Goal: Information Seeking & Learning: Learn about a topic

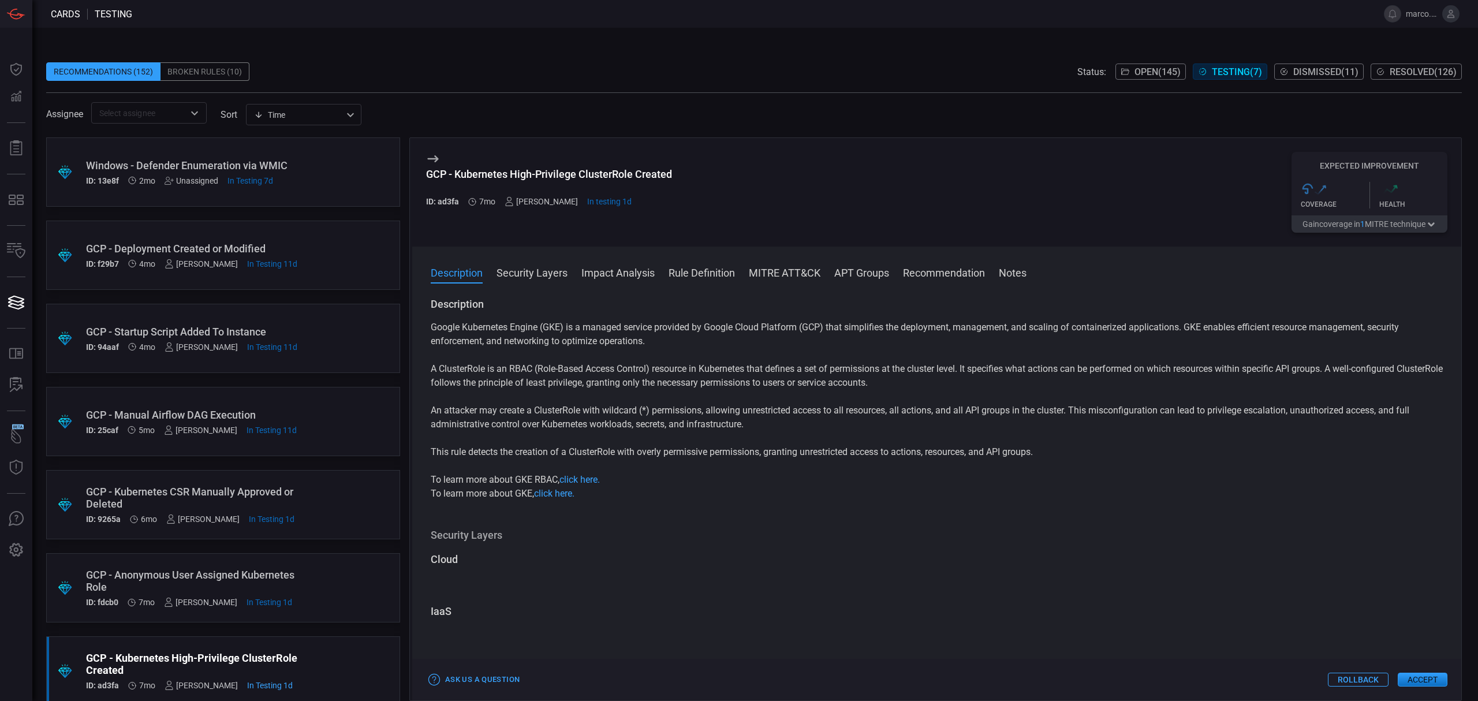
click at [1132, 82] on span at bounding box center [754, 87] width 1416 height 12
click at [1137, 70] on span "Open ( 145 )" at bounding box center [1158, 71] width 46 height 11
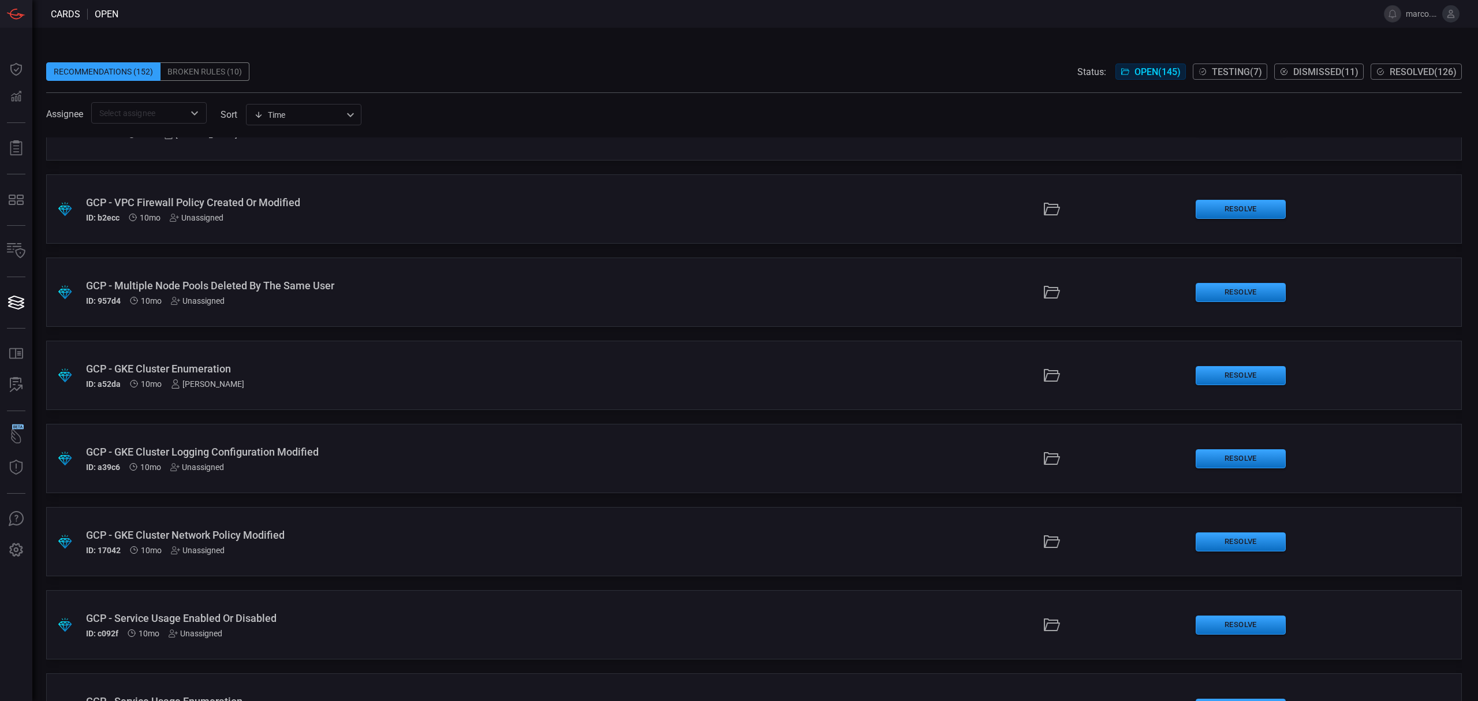
scroll to position [9645, 0]
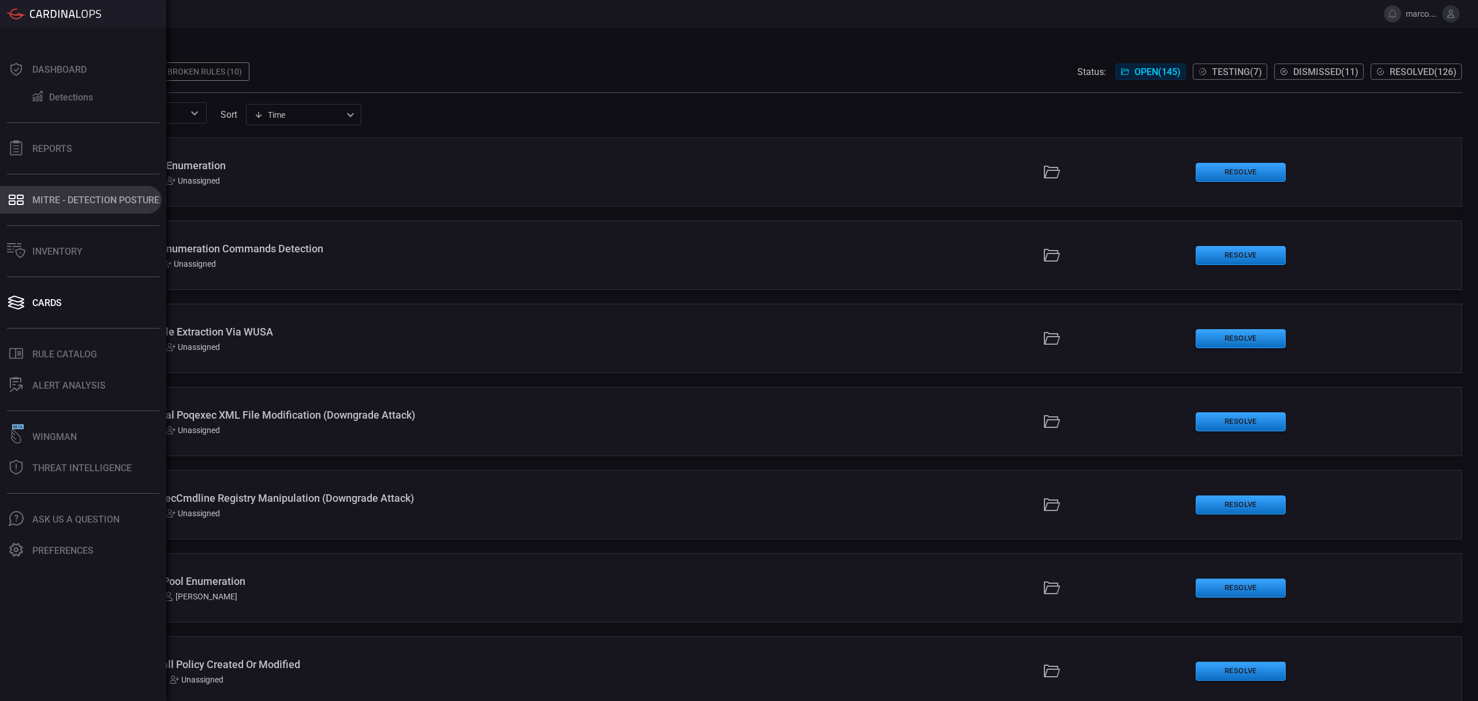
click at [51, 197] on div "MITRE - Detection Posture" at bounding box center [95, 200] width 127 height 11
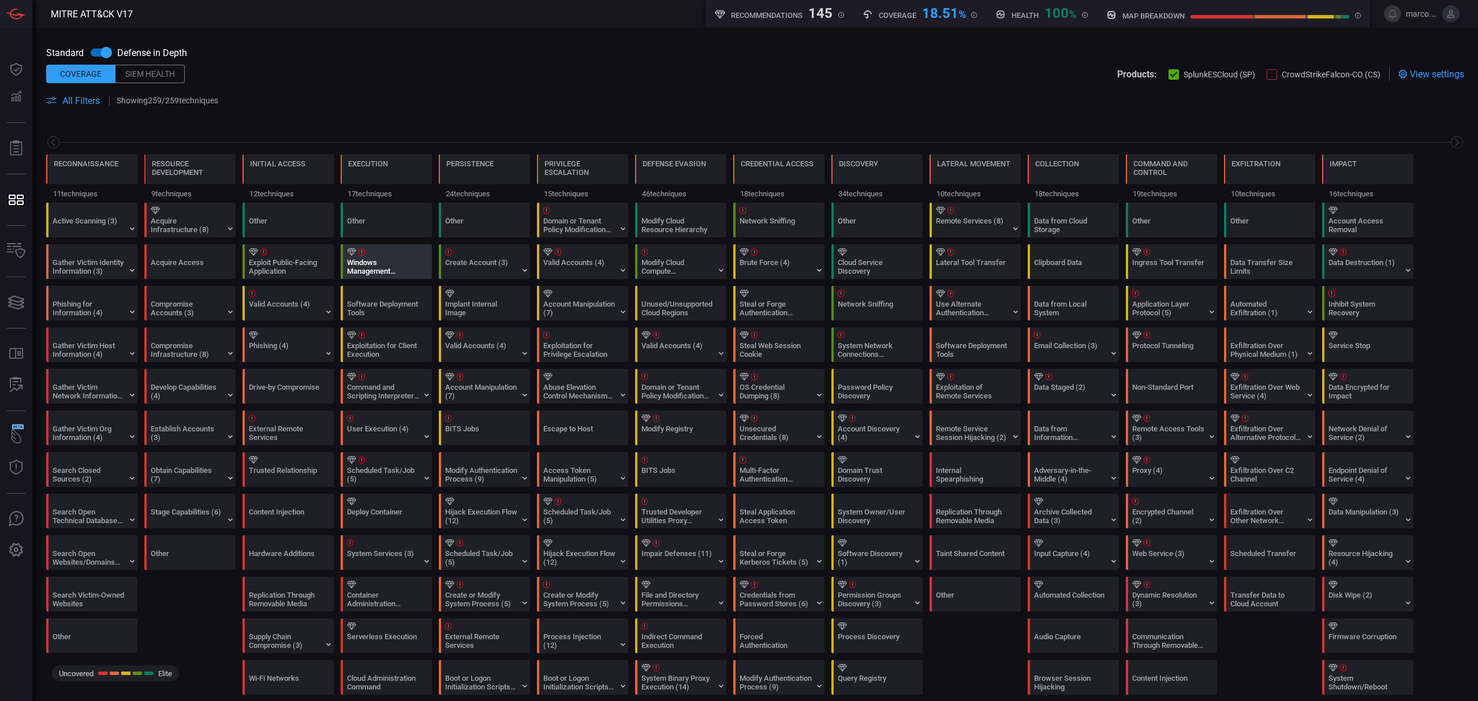
click at [395, 264] on div "Windows Management Instrumentation" at bounding box center [383, 266] width 72 height 17
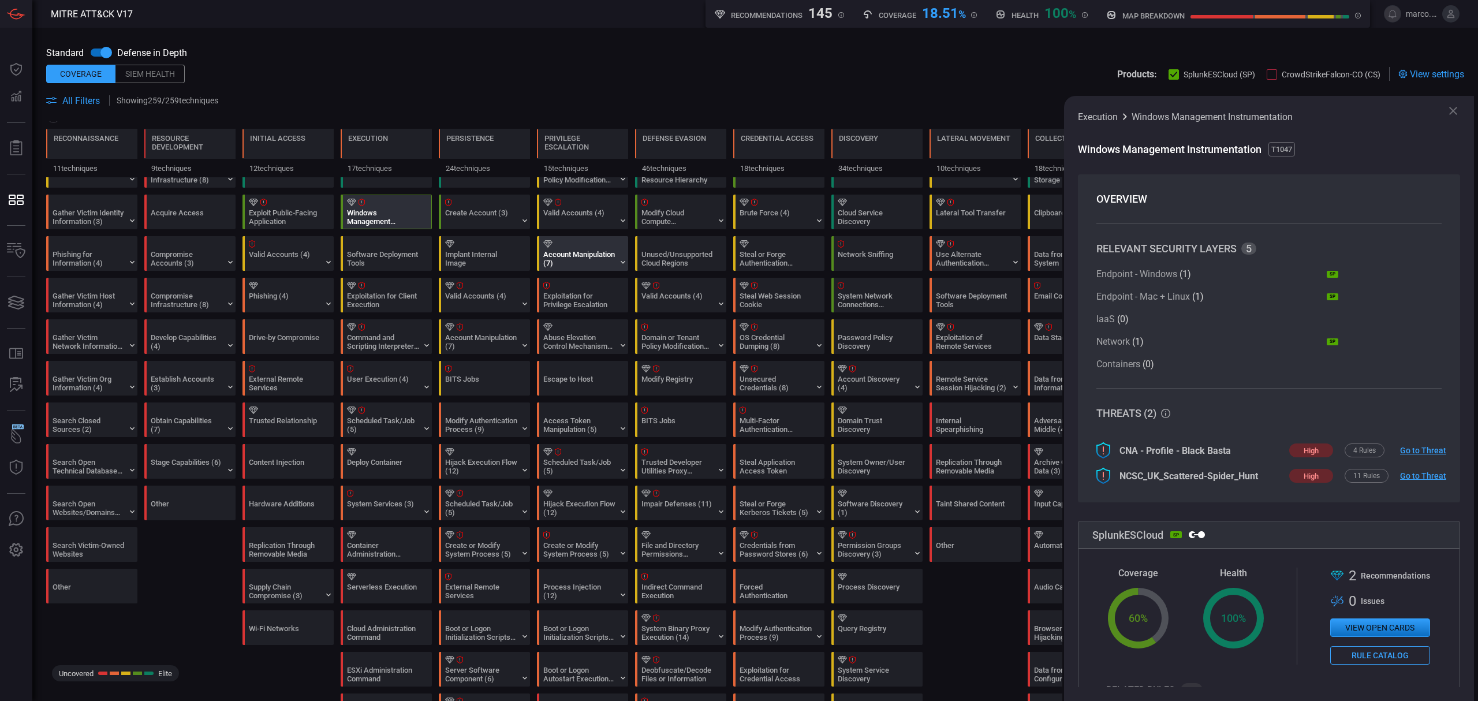
scroll to position [77, 0]
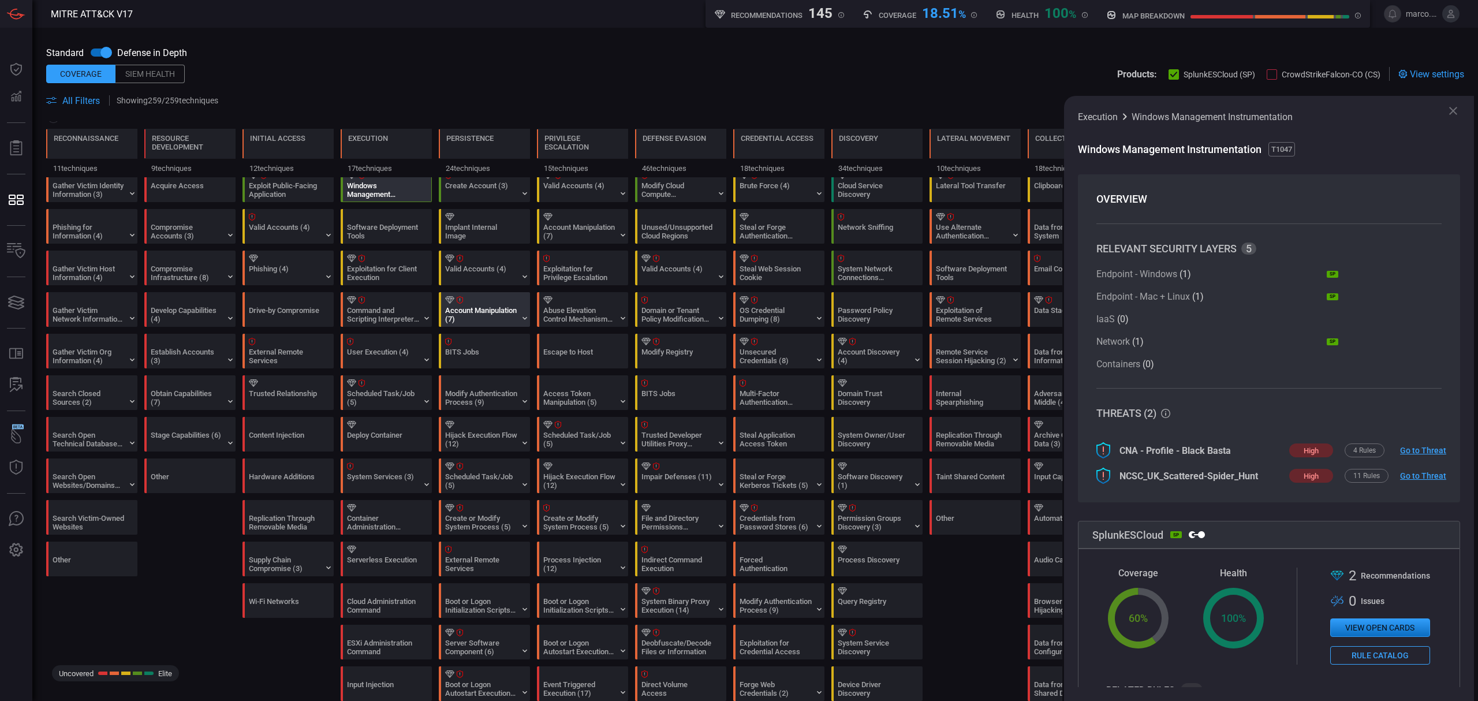
click at [463, 314] on div "Account Manipulation (7)" at bounding box center [481, 314] width 72 height 17
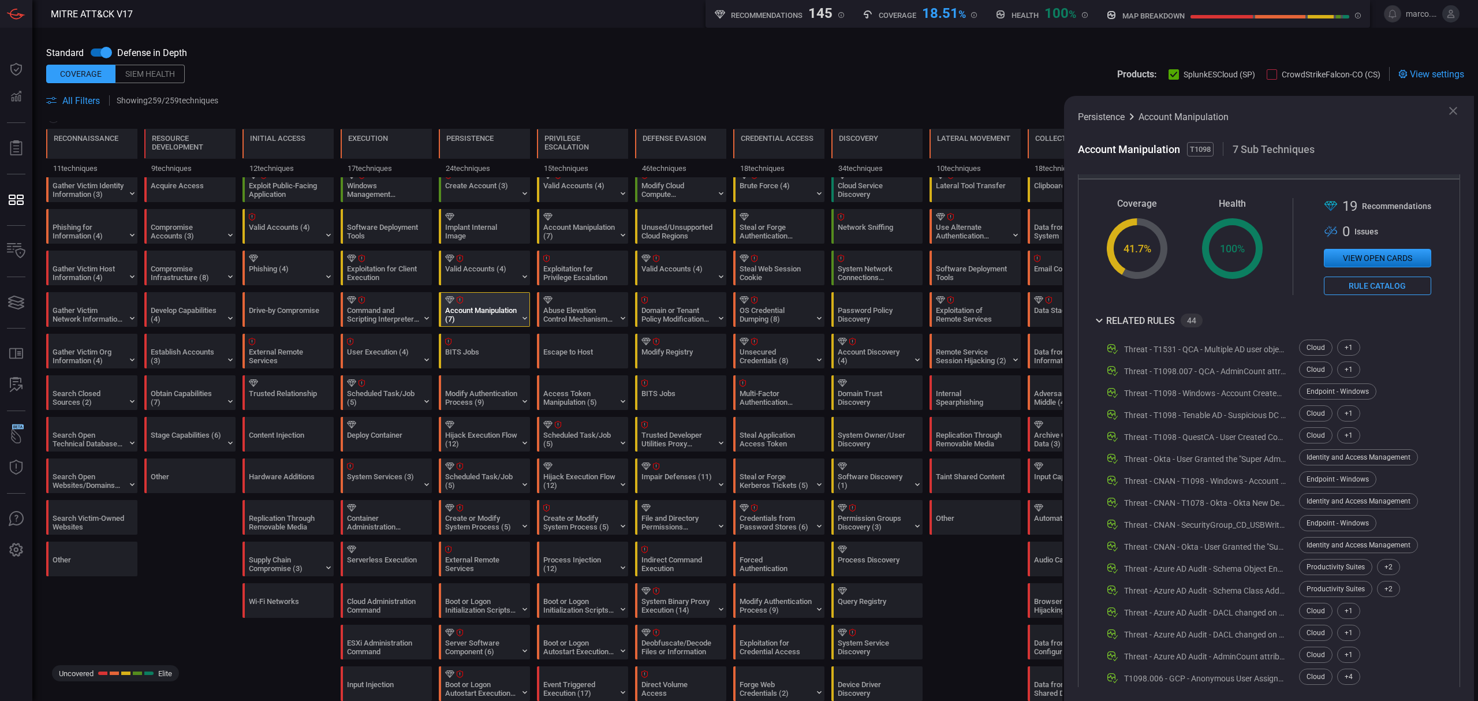
scroll to position [308, 0]
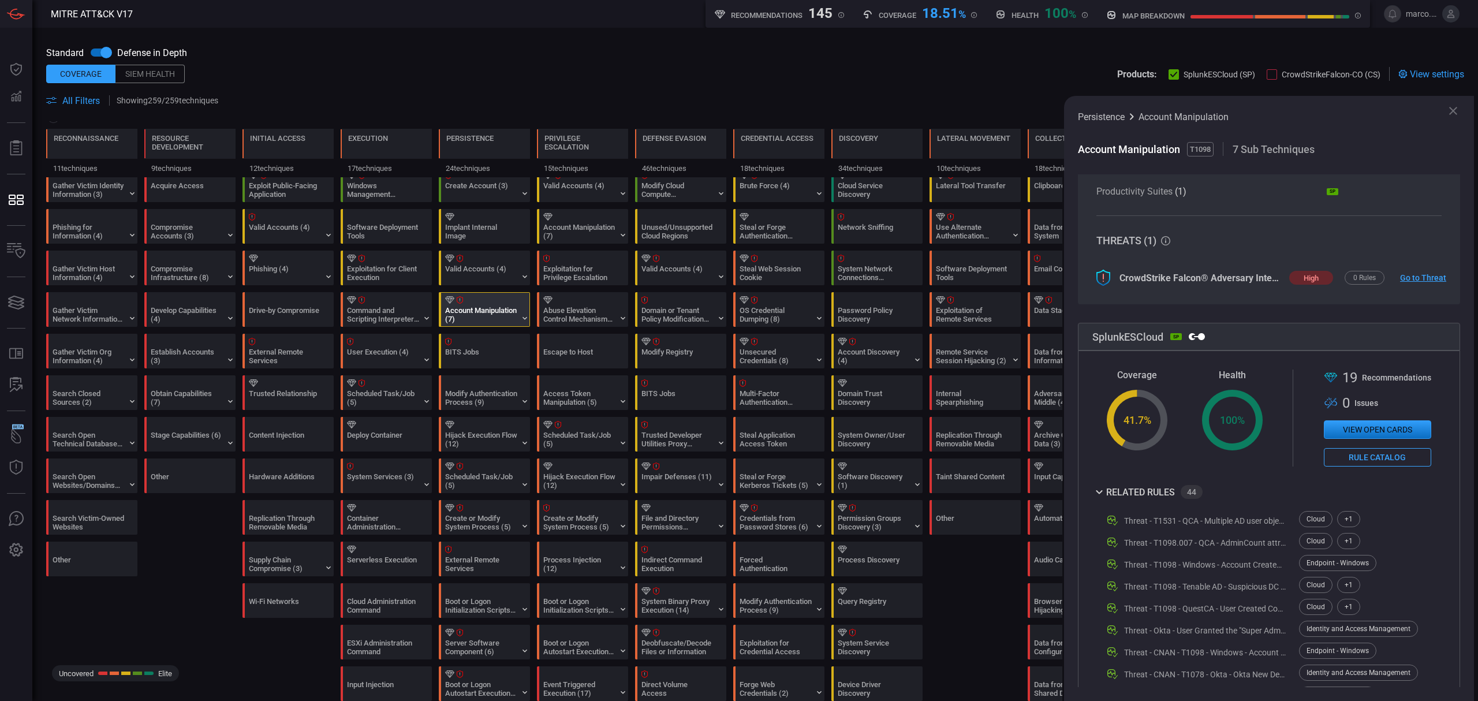
click at [522, 314] on div "Account Manipulation (7)" at bounding box center [487, 309] width 91 height 33
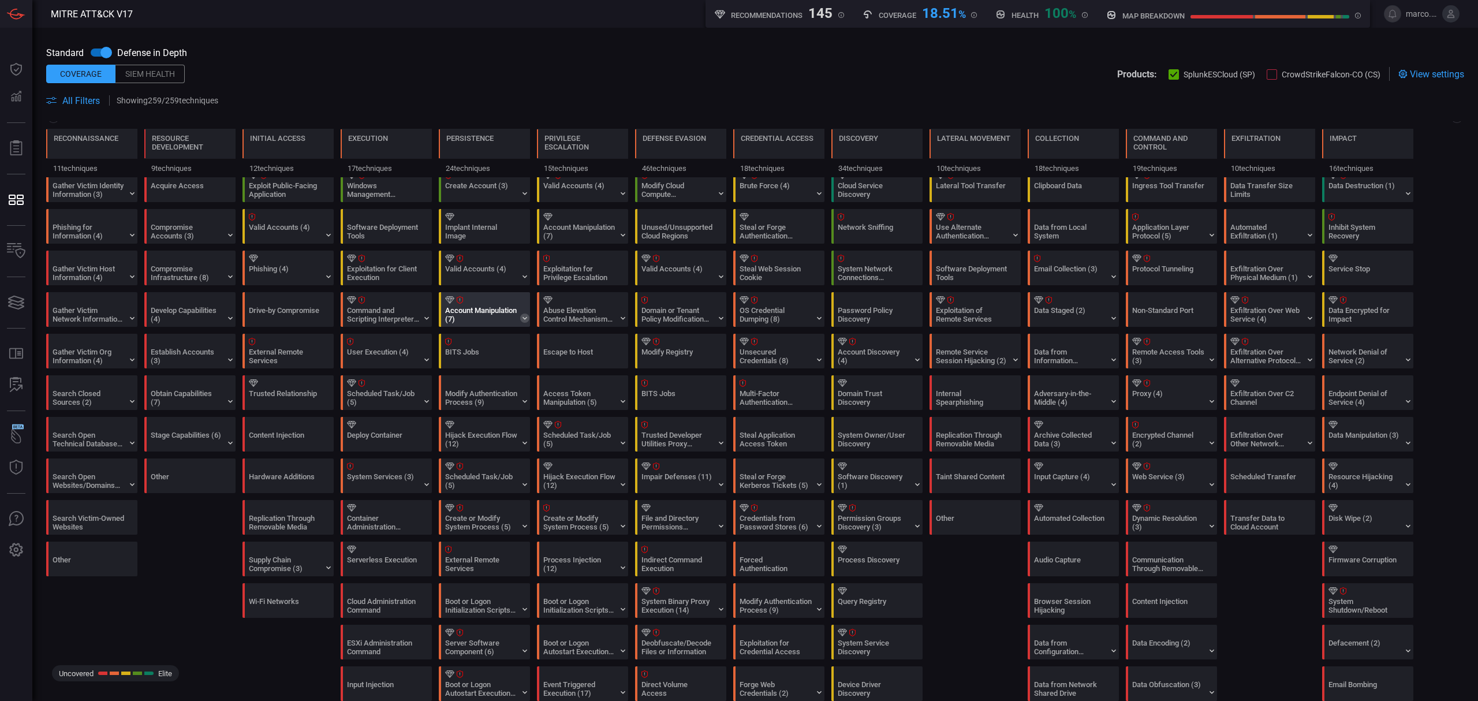
click at [523, 322] on icon at bounding box center [524, 318] width 9 height 9
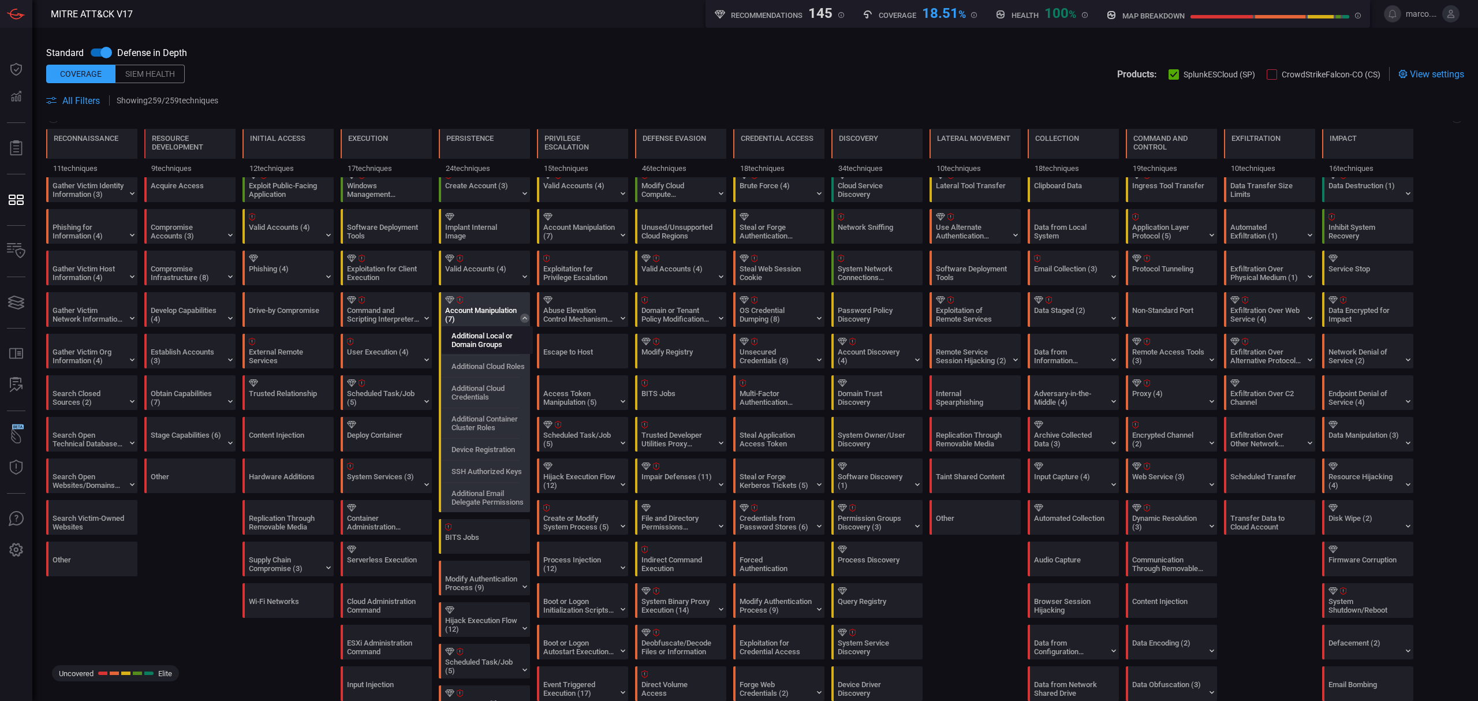
click at [480, 344] on label "Additional Local or Domain Groups" at bounding box center [492, 339] width 81 height 17
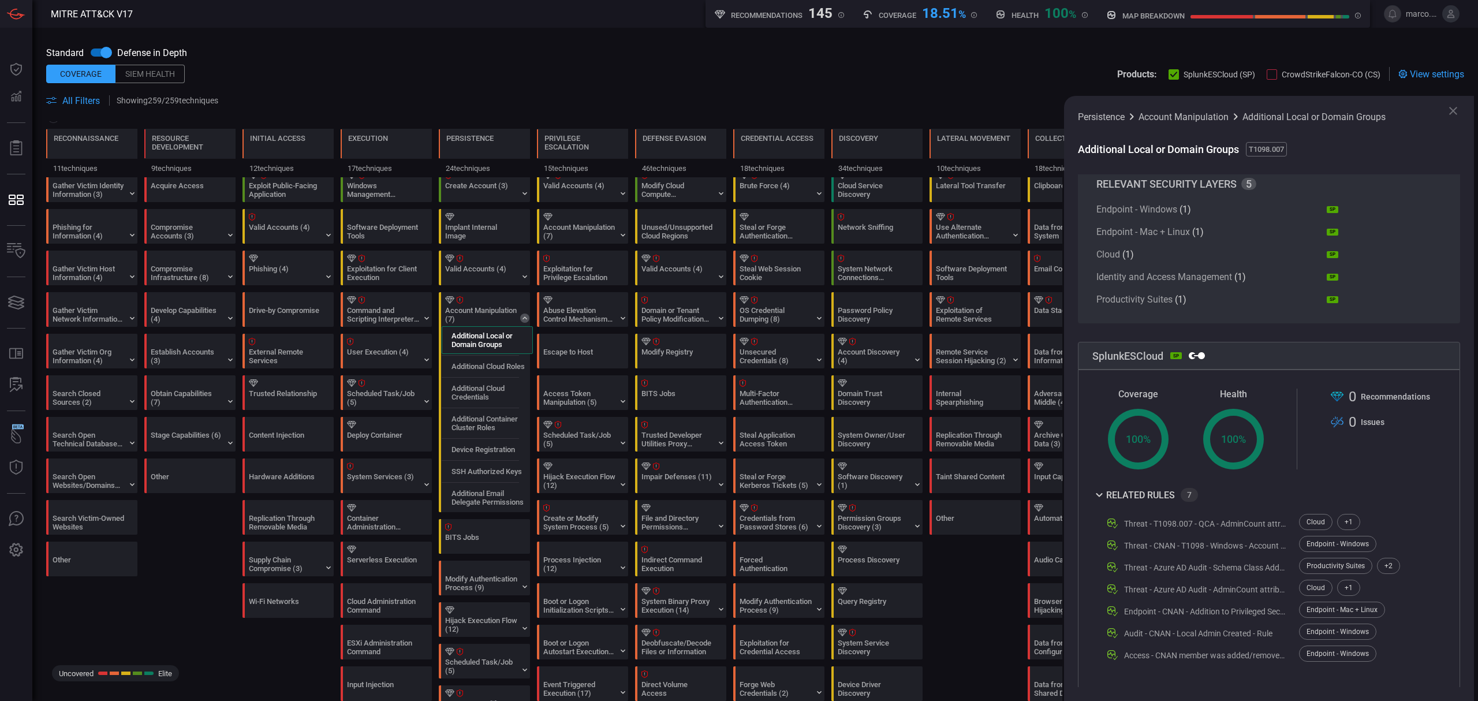
scroll to position [65, 0]
click at [490, 366] on label "Additional Cloud Roles" at bounding box center [488, 366] width 73 height 9
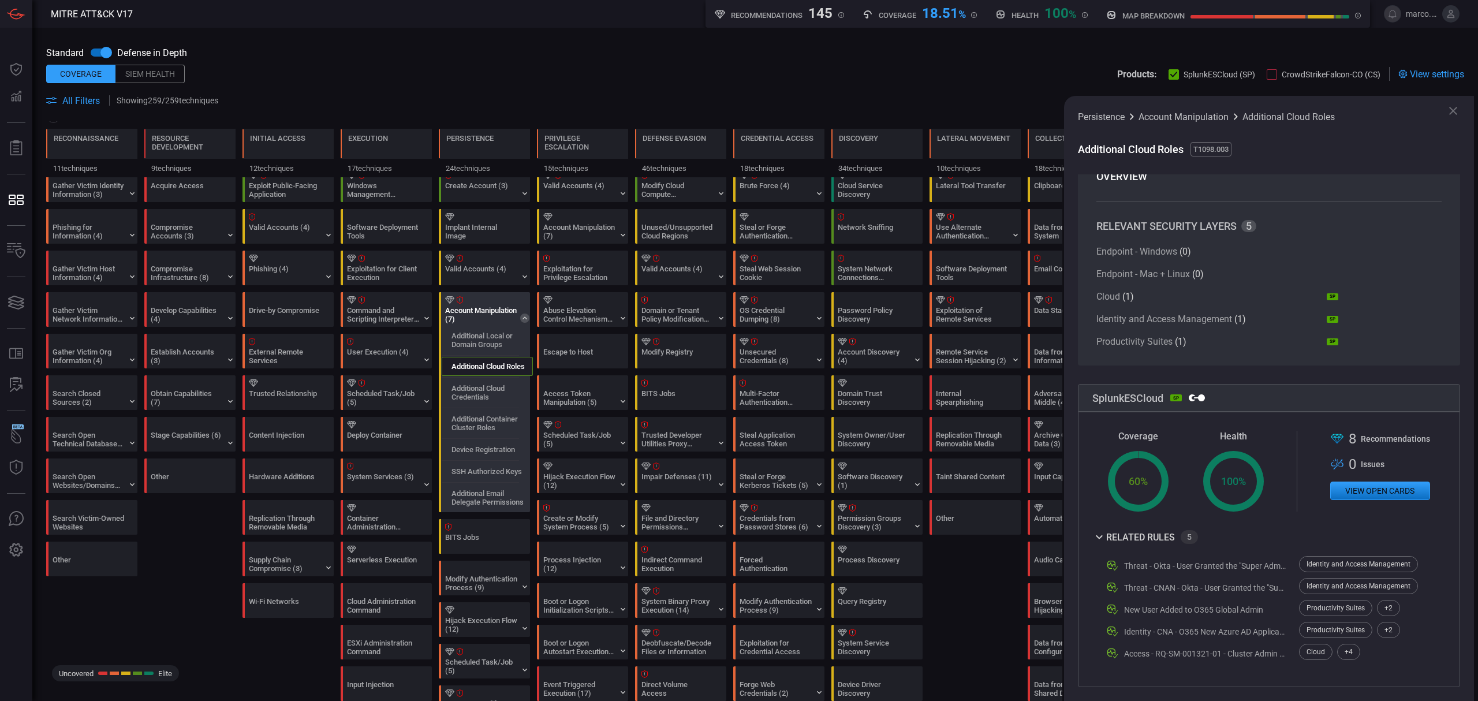
scroll to position [21, 0]
click at [482, 385] on div "Additional Cloud Credentials" at bounding box center [487, 393] width 91 height 28
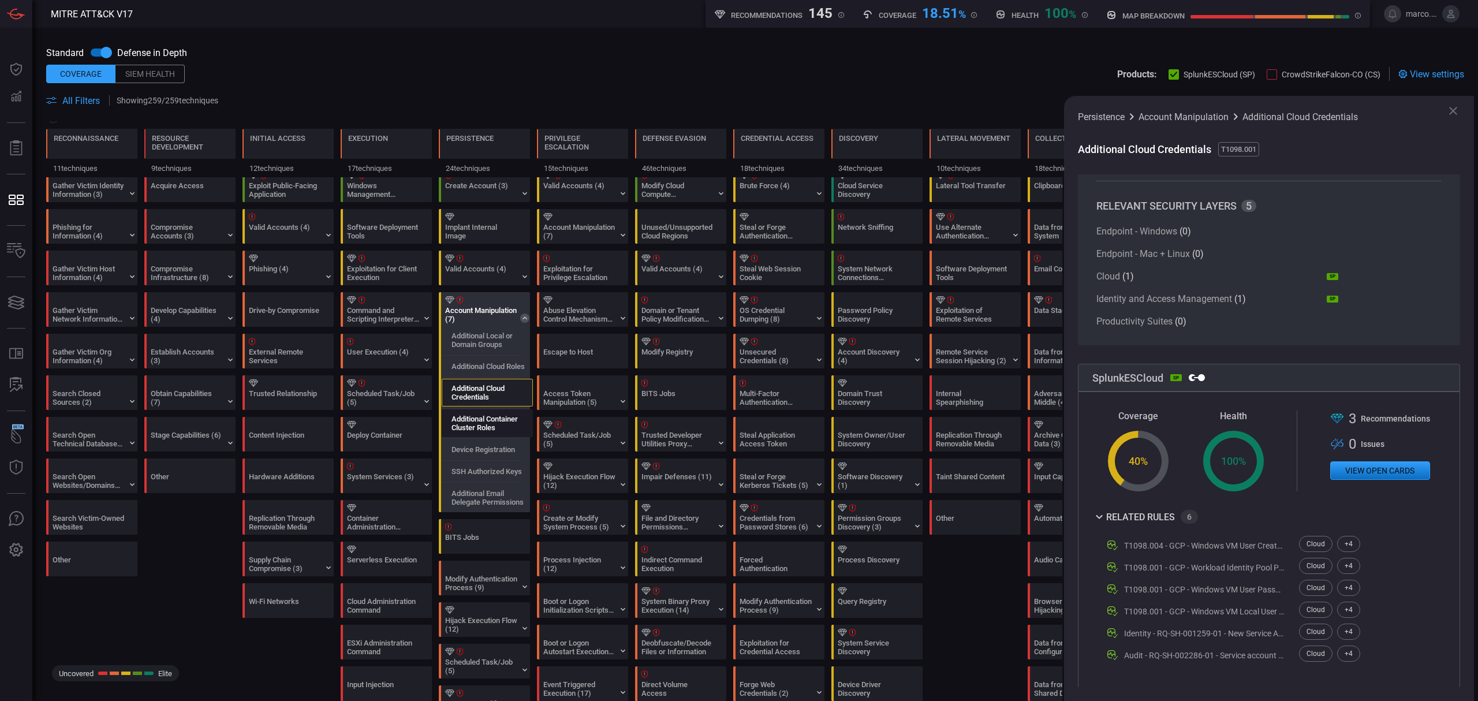
click at [479, 426] on label "Additional Container Cluster Roles" at bounding box center [492, 423] width 81 height 17
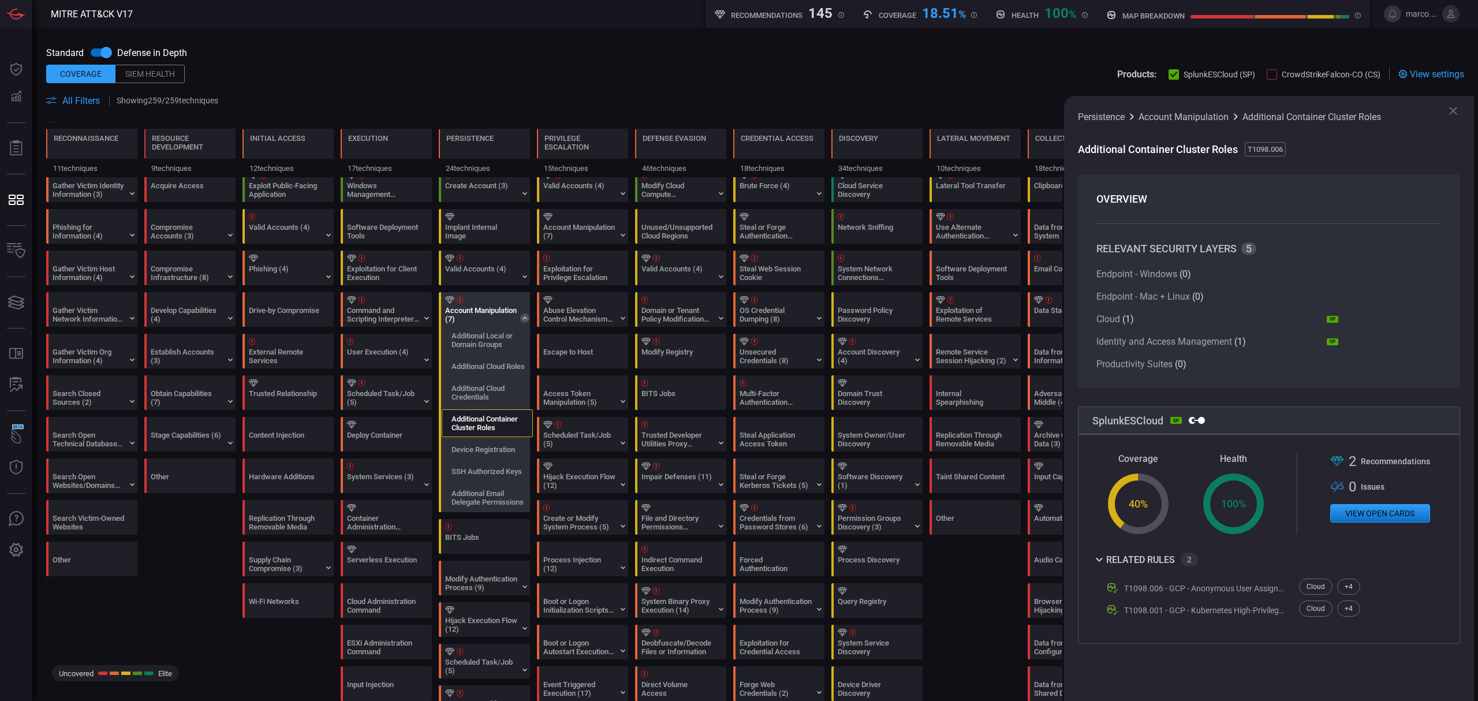
scroll to position [0, 0]
click at [481, 447] on label "Device Registration" at bounding box center [484, 449] width 64 height 9
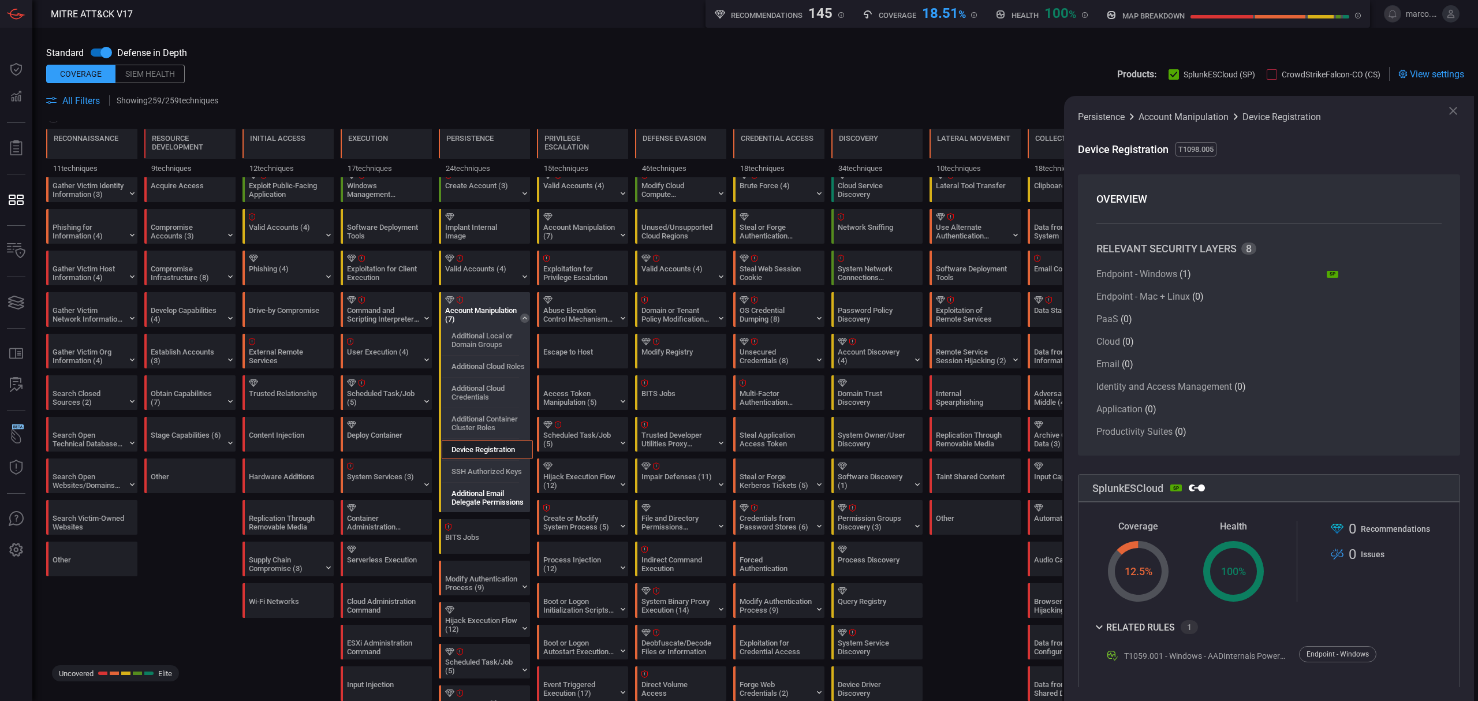
click at [483, 497] on label "Additional Email Delegate Permissions" at bounding box center [492, 497] width 81 height 17
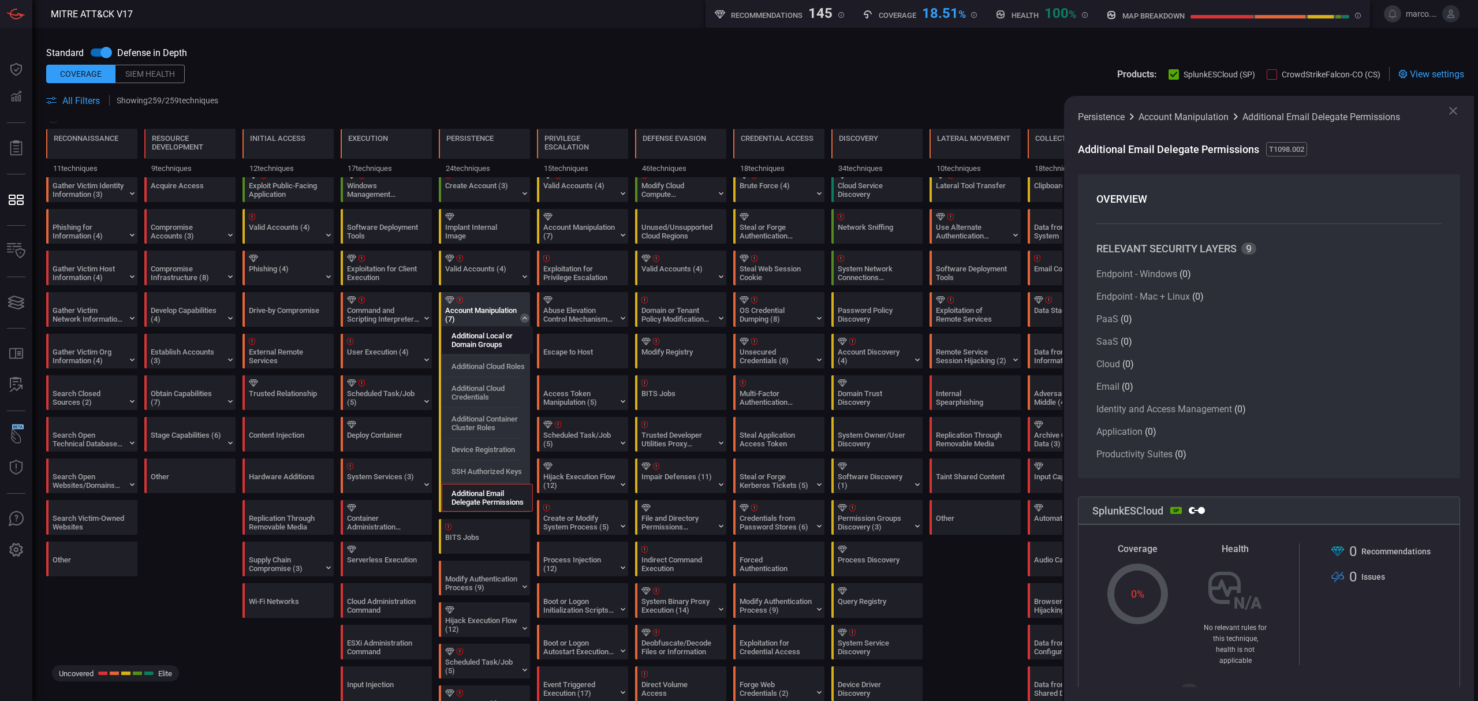
click at [484, 338] on label "Additional Local or Domain Groups" at bounding box center [492, 339] width 81 height 17
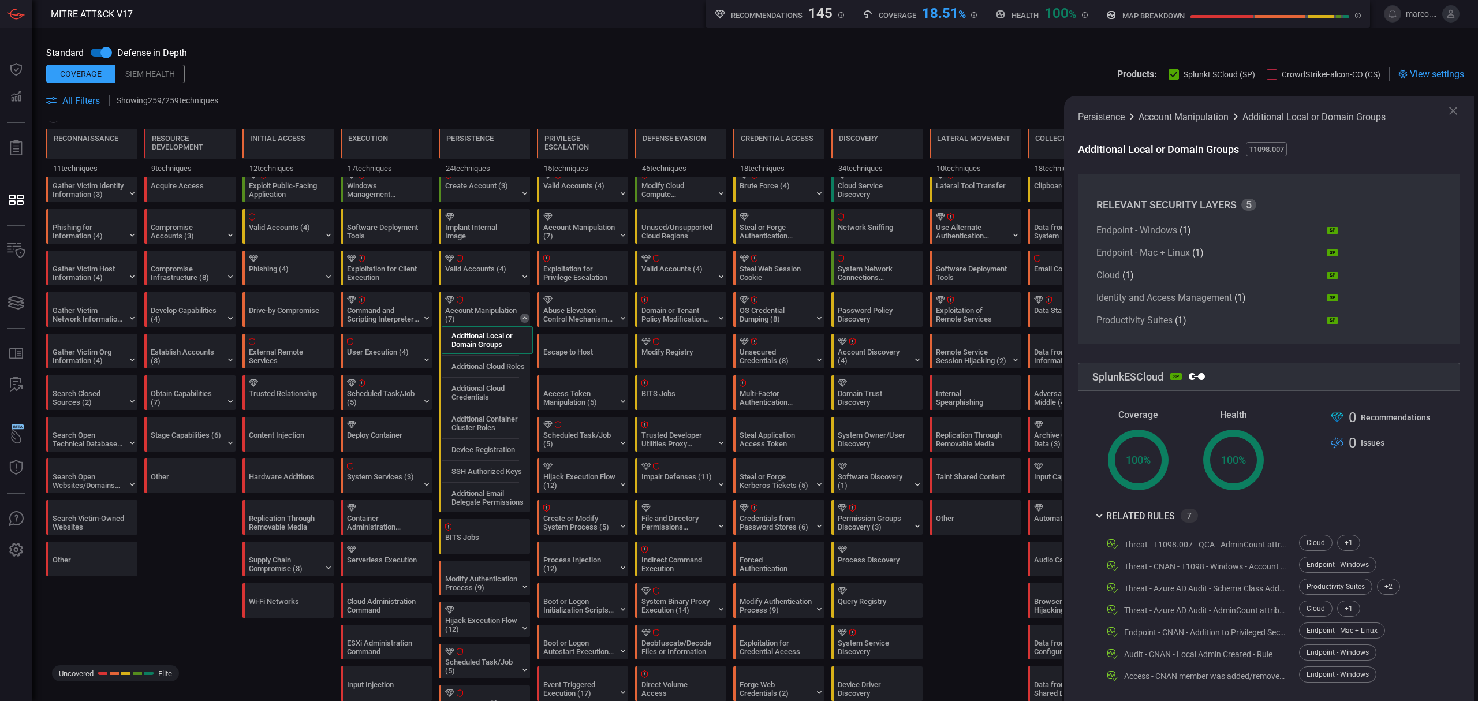
scroll to position [65, 0]
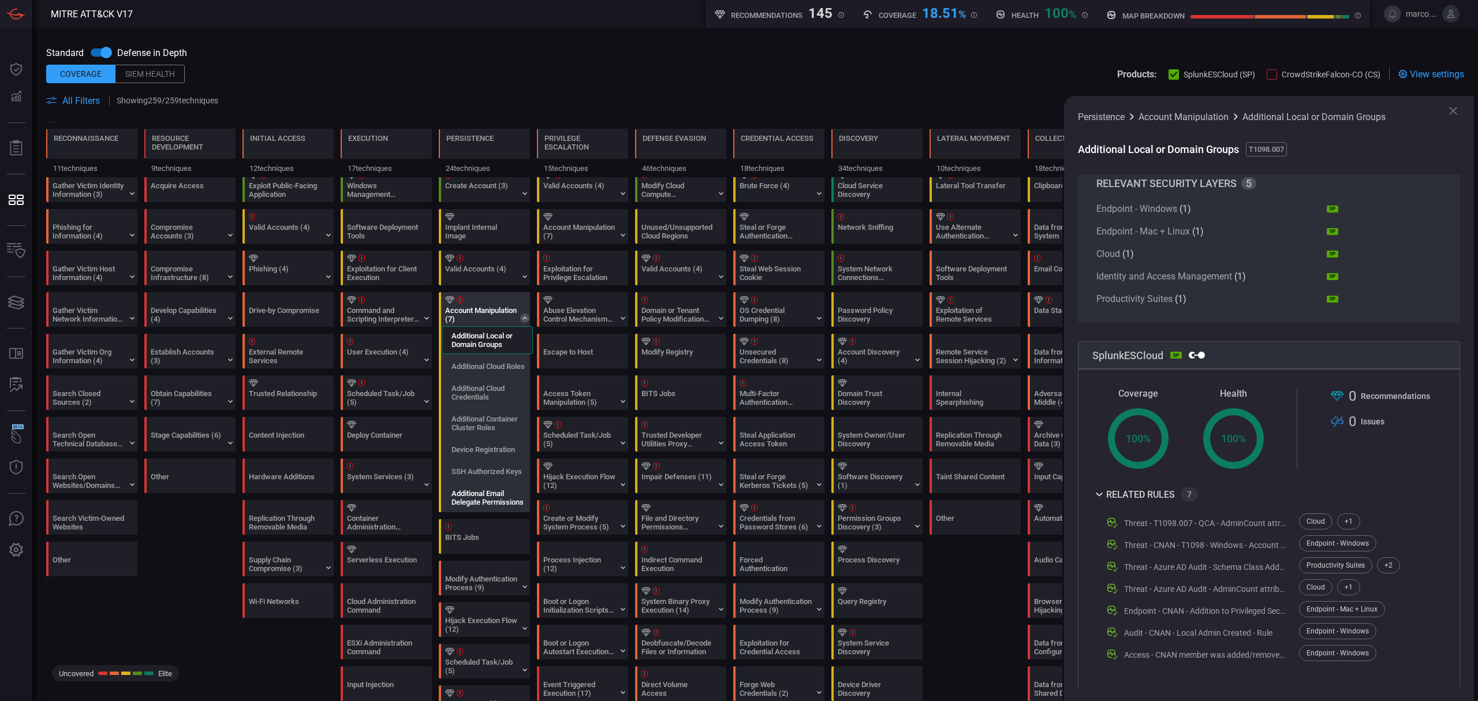
click at [467, 495] on label "Additional Email Delegate Permissions" at bounding box center [492, 497] width 81 height 17
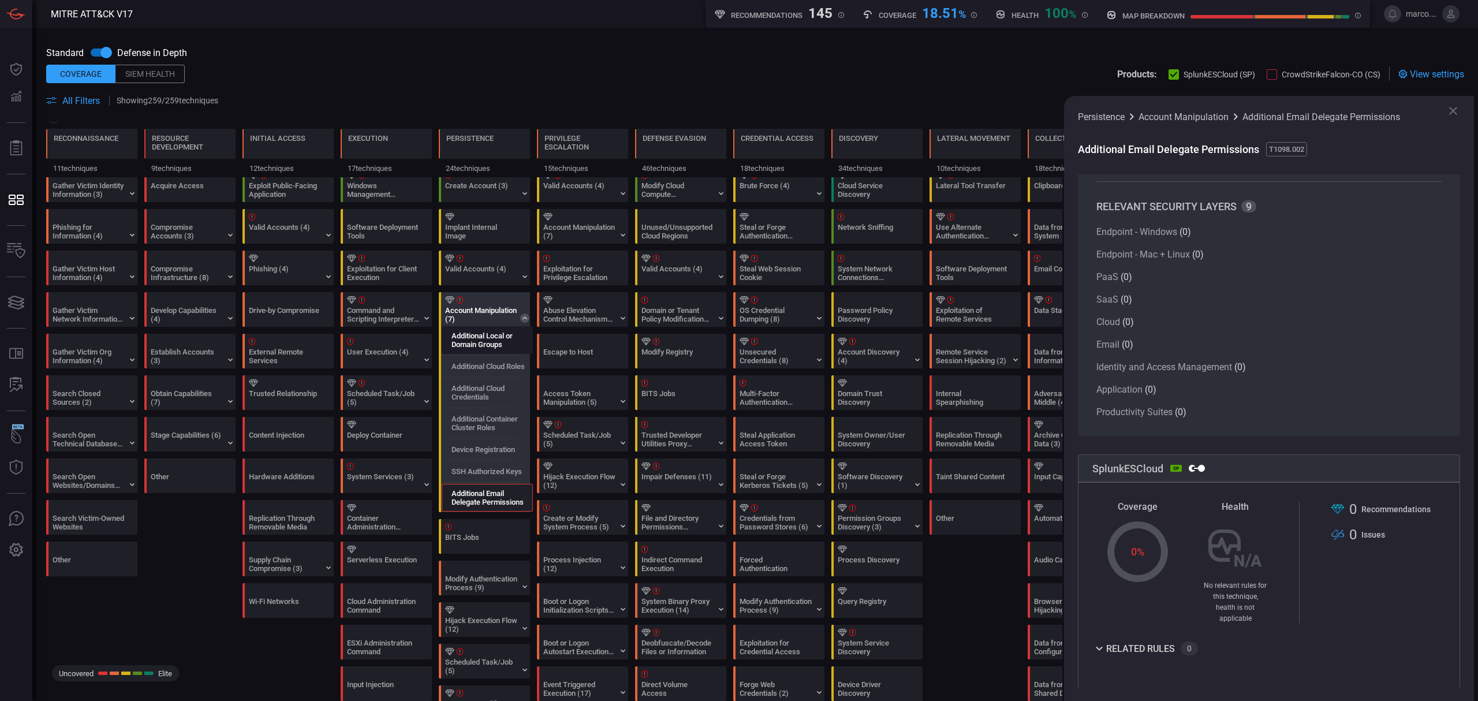
click at [483, 344] on label "Additional Local or Domain Groups" at bounding box center [492, 339] width 81 height 17
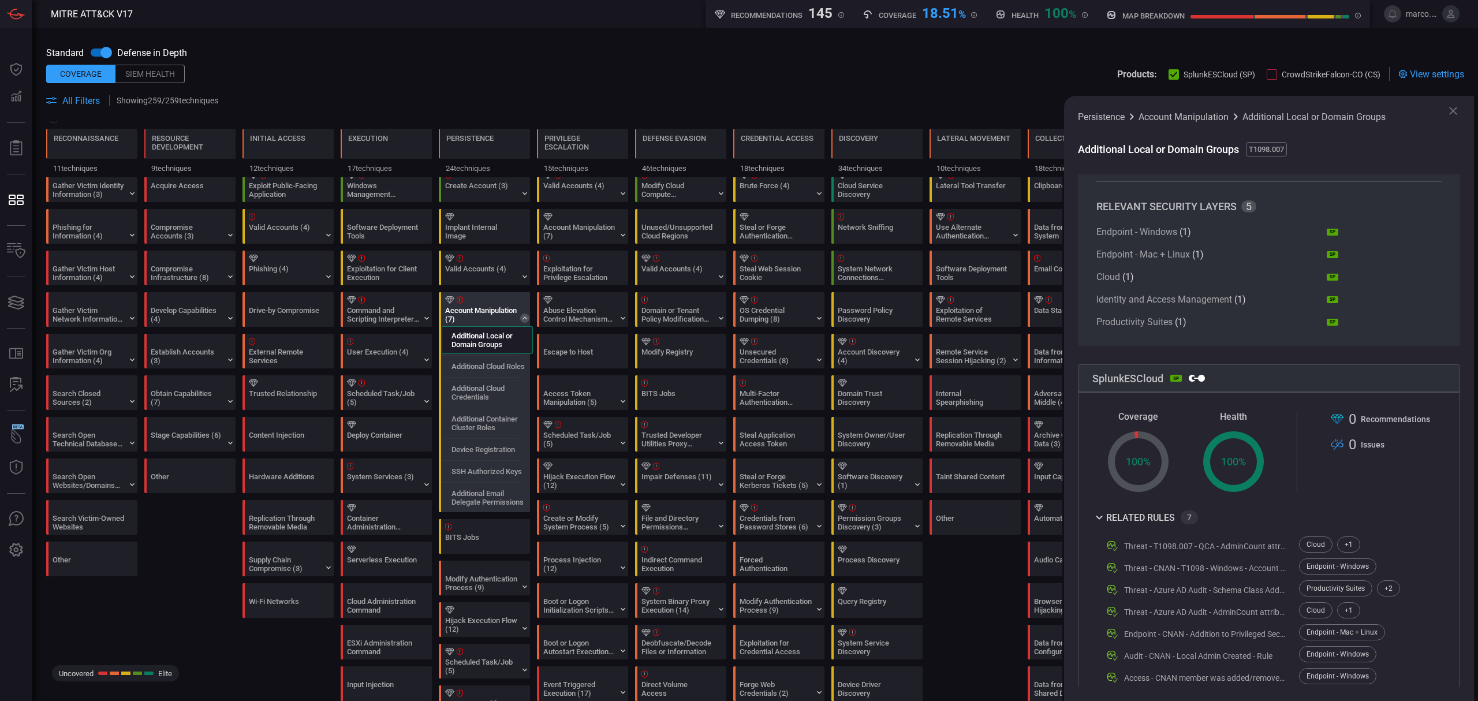
scroll to position [65, 0]
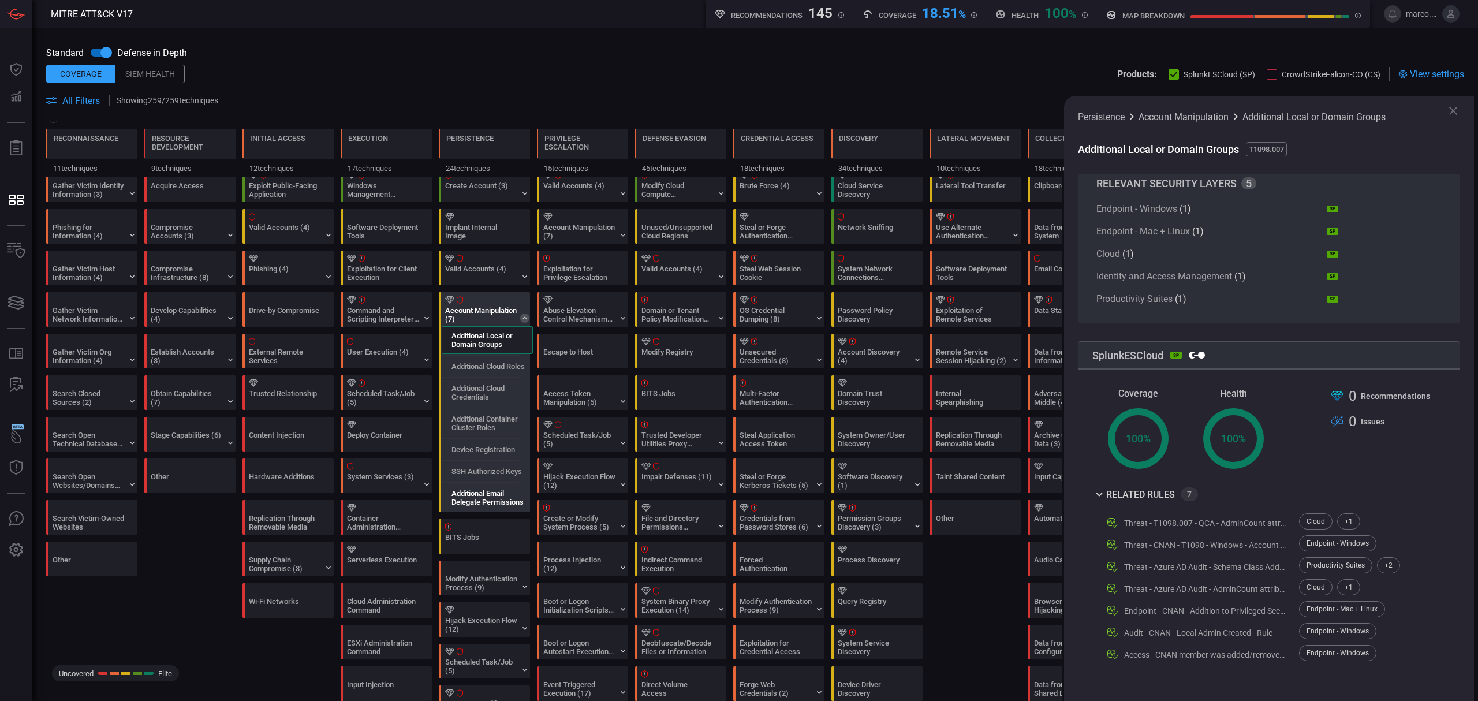
click at [472, 497] on label "Additional Email Delegate Permissions" at bounding box center [492, 497] width 81 height 17
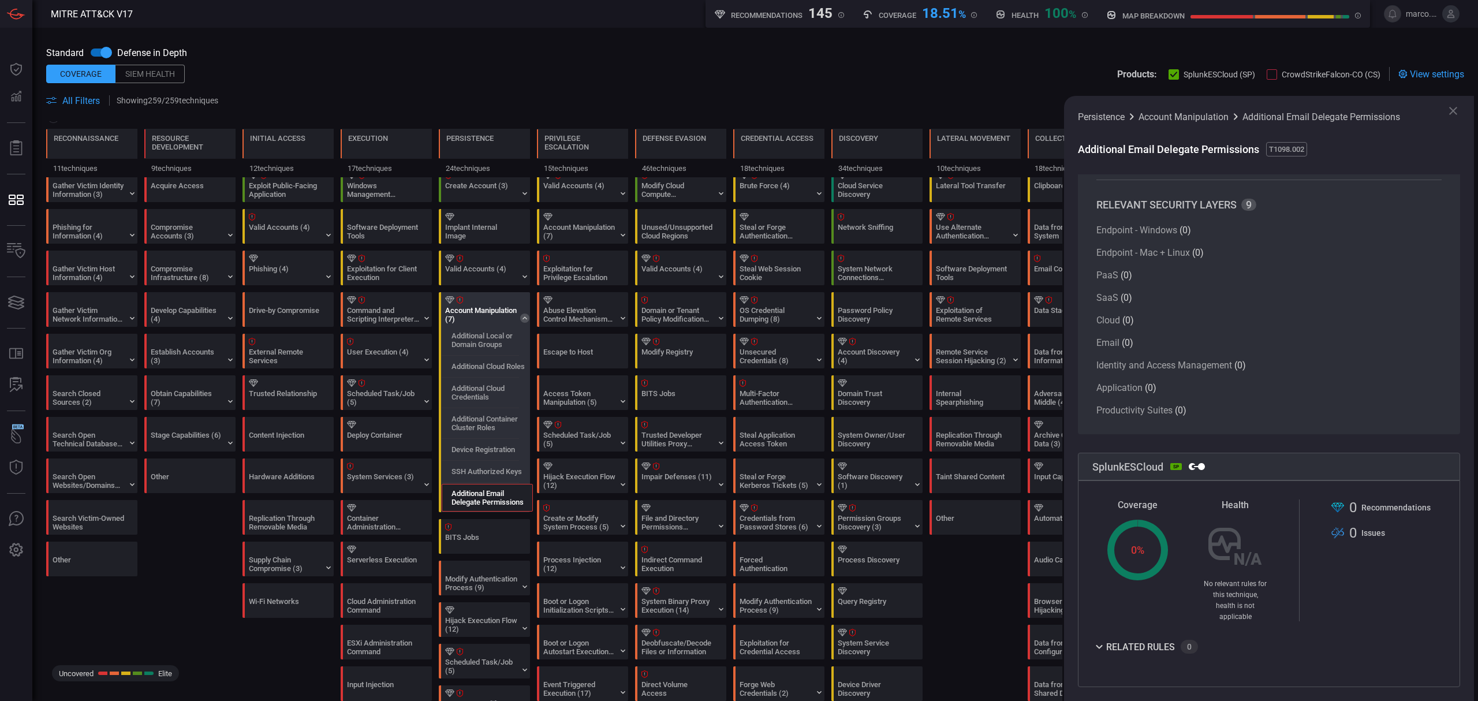
scroll to position [42, 0]
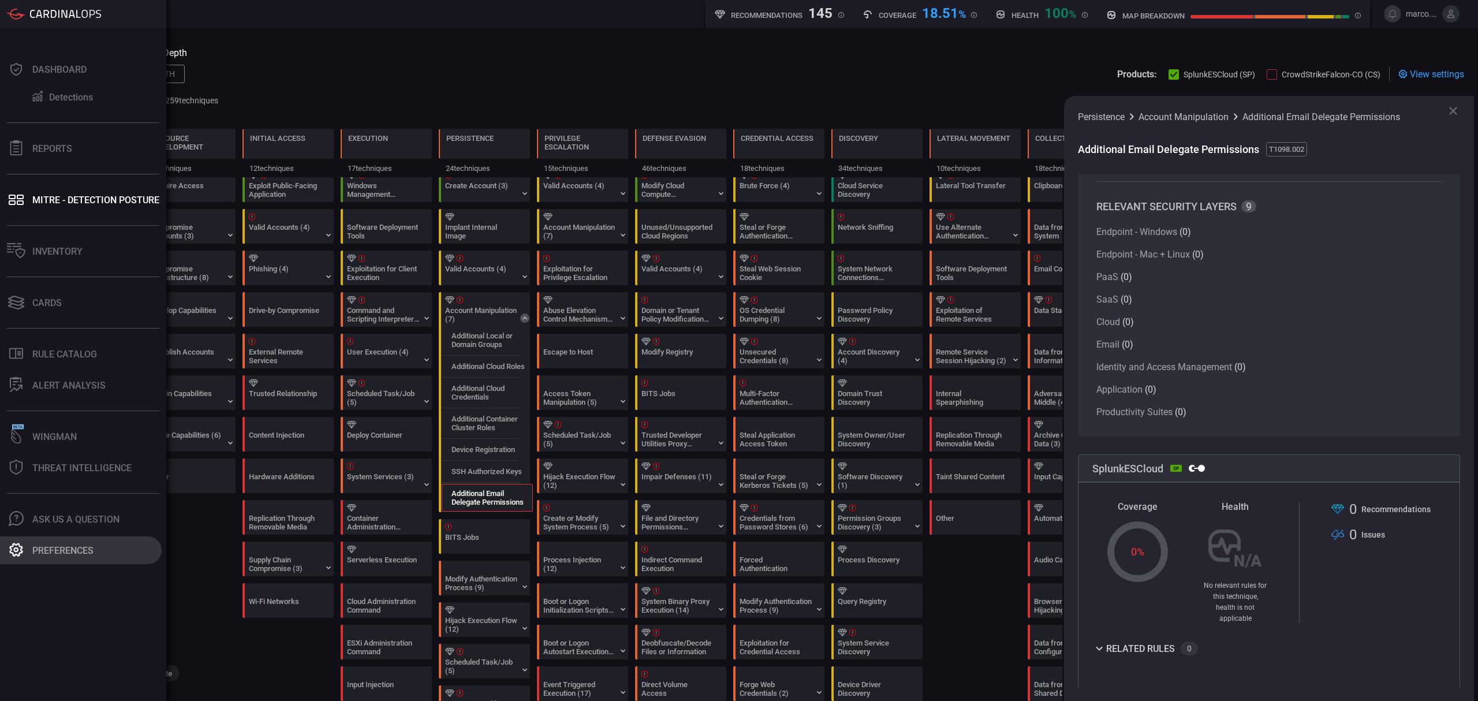
click at [32, 543] on button "Preferences" at bounding box center [81, 550] width 162 height 28
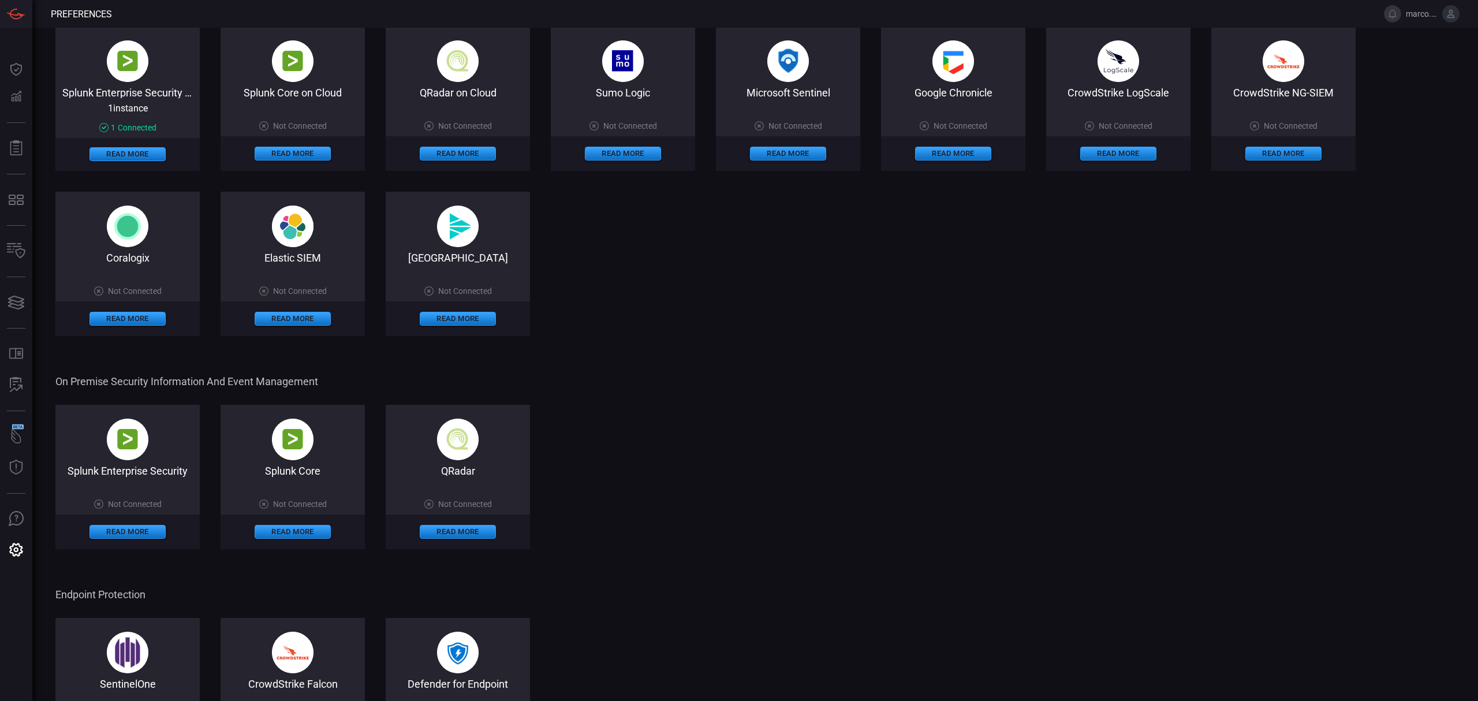
click at [139, 100] on span at bounding box center [127, 100] width 144 height 5
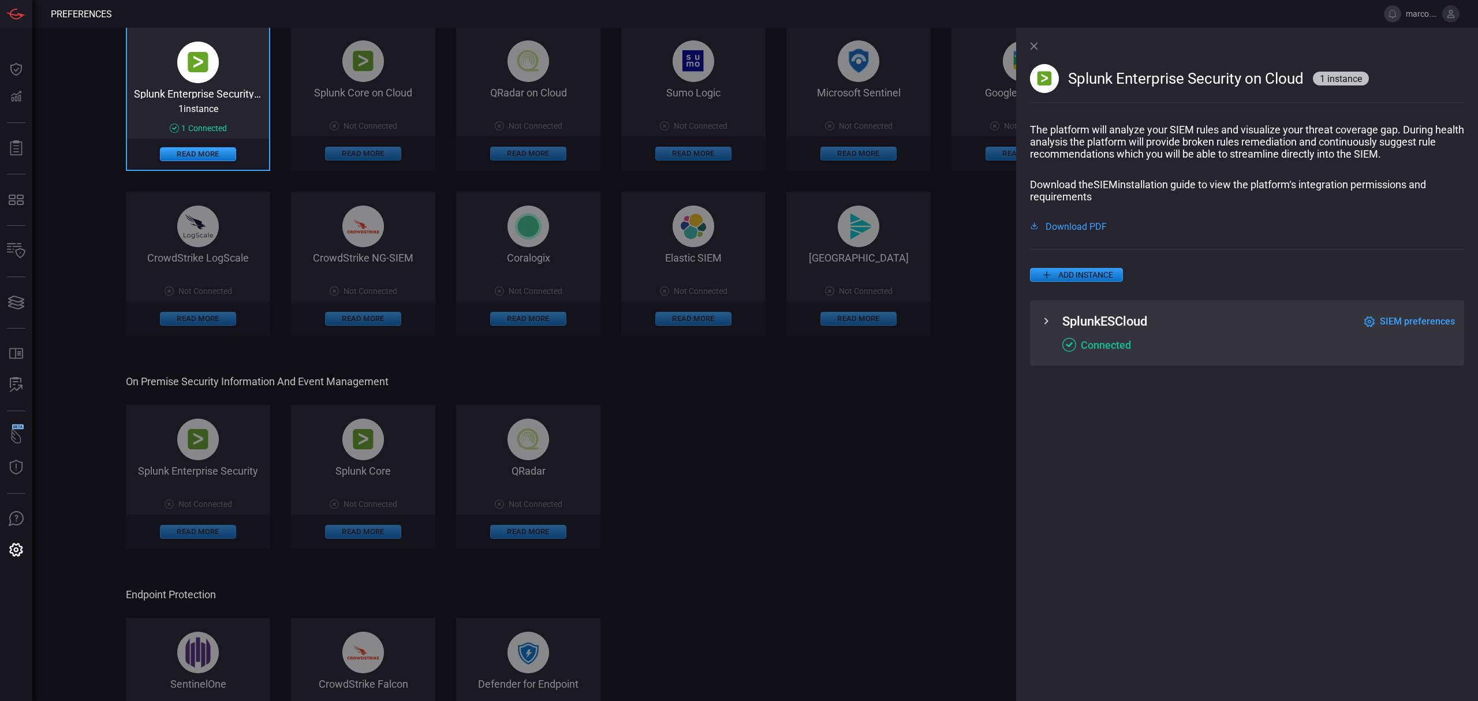
click at [1044, 318] on icon at bounding box center [1046, 321] width 14 height 14
click at [1435, 321] on span "SIEM preferences" at bounding box center [1417, 321] width 75 height 11
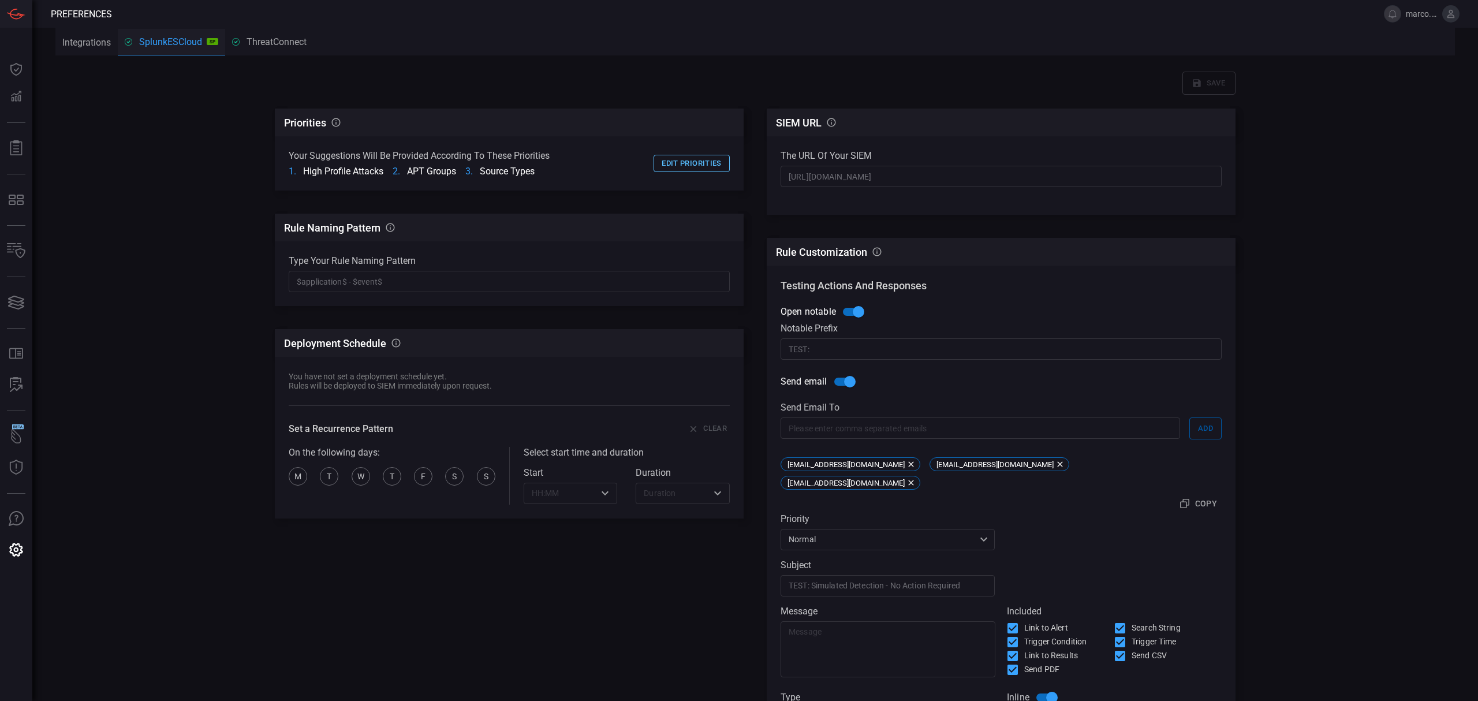
click at [692, 165] on button "Edit priorities" at bounding box center [692, 164] width 76 height 18
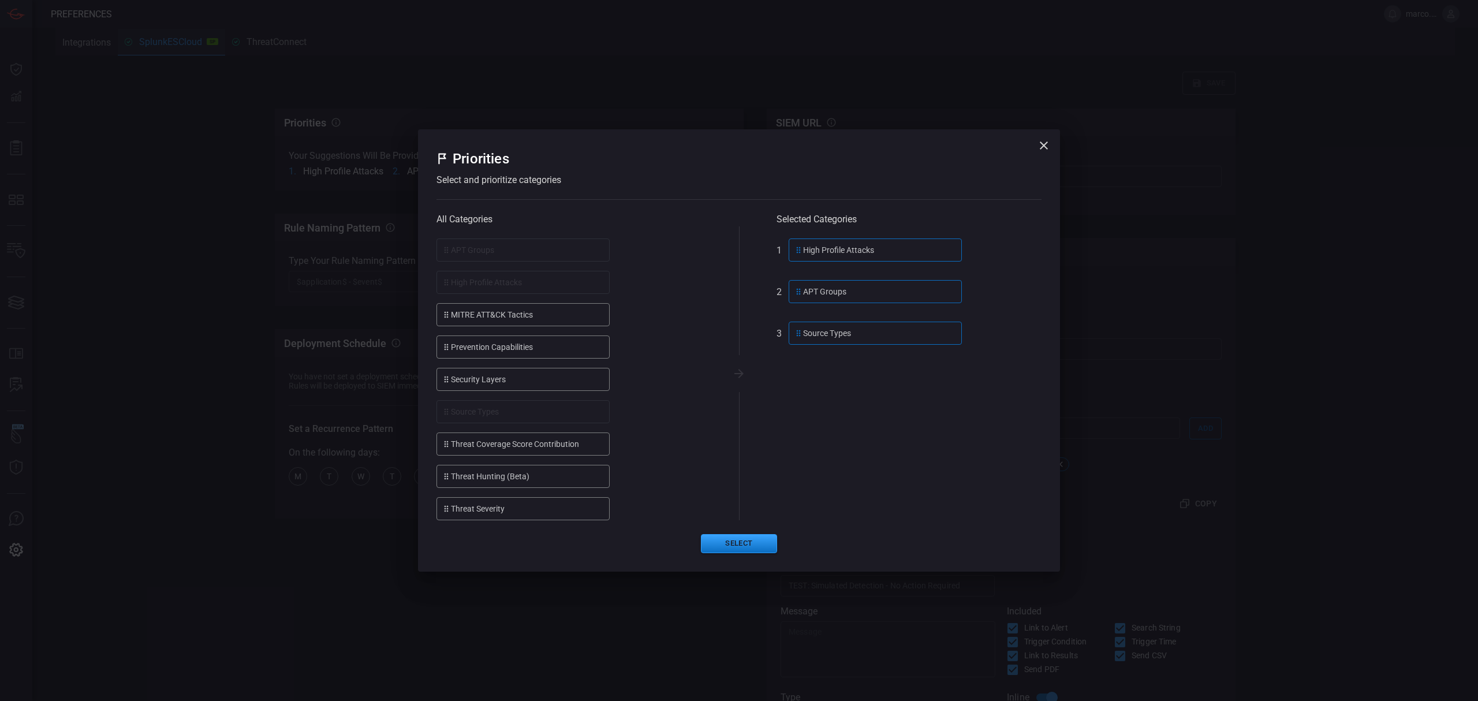
click at [870, 259] on div "High Profile Attacks" at bounding box center [875, 249] width 173 height 23
click at [530, 481] on div "Threat Hunting (Beta)" at bounding box center [523, 476] width 173 height 23
drag, startPoint x: 754, startPoint y: 550, endPoint x: 645, endPoint y: 543, distance: 109.3
click at [645, 543] on div "Select" at bounding box center [739, 543] width 605 height 19
click at [820, 453] on ol "Threat Coverage Score Contribution High Profile Attacks APT Groups" at bounding box center [910, 379] width 266 height 282
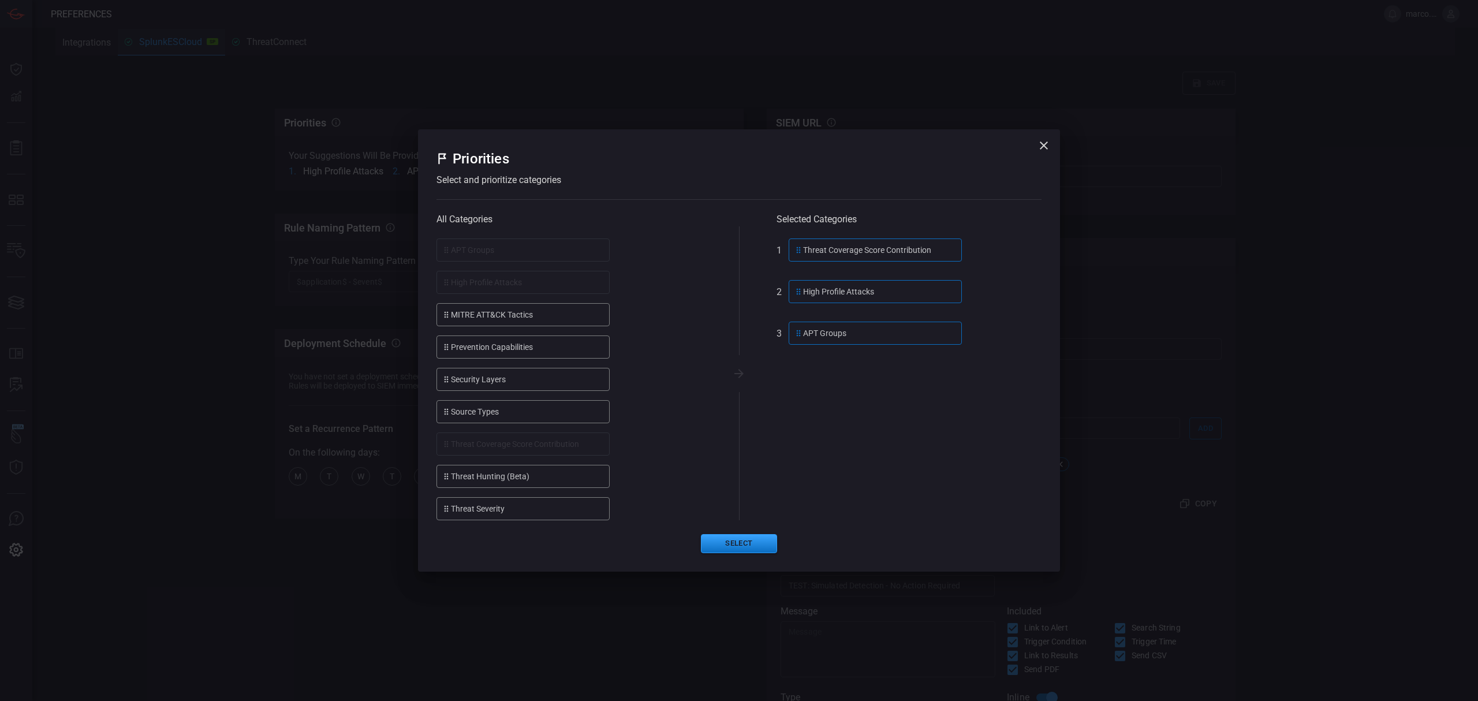
click at [535, 346] on div "Prevention Capabilities" at bounding box center [523, 346] width 173 height 23
drag, startPoint x: 736, startPoint y: 543, endPoint x: 633, endPoint y: 541, distance: 102.2
click at [633, 541] on div "Select" at bounding box center [739, 543] width 605 height 19
click at [746, 543] on button "Select" at bounding box center [739, 543] width 76 height 19
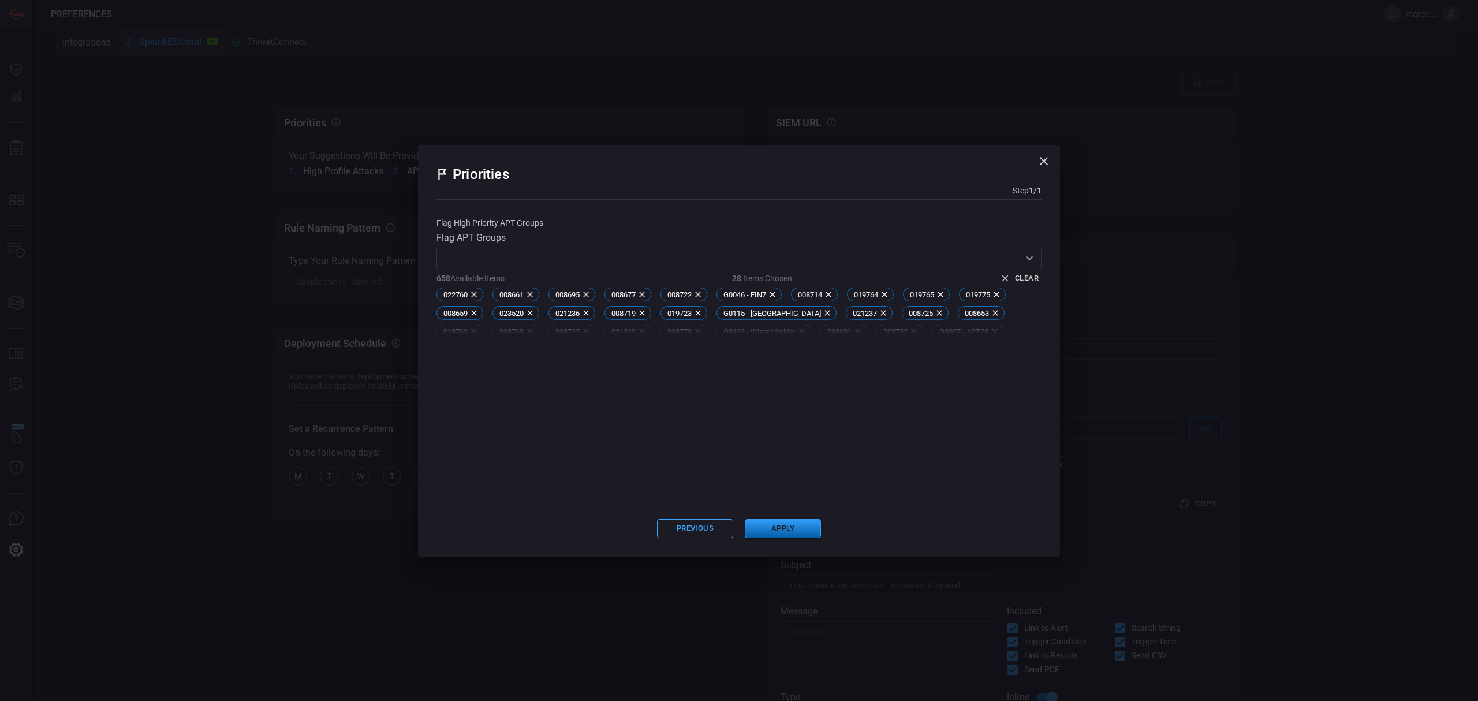
click at [792, 525] on button "Apply" at bounding box center [783, 528] width 76 height 19
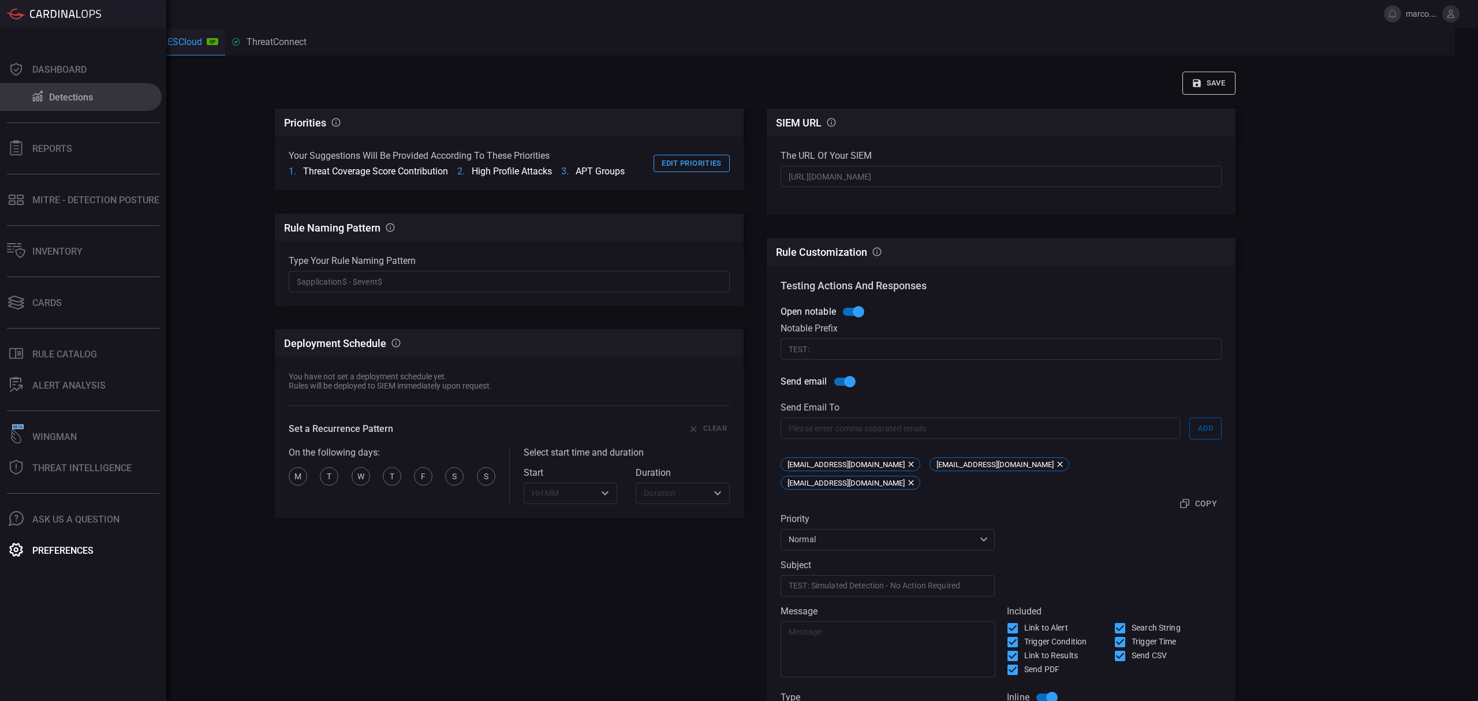
click at [80, 98] on div "Detections" at bounding box center [71, 97] width 44 height 11
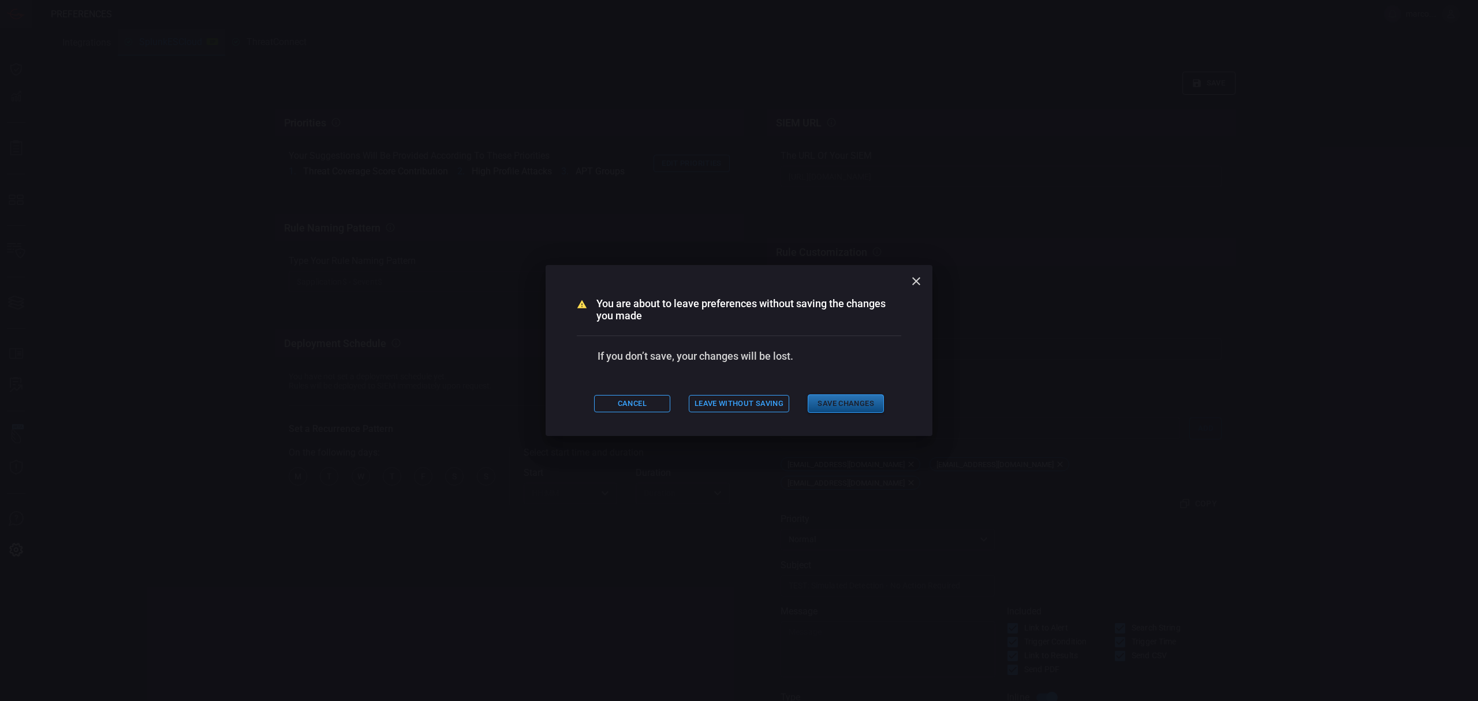
click at [857, 404] on button "Save Changes" at bounding box center [846, 403] width 76 height 19
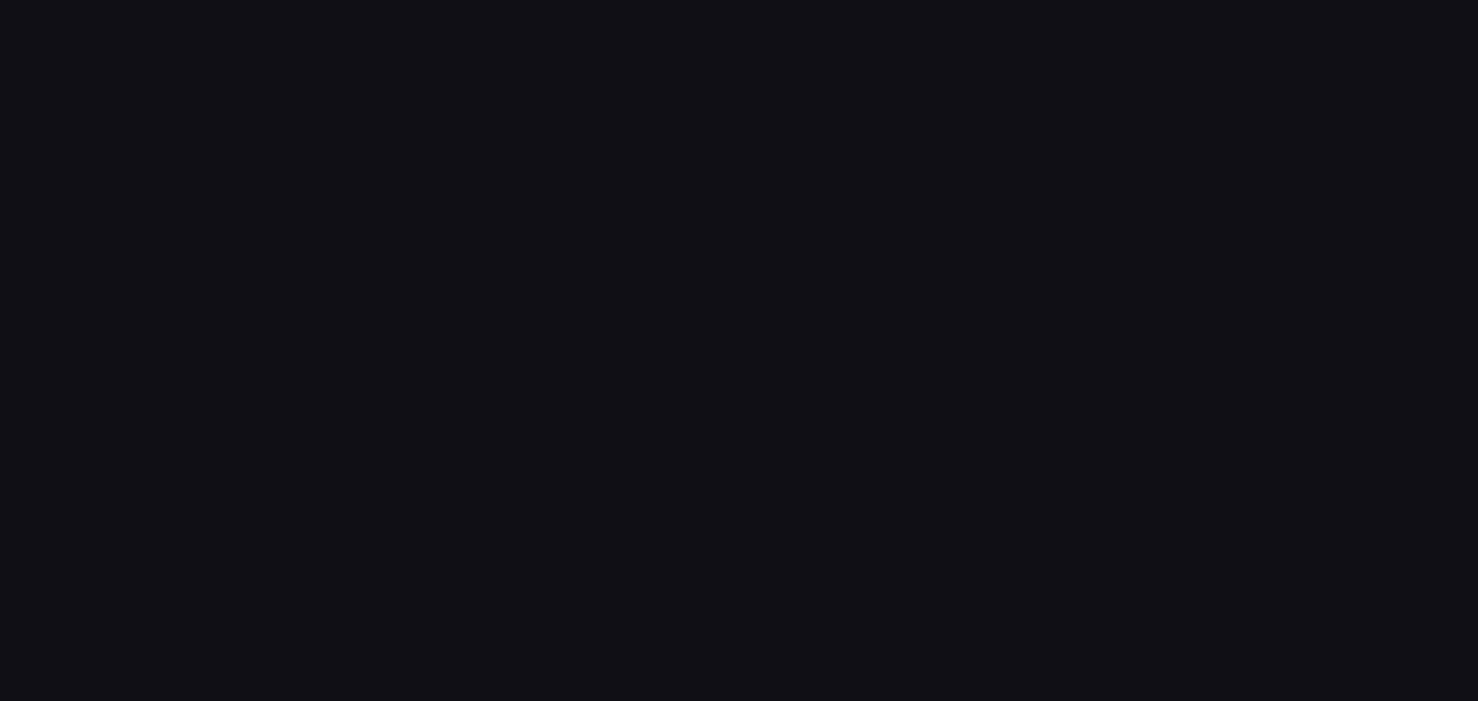
click at [818, 371] on div at bounding box center [739, 350] width 1478 height 701
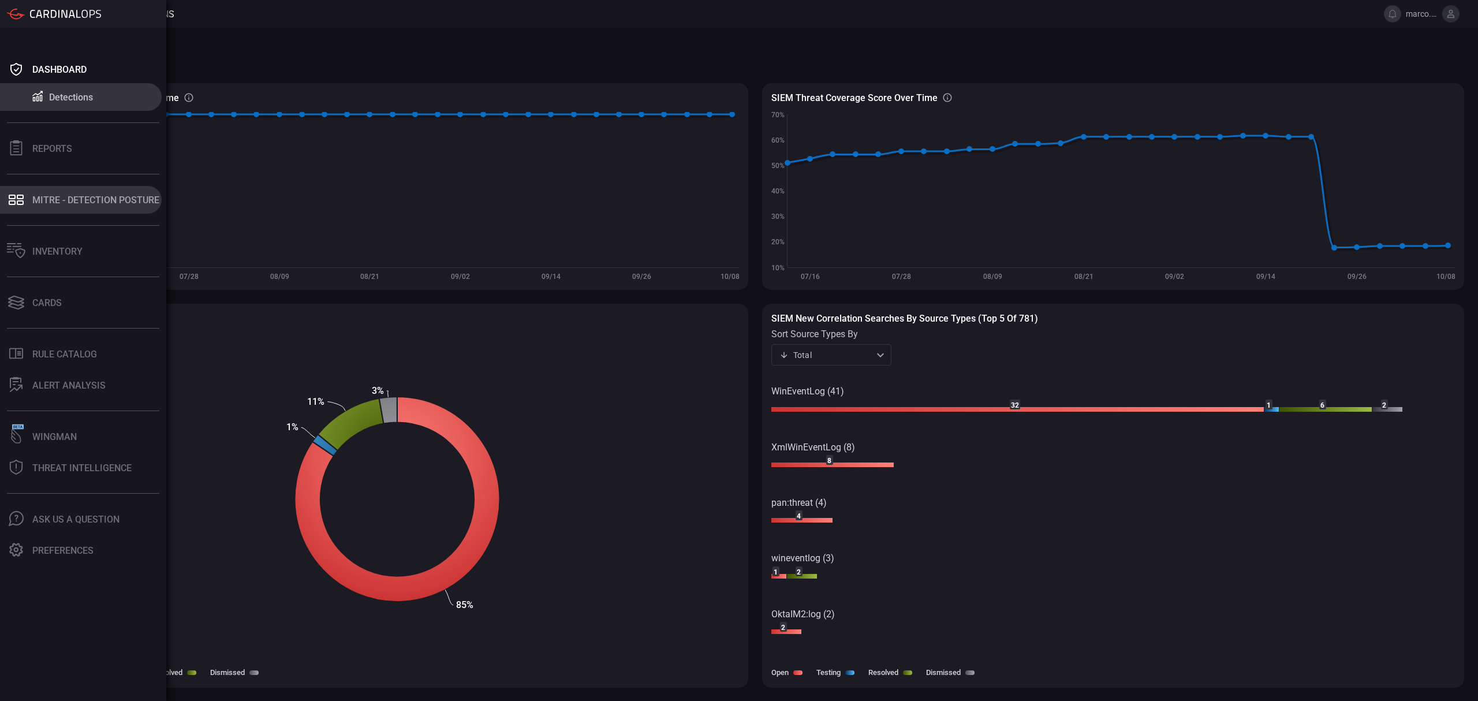
click at [68, 203] on div "MITRE - Detection Posture" at bounding box center [95, 200] width 127 height 11
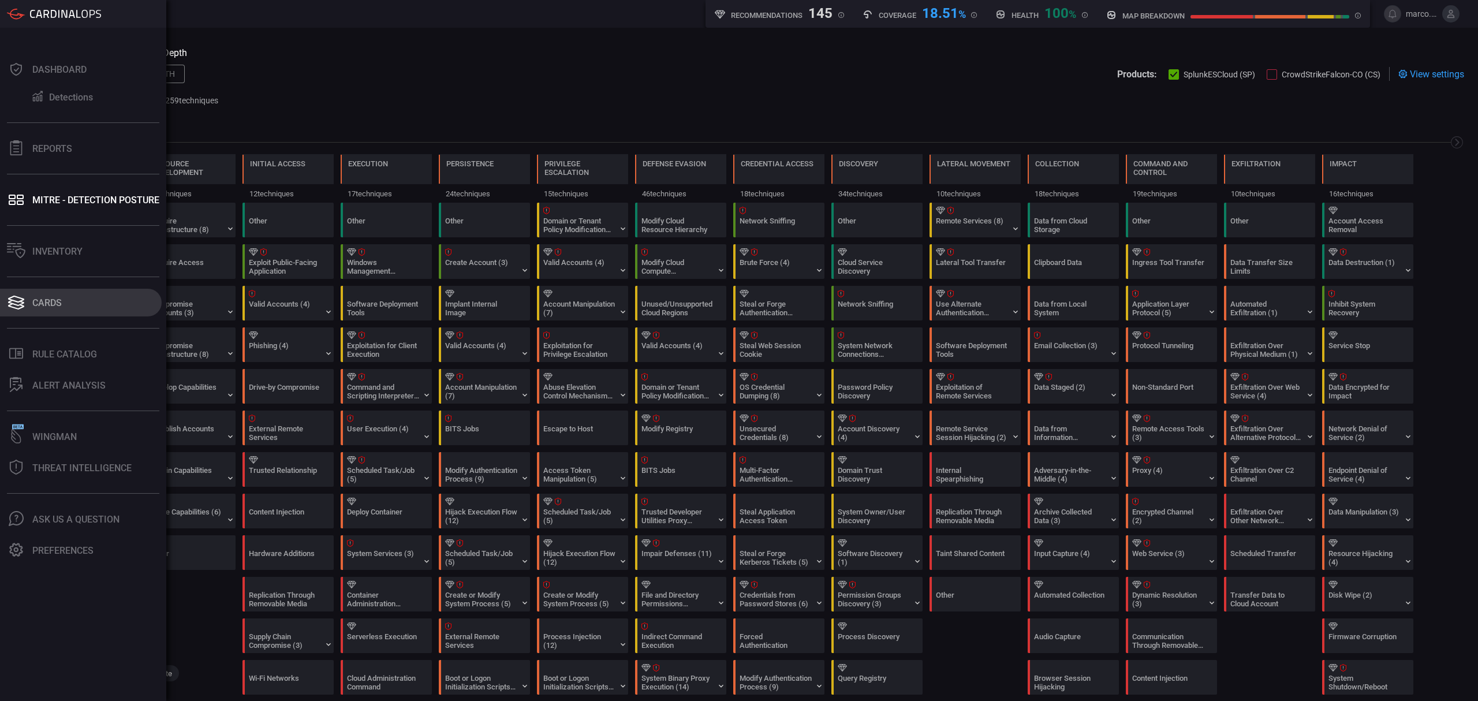
click at [58, 297] on div "Cards" at bounding box center [46, 302] width 29 height 11
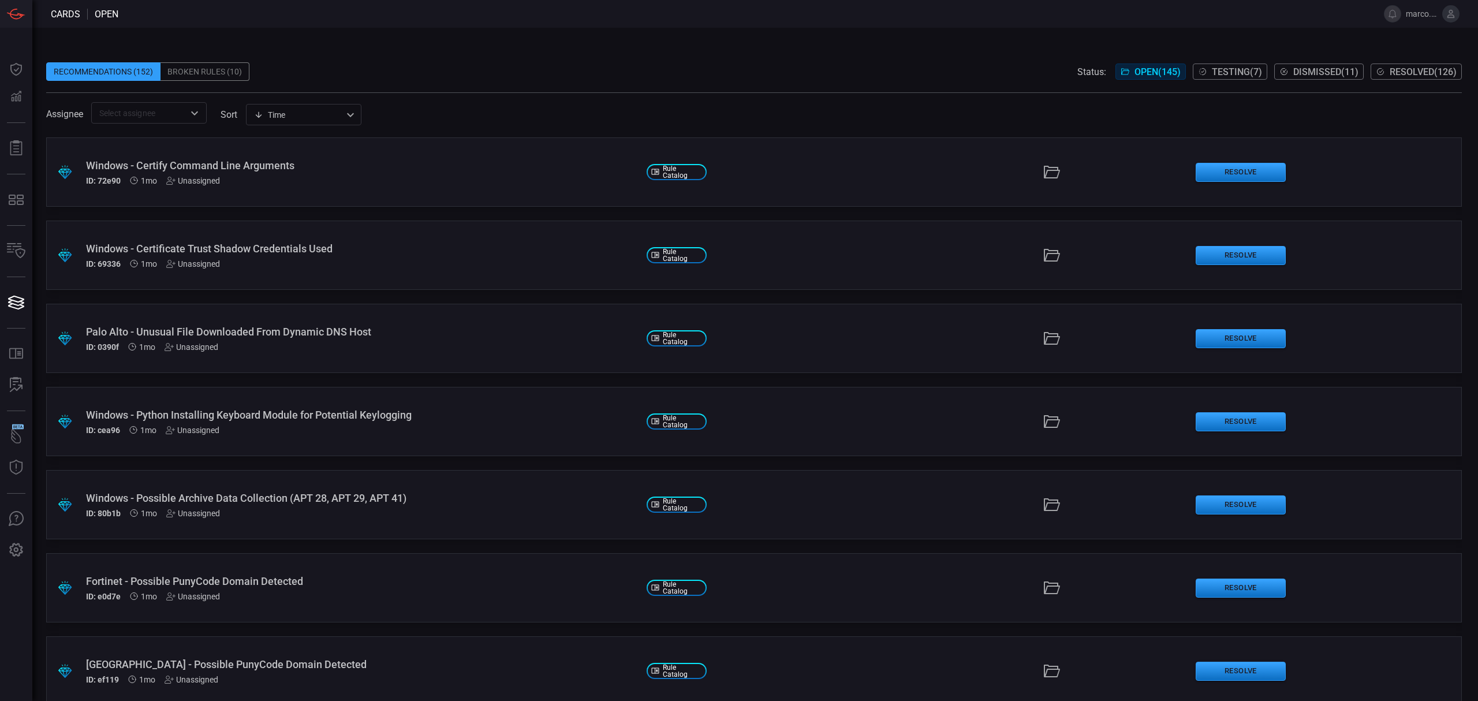
scroll to position [2079, 0]
click at [291, 342] on div "ID: cea96 1mo Unassigned" at bounding box center [361, 346] width 551 height 9
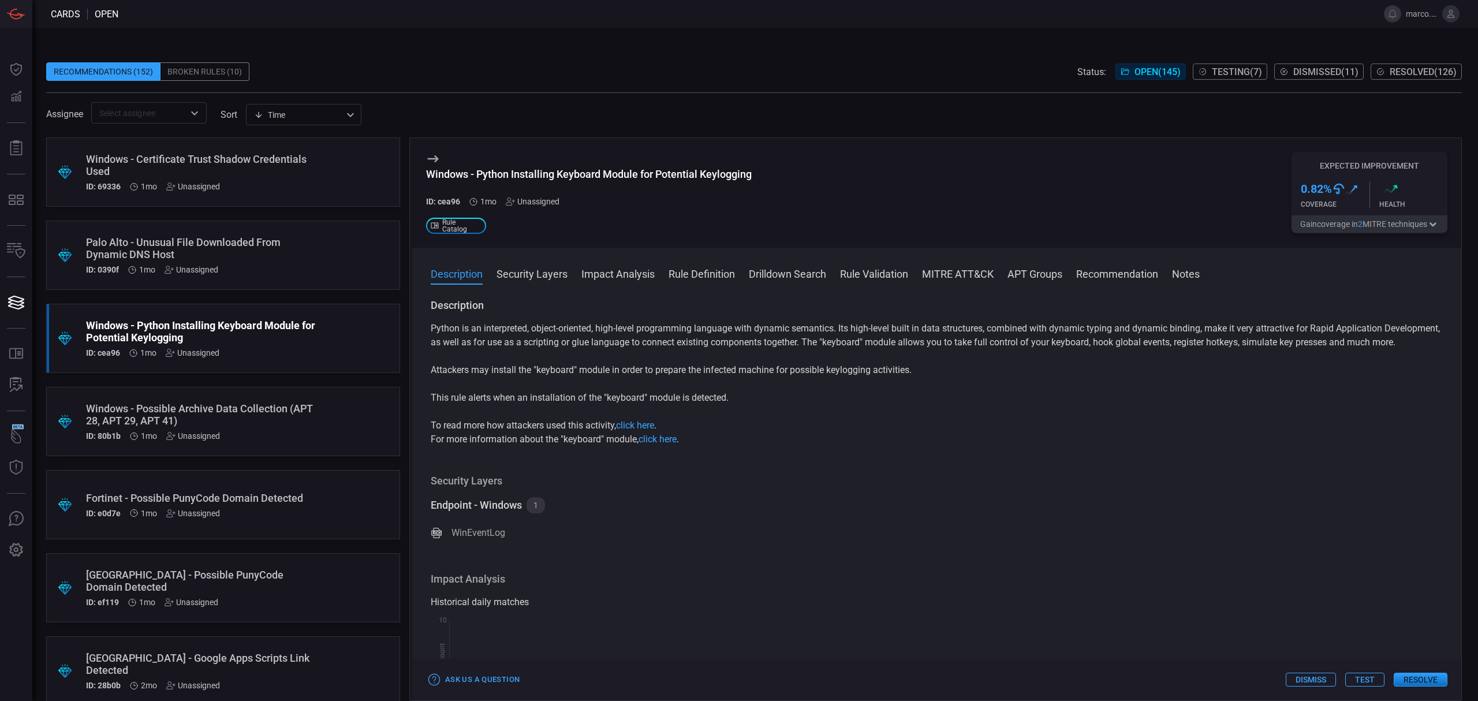
click at [965, 277] on button "MITRE ATT&CK" at bounding box center [958, 273] width 72 height 14
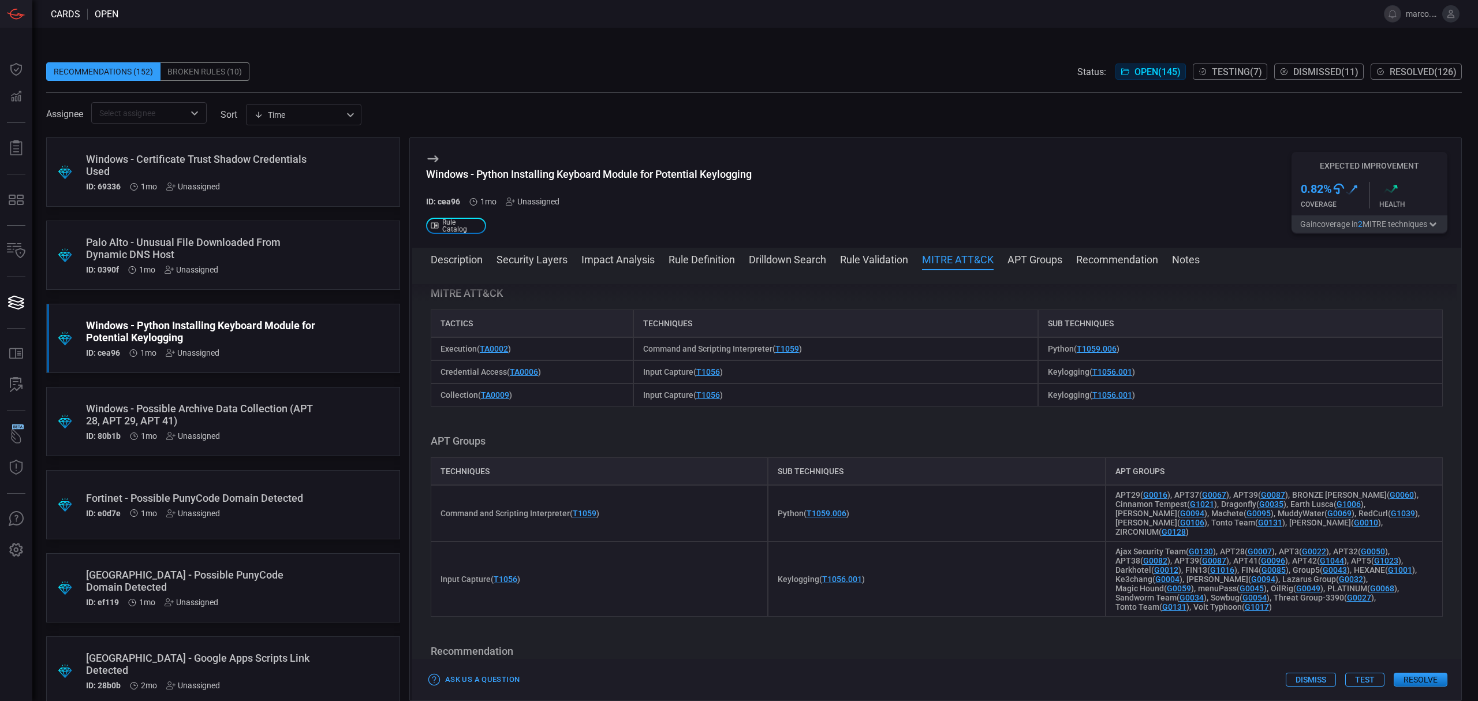
scroll to position [815, 0]
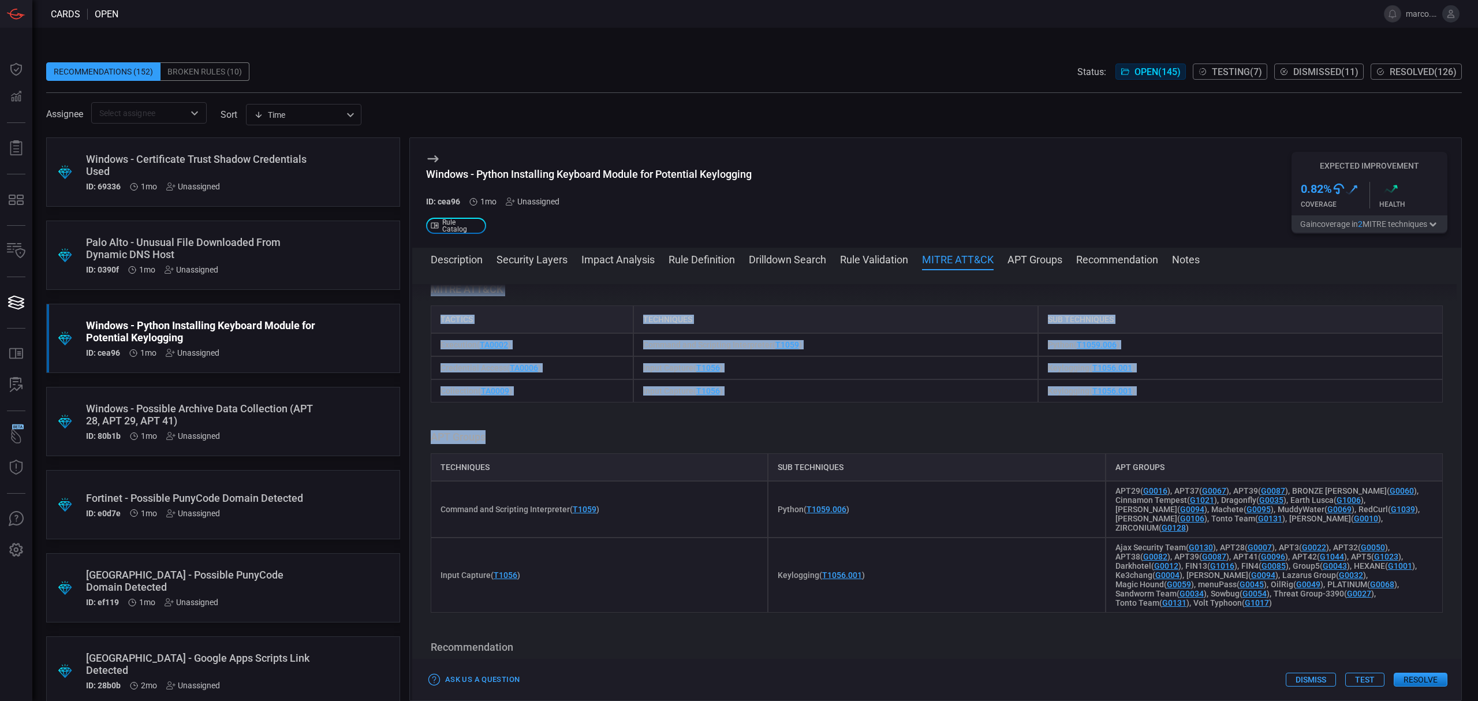
drag, startPoint x: 426, startPoint y: 300, endPoint x: 1164, endPoint y: 425, distance: 748.4
click at [1164, 425] on div "Description Python is an interpreted, object-oriented, high-level programming l…" at bounding box center [936, 483] width 1049 height 398
click at [1125, 434] on div "Description Python is an interpreted, object-oriented, high-level programming l…" at bounding box center [936, 483] width 1049 height 398
drag, startPoint x: 1141, startPoint y: 414, endPoint x: 420, endPoint y: 301, distance: 729.9
click at [420, 301] on div "Description Python is an interpreted, object-oriented, high-level programming l…" at bounding box center [936, 483] width 1049 height 398
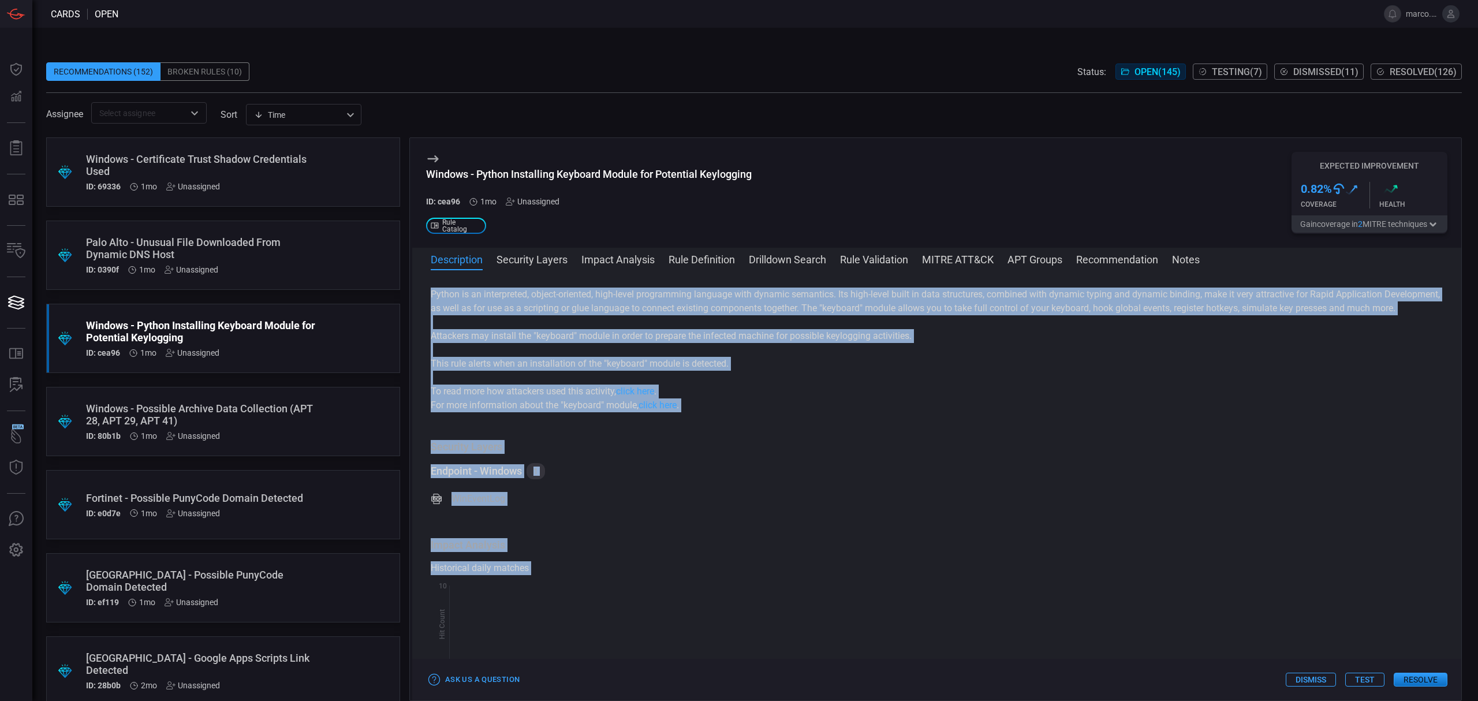
scroll to position [0, 0]
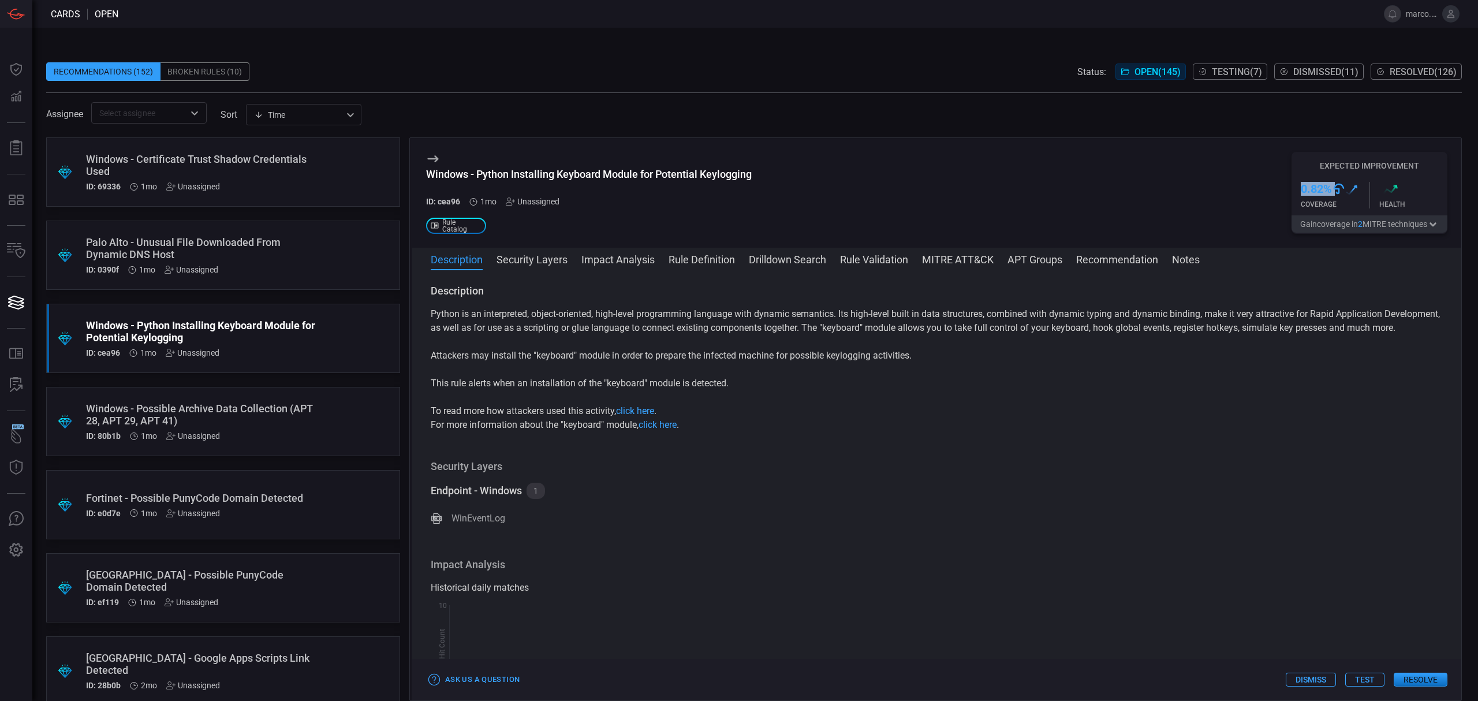
drag, startPoint x: 1301, startPoint y: 193, endPoint x: 1333, endPoint y: 192, distance: 32.3
click at [1333, 192] on div "0.82 % .st0{fill:url(#Path_29490_0000011764796159830935397000001433001719546112…" at bounding box center [1370, 195] width 156 height 40
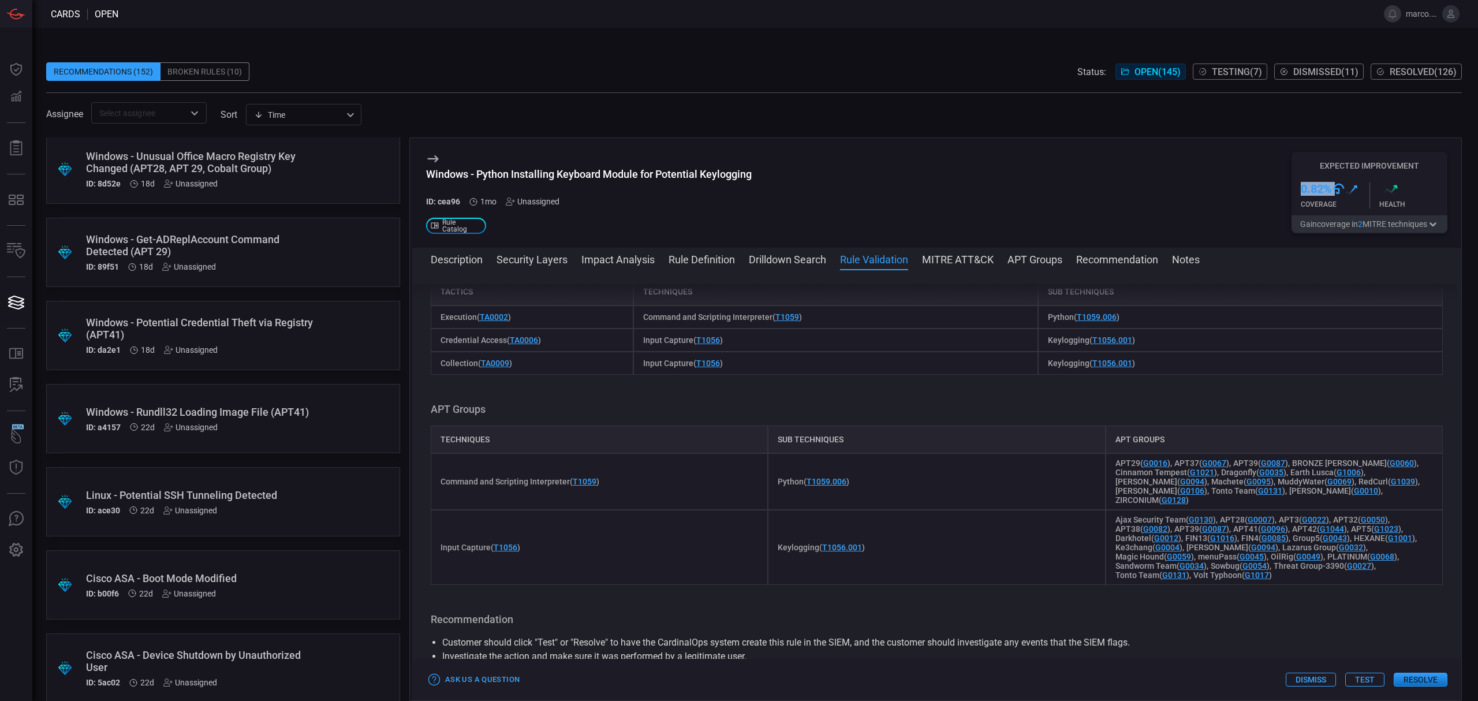
scroll to position [846, 0]
drag, startPoint x: 1152, startPoint y: 375, endPoint x: 1146, endPoint y: 376, distance: 6.6
click at [1146, 371] on div "Keylogging ( T1056.001 )" at bounding box center [1240, 359] width 405 height 23
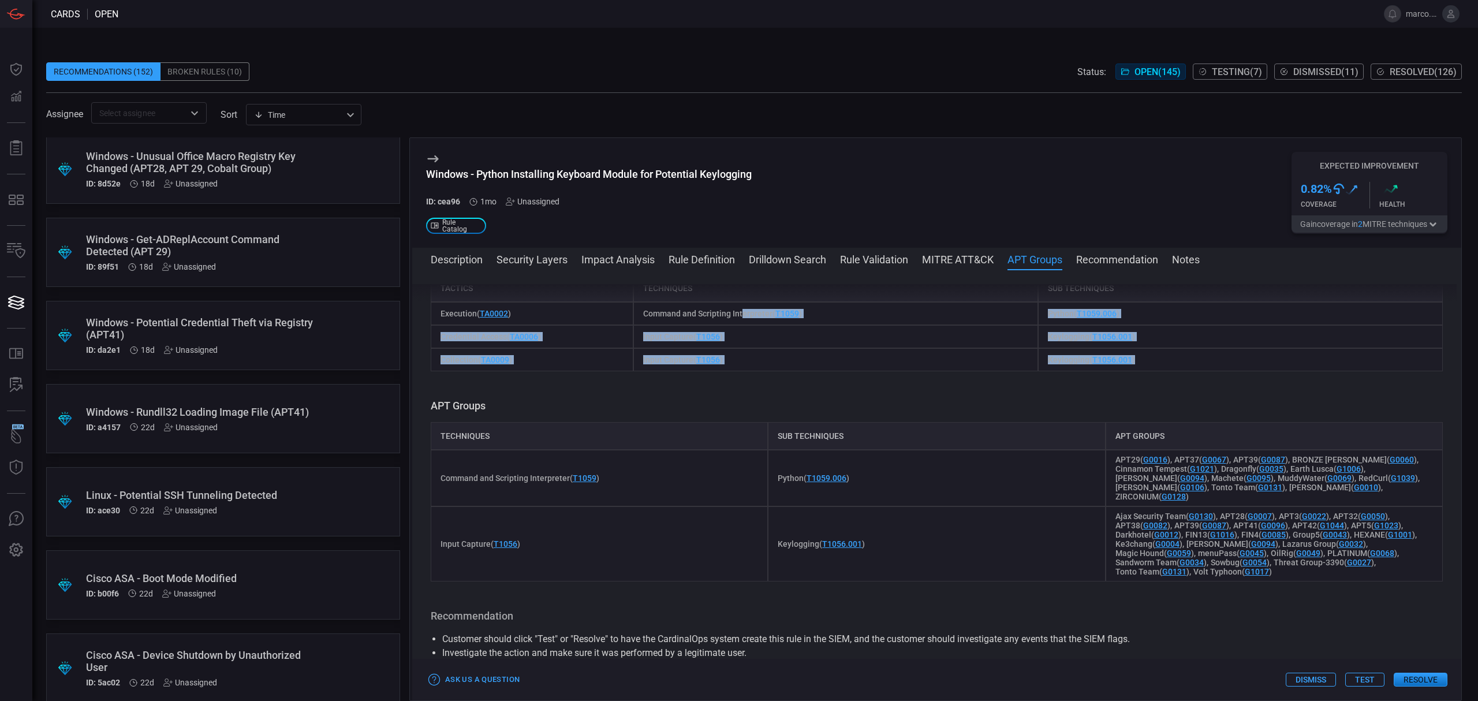
drag, startPoint x: 1159, startPoint y: 371, endPoint x: 740, endPoint y: 328, distance: 421.4
click at [740, 328] on div "Tactics Techniques Sub Techniques Execution ( TA0002 ) Command and Scripting In…" at bounding box center [937, 322] width 1012 height 97
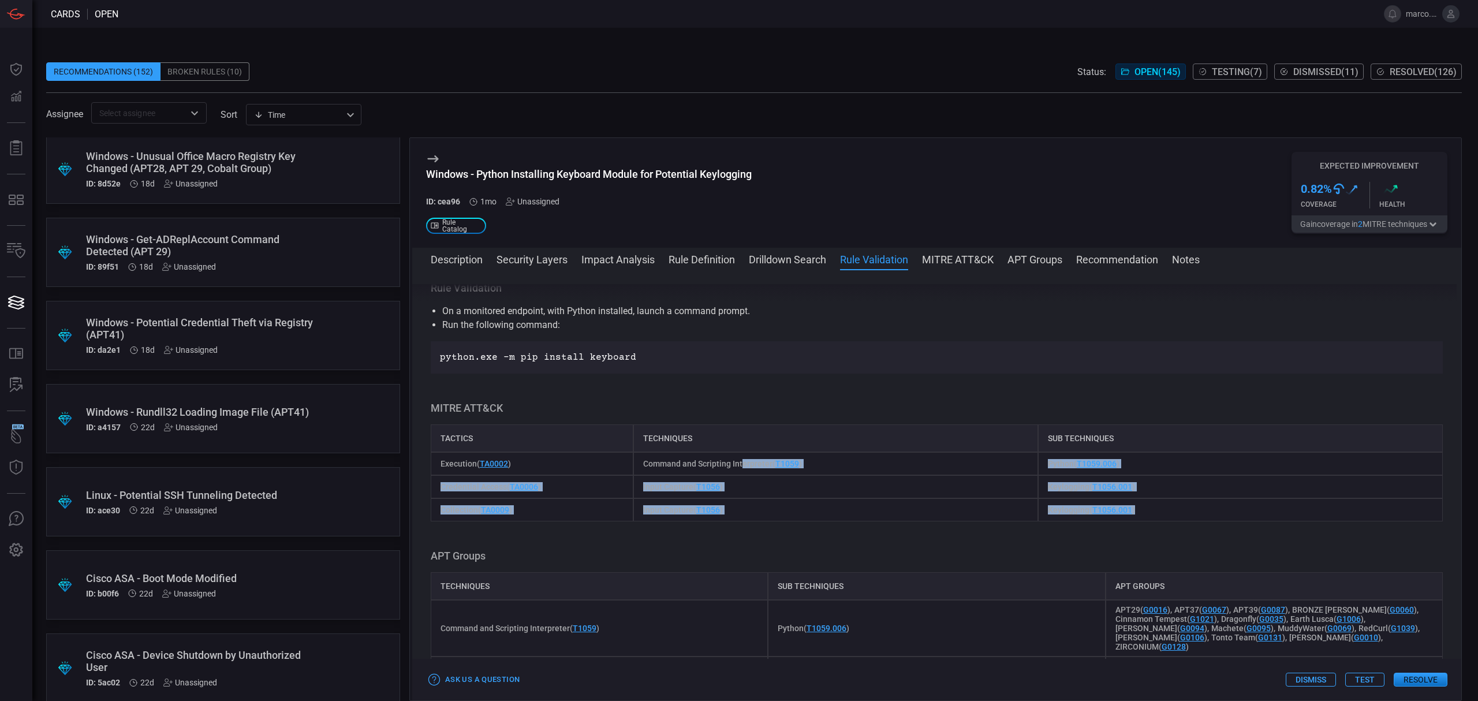
scroll to position [693, 0]
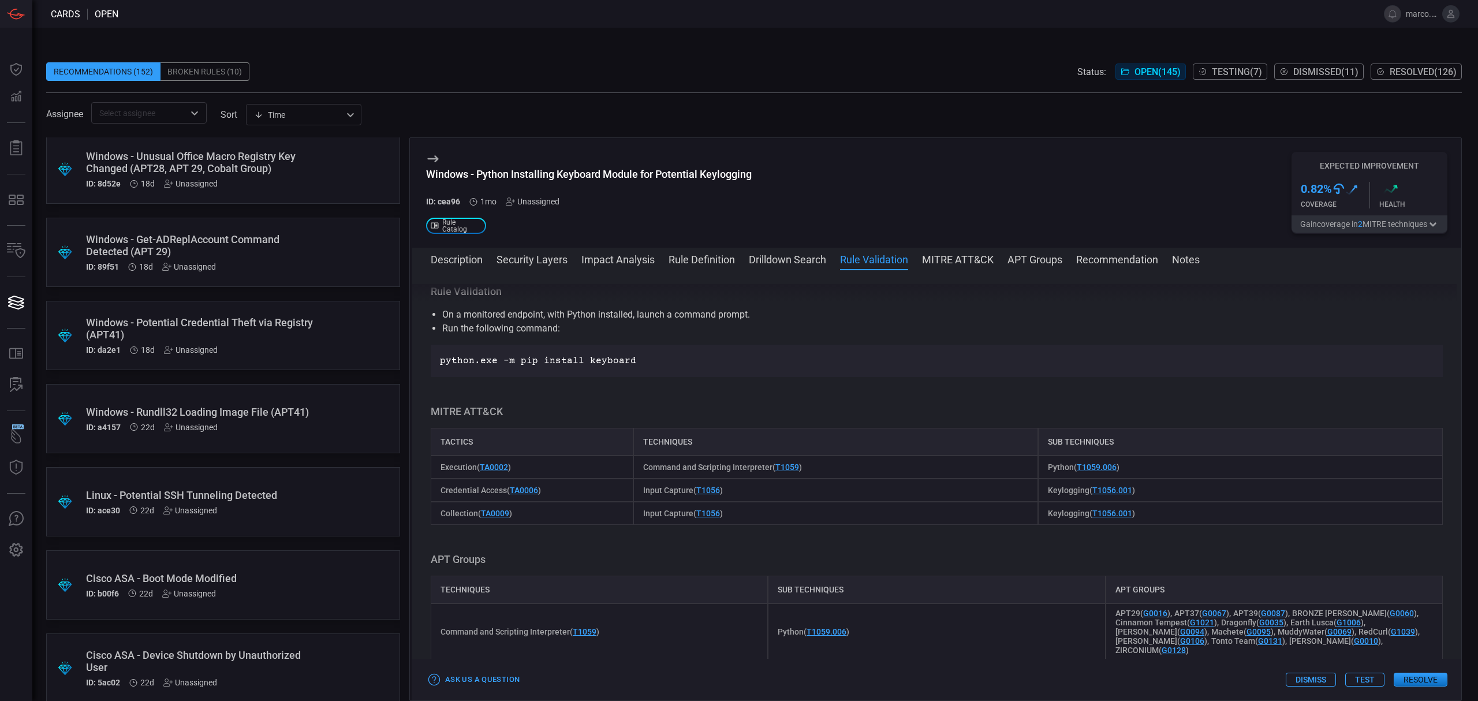
click at [580, 419] on h3 "MITRE ATT&CK" at bounding box center [937, 412] width 1012 height 14
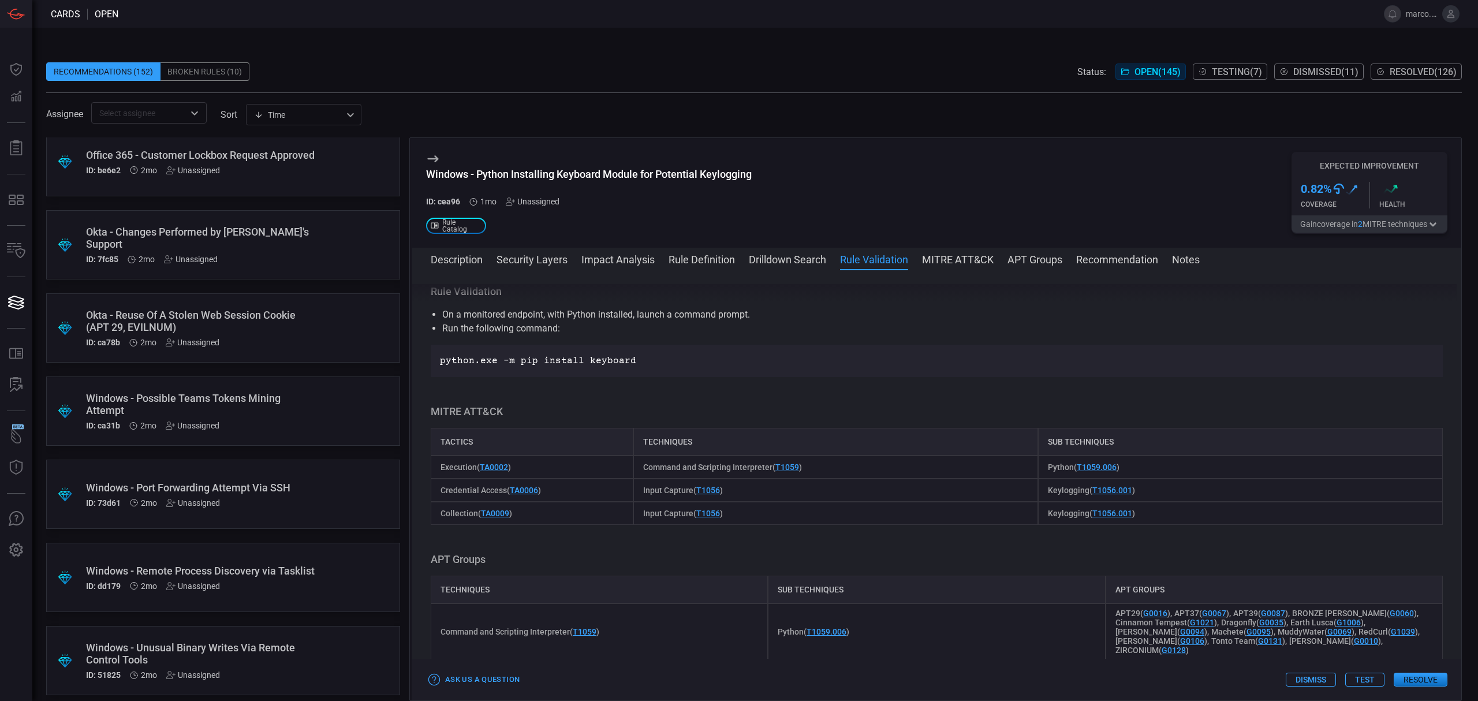
scroll to position [2771, 0]
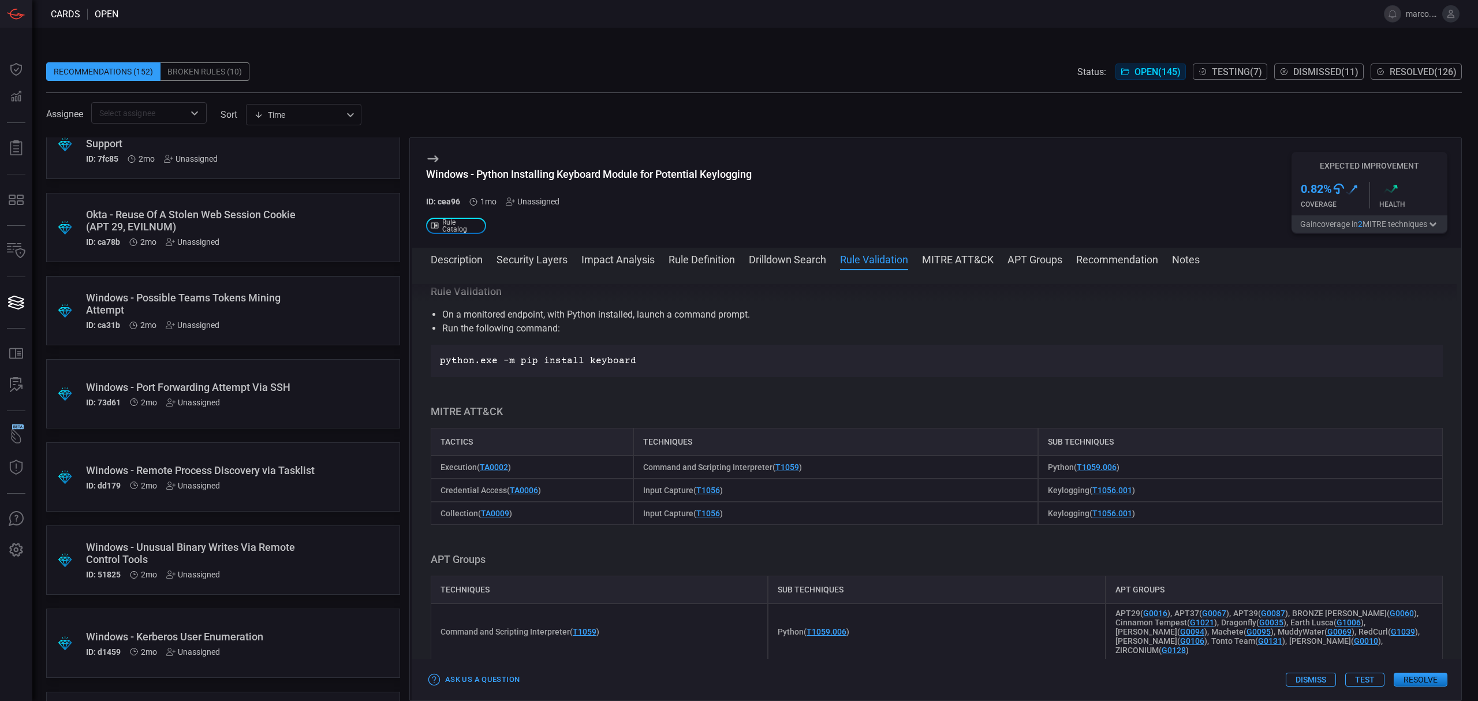
click at [215, 464] on div "Windows - Remote Process Discovery via Tasklist" at bounding box center [201, 470] width 230 height 12
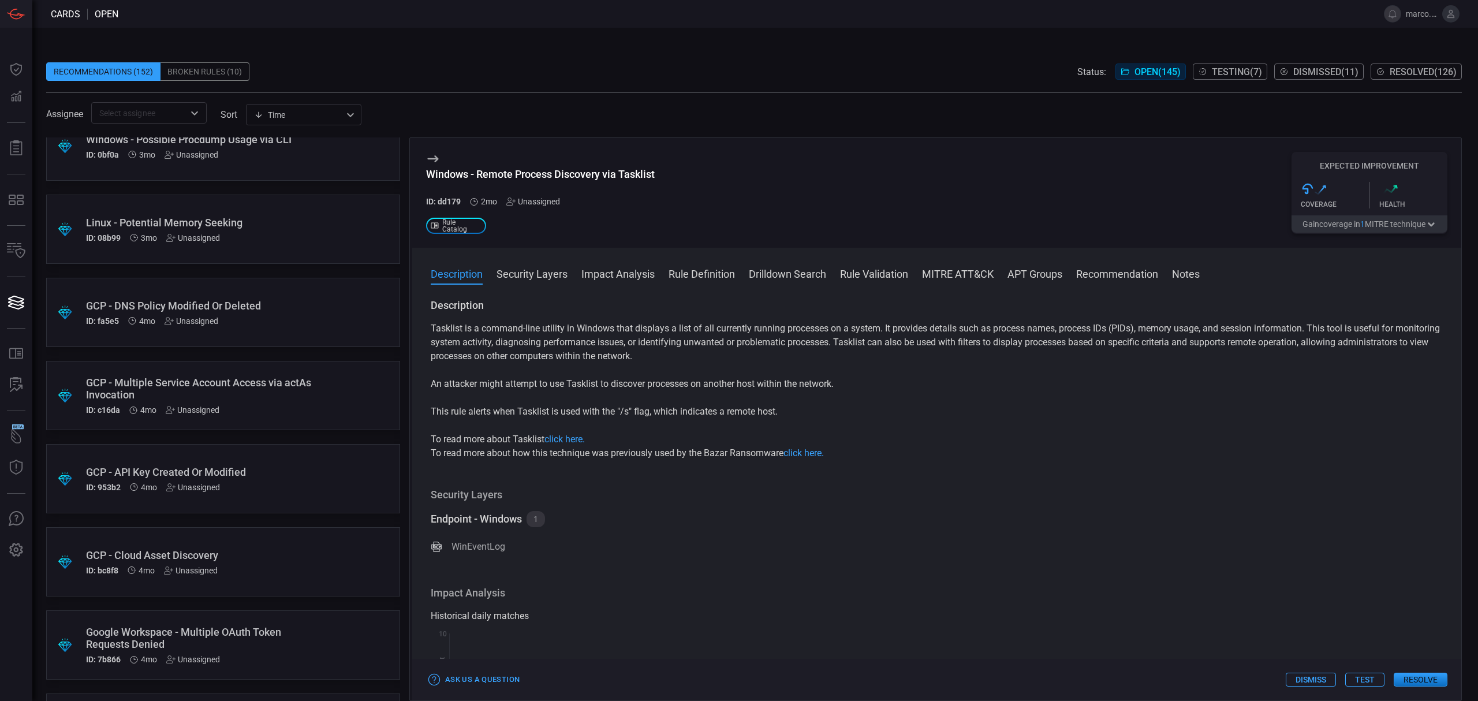
scroll to position [4773, 0]
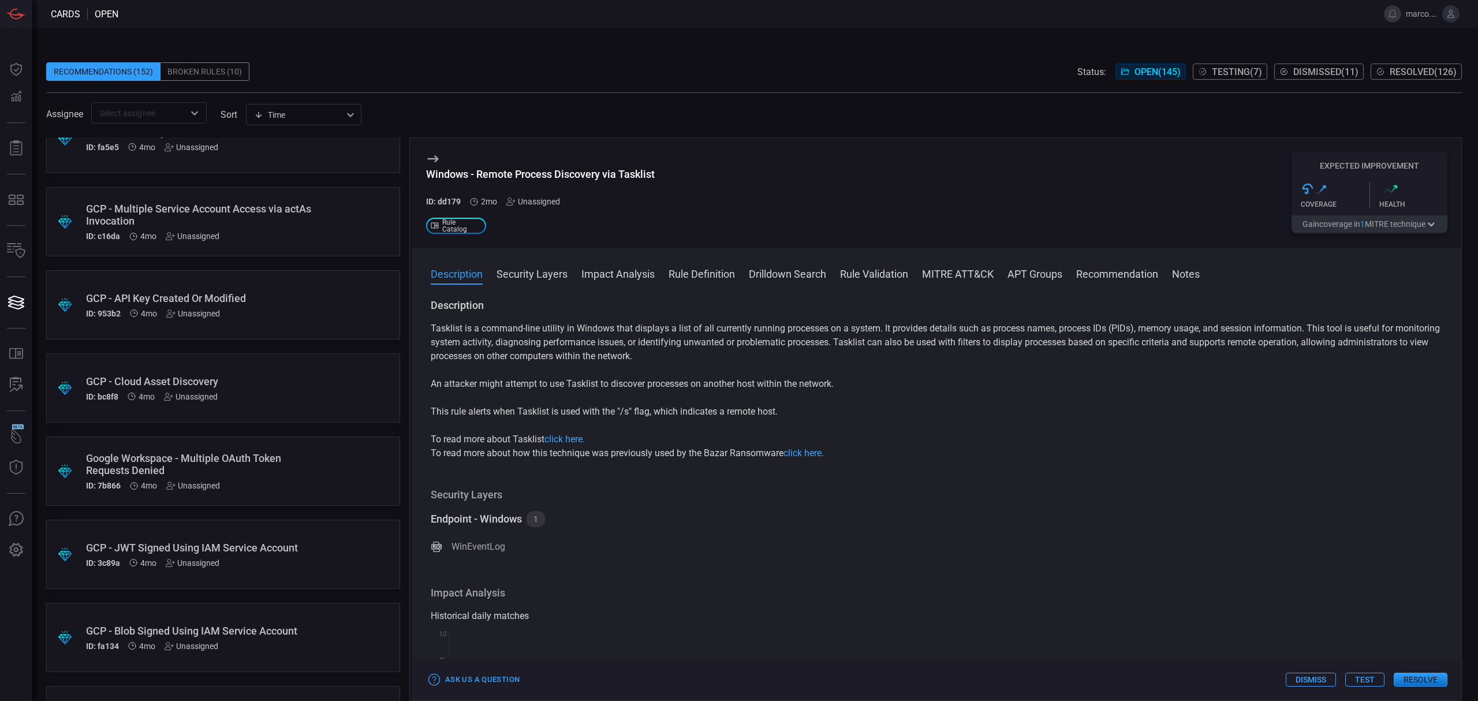
click at [261, 381] on div "GCP - Cloud Asset Discovery" at bounding box center [201, 381] width 230 height 12
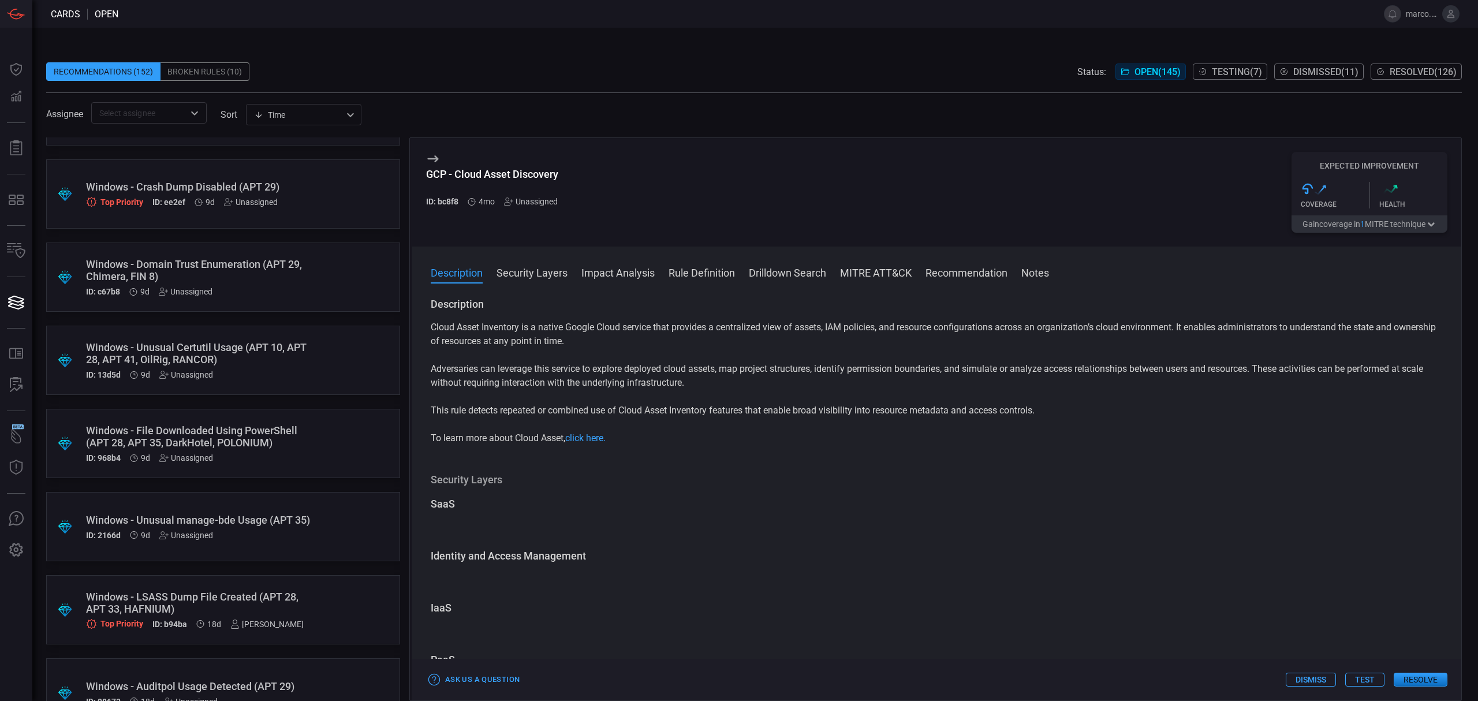
scroll to position [308, 0]
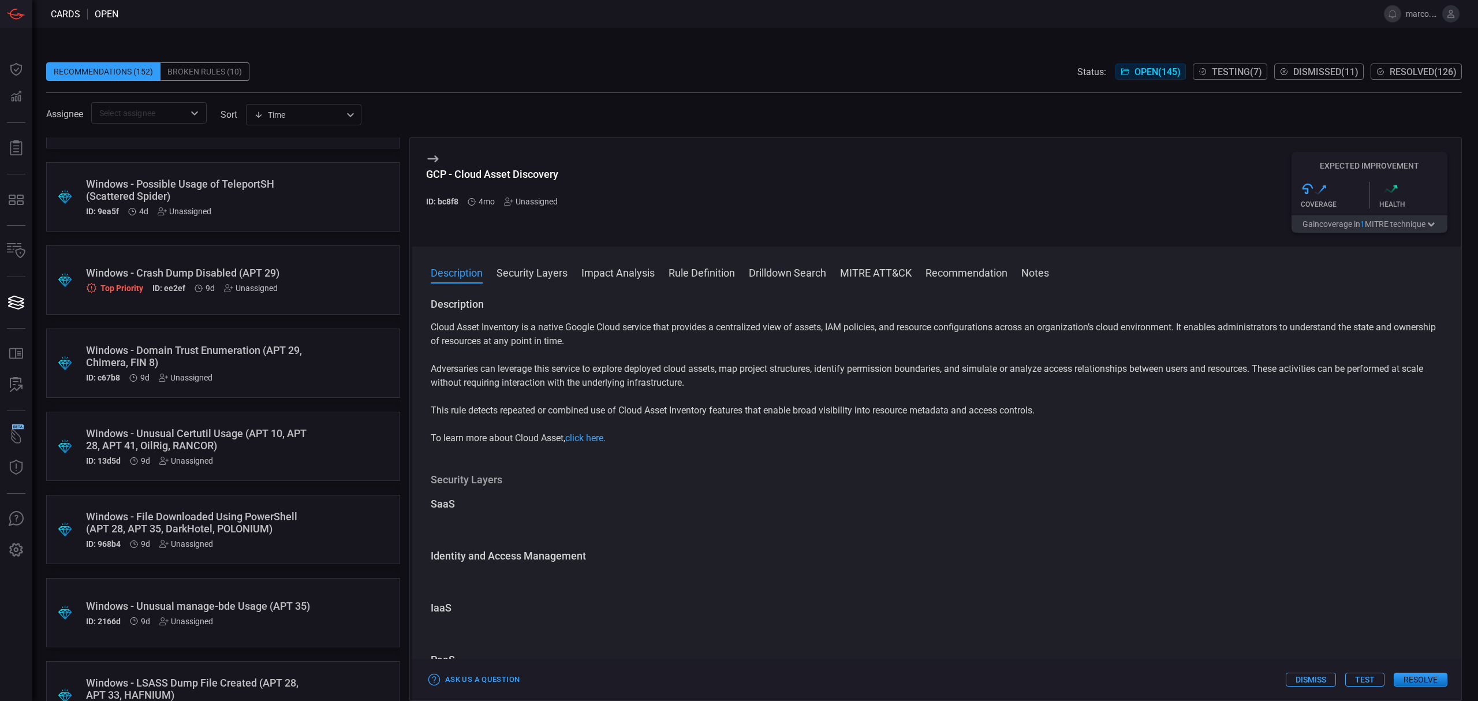
click at [219, 267] on div "Windows - Crash Dump Disabled (APT 29)" at bounding box center [201, 273] width 230 height 12
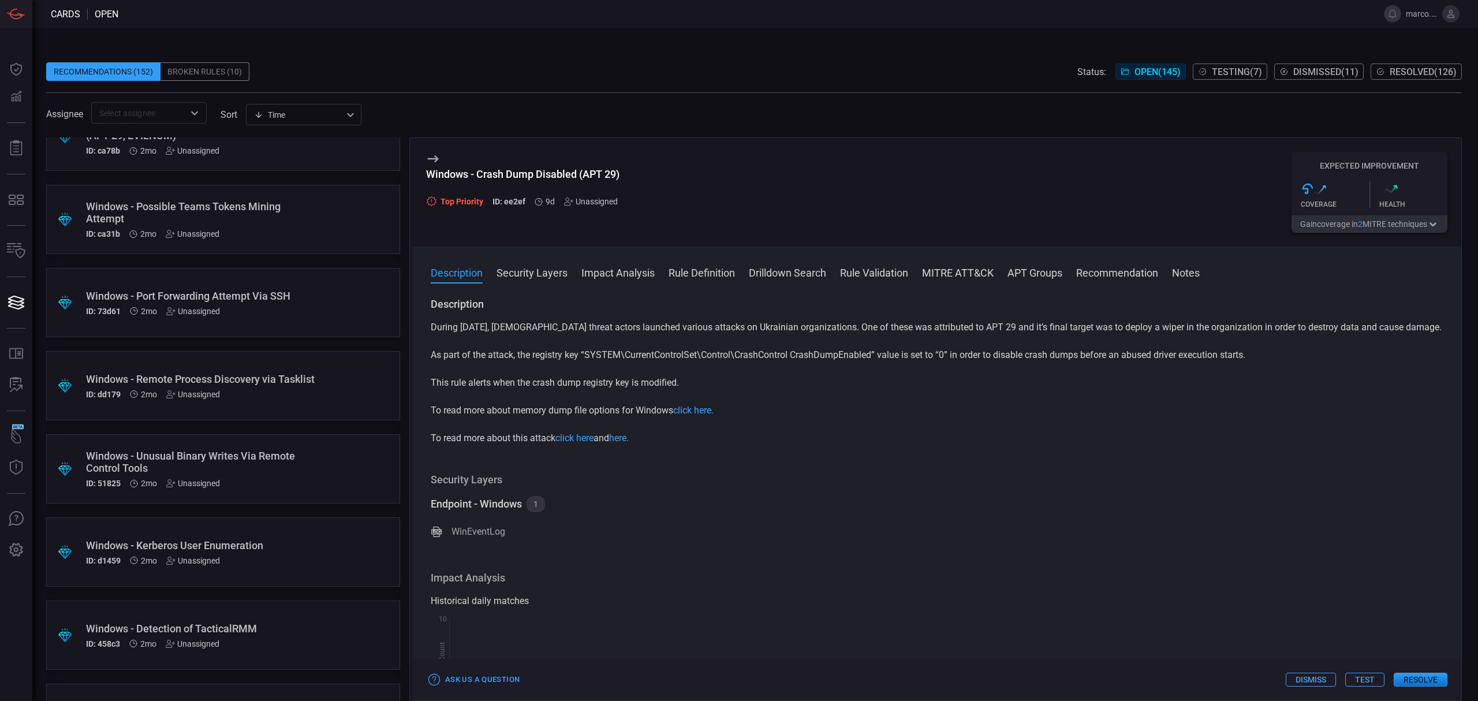
scroll to position [3002, 0]
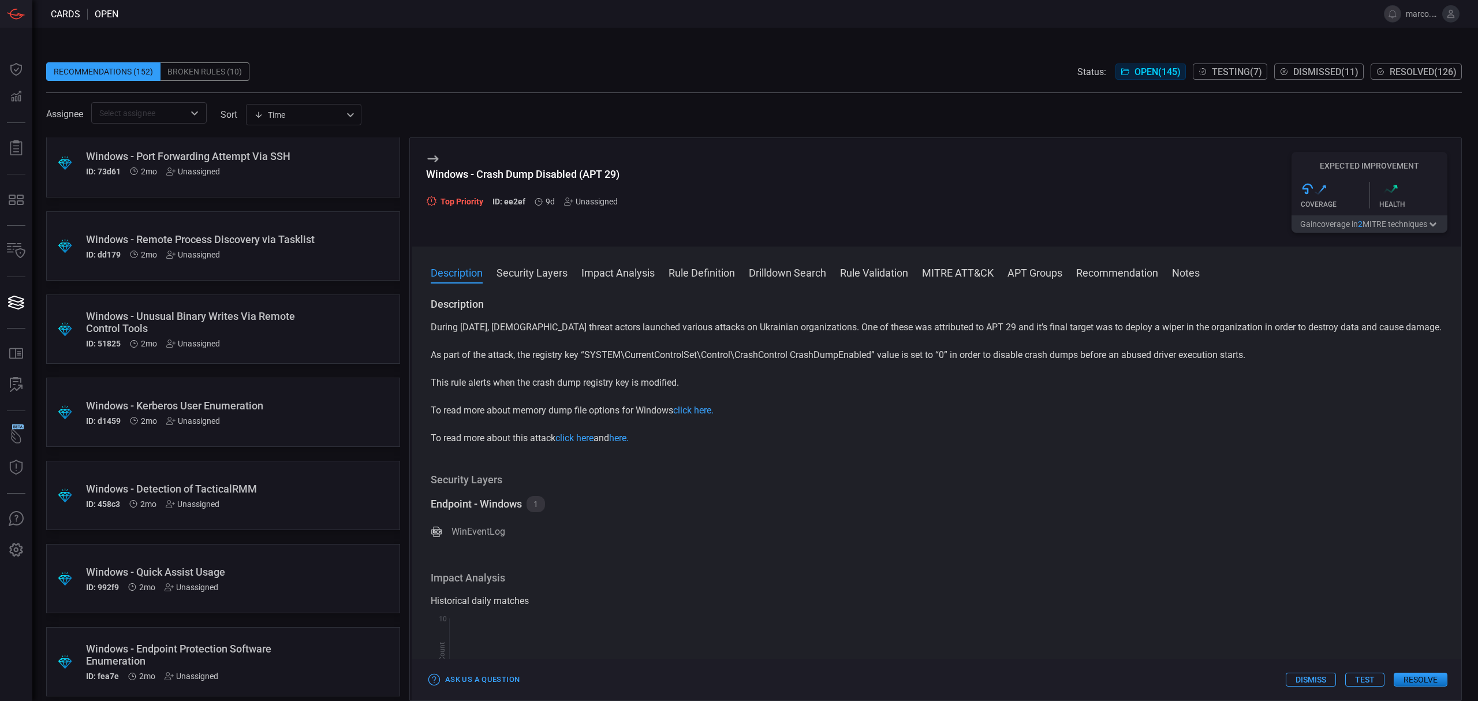
click at [314, 314] on div ".suggested_cards_icon{fill:url(#suggested_cards_icon);} Windows - Unusual Binar…" at bounding box center [223, 328] width 354 height 69
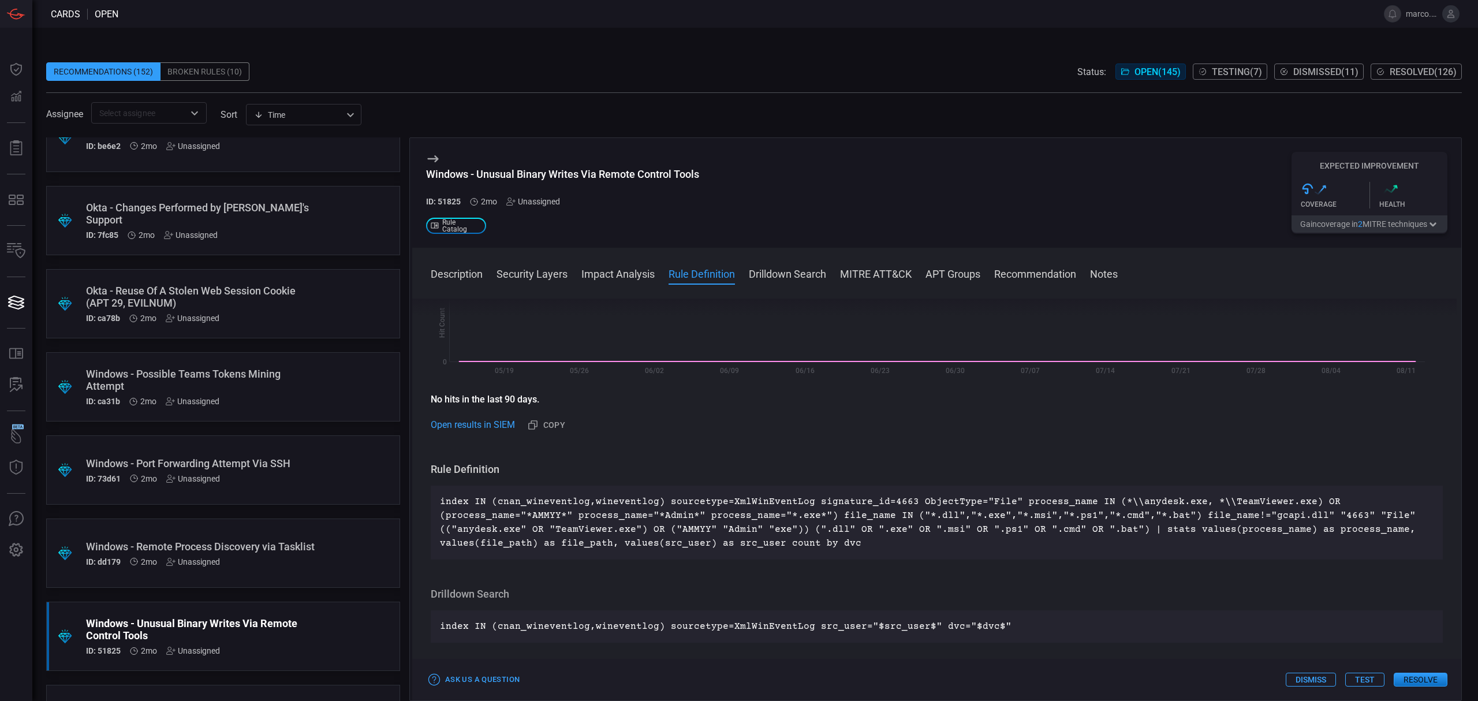
scroll to position [2386, 0]
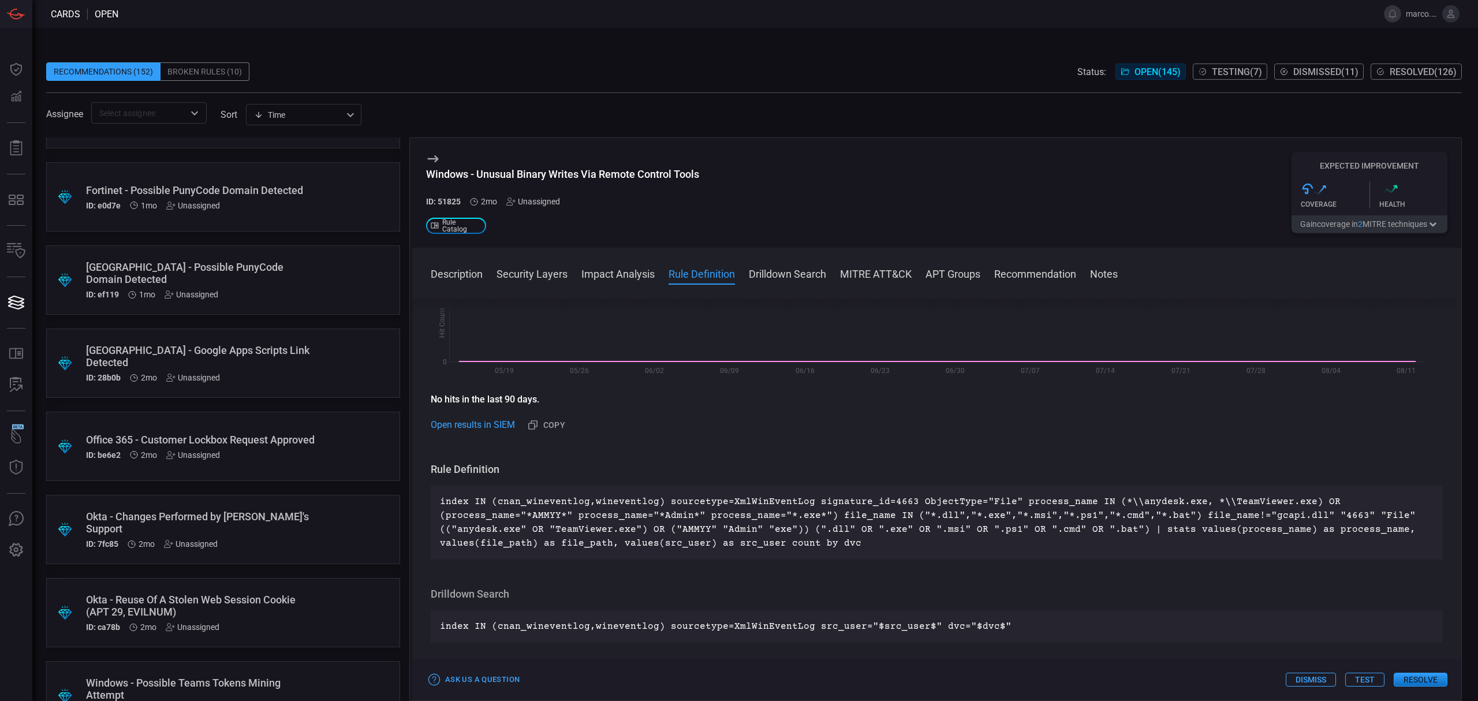
click at [939, 156] on div "Windows - Unusual Binary Writes Via Remote Control Tools ID: 51825 2mo Unassign…" at bounding box center [936, 193] width 1049 height 110
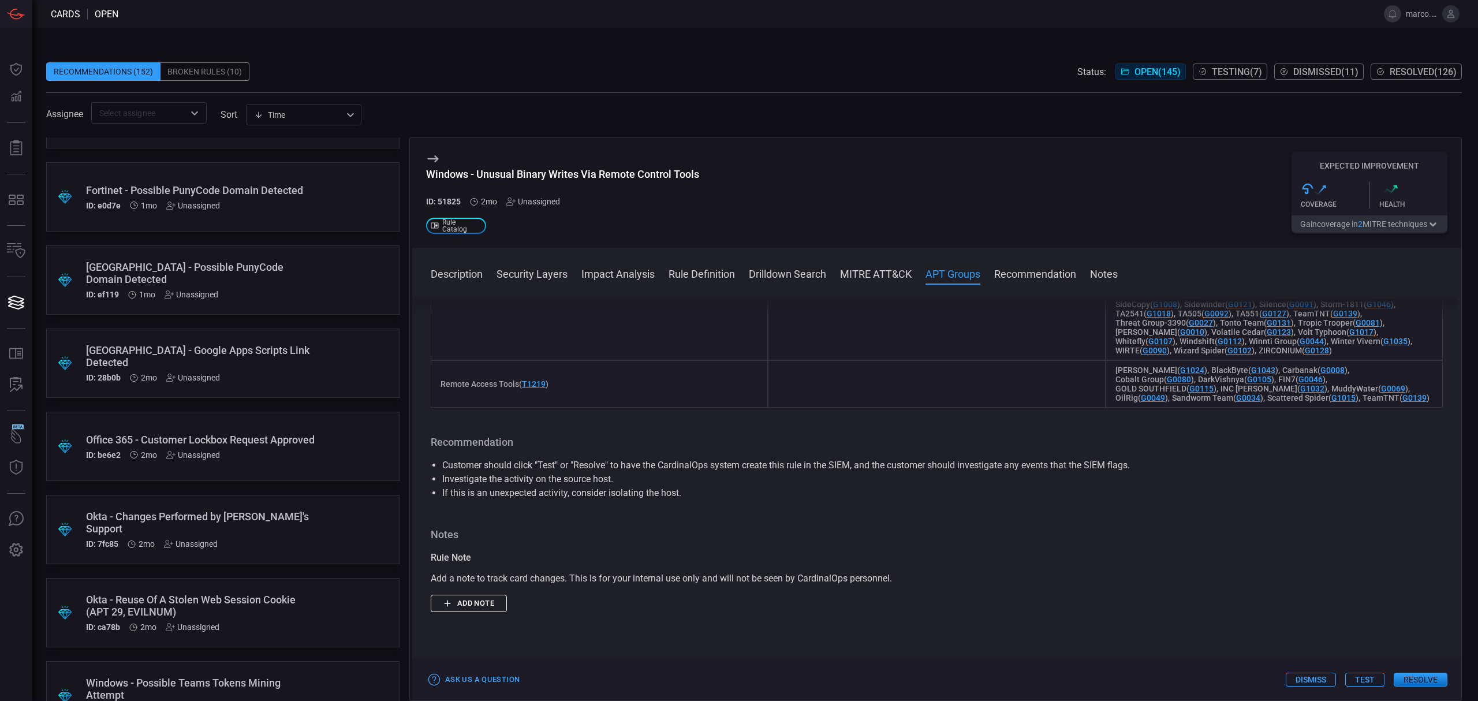
scroll to position [832, 0]
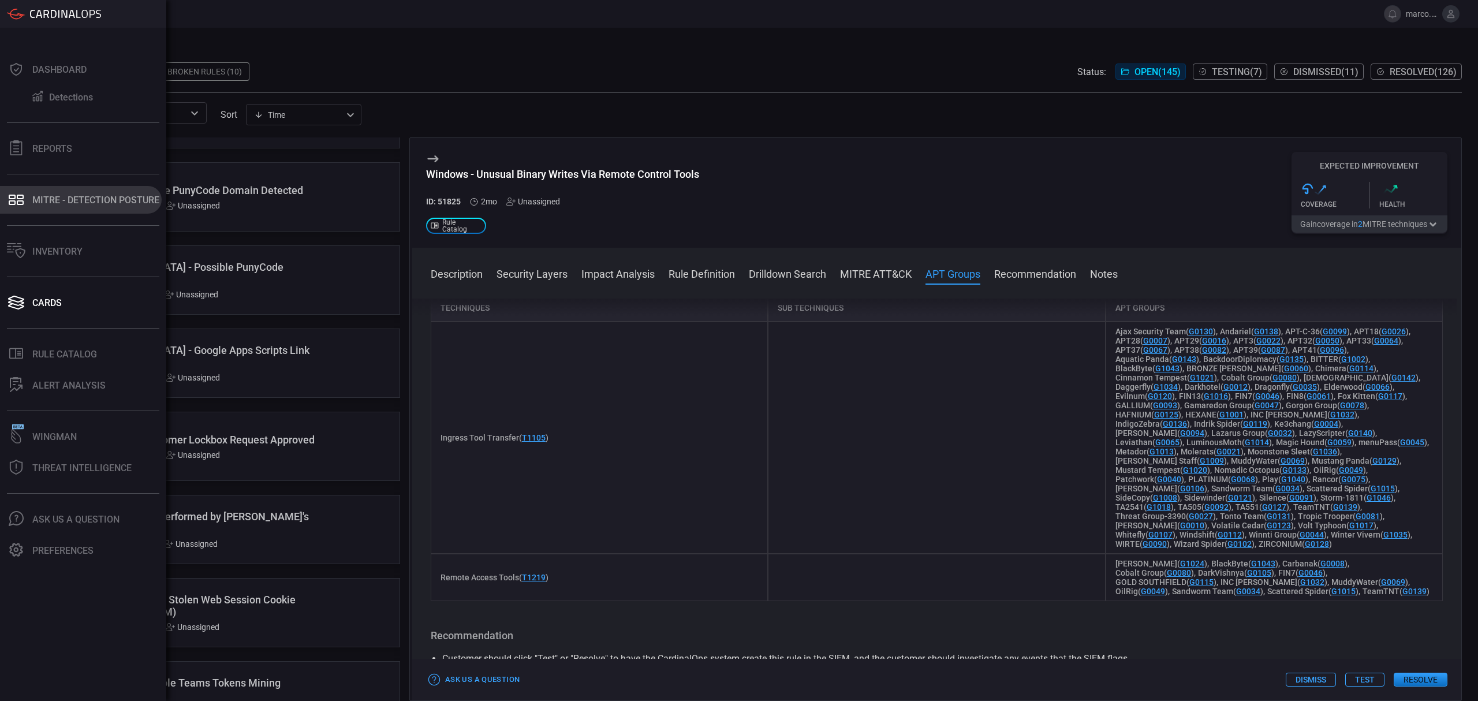
click at [93, 199] on div "MITRE - Detection Posture" at bounding box center [95, 200] width 127 height 11
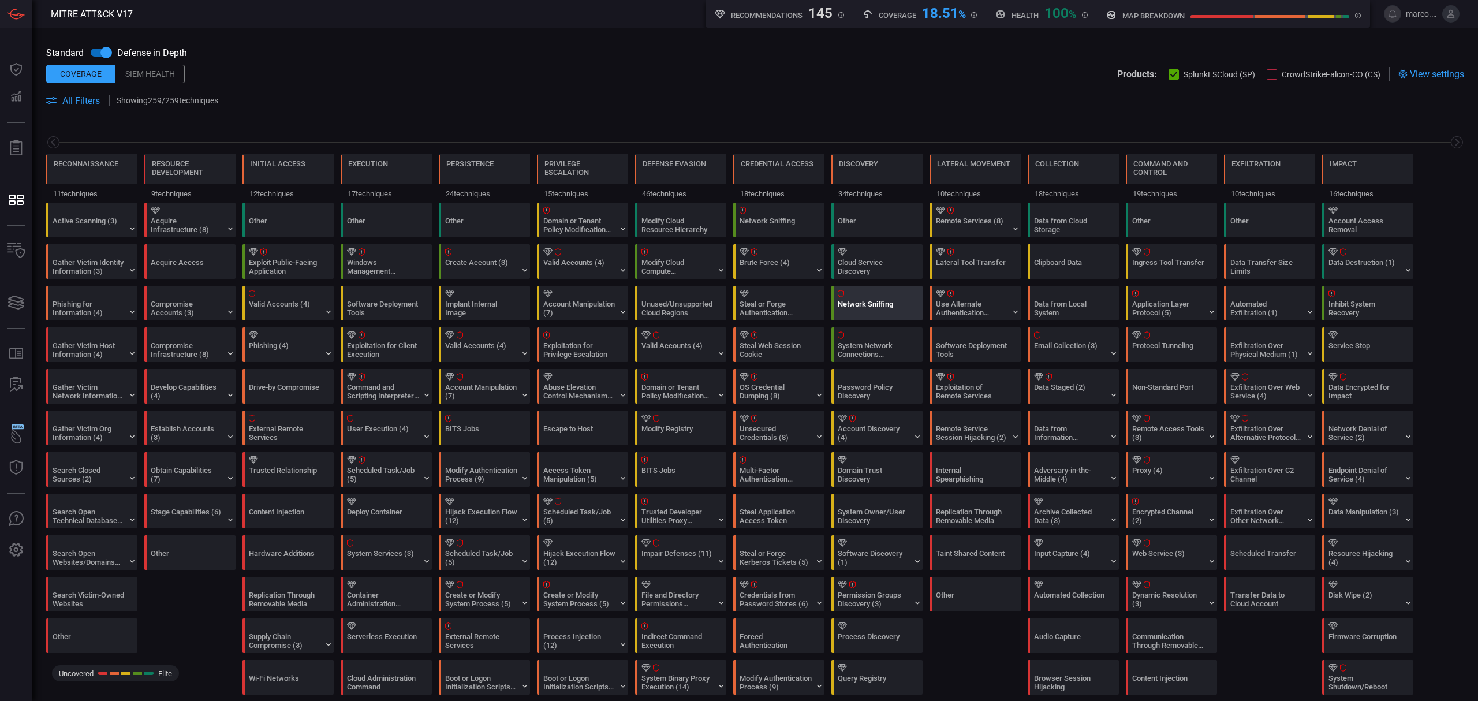
click at [887, 294] on div at bounding box center [879, 294] width 83 height 8
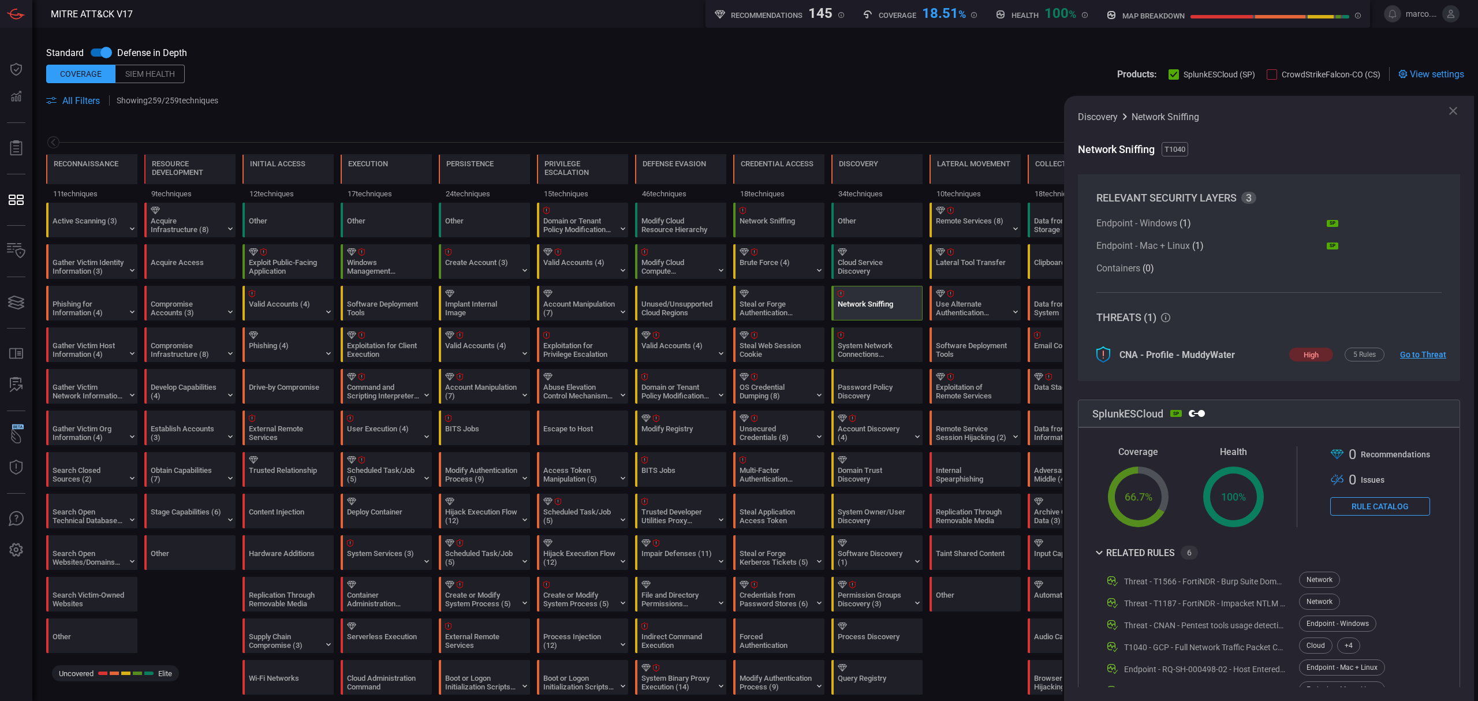
scroll to position [88, 0]
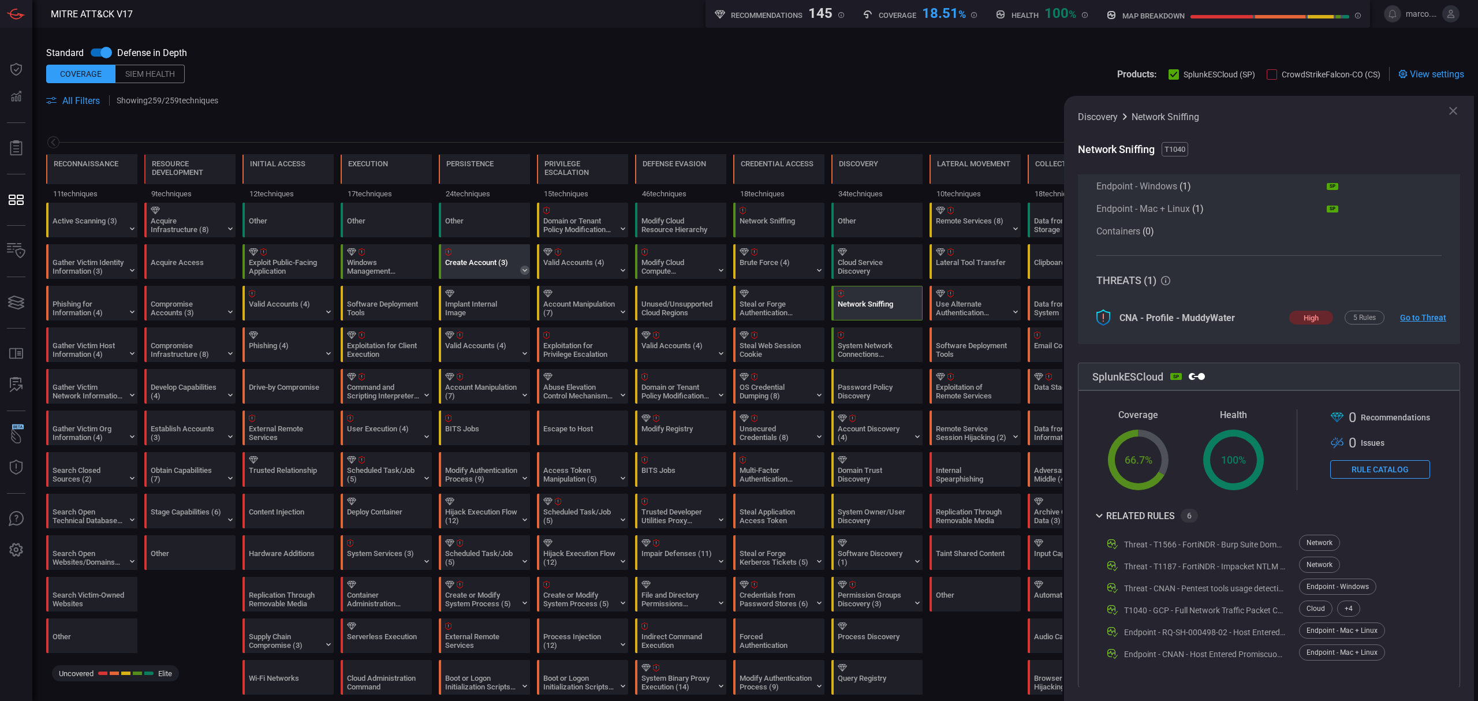
click at [527, 273] on icon at bounding box center [524, 270] width 9 height 9
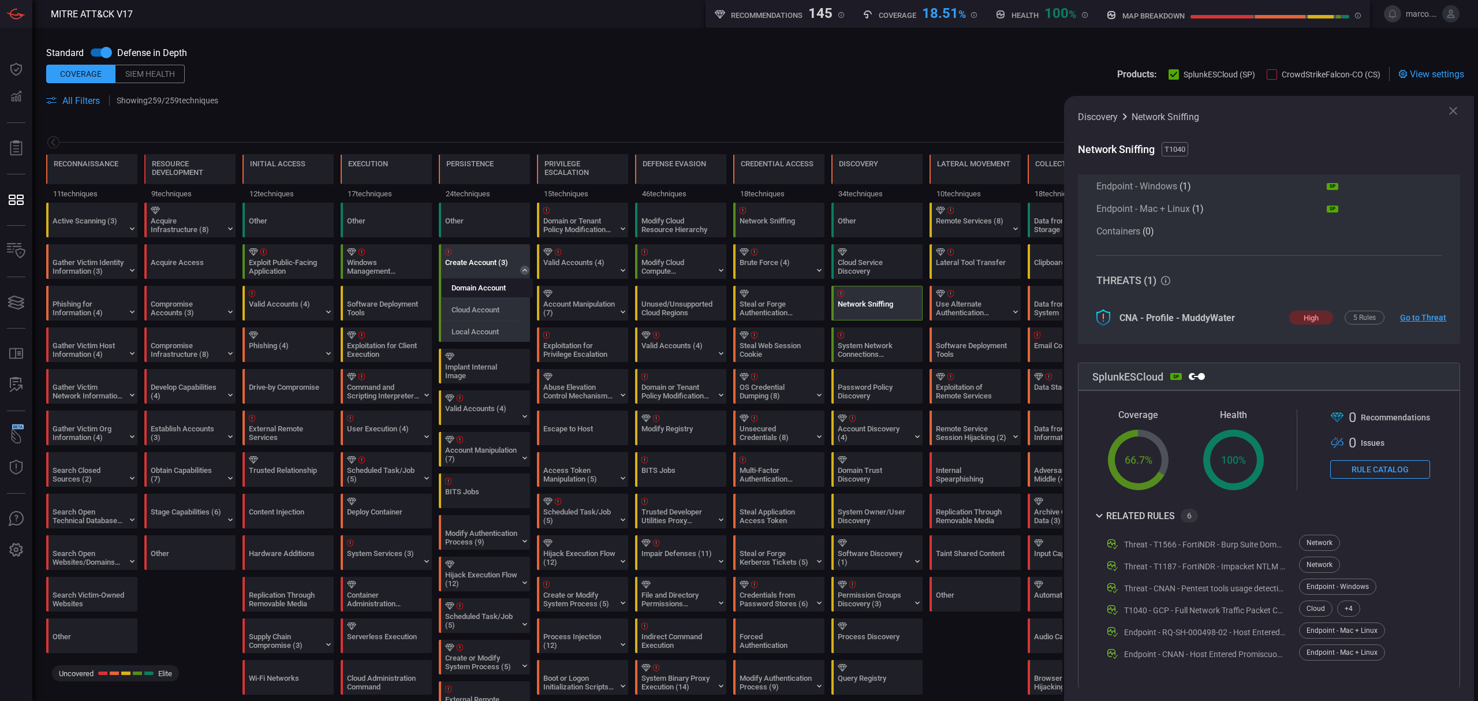
click at [493, 292] on label "Domain Account" at bounding box center [479, 287] width 54 height 9
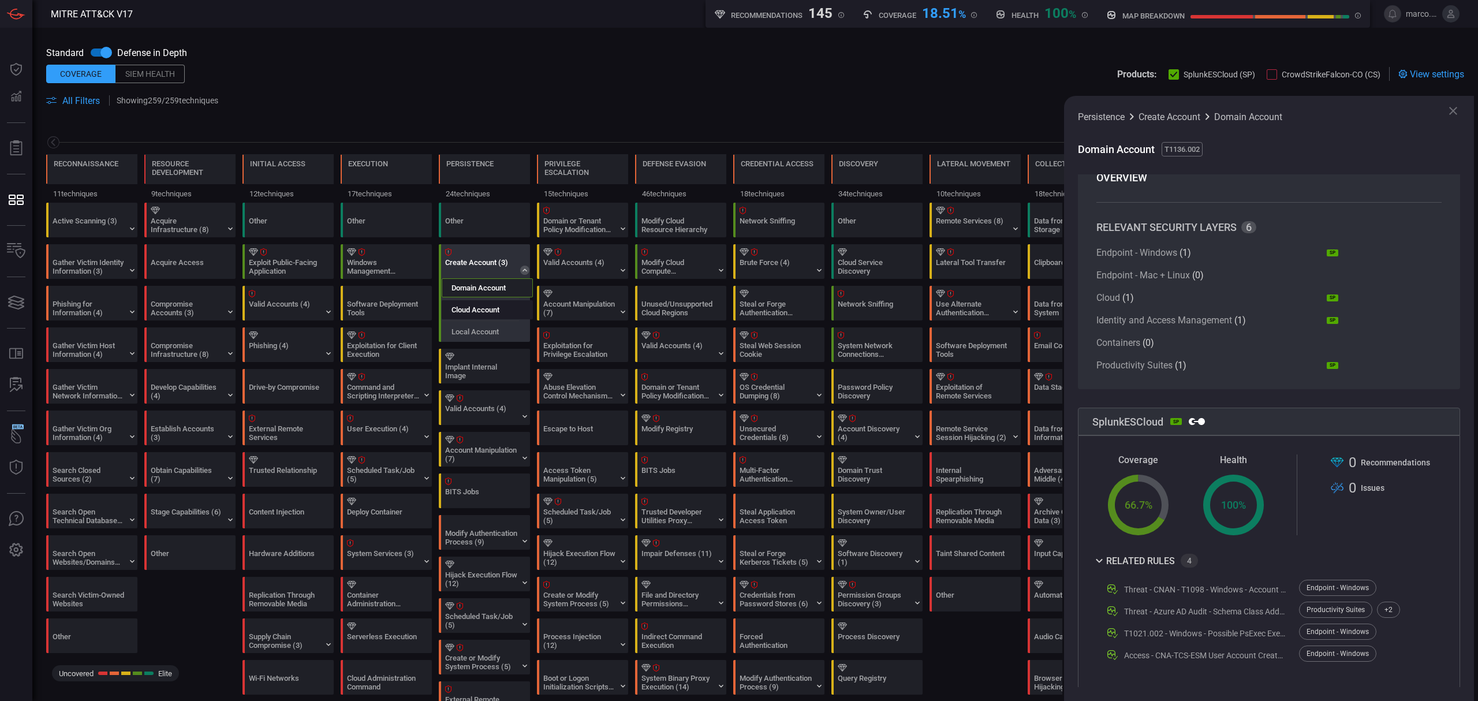
click at [493, 314] on label "Cloud Account" at bounding box center [476, 309] width 48 height 9
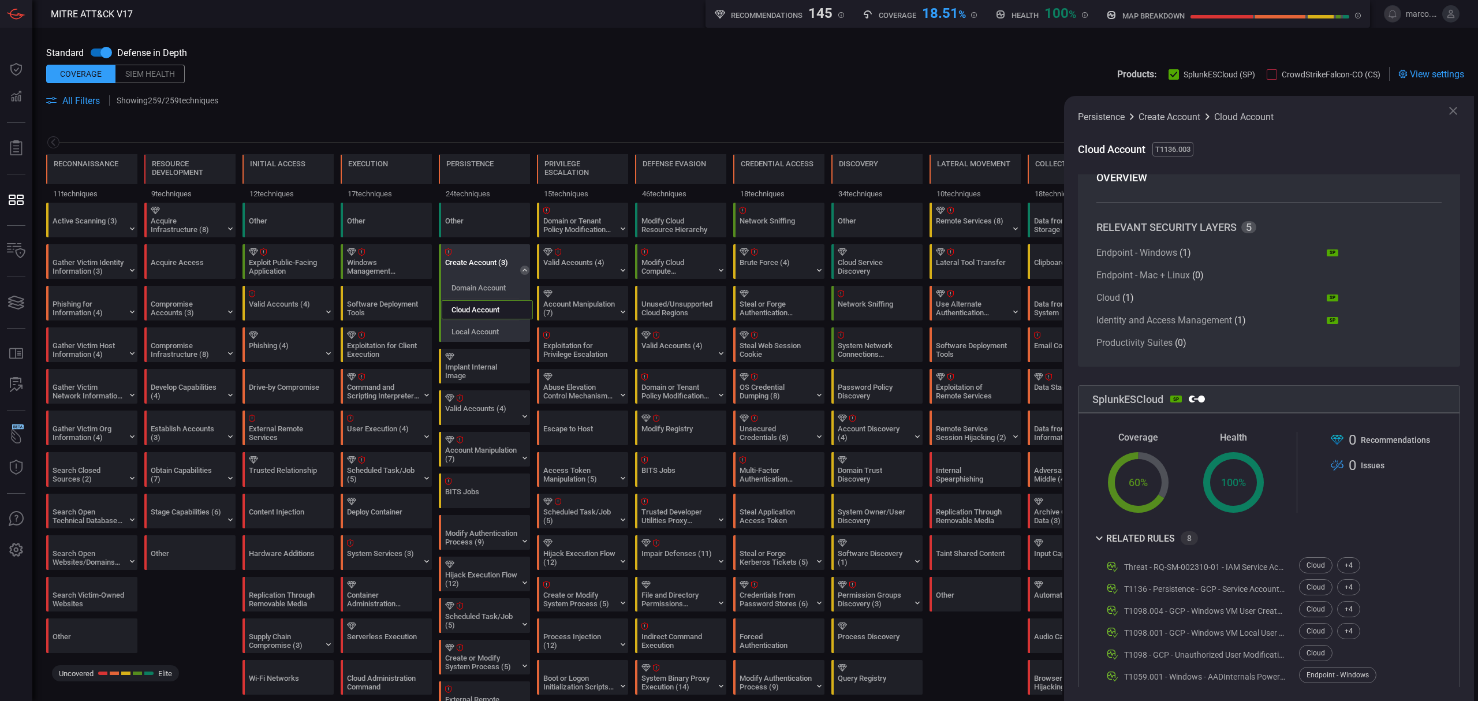
scroll to position [87, 0]
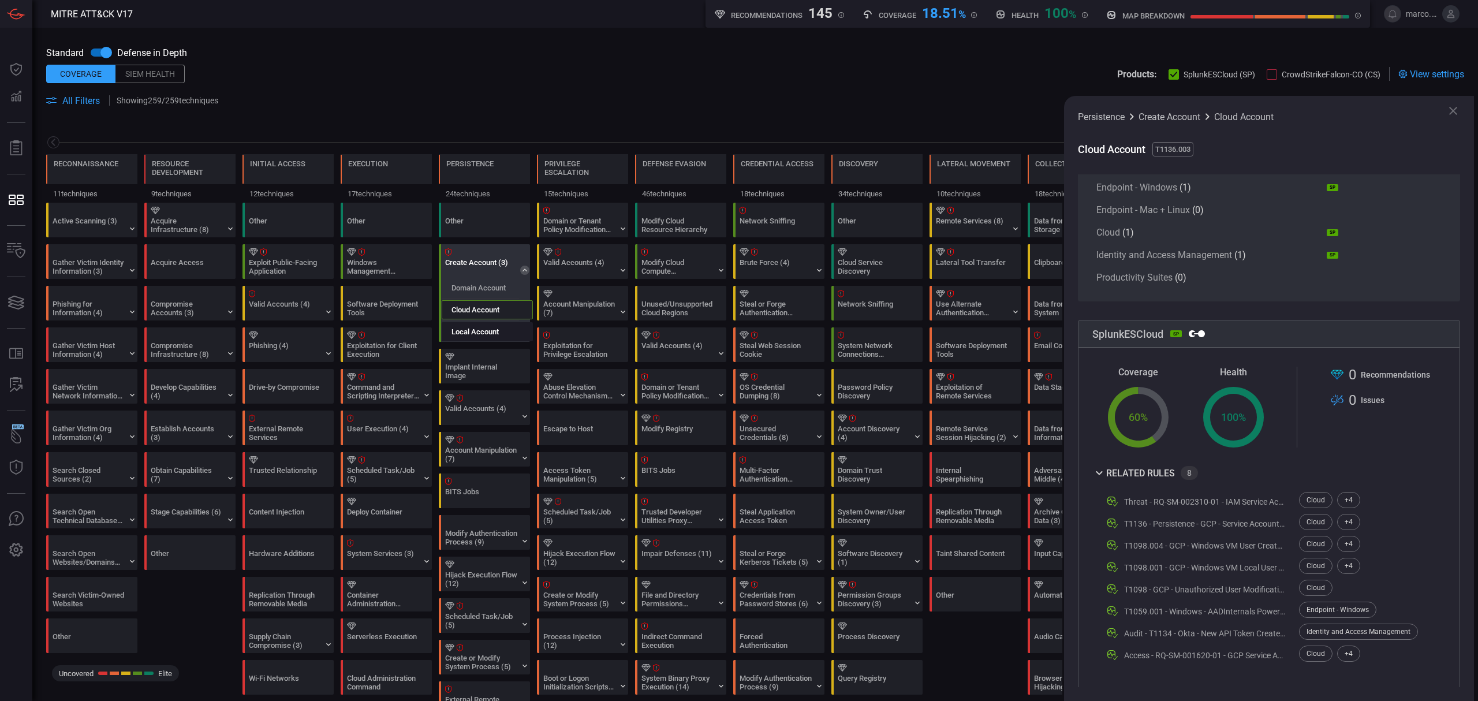
click at [494, 337] on div "Local Account" at bounding box center [487, 331] width 91 height 19
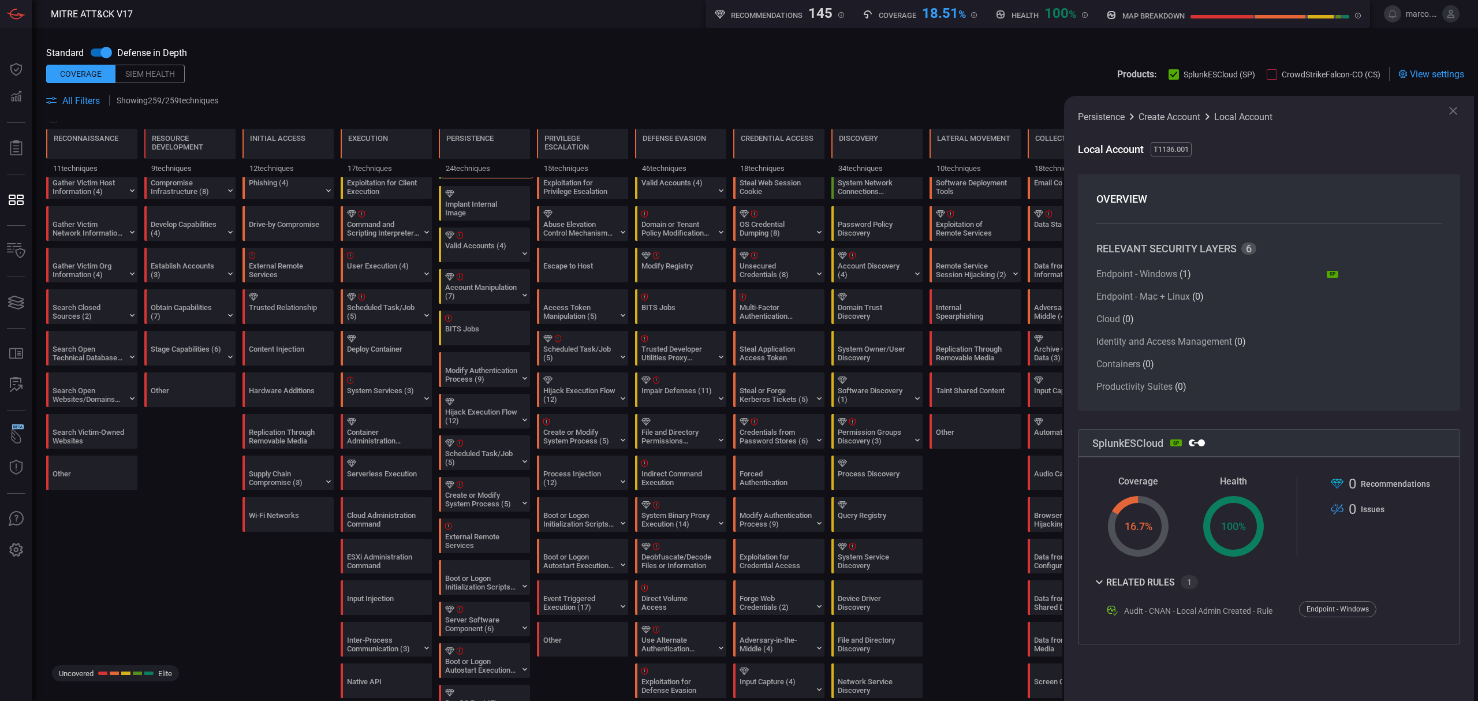
scroll to position [0, 0]
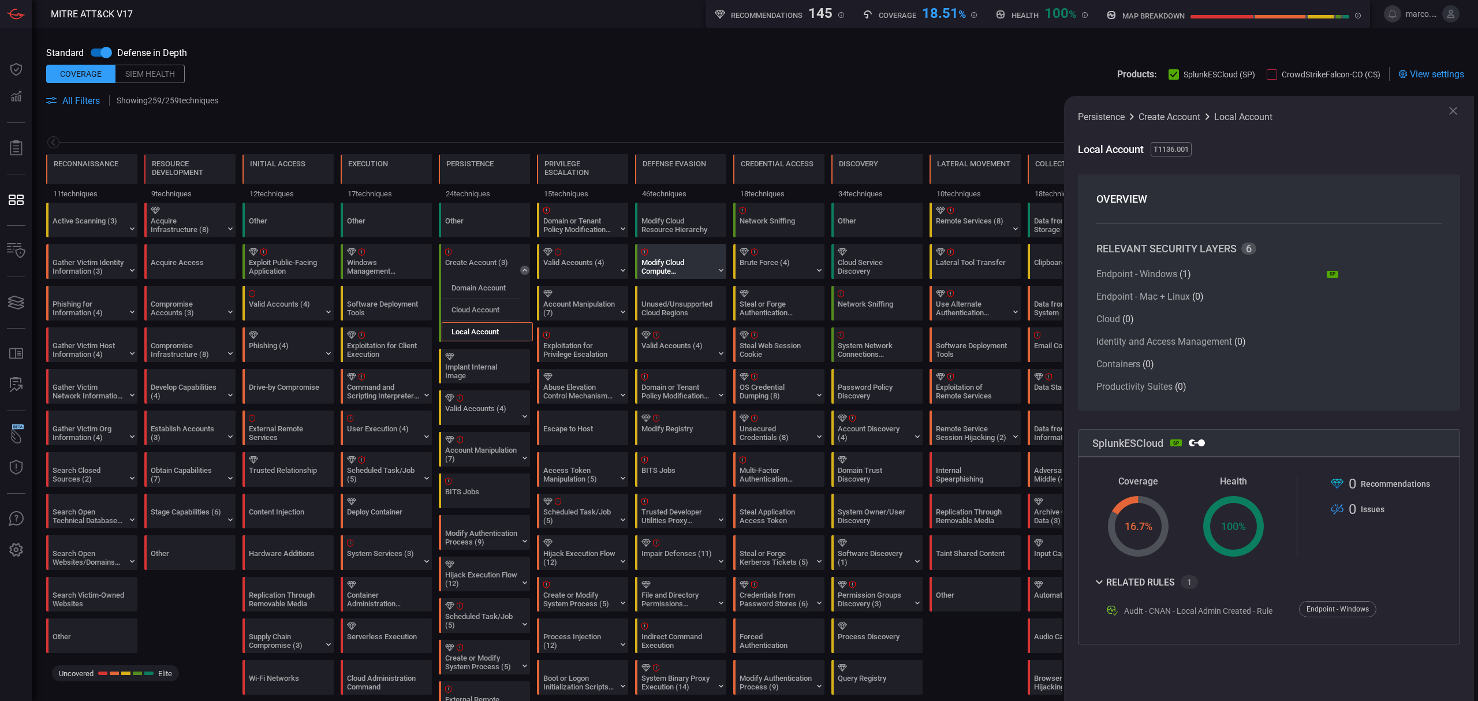
click at [664, 259] on div "Modify Cloud Compute Infrastructure (5)" at bounding box center [677, 266] width 72 height 17
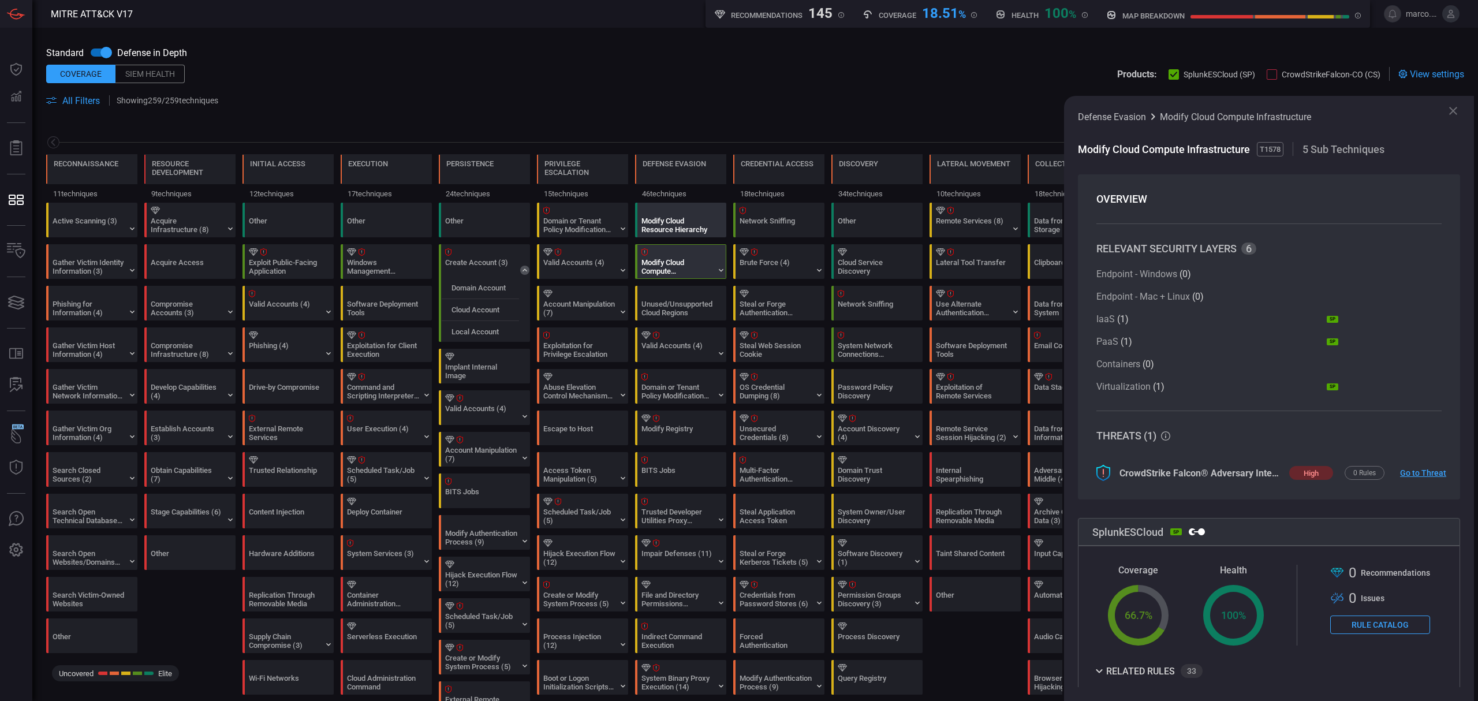
click at [673, 215] on div "Modify Cloud Resource Hierarchy" at bounding box center [683, 219] width 91 height 33
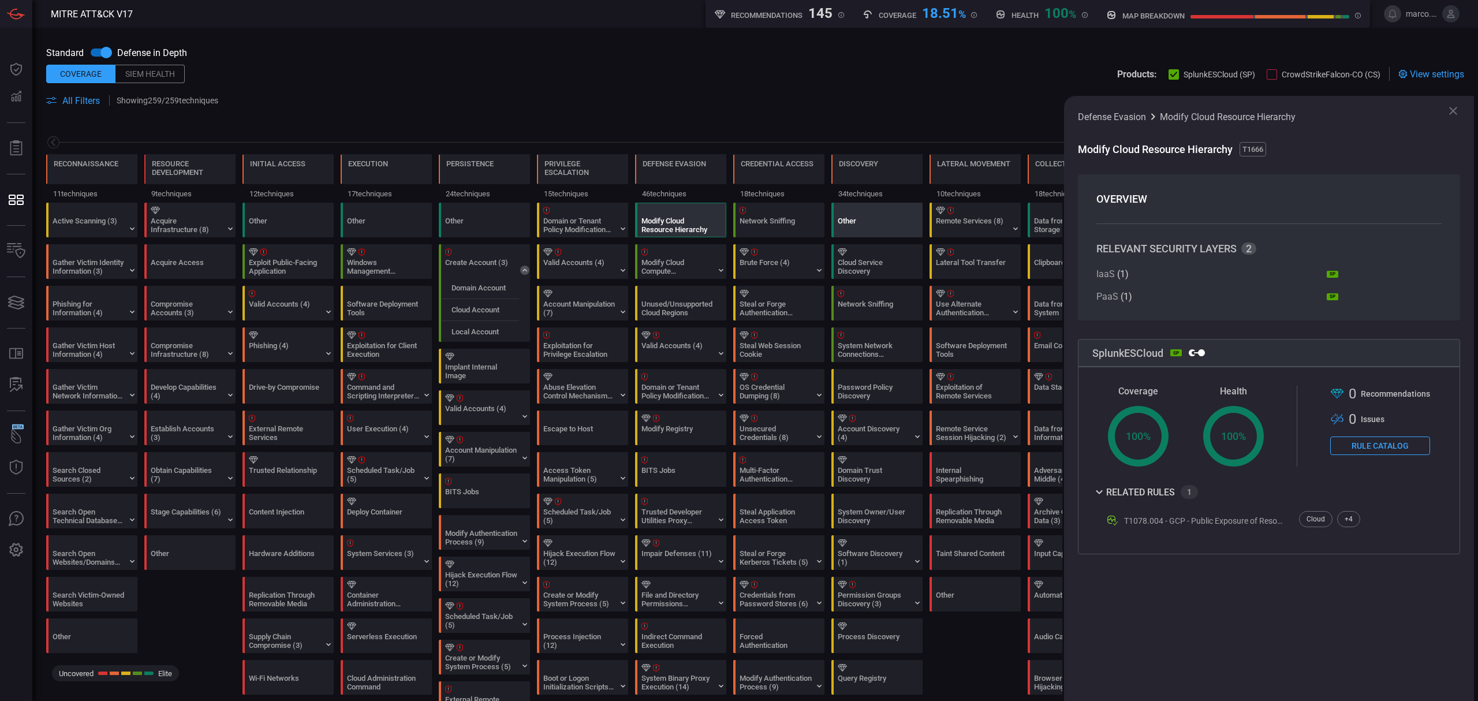
click at [840, 215] on div "Other" at bounding box center [879, 219] width 91 height 33
click at [845, 258] on div "Cloud Service Discovery" at bounding box center [879, 261] width 91 height 33
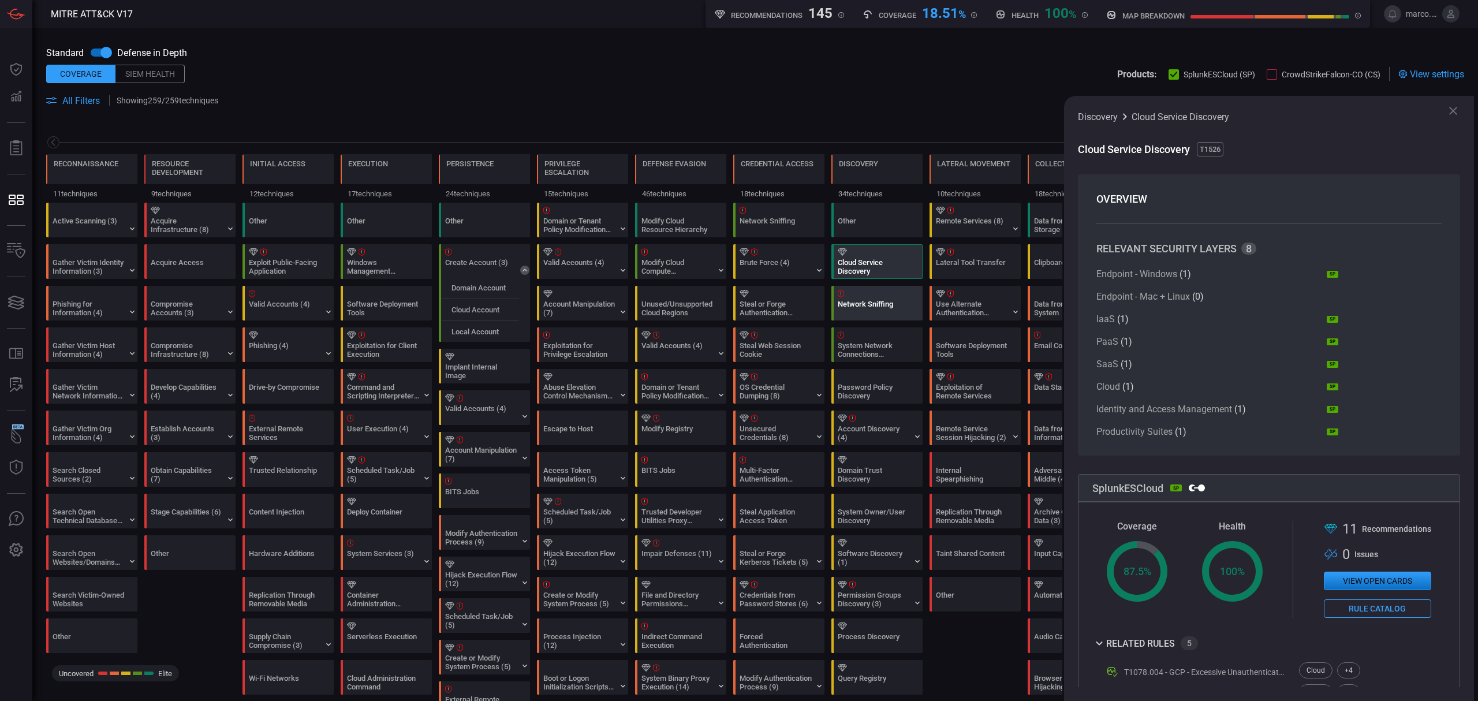
click at [860, 294] on div at bounding box center [879, 294] width 83 height 8
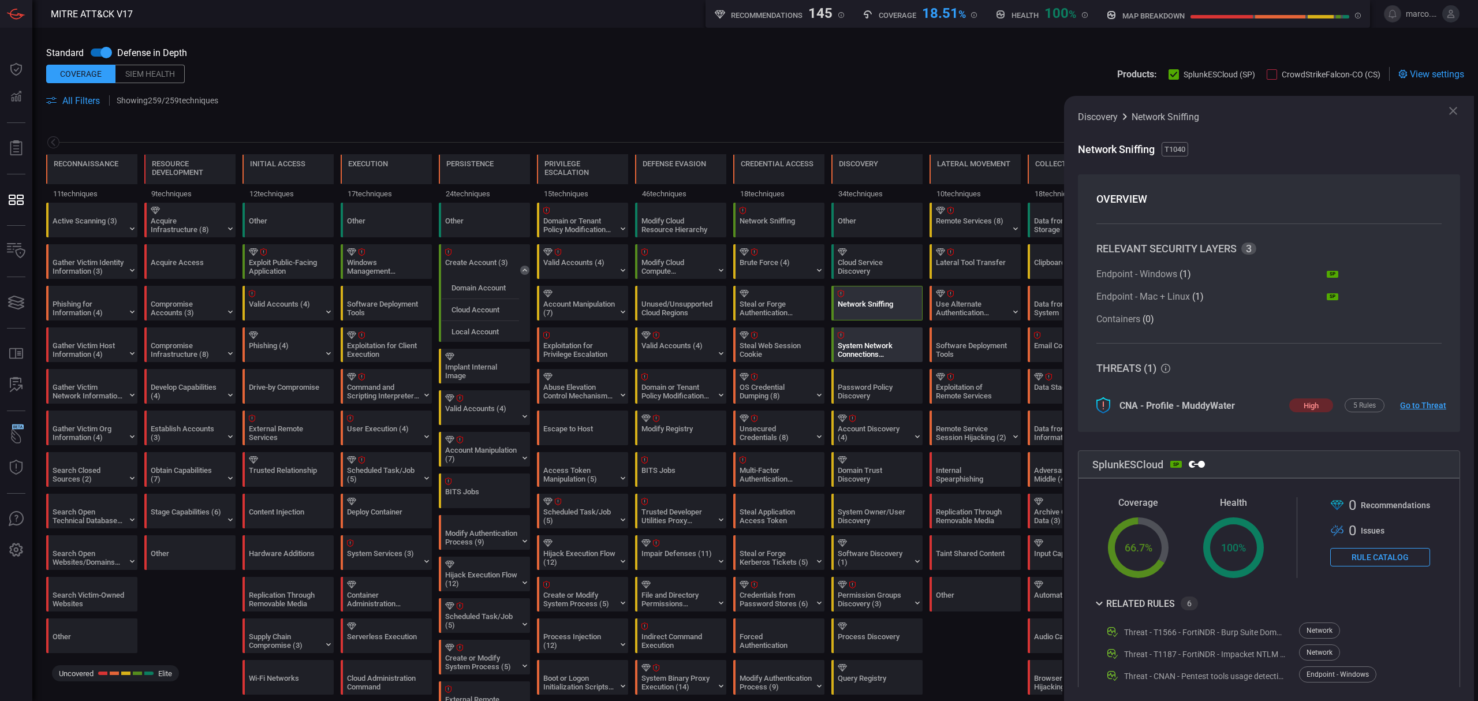
click at [861, 334] on div at bounding box center [879, 335] width 83 height 8
click at [1452, 114] on icon at bounding box center [1453, 111] width 14 height 14
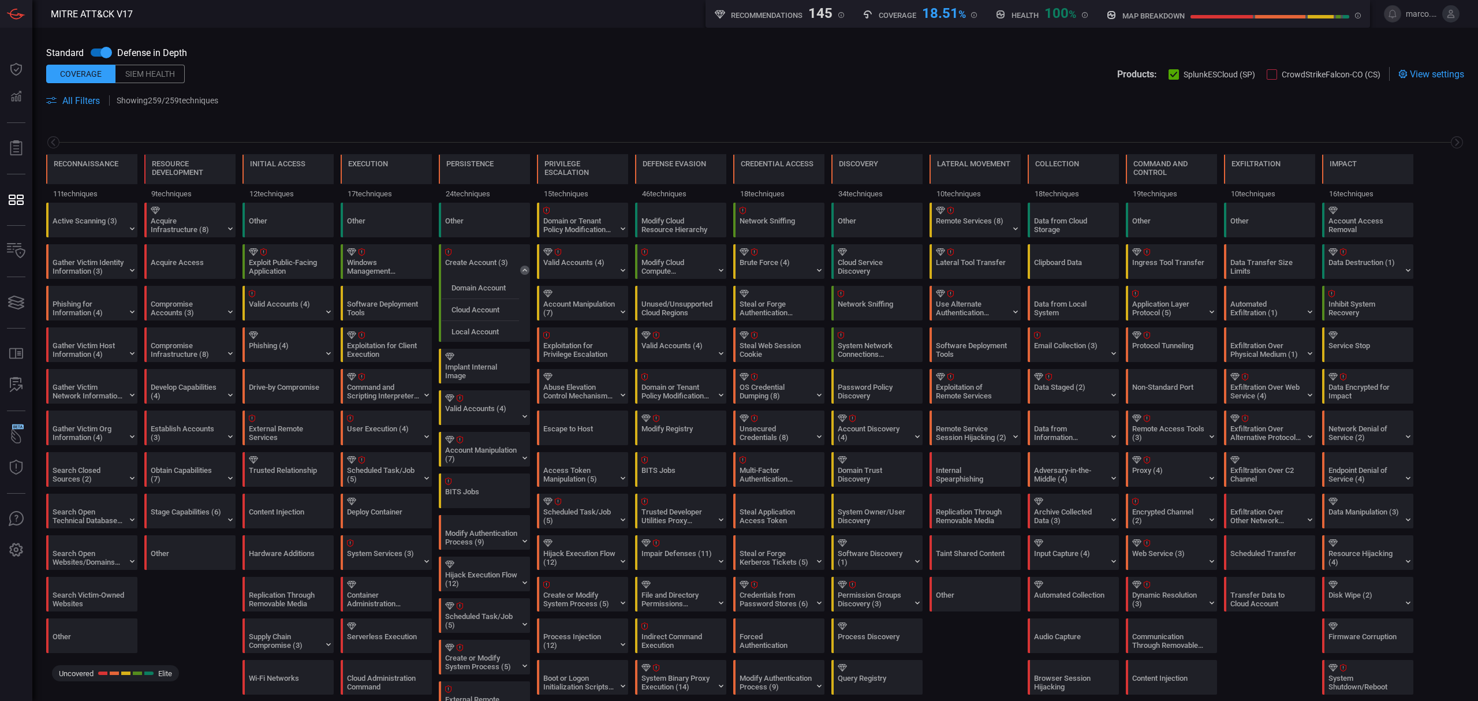
click at [814, 98] on span at bounding box center [845, 101] width 1237 height 14
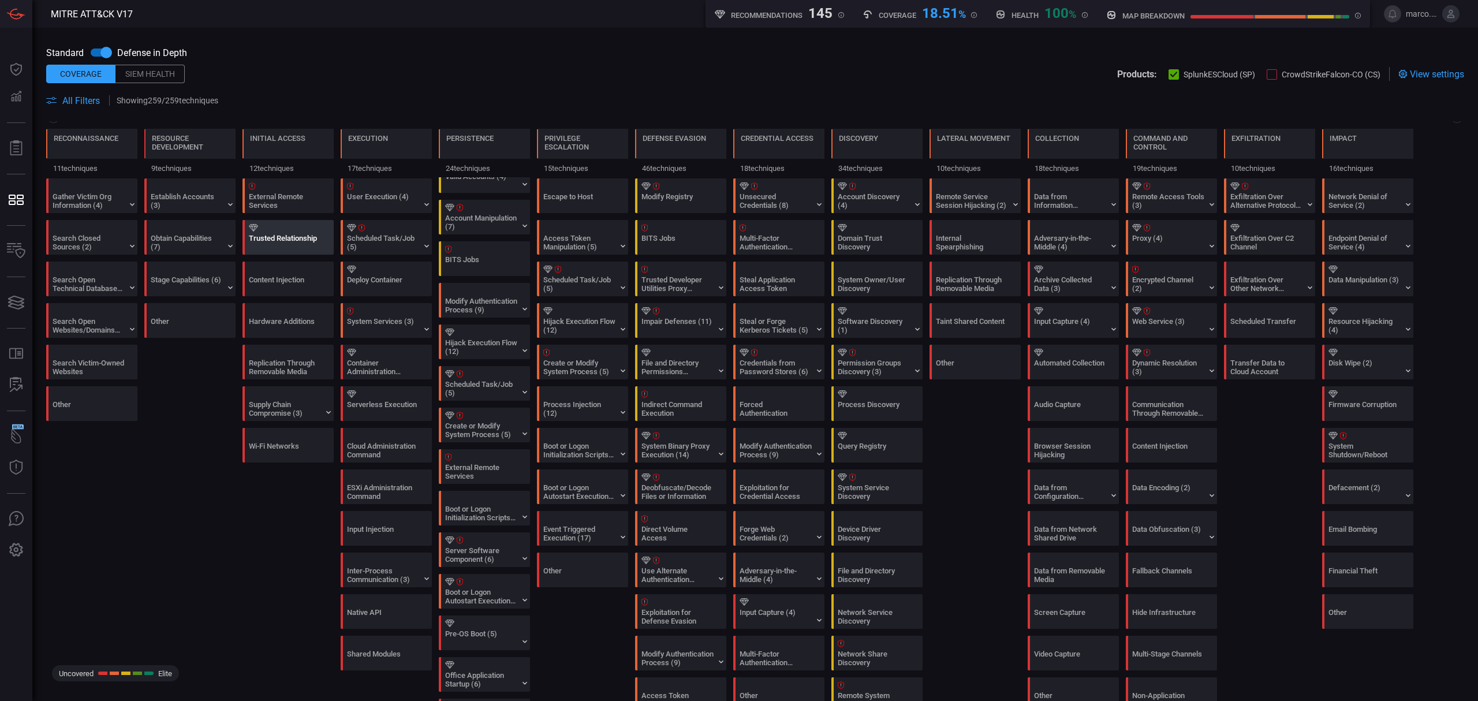
scroll to position [154, 0]
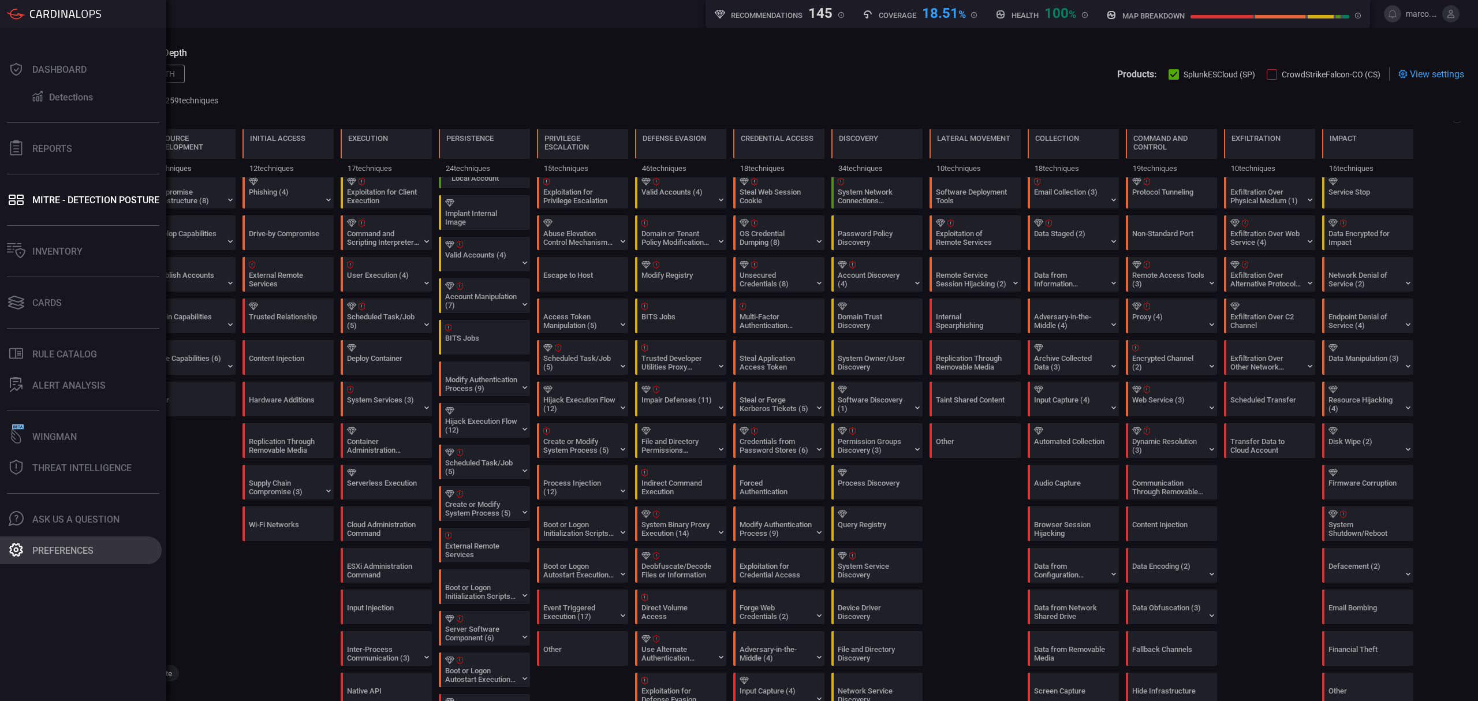
click at [58, 543] on button "Preferences" at bounding box center [81, 550] width 162 height 28
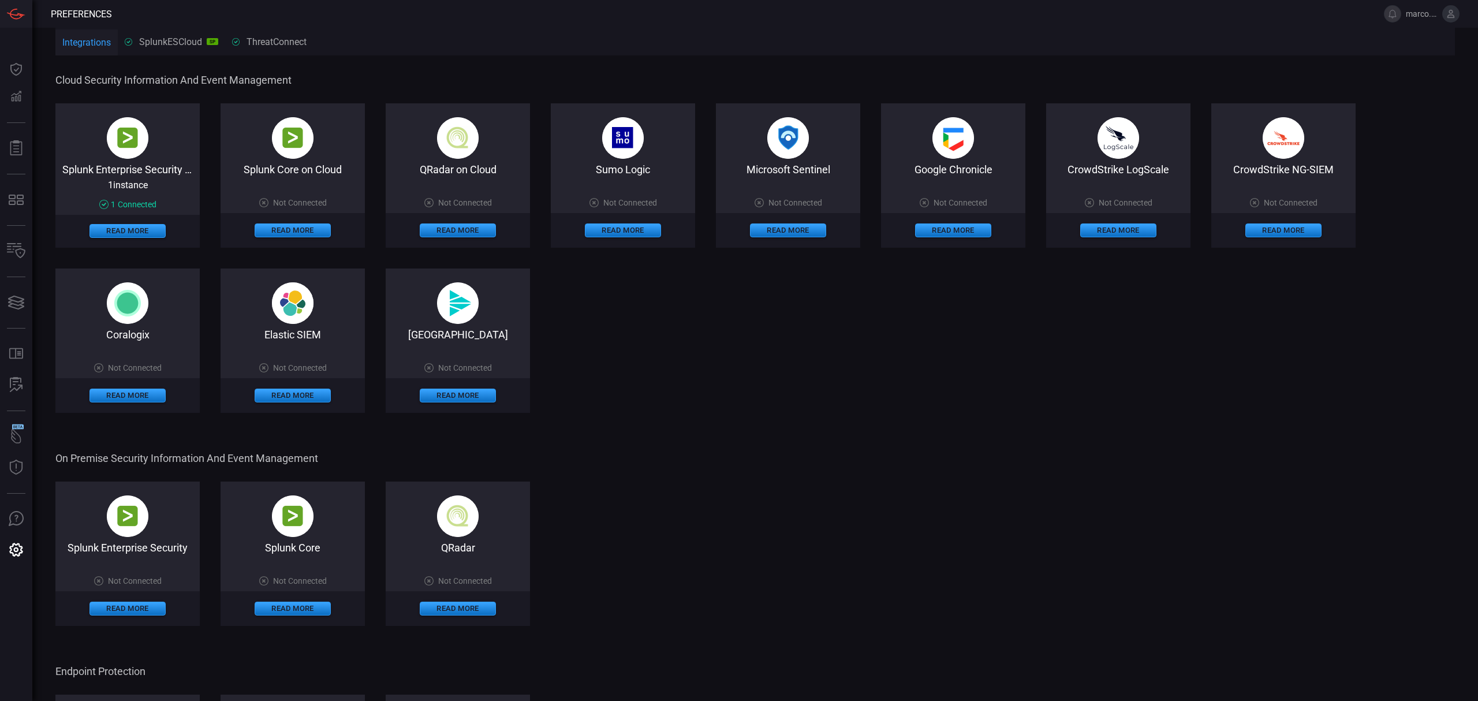
click at [133, 200] on span "Connected" at bounding box center [137, 204] width 39 height 9
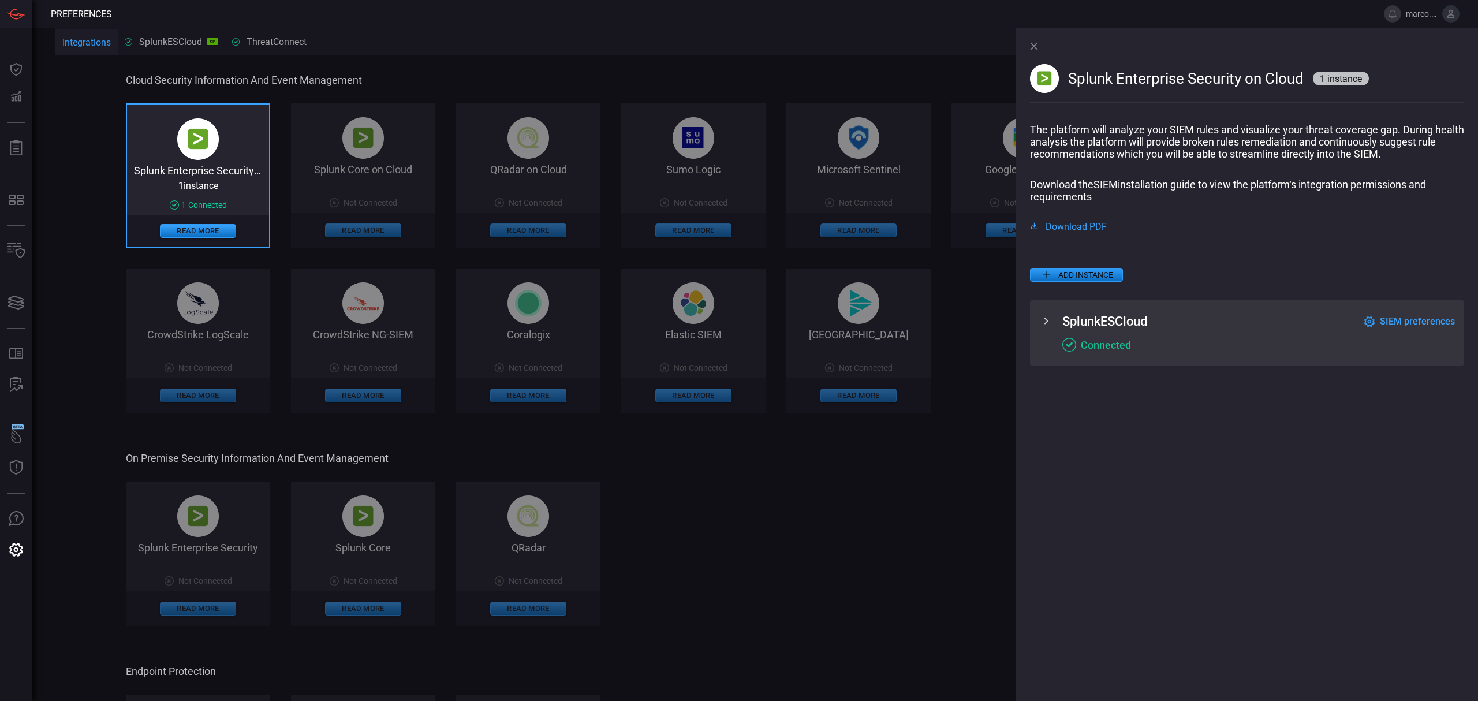
click at [1416, 321] on span "SIEM preferences" at bounding box center [1417, 321] width 75 height 11
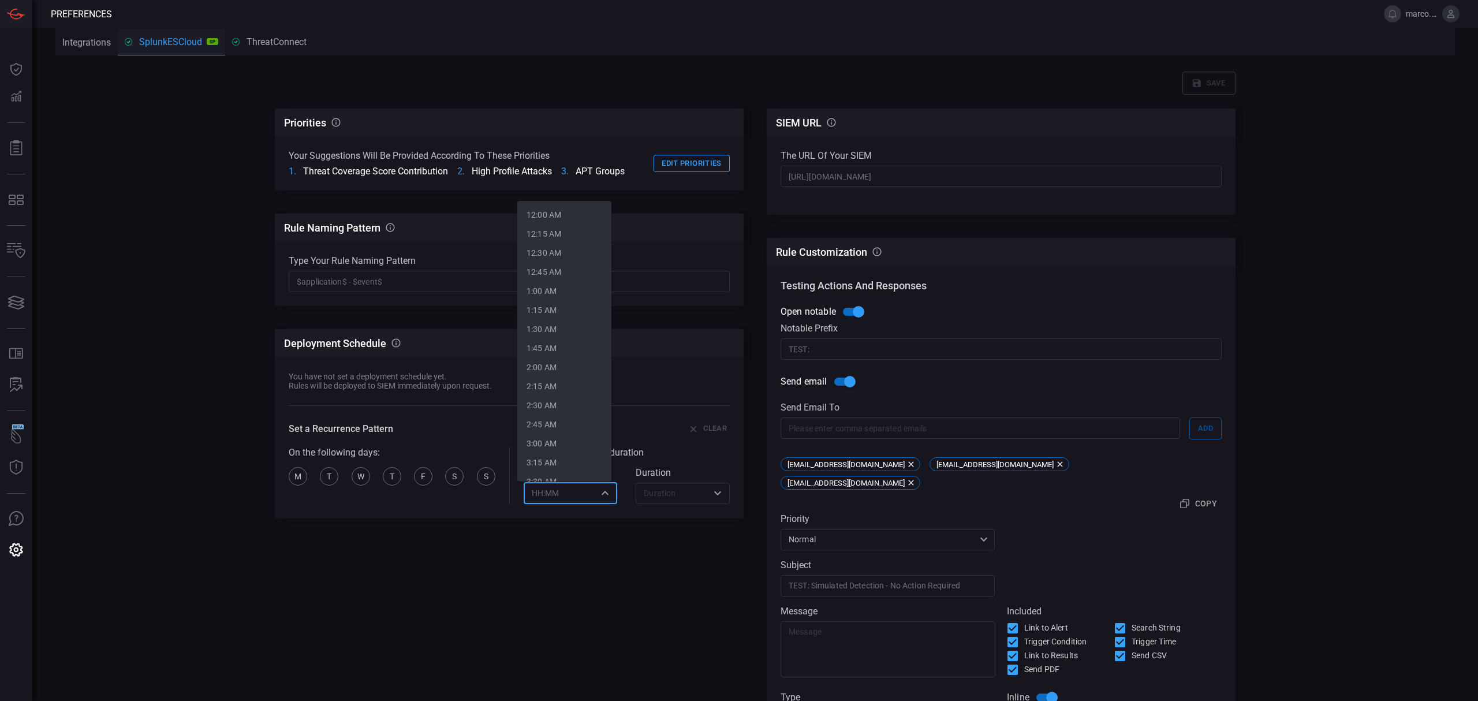
click at [583, 494] on input "text" at bounding box center [561, 493] width 68 height 14
drag, startPoint x: 645, startPoint y: 645, endPoint x: 665, endPoint y: 598, distance: 50.9
click at [647, 640] on div "Priorities CardinalOps will prioritize rule recommendations according to these …" at bounding box center [509, 535] width 469 height 853
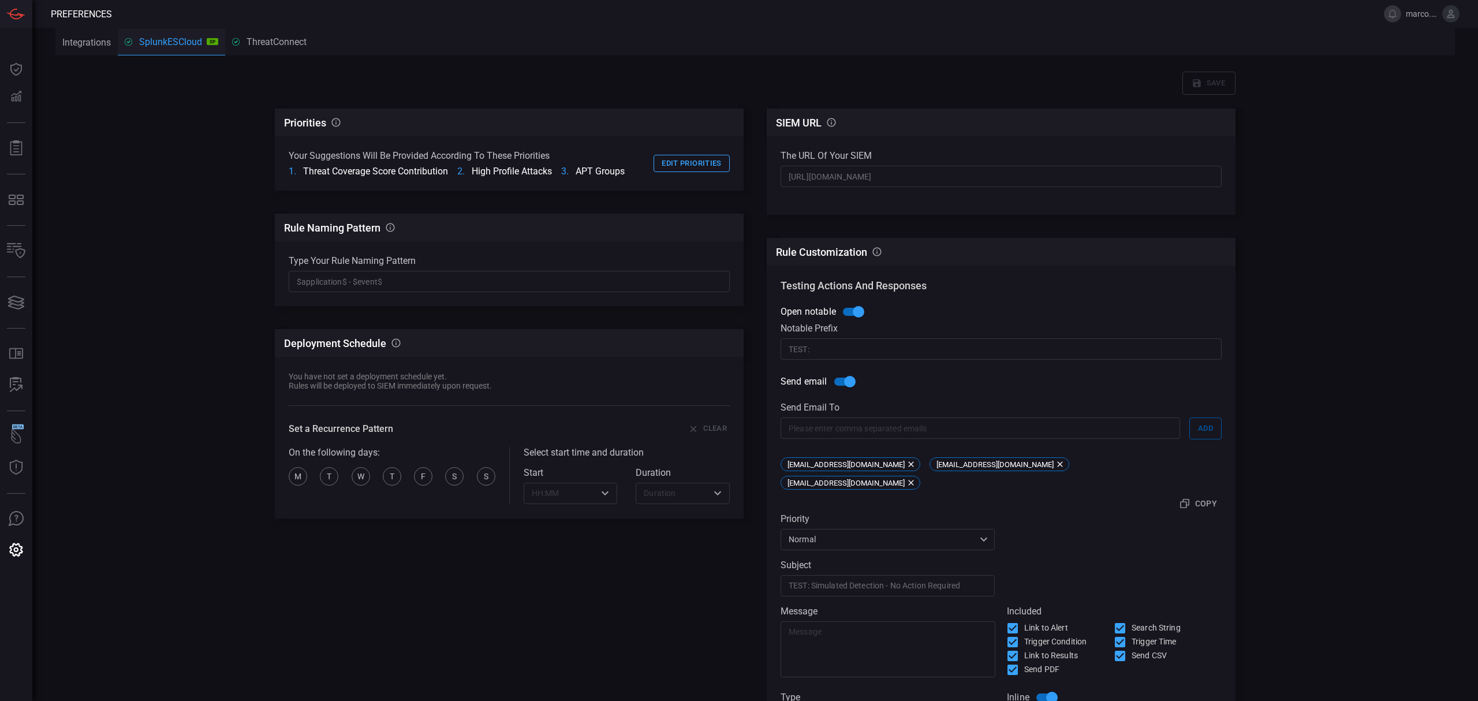
click at [680, 502] on div "​" at bounding box center [683, 493] width 94 height 21
click at [506, 534] on div "Priorities CardinalOps will prioritize rule recommendations according to these …" at bounding box center [509, 535] width 469 height 853
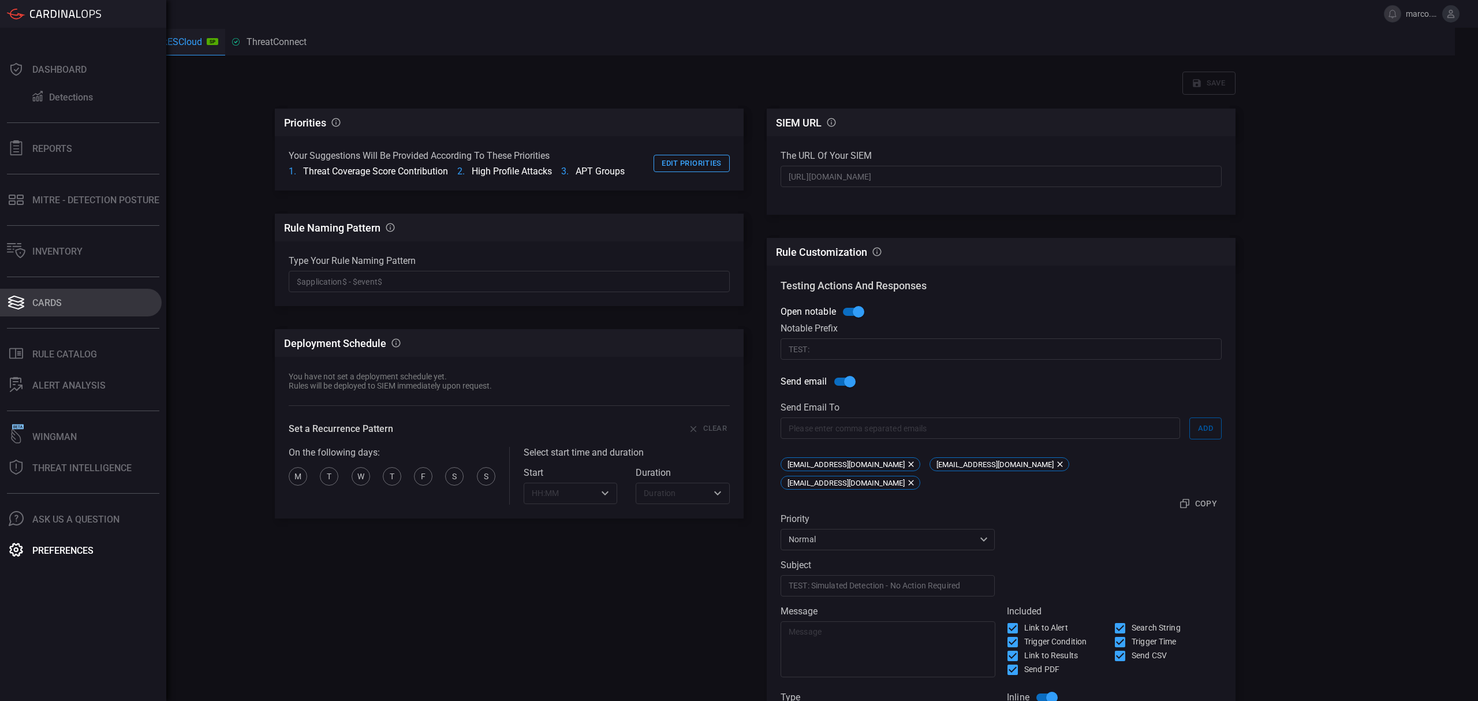
click at [68, 299] on button "Cards" at bounding box center [81, 303] width 162 height 28
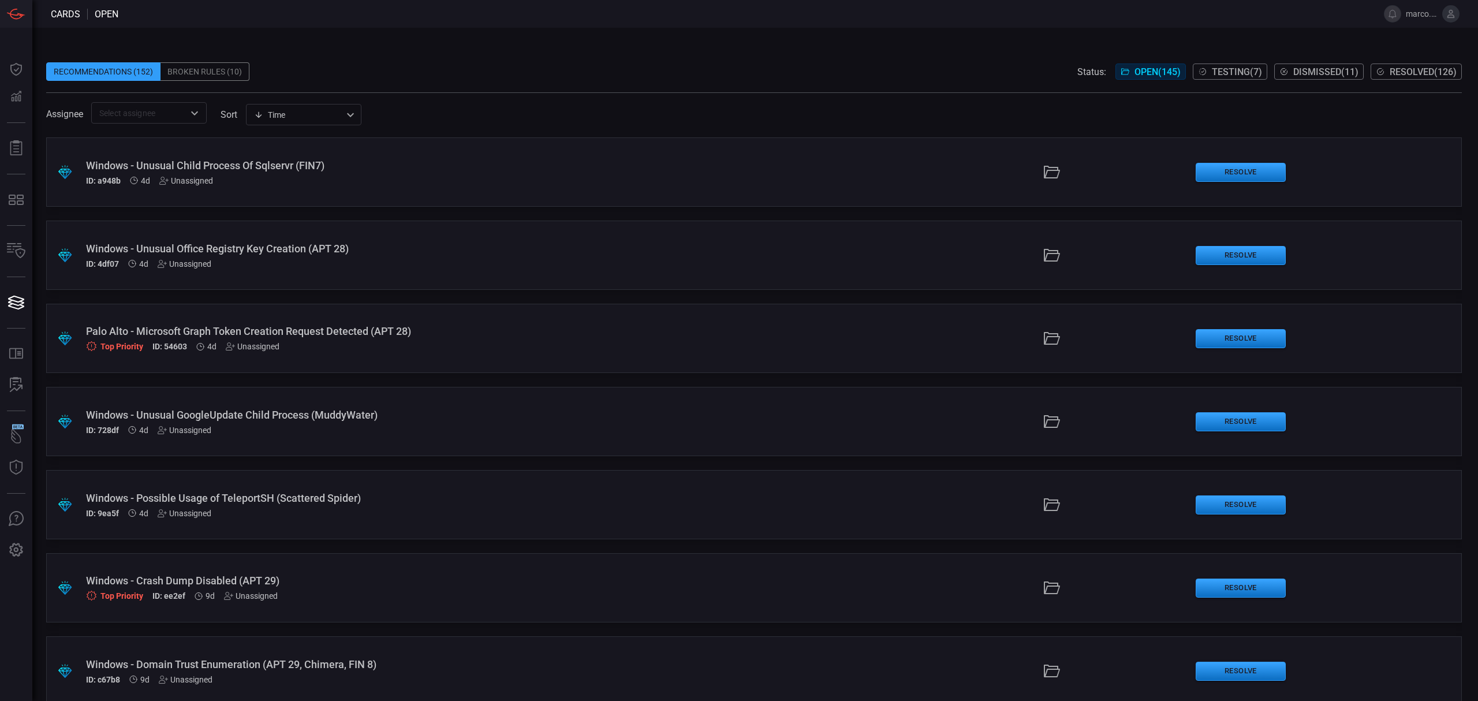
click at [1222, 72] on span "Testing ( 7 )" at bounding box center [1237, 71] width 50 height 11
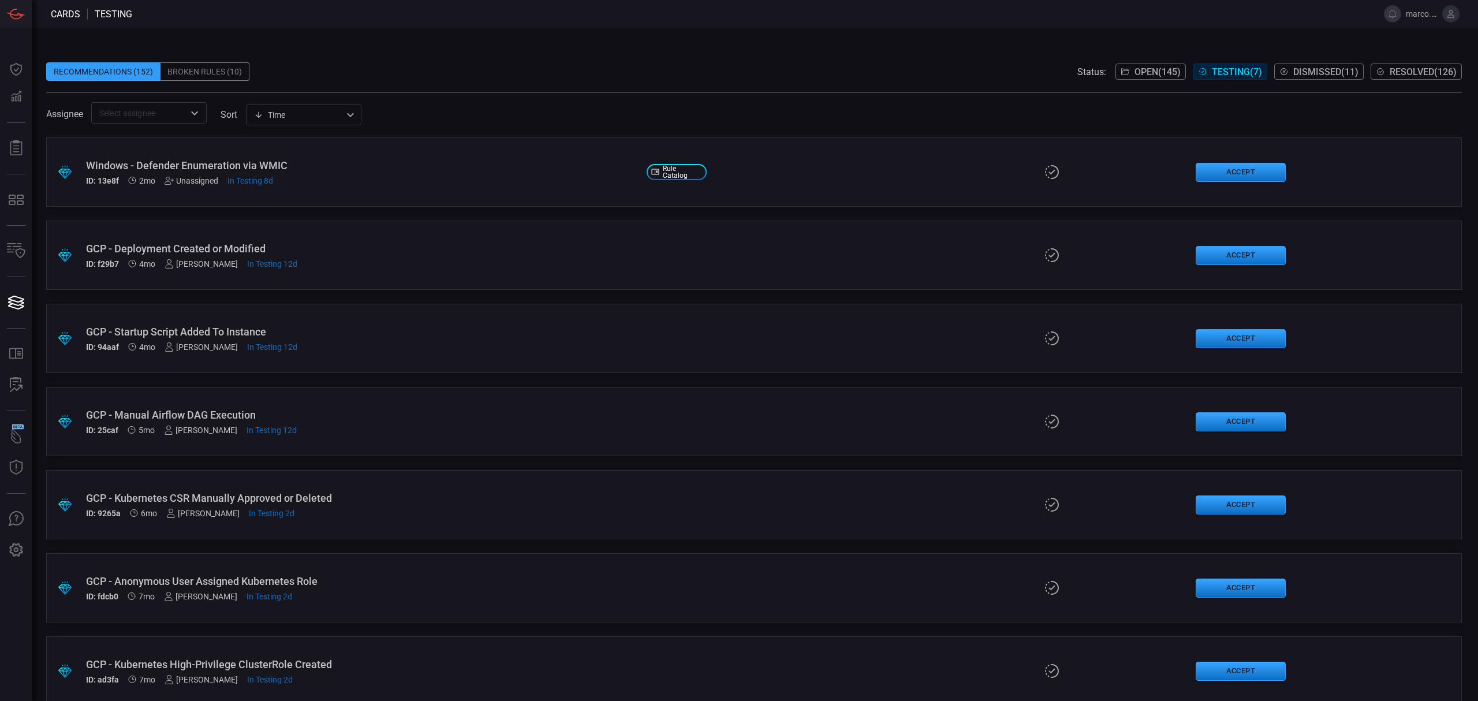
click at [1125, 70] on button "Open ( 145 )" at bounding box center [1151, 72] width 70 height 16
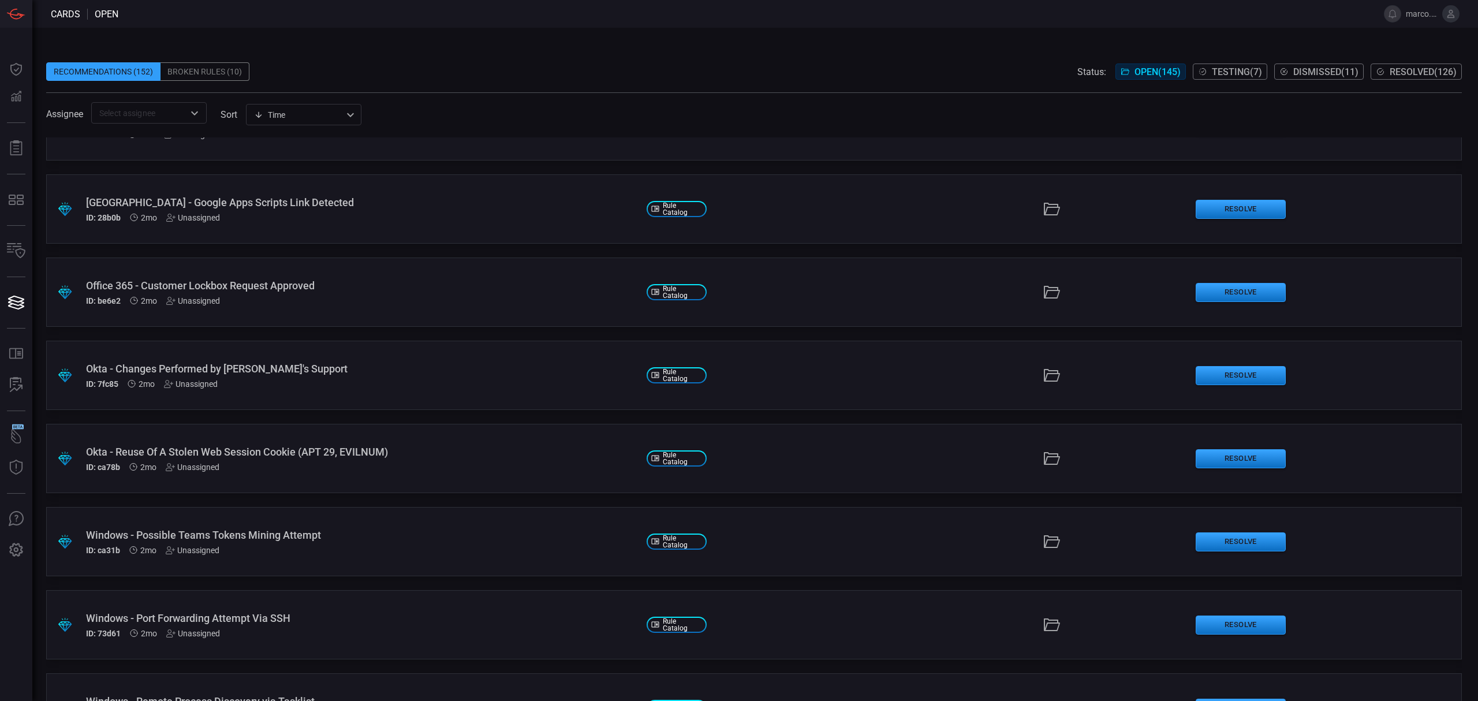
scroll to position [2155, 0]
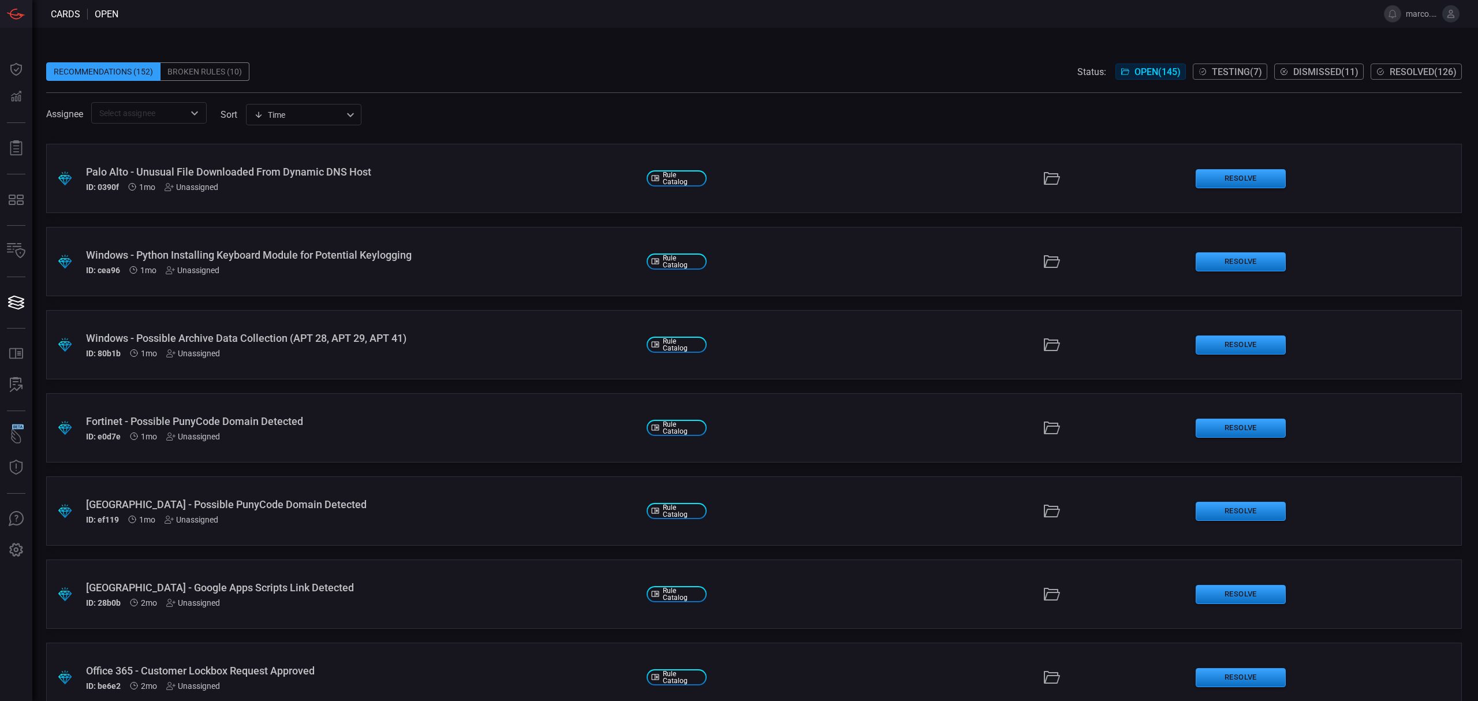
click at [304, 337] on div "Windows - Possible Archive Data Collection (APT 28, APT 29, APT 41)" at bounding box center [361, 338] width 551 height 12
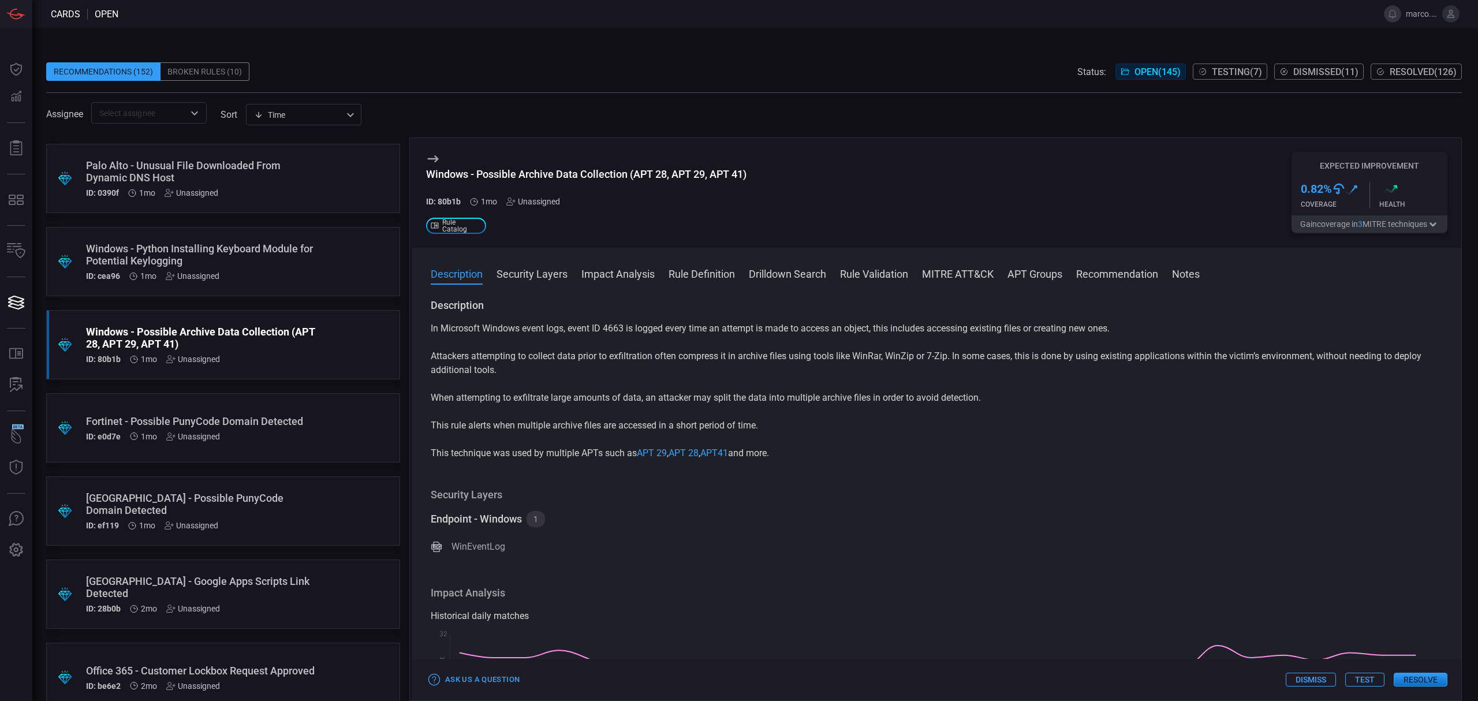
click at [275, 413] on div ".suggested_cards_icon{fill:url(#suggested_cards_icon);} Fortinet - Possible Pun…" at bounding box center [223, 427] width 354 height 69
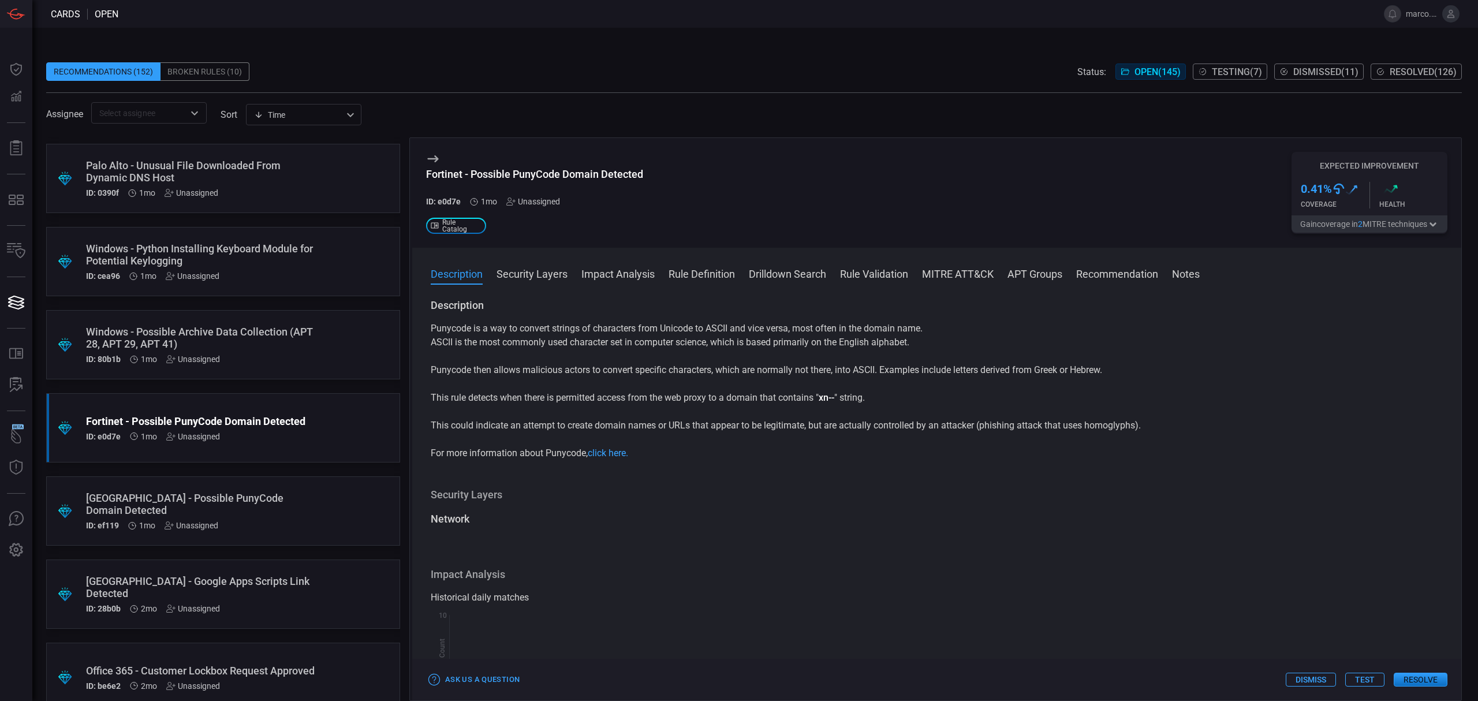
click at [273, 492] on div "[GEOGRAPHIC_DATA] - Possible PunyCode Domain Detected" at bounding box center [201, 504] width 230 height 24
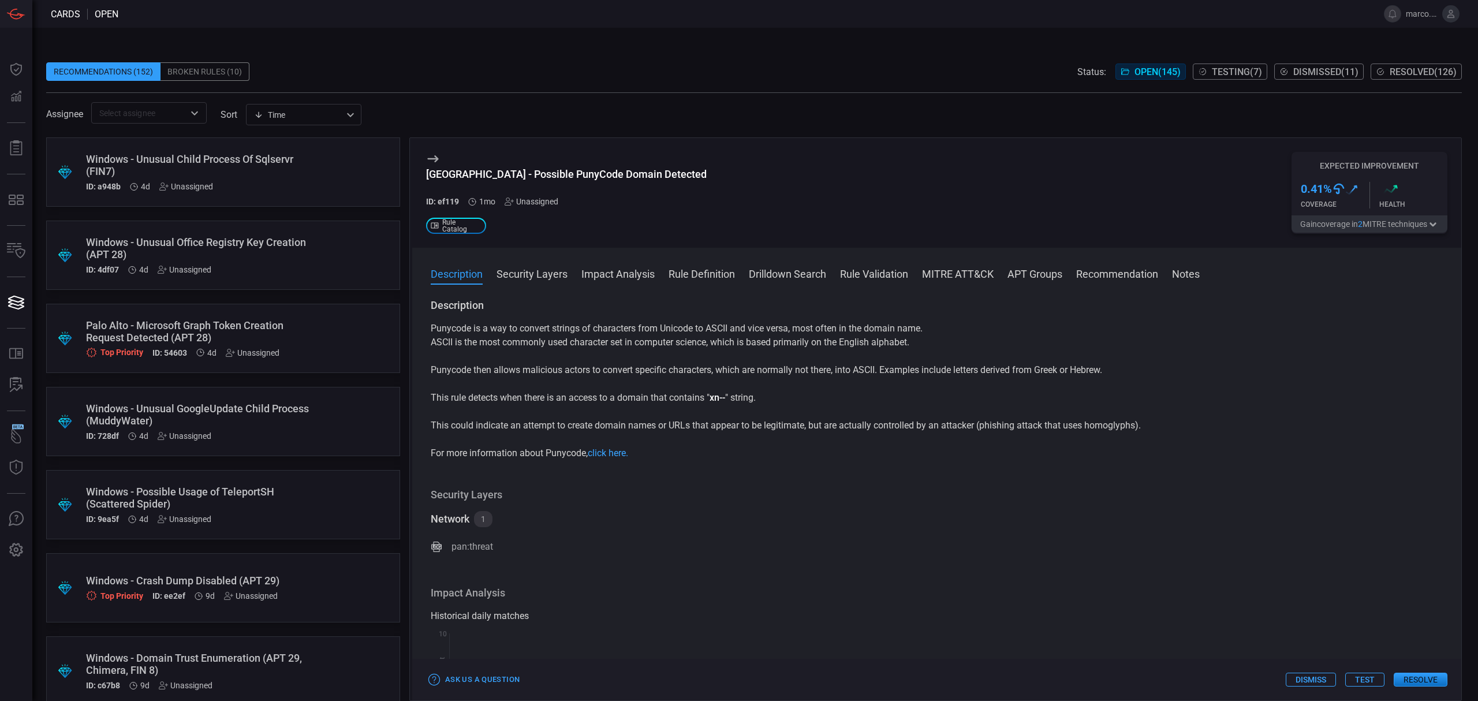
click at [292, 169] on div "Windows - Unusual Child Process Of Sqlservr (FIN7)" at bounding box center [201, 165] width 230 height 24
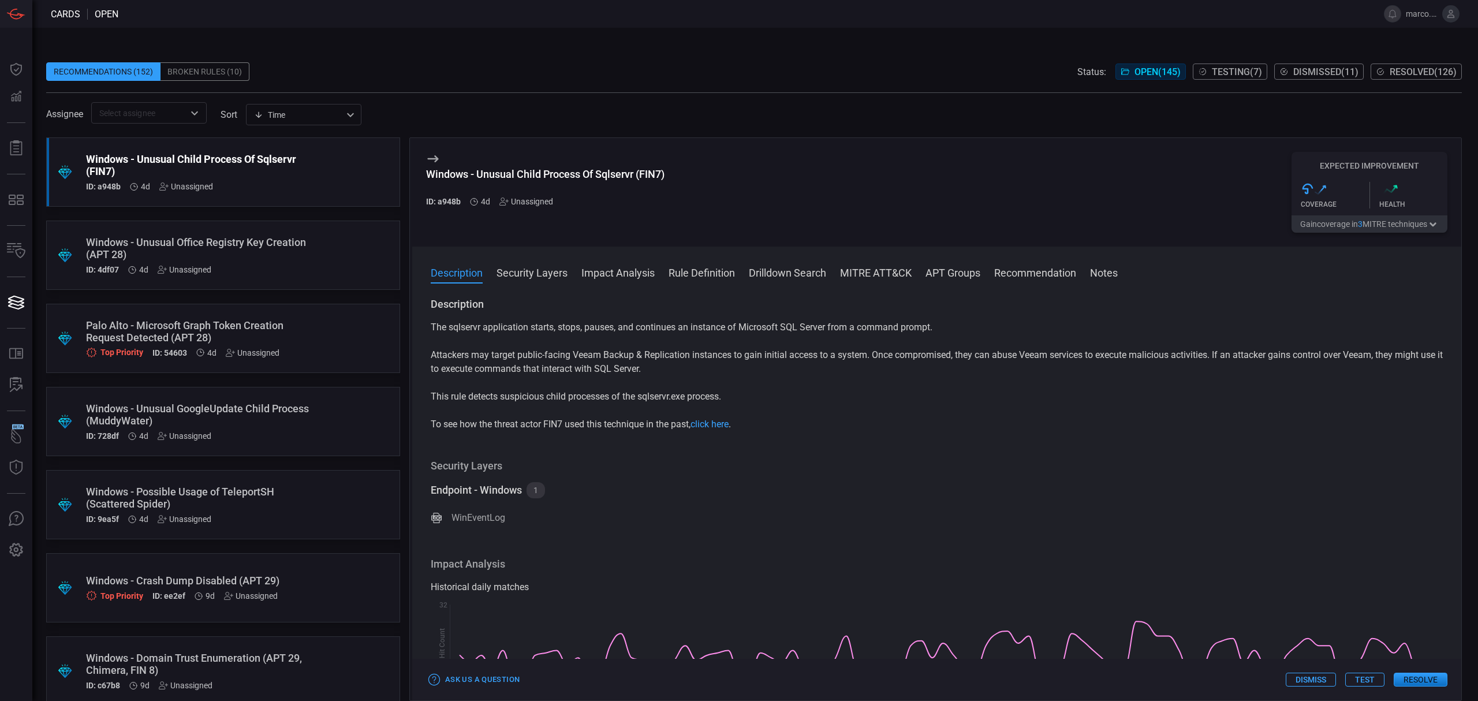
click at [306, 252] on div ".suggested_cards_icon{fill:url(#suggested_cards_icon);} Windows - Unusual Offic…" at bounding box center [223, 255] width 354 height 69
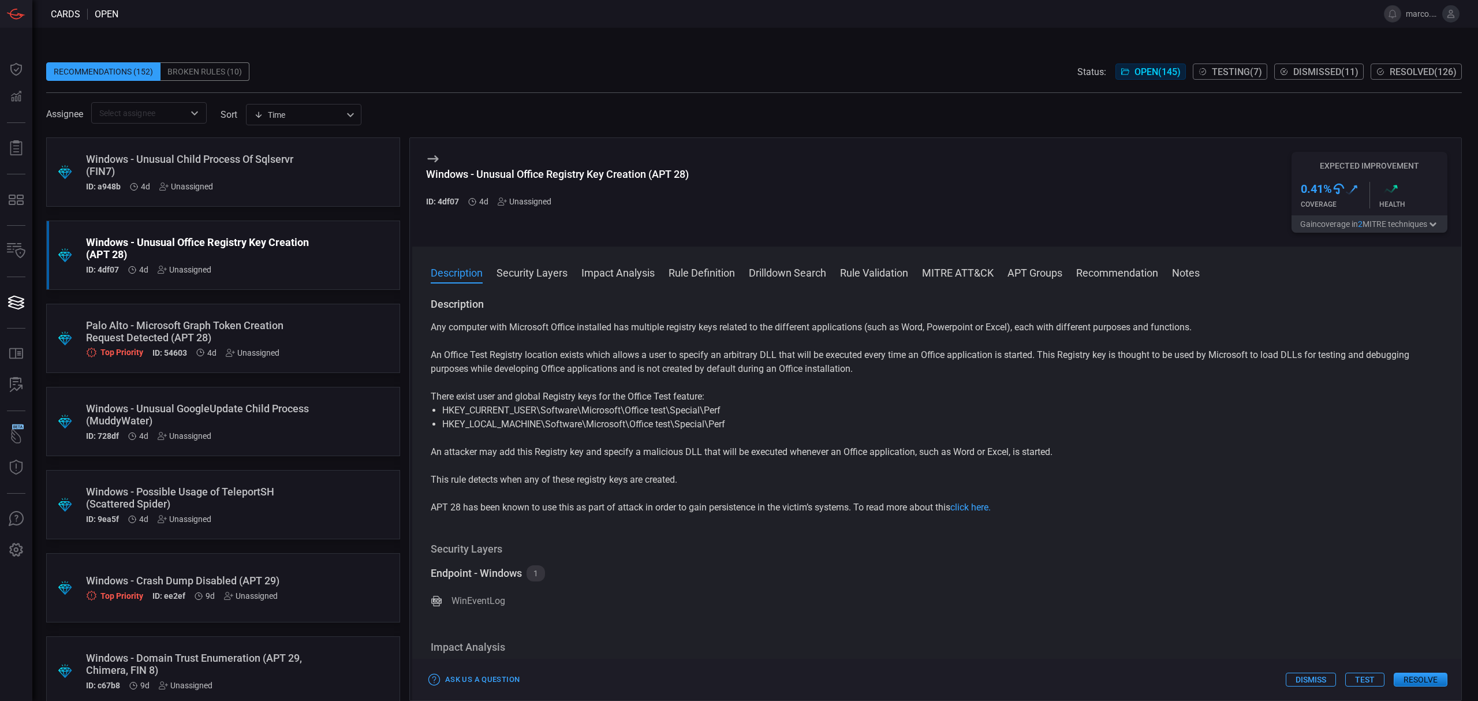
click at [270, 167] on div "Windows - Unusual Child Process Of Sqlservr (FIN7)" at bounding box center [201, 165] width 230 height 24
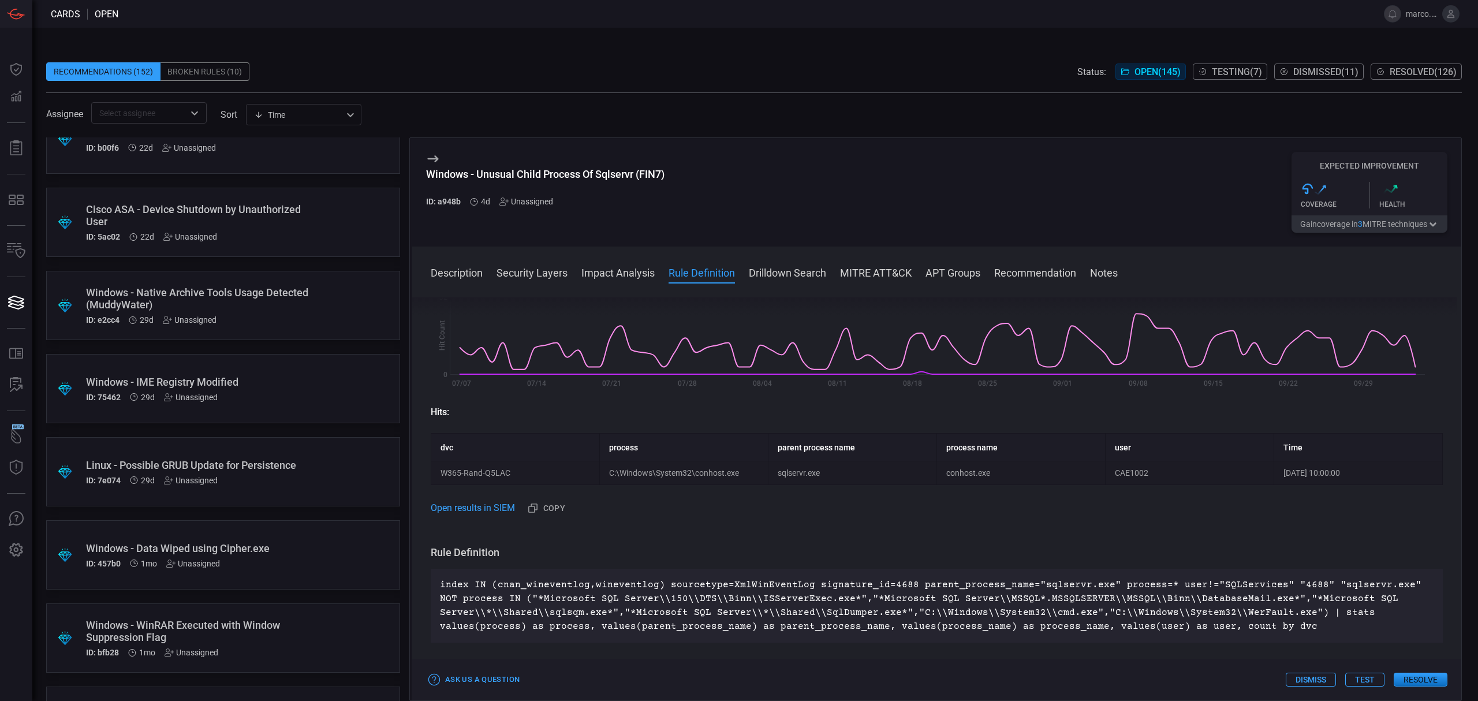
scroll to position [1539, 0]
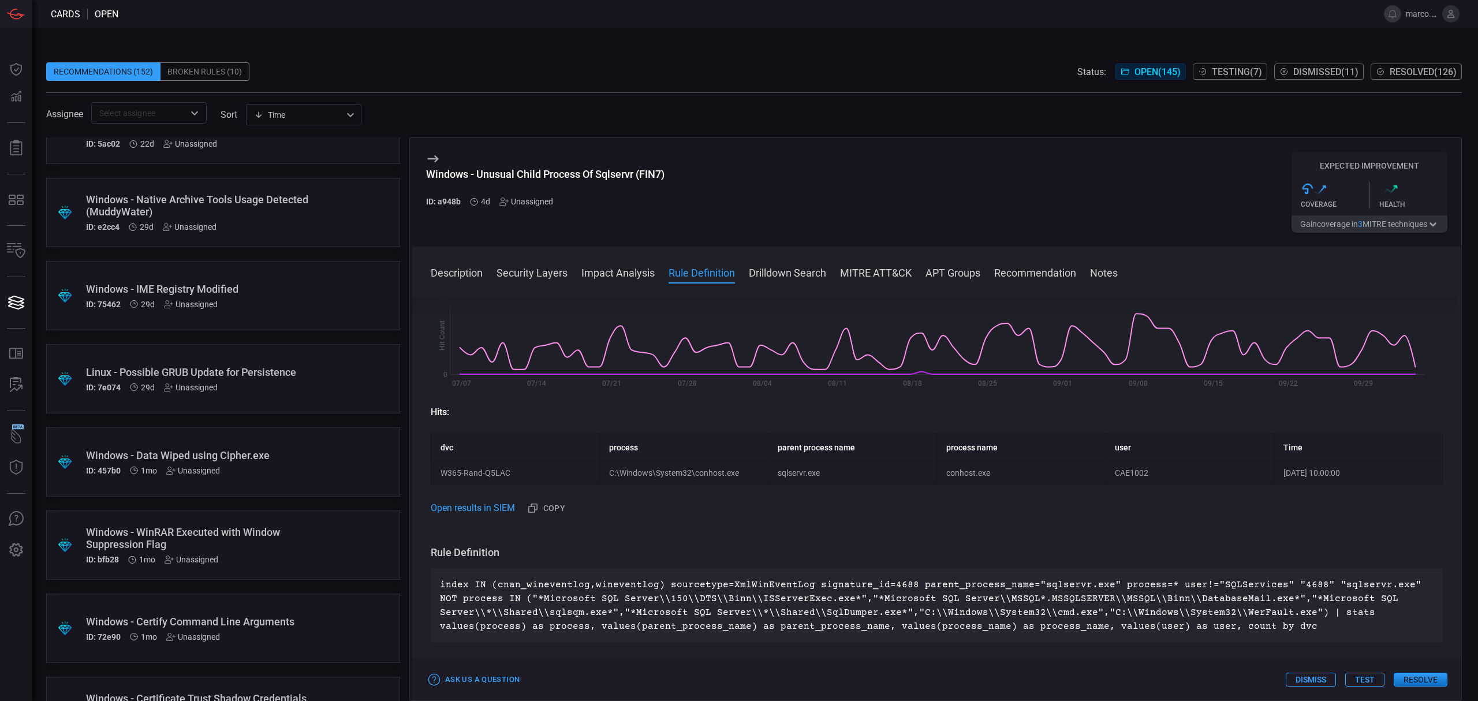
click at [310, 389] on div ".suggested_cards_icon{fill:url(#suggested_cards_icon);} Linux - Possible GRUB U…" at bounding box center [223, 378] width 354 height 69
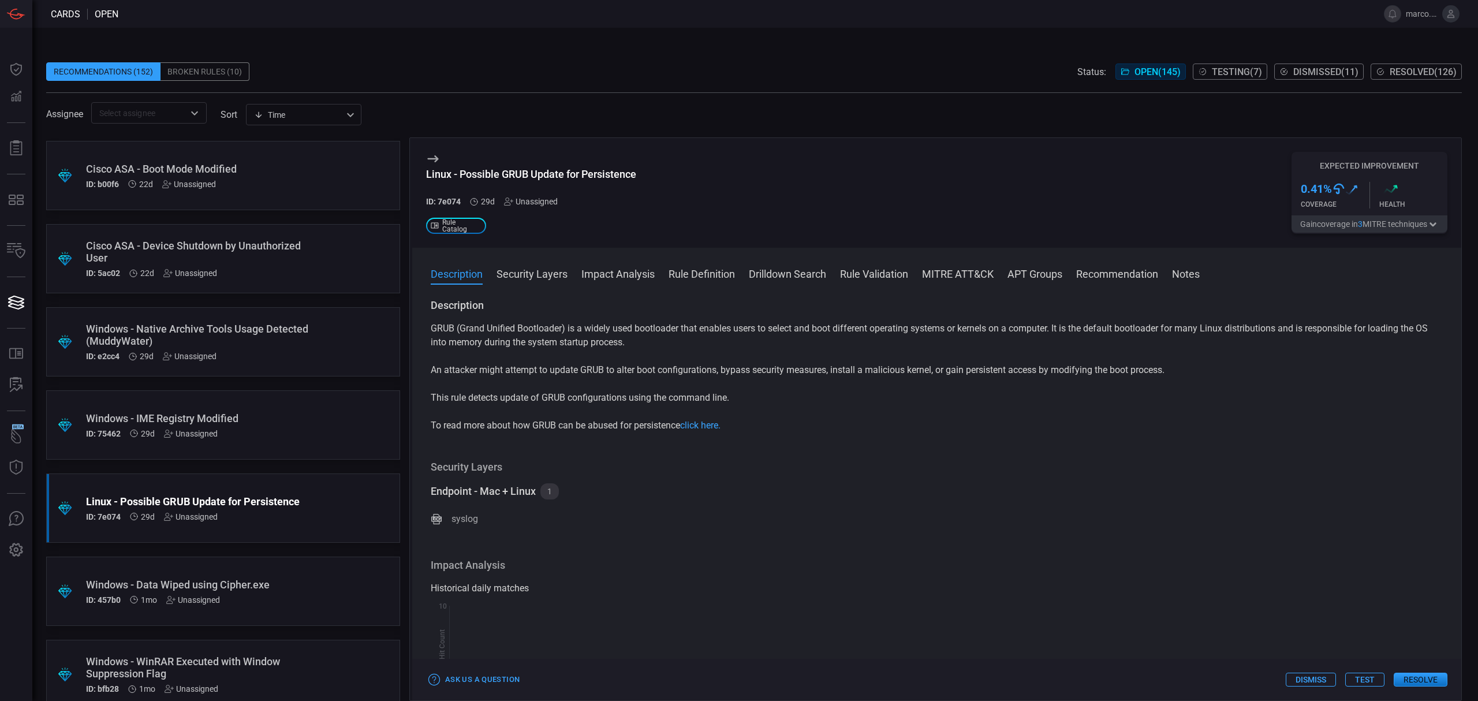
scroll to position [1232, 0]
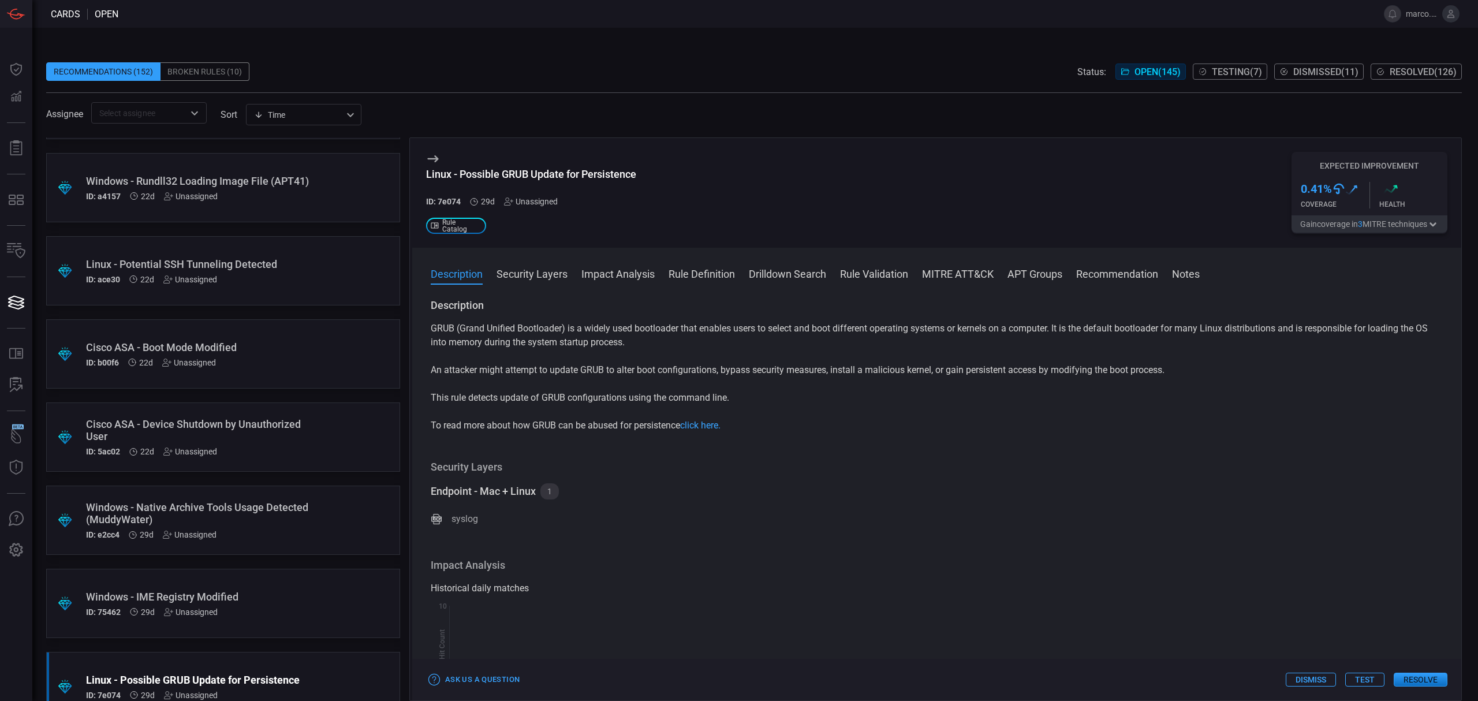
click at [328, 425] on div ".suggested_cards_icon{fill:url(#suggested_cards_icon);} Cisco ASA - Device Shut…" at bounding box center [223, 436] width 354 height 69
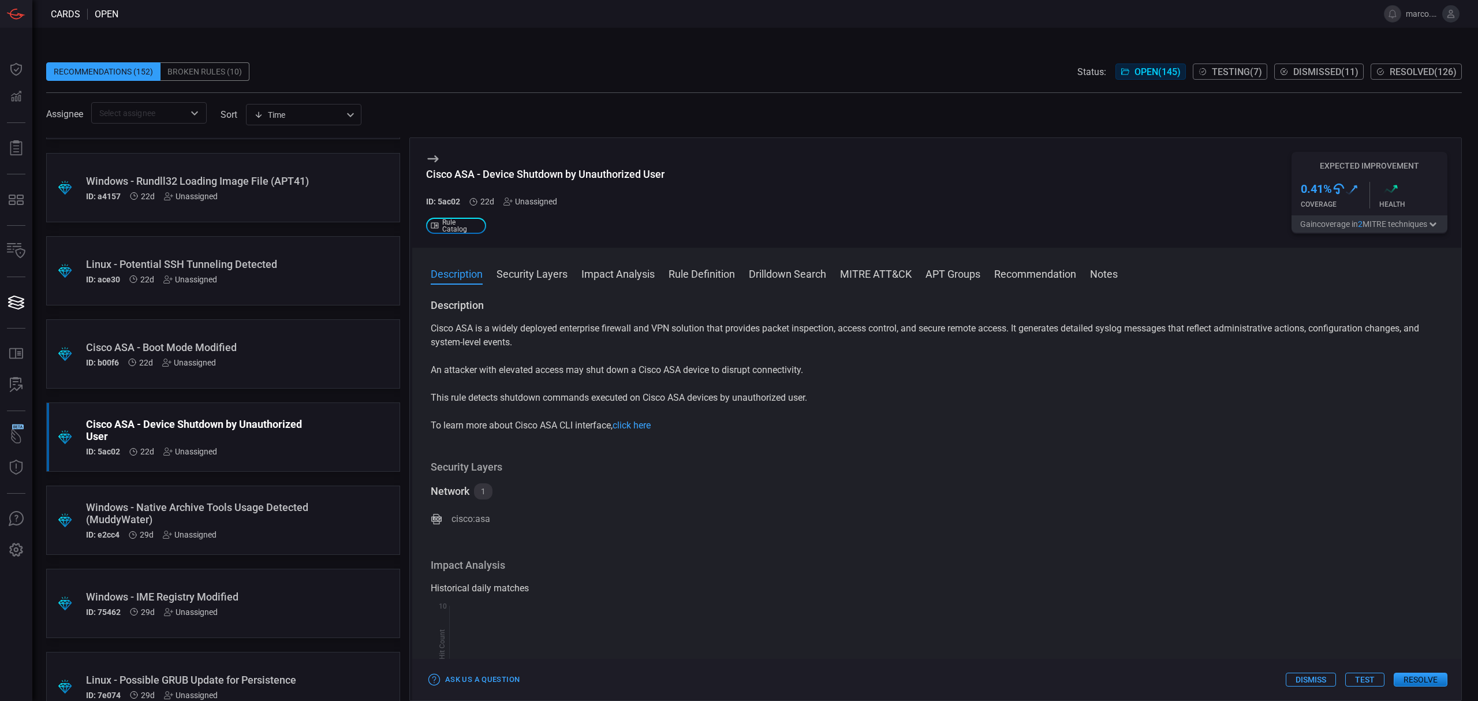
scroll to position [1001, 0]
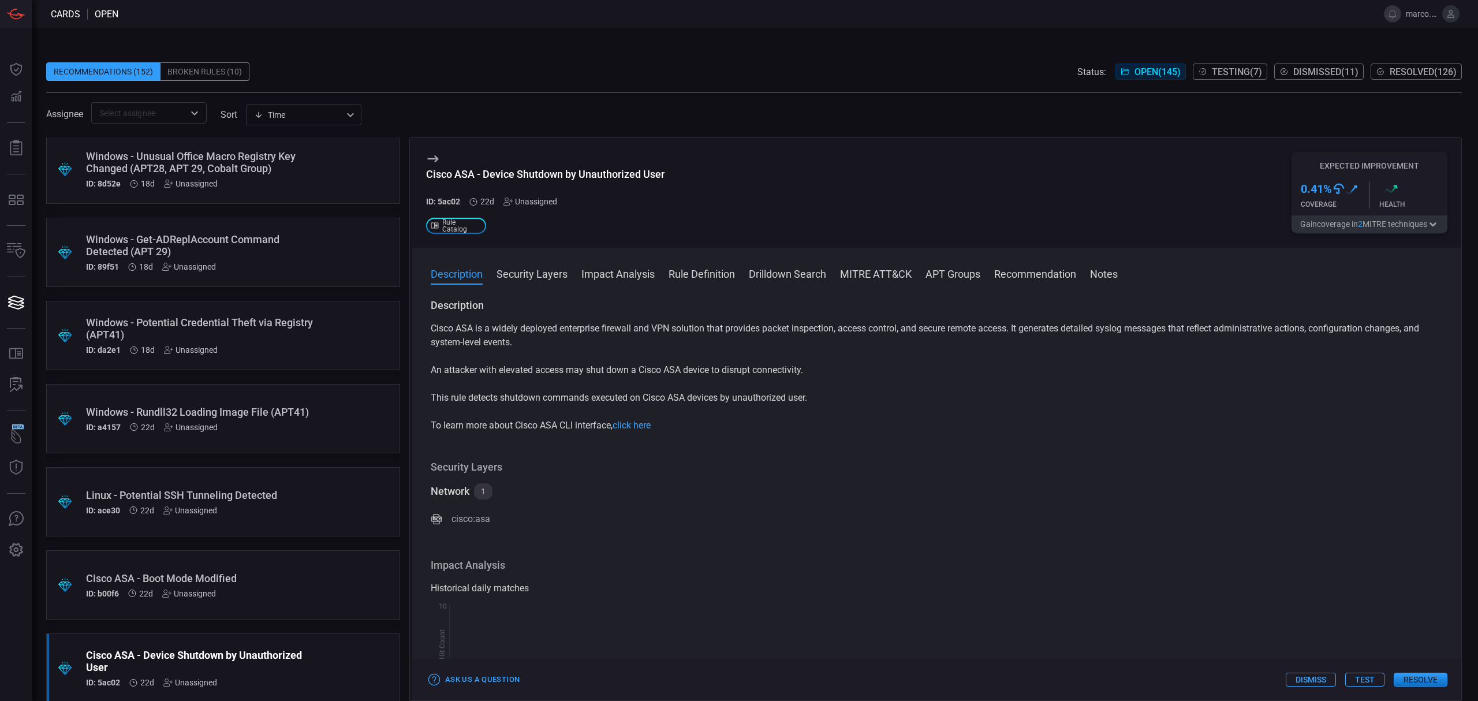
click at [311, 346] on div ".suggested_cards_icon{fill:url(#suggested_cards_icon);} Windows - Potential Cre…" at bounding box center [223, 335] width 354 height 69
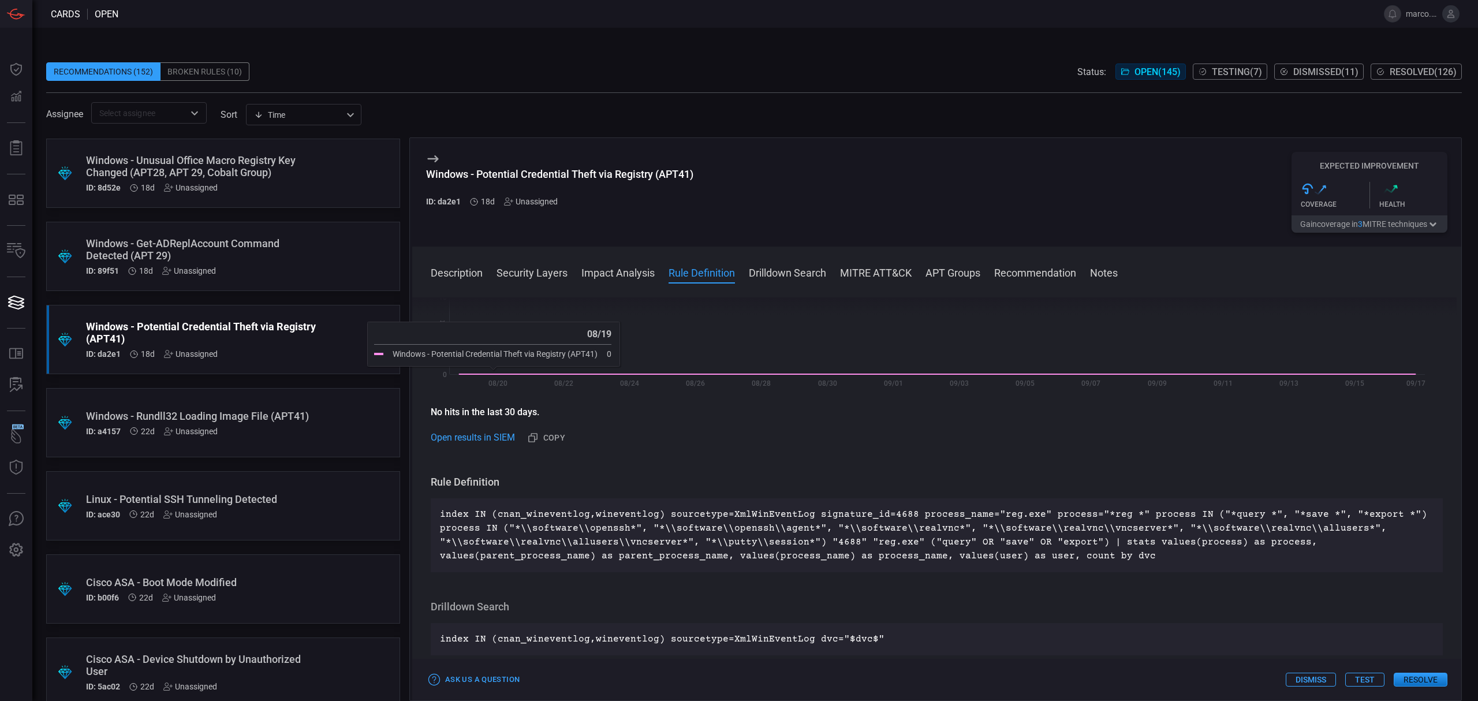
scroll to position [1001, 0]
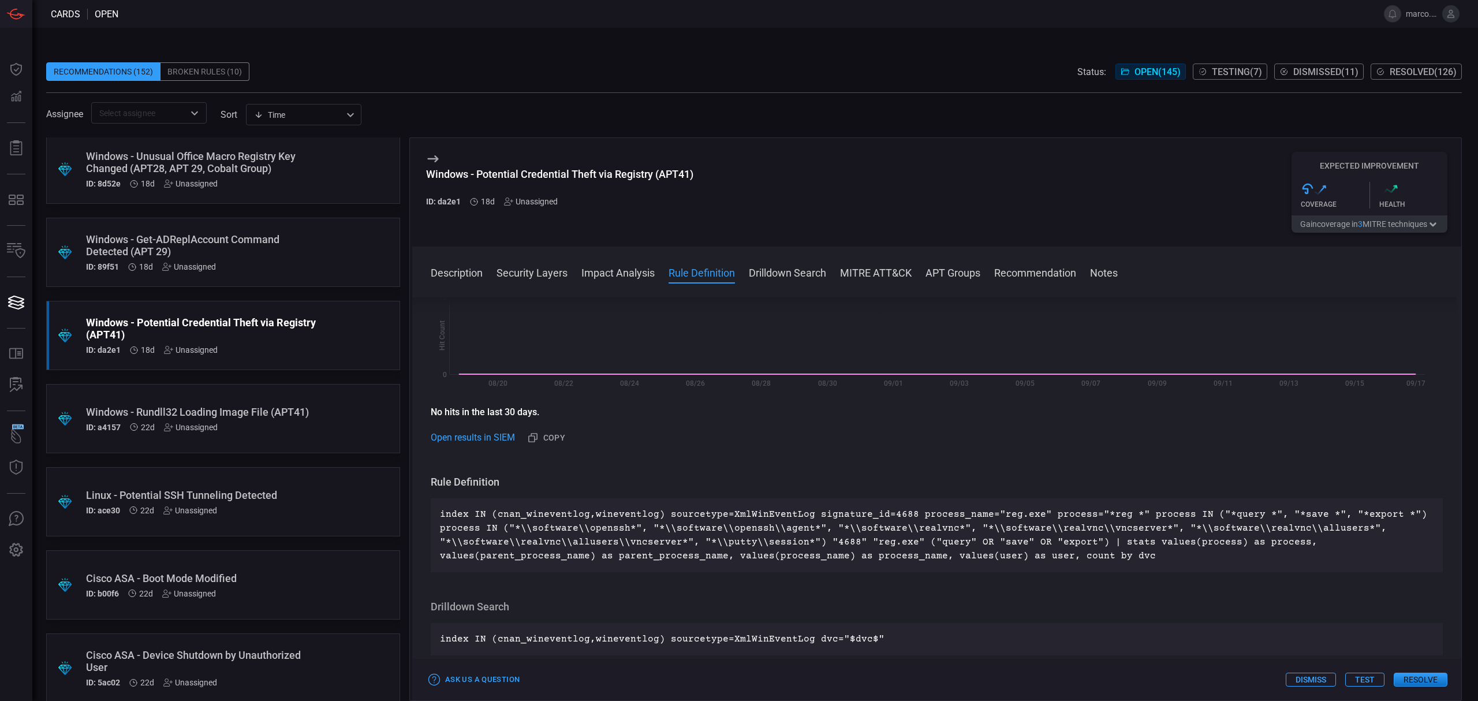
click at [286, 426] on div "Windows - Rundll32 Loading Image File (APT41) ID: a4157 22d Unassigned" at bounding box center [201, 419] width 230 height 26
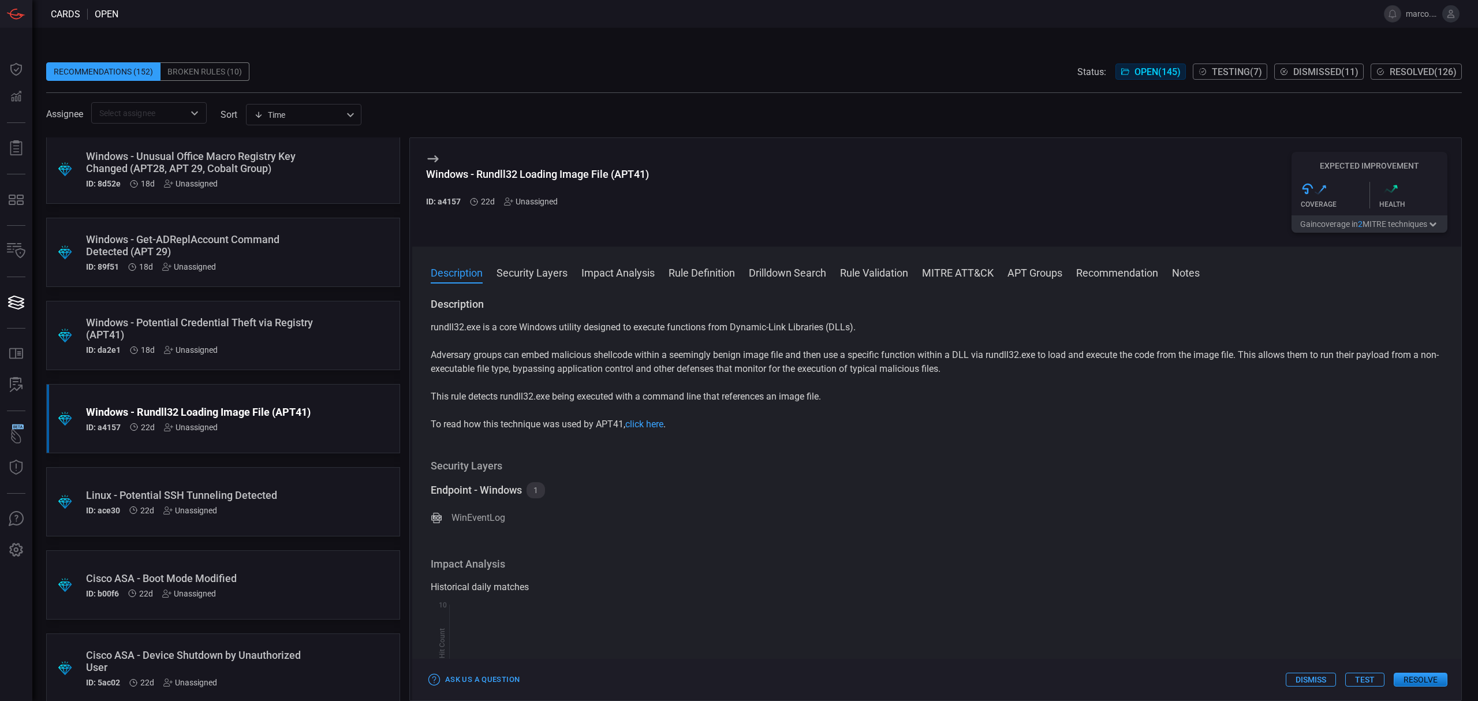
scroll to position [1232, 0]
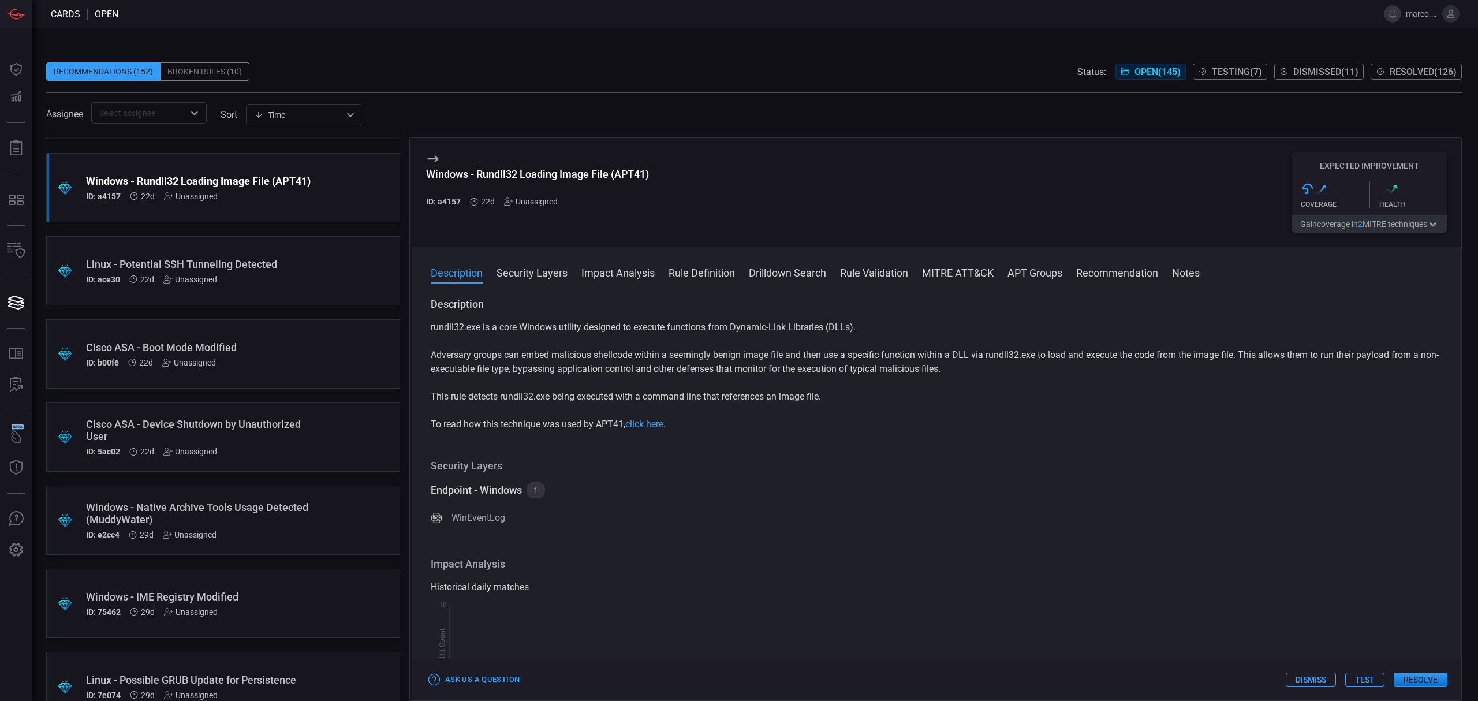
click at [308, 255] on div ".suggested_cards_icon{fill:url(#suggested_cards_icon);} Linux - Potential SSH T…" at bounding box center [223, 270] width 354 height 69
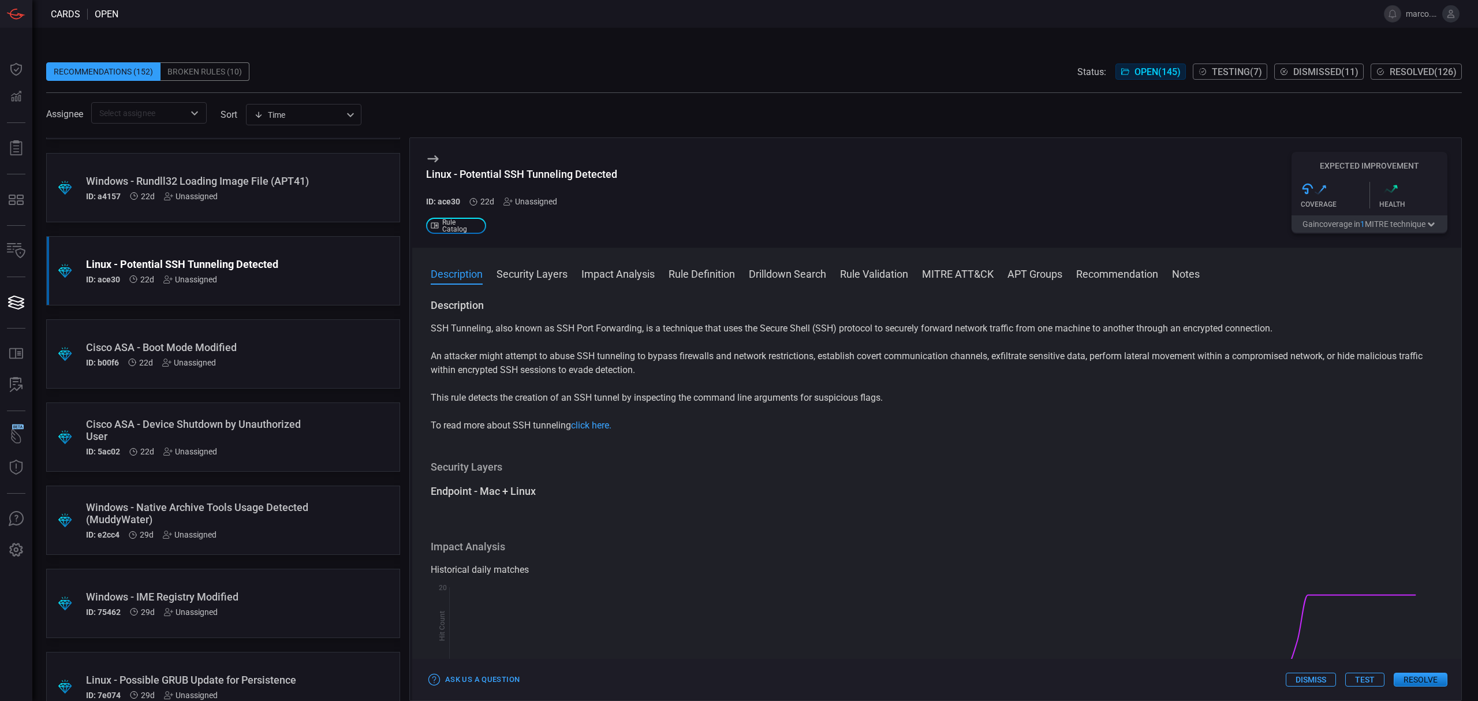
click at [435, 158] on icon at bounding box center [433, 159] width 14 height 14
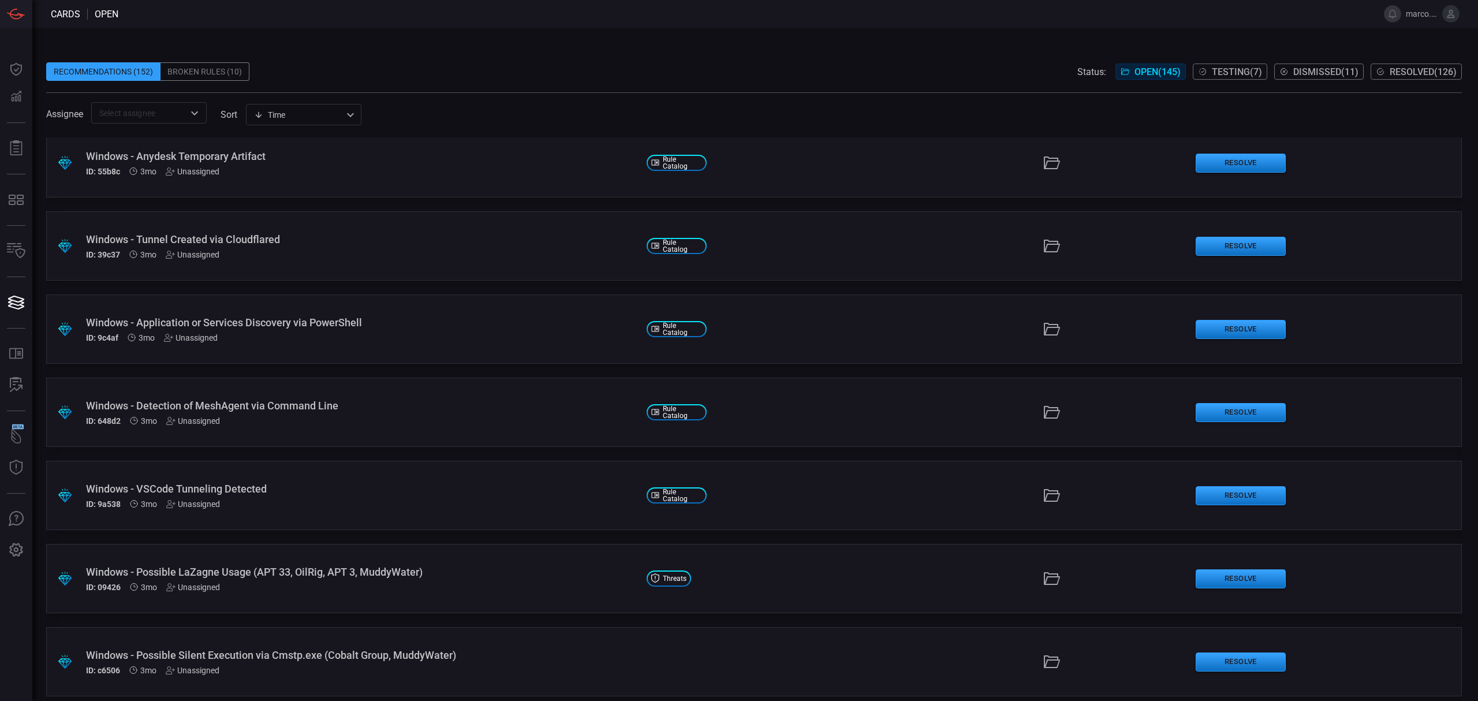
scroll to position [4003, 0]
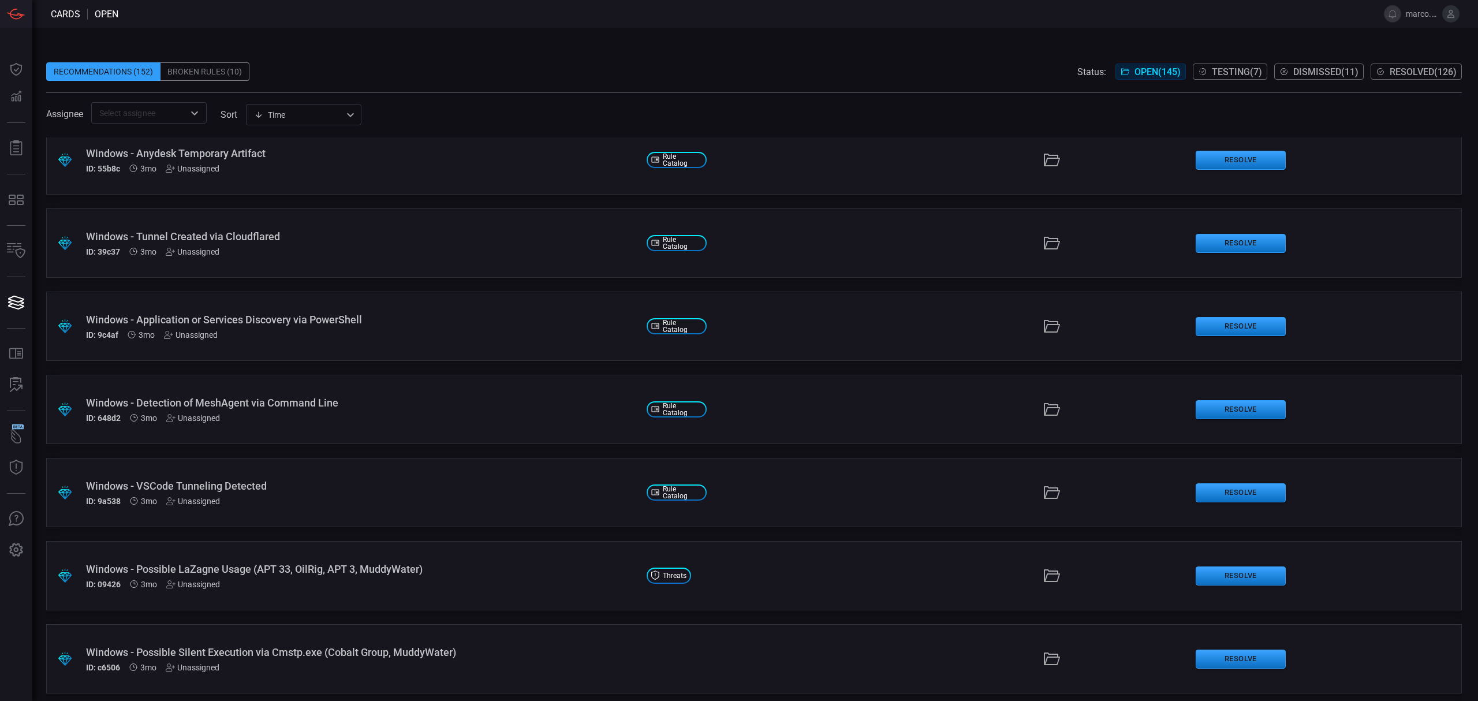
click at [490, 161] on div "Windows - Anydesk Temporary Artifact ID: 55b8c 3mo Unassigned" at bounding box center [361, 160] width 551 height 26
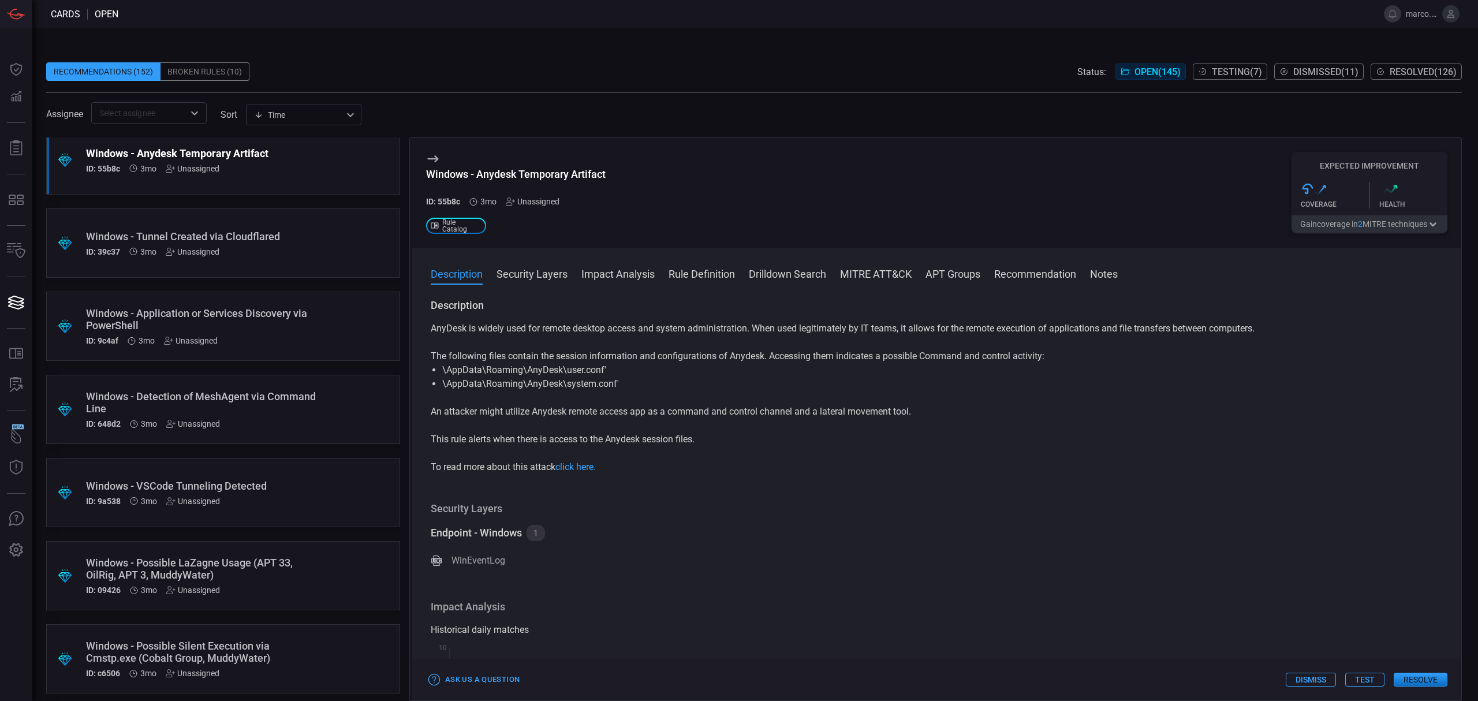
click at [340, 238] on div ".suggested_cards_icon{fill:url(#suggested_cards_icon);} Windows - Tunnel Create…" at bounding box center [223, 242] width 354 height 69
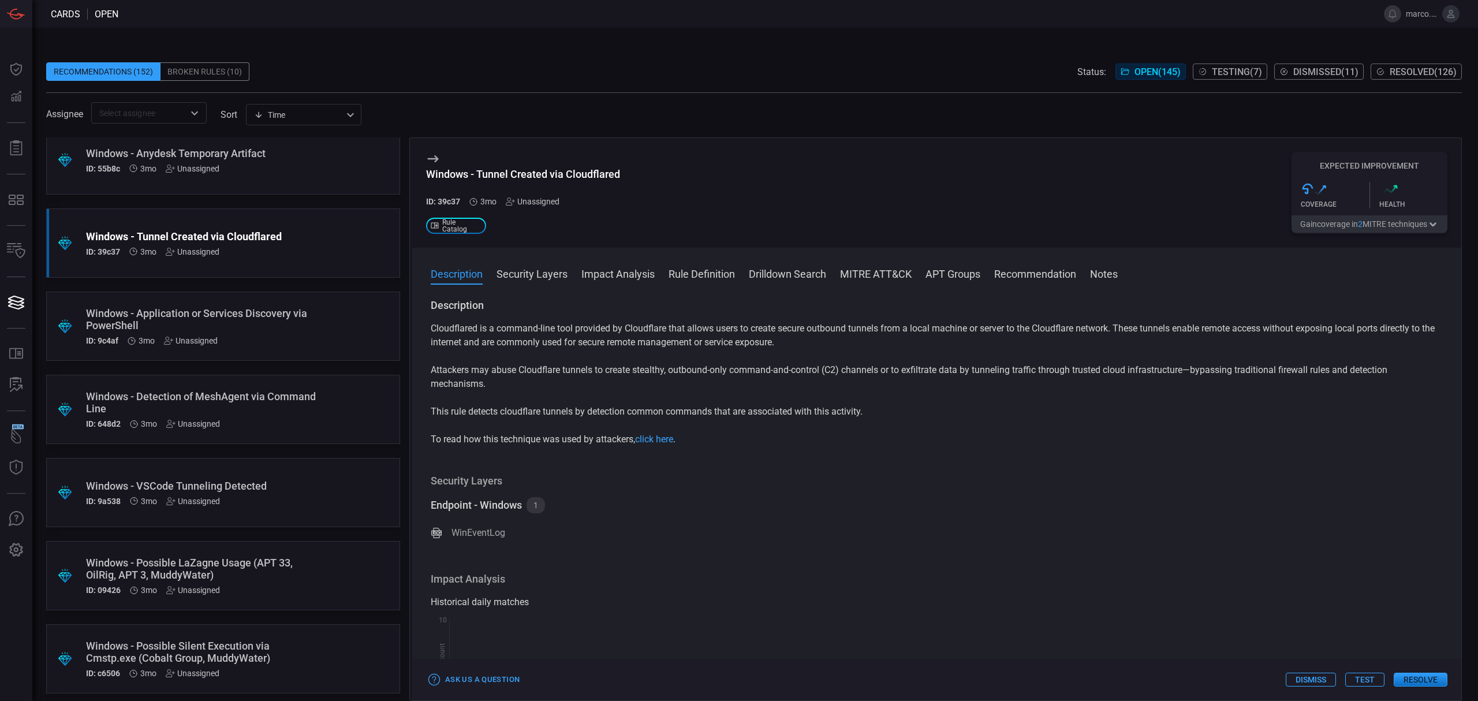
click at [329, 333] on div ".suggested_cards_icon{fill:url(#suggested_cards_icon);} Windows - Application o…" at bounding box center [223, 326] width 354 height 69
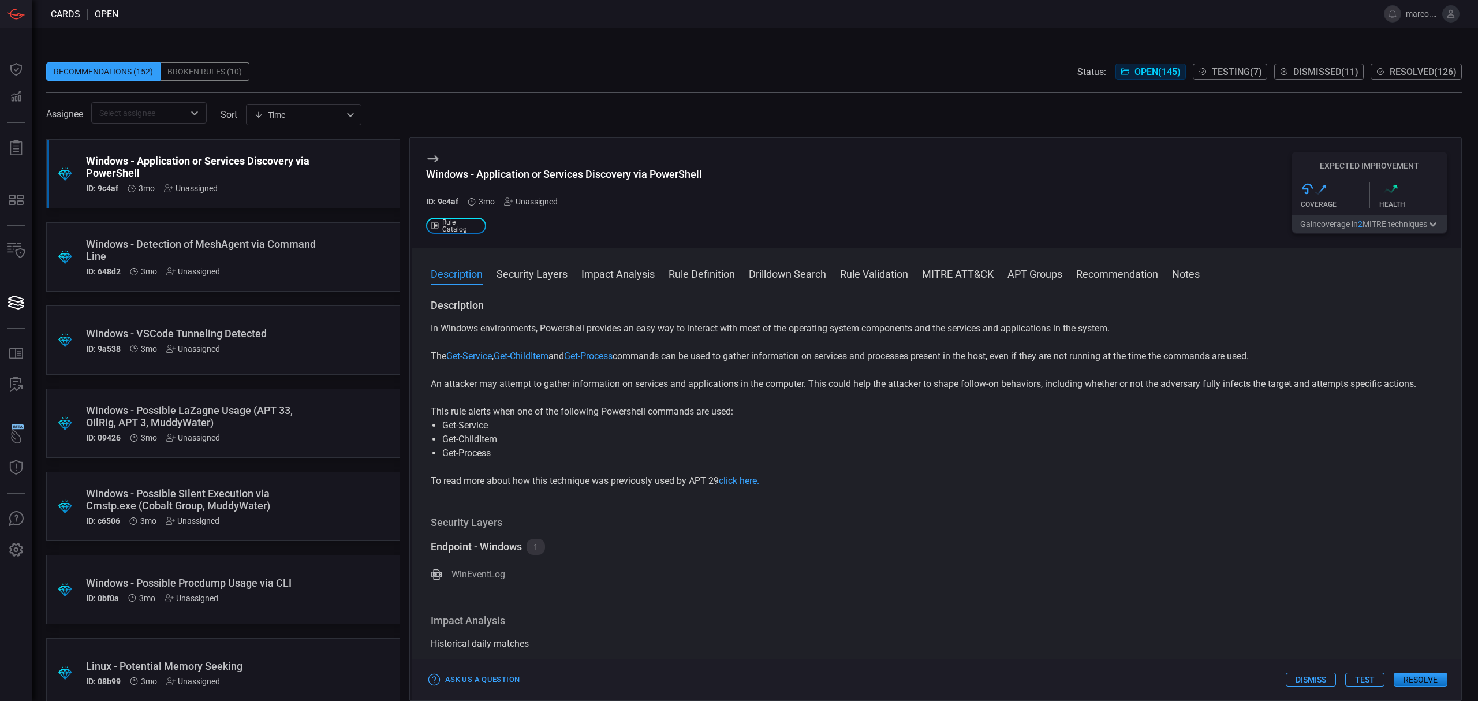
scroll to position [4157, 0]
click at [327, 271] on div ".suggested_cards_icon{fill:url(#suggested_cards_icon);} Windows - Detection of …" at bounding box center [223, 255] width 354 height 69
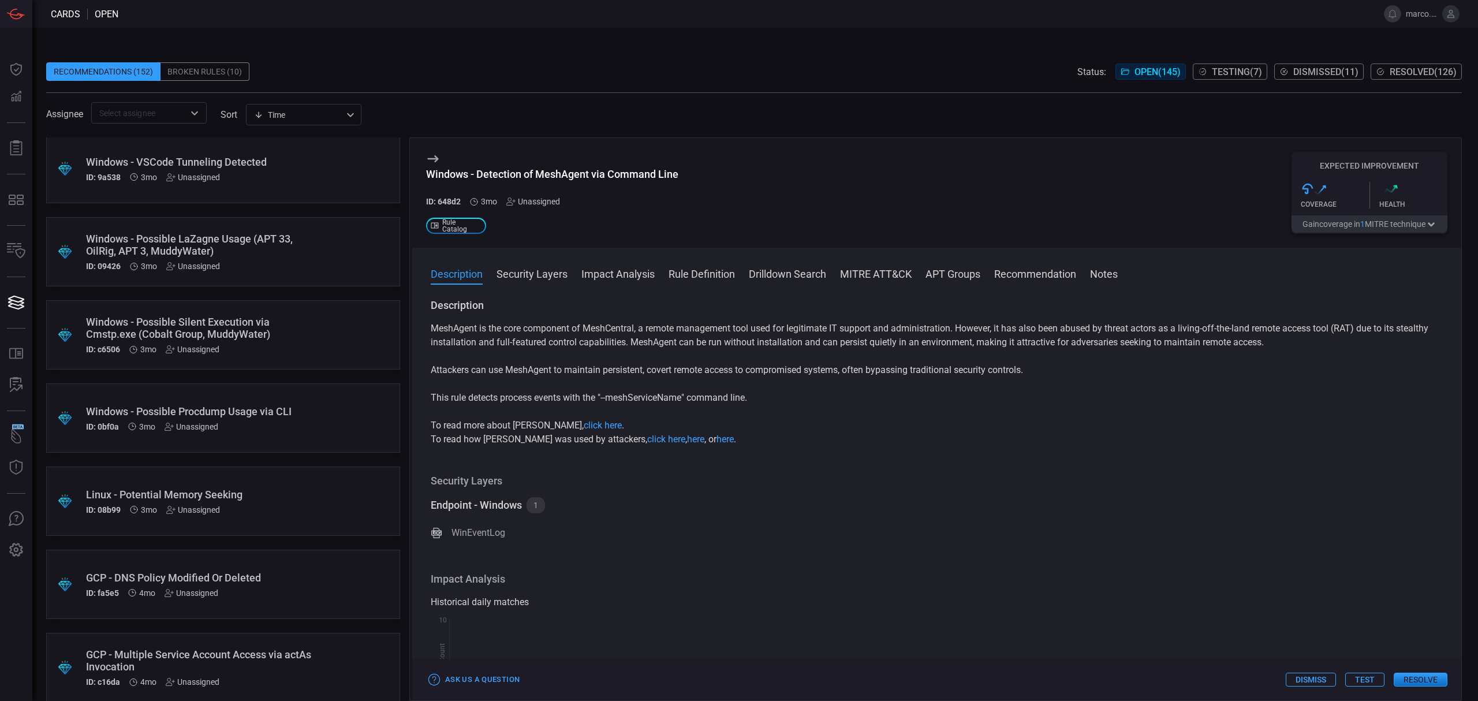
scroll to position [4388, 0]
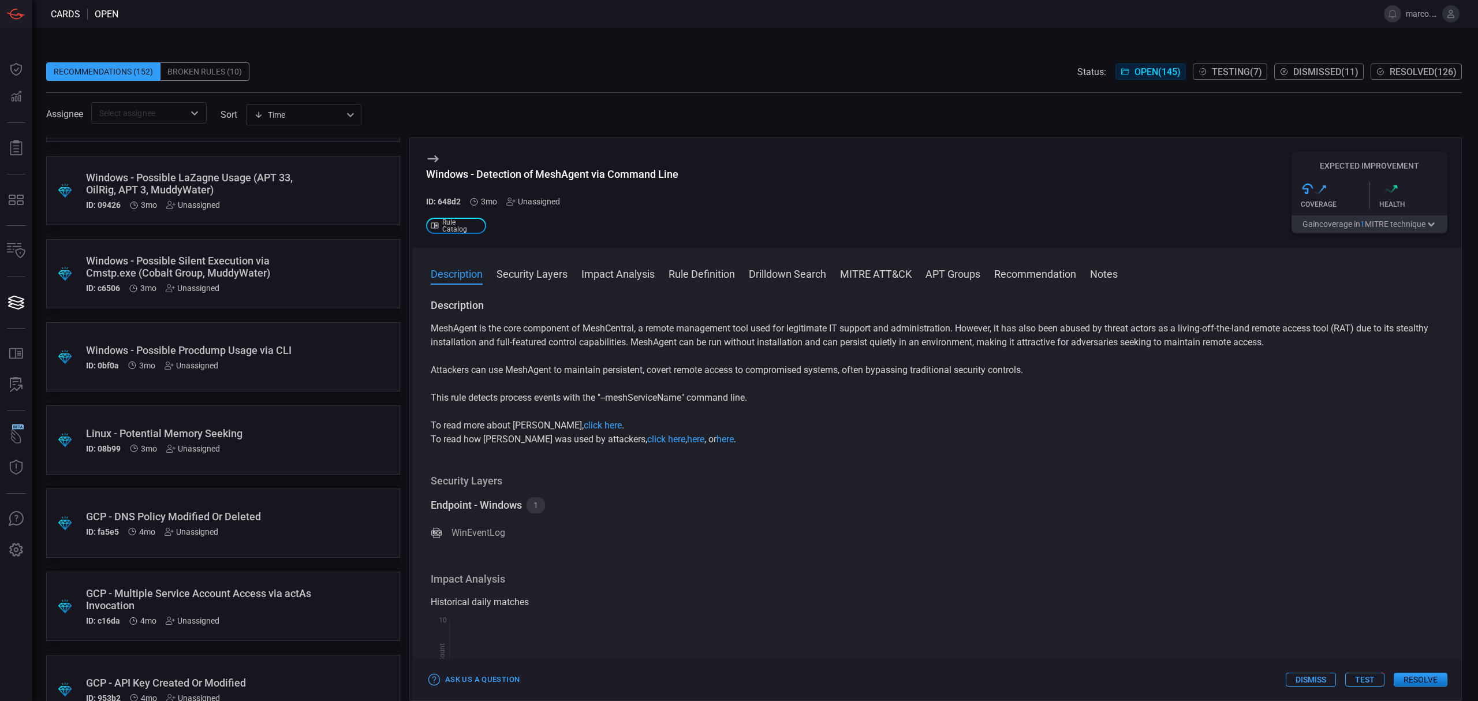
click at [327, 271] on div ".suggested_cards_icon{fill:url(#suggested_cards_icon);} Windows - Possible Sile…" at bounding box center [223, 273] width 354 height 69
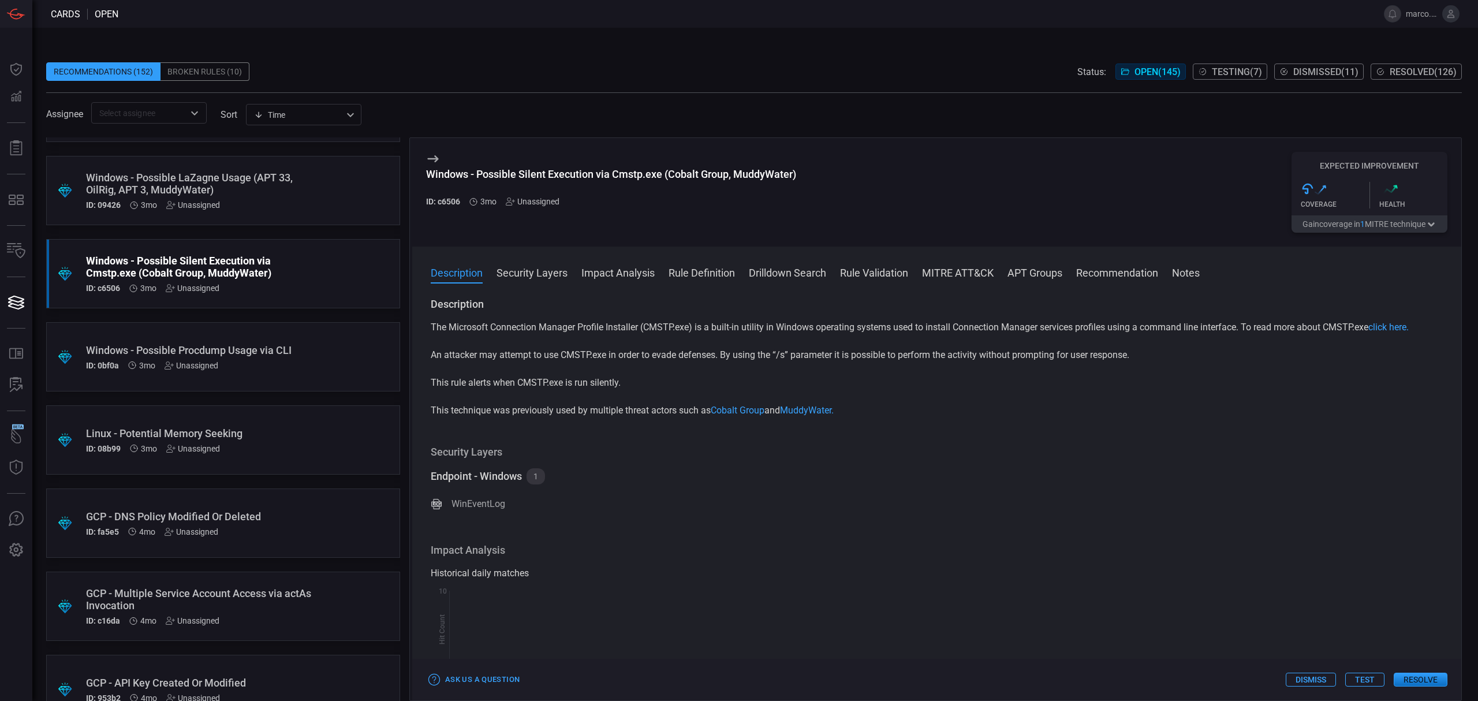
click at [307, 358] on div ".suggested_cards_icon{fill:url(#suggested_cards_icon);} Windows - Possible Proc…" at bounding box center [223, 356] width 354 height 69
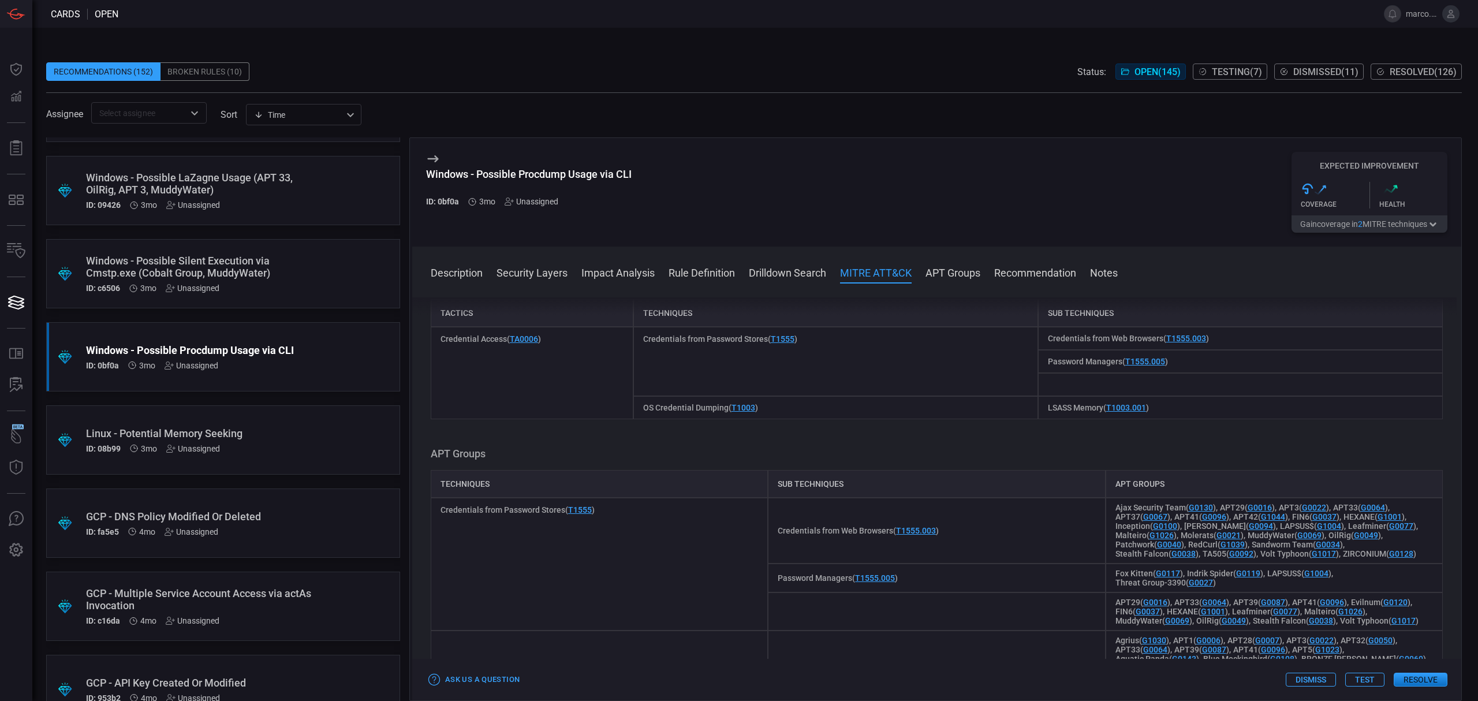
scroll to position [693, 0]
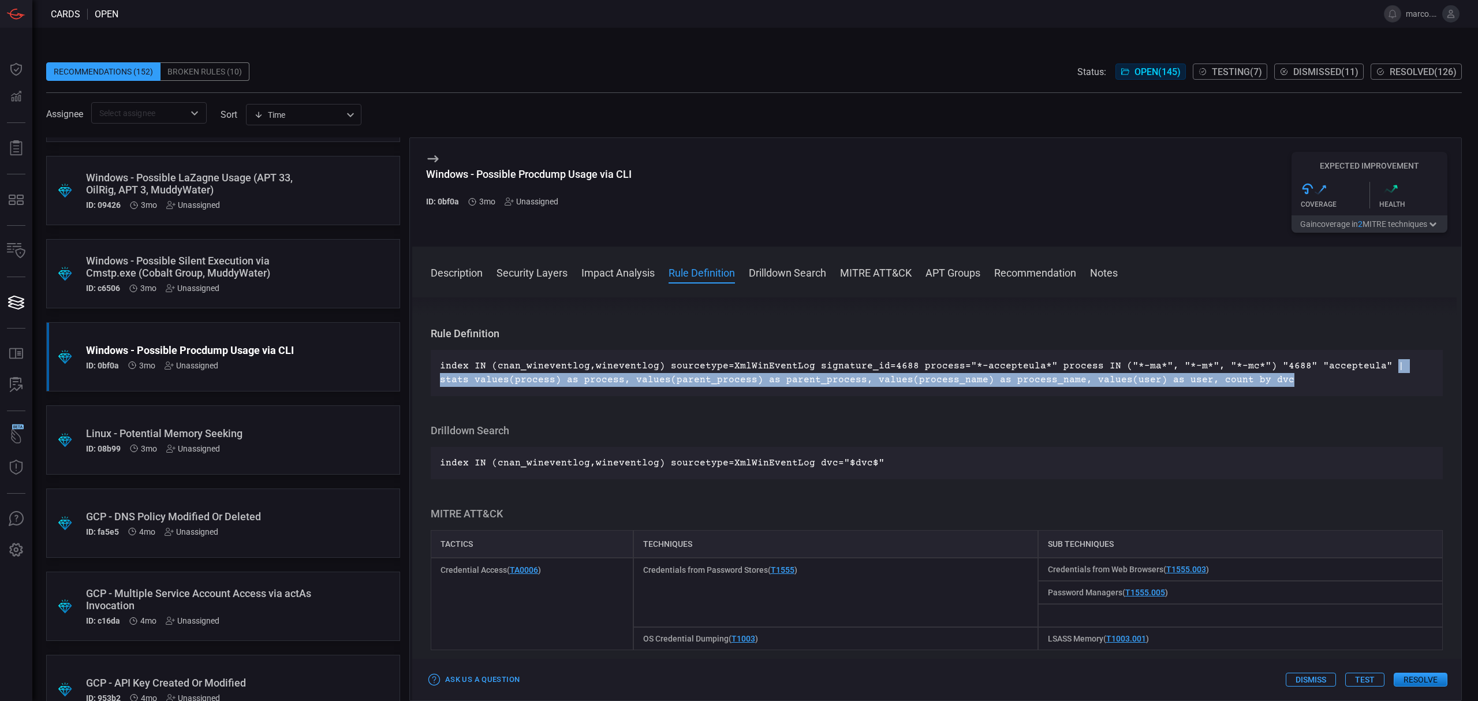
drag, startPoint x: 1361, startPoint y: 367, endPoint x: 1359, endPoint y: 388, distance: 20.9
click at [1359, 387] on p "index IN (cnan_wineventlog,wineventlog) sourcetype=XmlWinEventLog signature_id=…" at bounding box center [937, 373] width 994 height 28
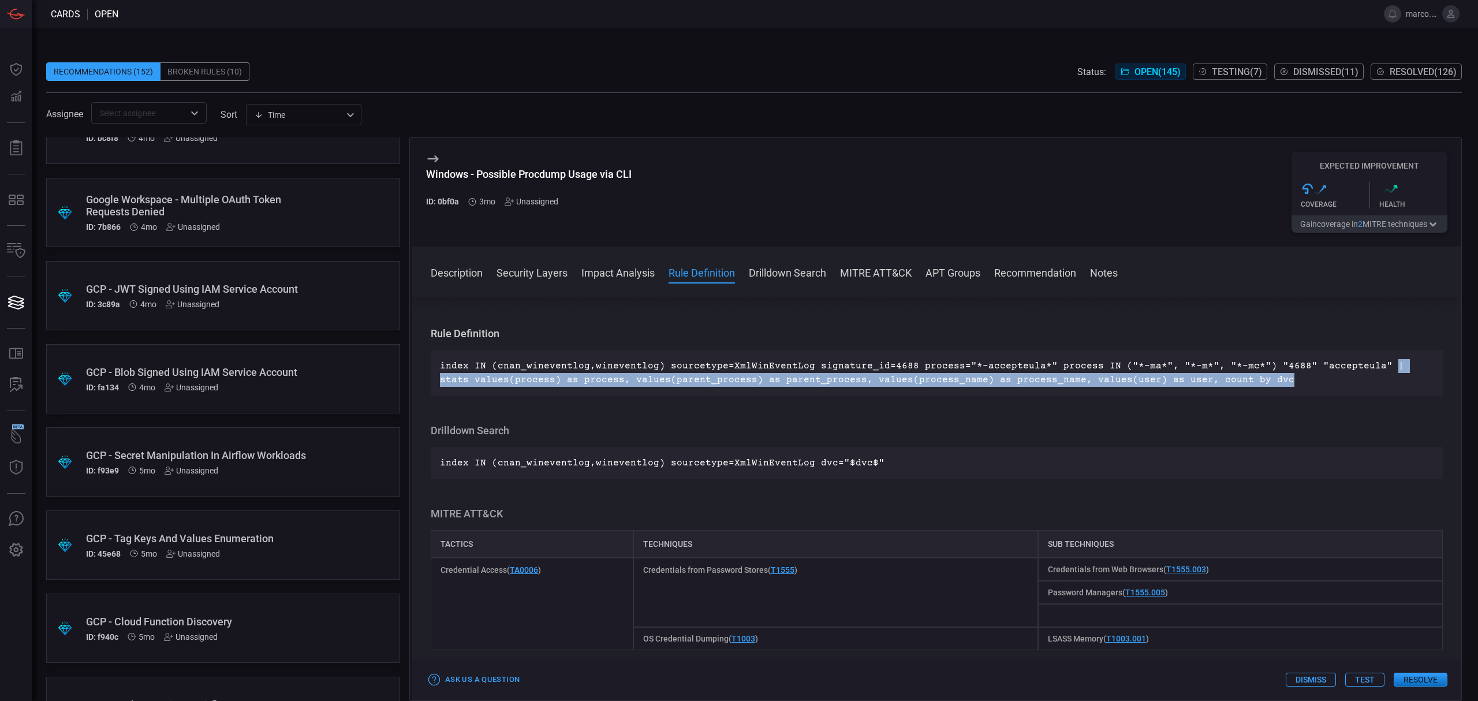
scroll to position [5235, 0]
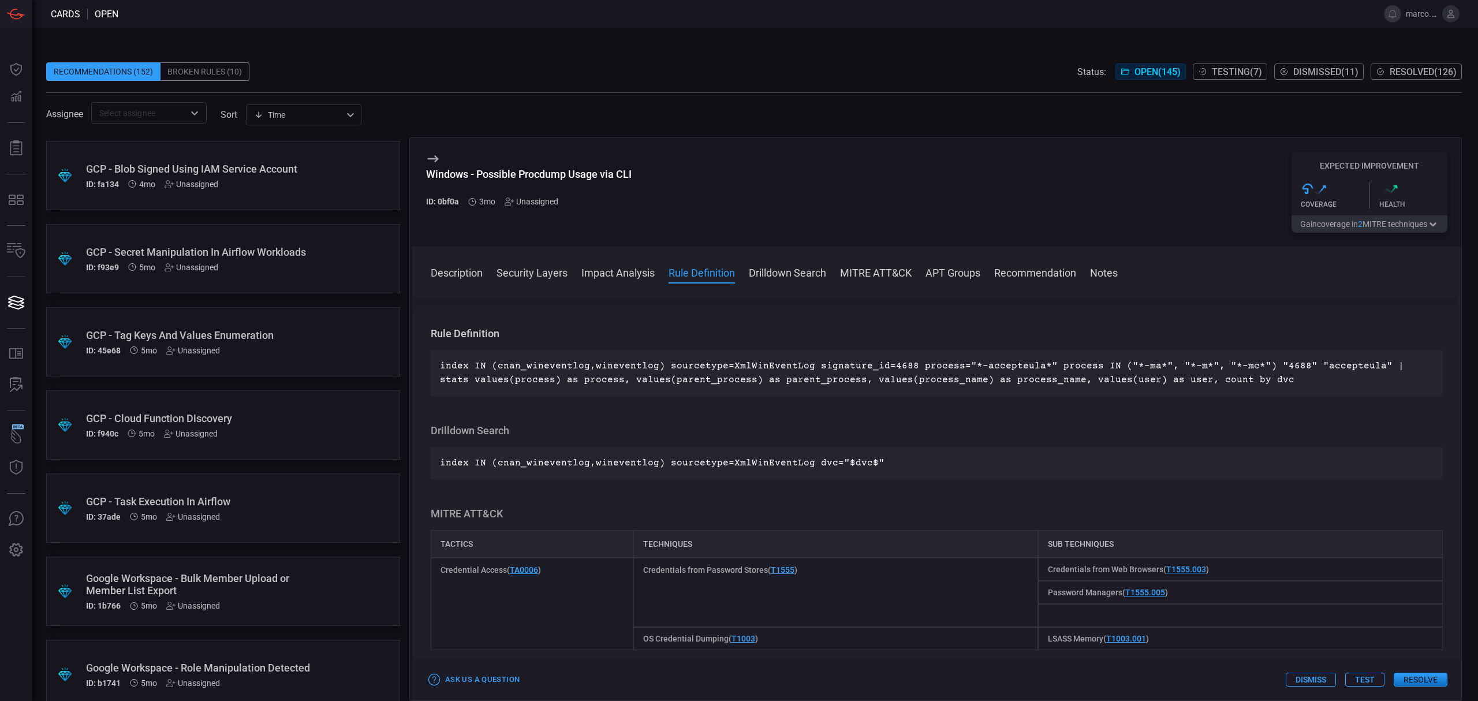
click at [300, 348] on div "ID: 45e68 5mo Unassigned" at bounding box center [201, 350] width 230 height 9
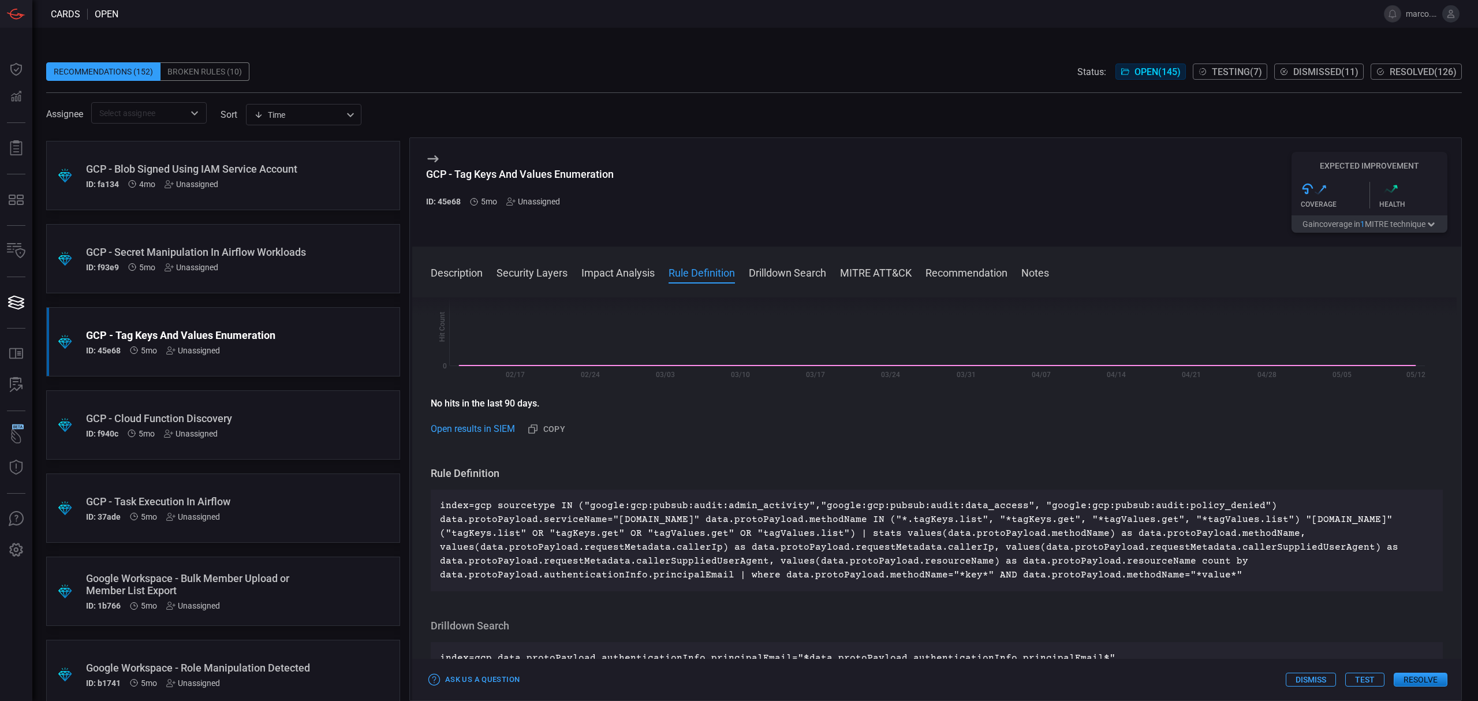
scroll to position [539, 0]
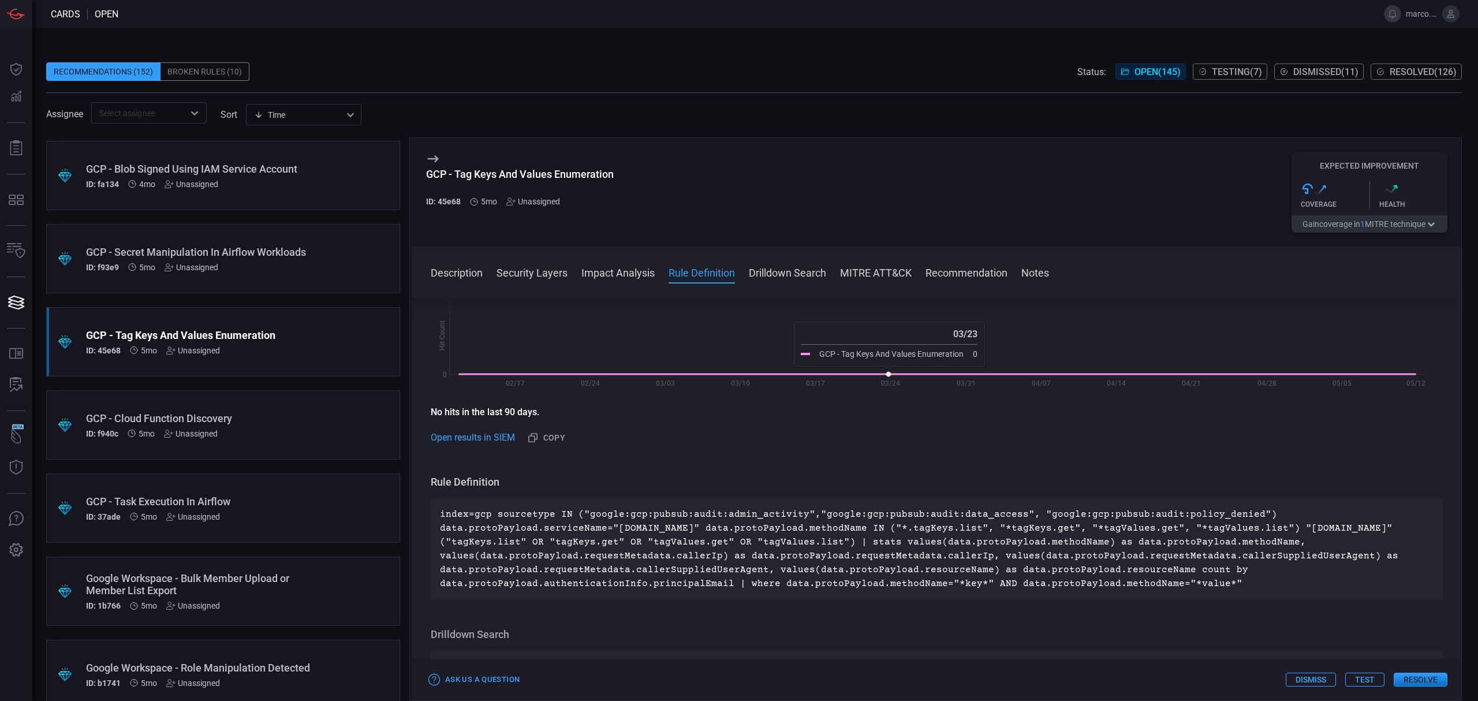
click at [887, 374] on icon at bounding box center [938, 374] width 956 height 0
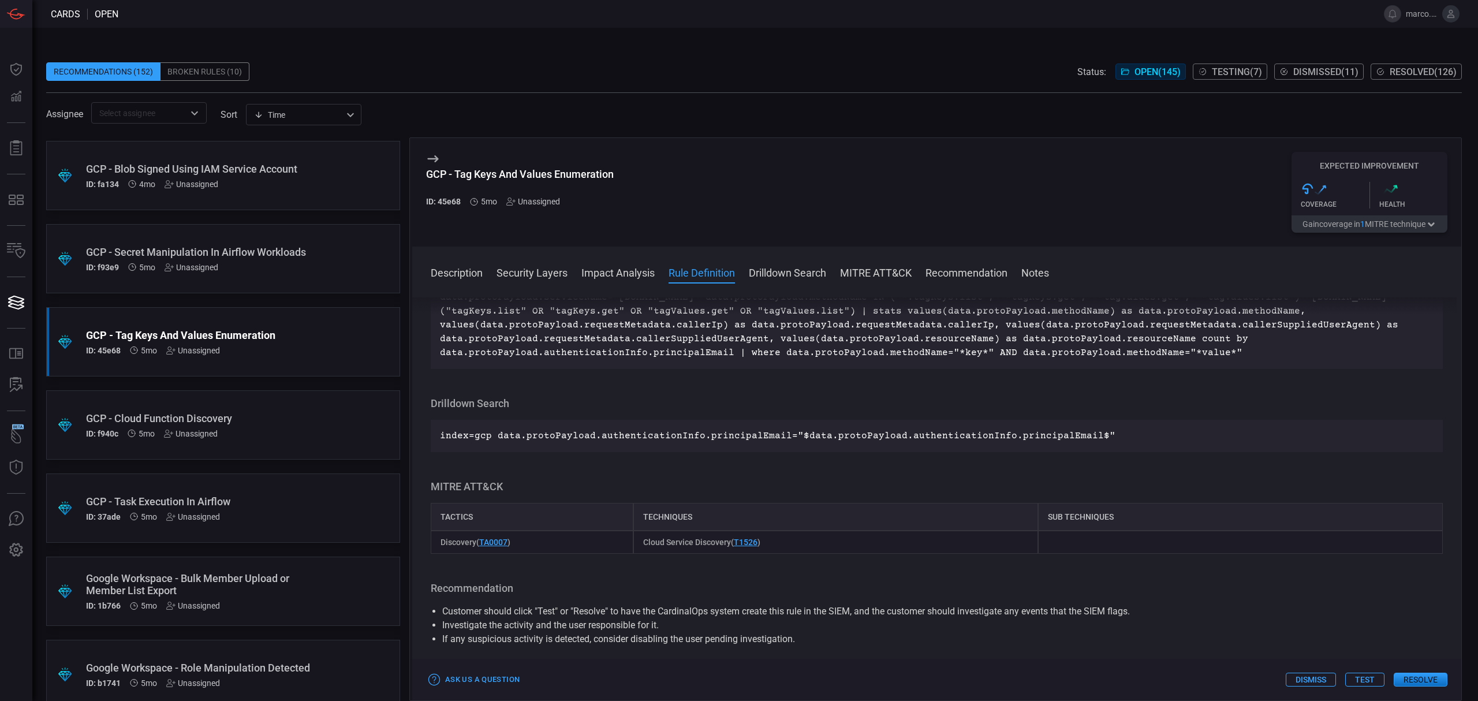
scroll to position [615, 0]
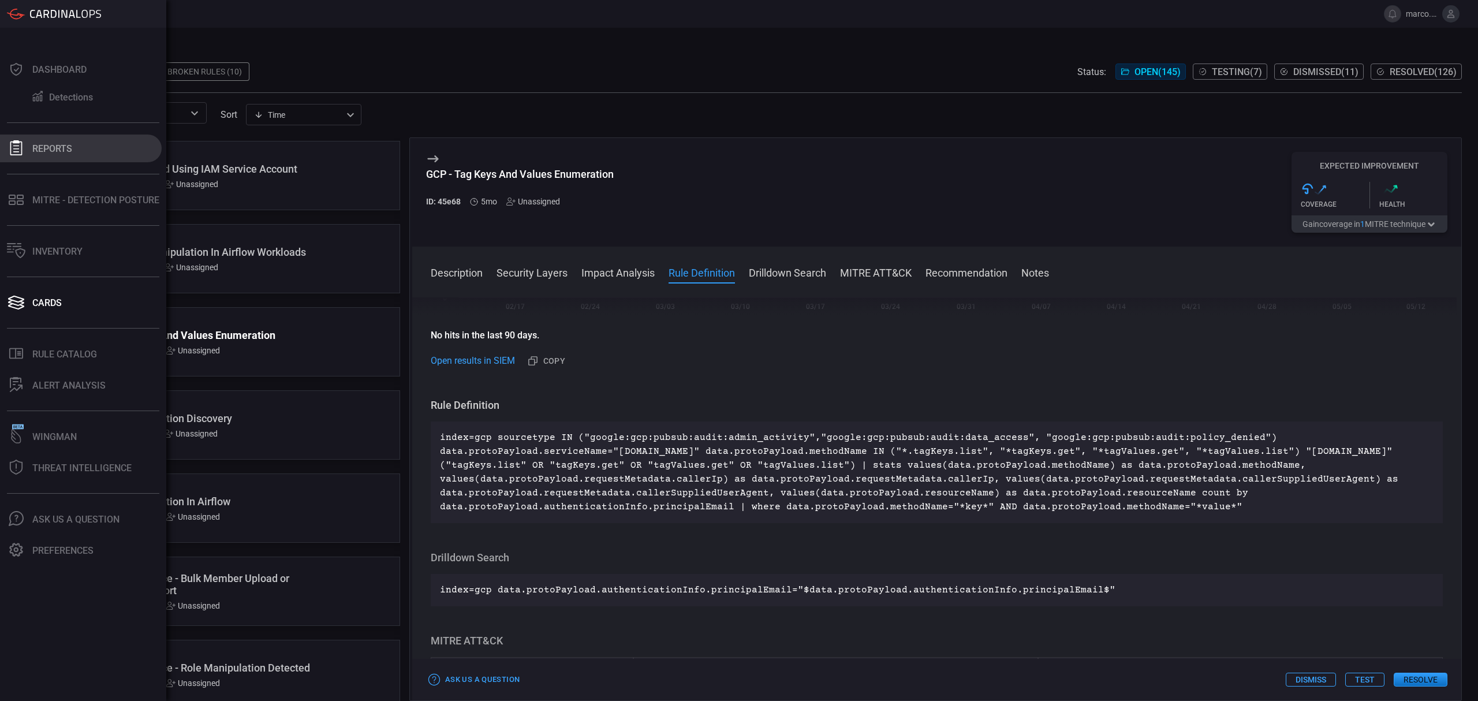
click at [61, 151] on div "Reports" at bounding box center [52, 148] width 40 height 11
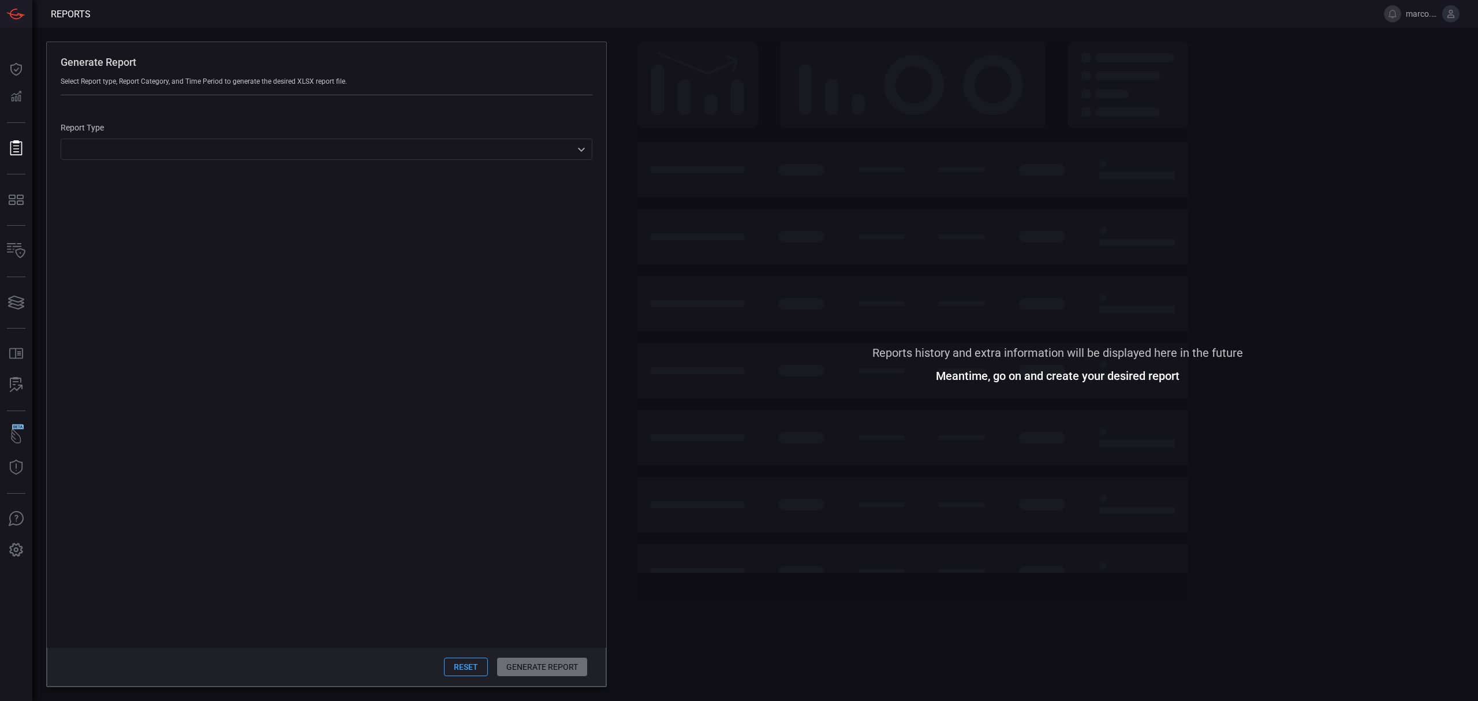
click at [703, 144] on span at bounding box center [1057, 195] width 841 height 307
click at [954, 301] on span at bounding box center [1057, 195] width 841 height 307
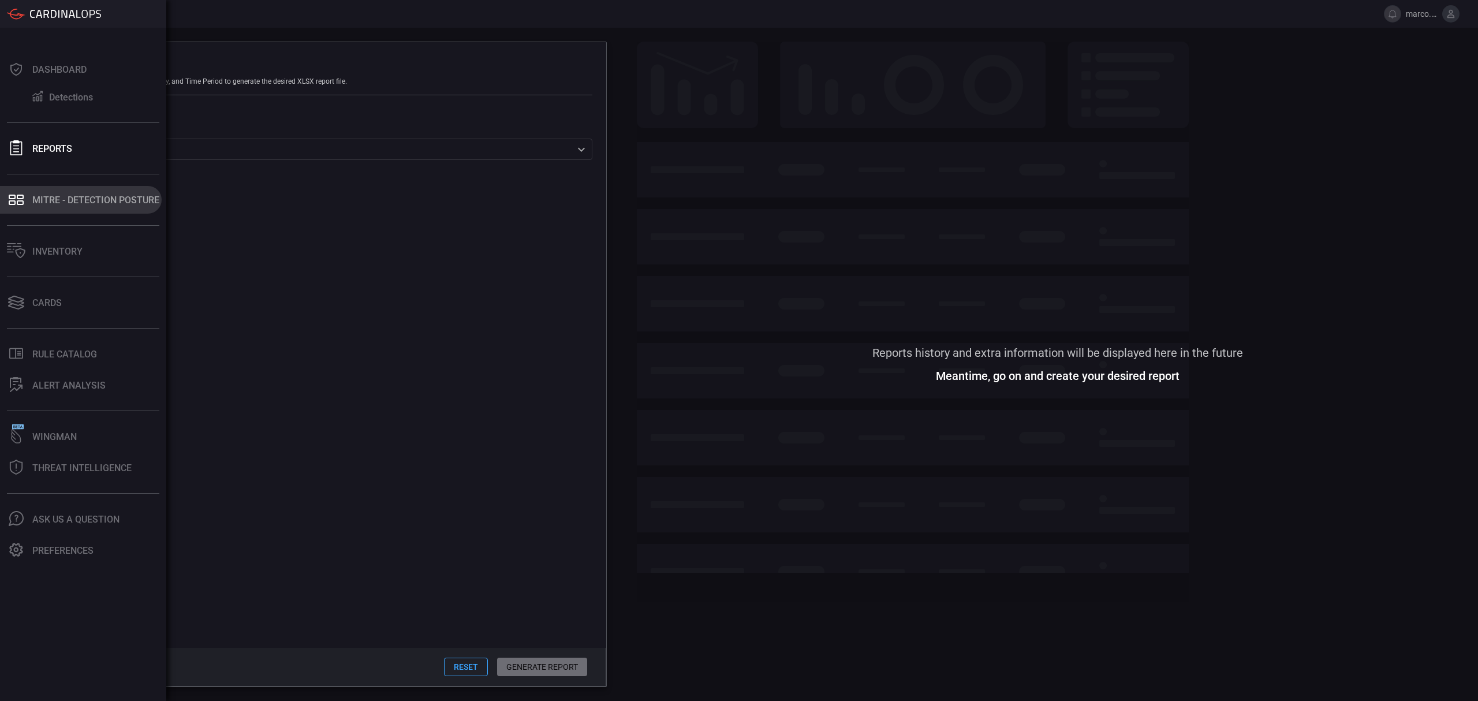
click at [47, 195] on div "MITRE - Detection Posture" at bounding box center [95, 200] width 127 height 11
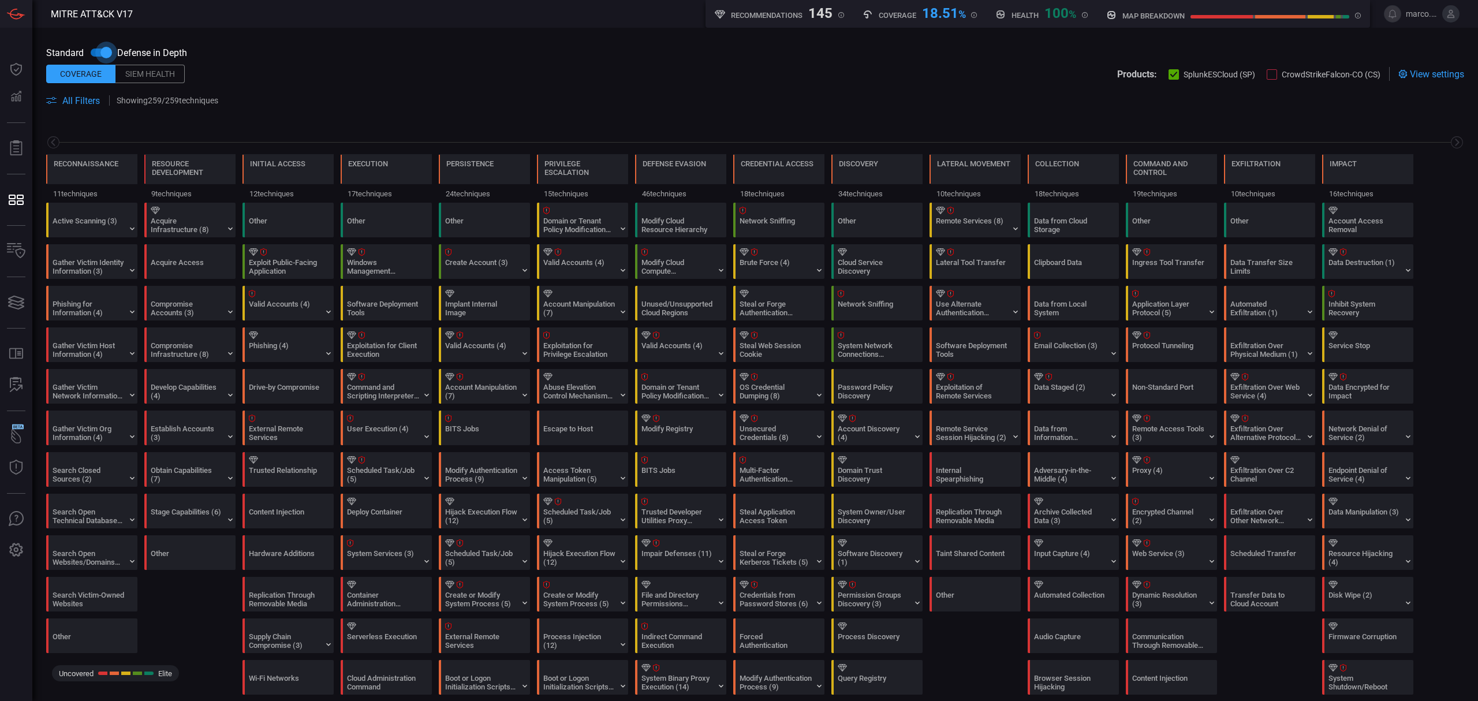
click at [102, 42] on input "checkbox" at bounding box center [106, 53] width 66 height 22
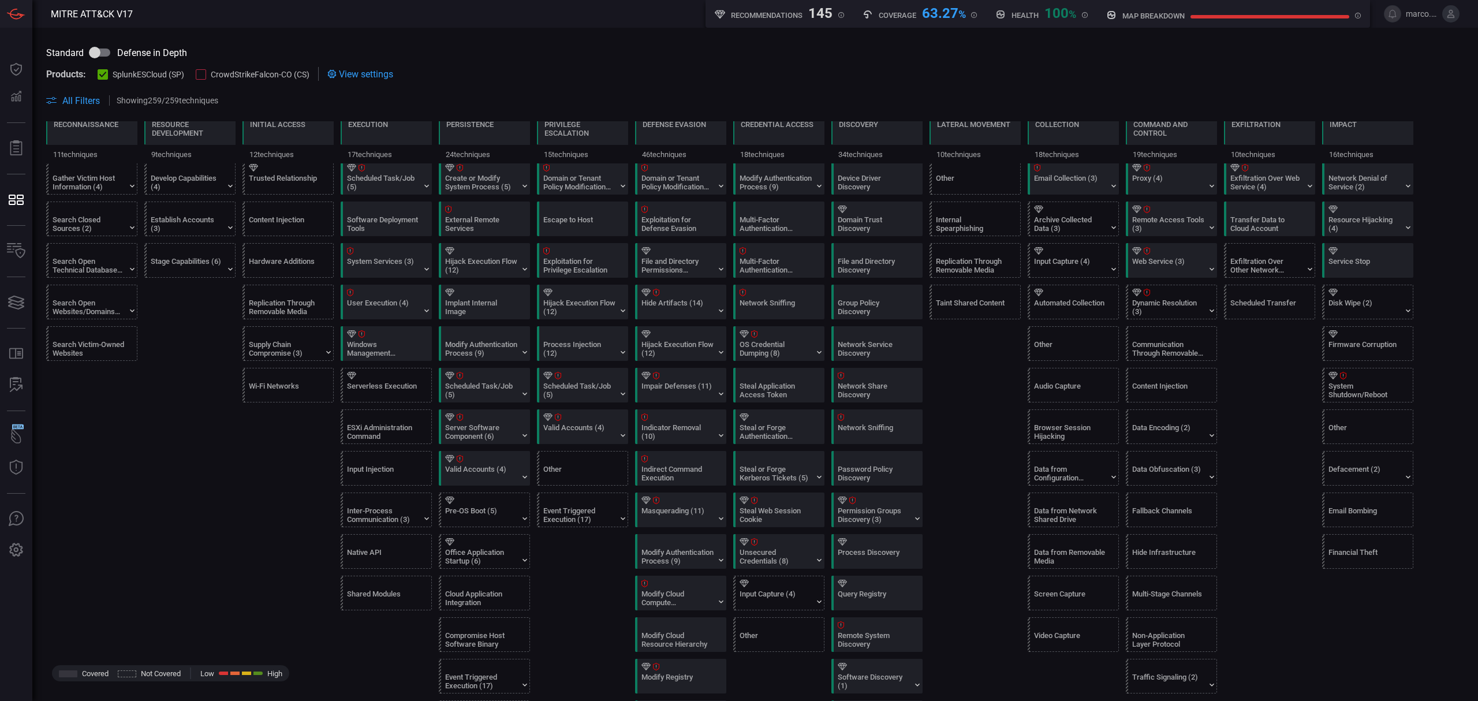
scroll to position [308, 0]
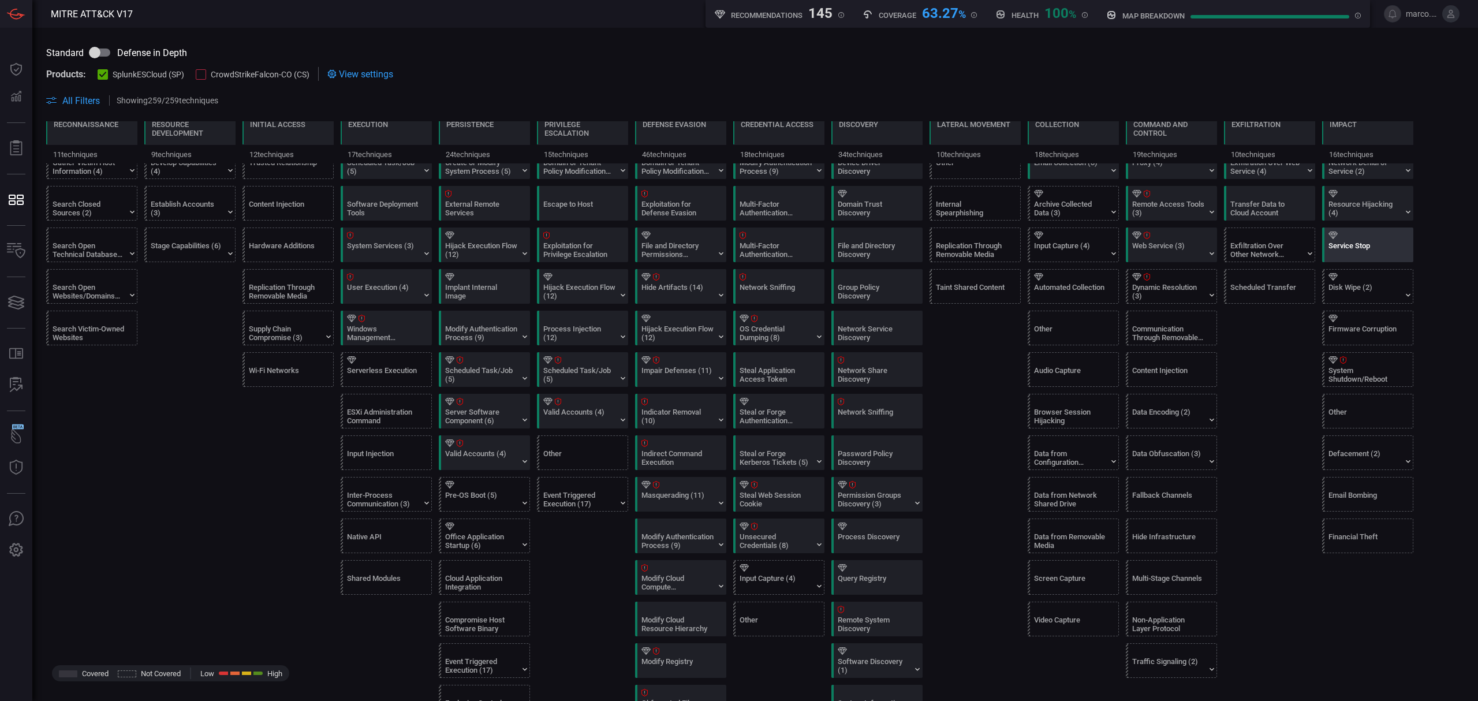
click at [1357, 243] on div "Service Stop" at bounding box center [1370, 244] width 91 height 33
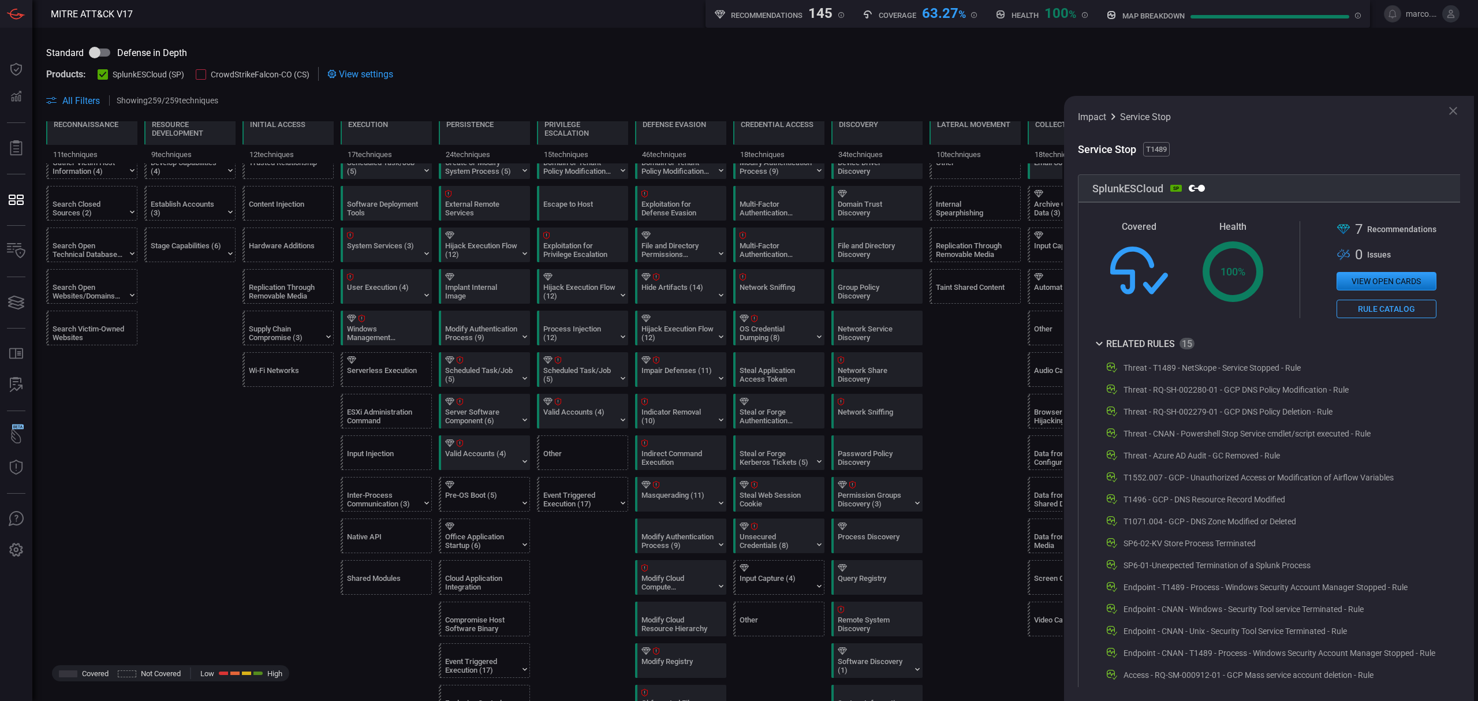
click at [1453, 105] on icon at bounding box center [1453, 111] width 14 height 14
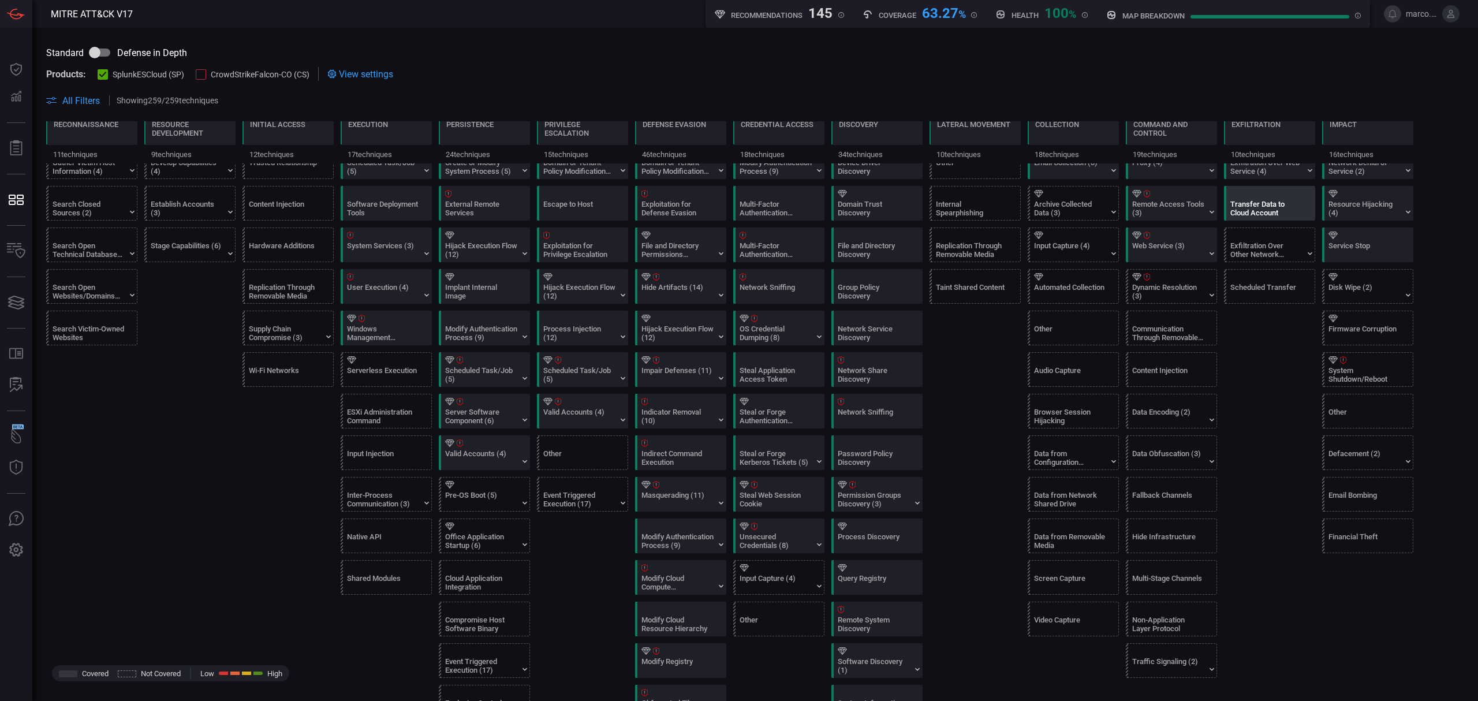
click at [1269, 220] on div "Transfer Data to Cloud Account" at bounding box center [1272, 202] width 91 height 33
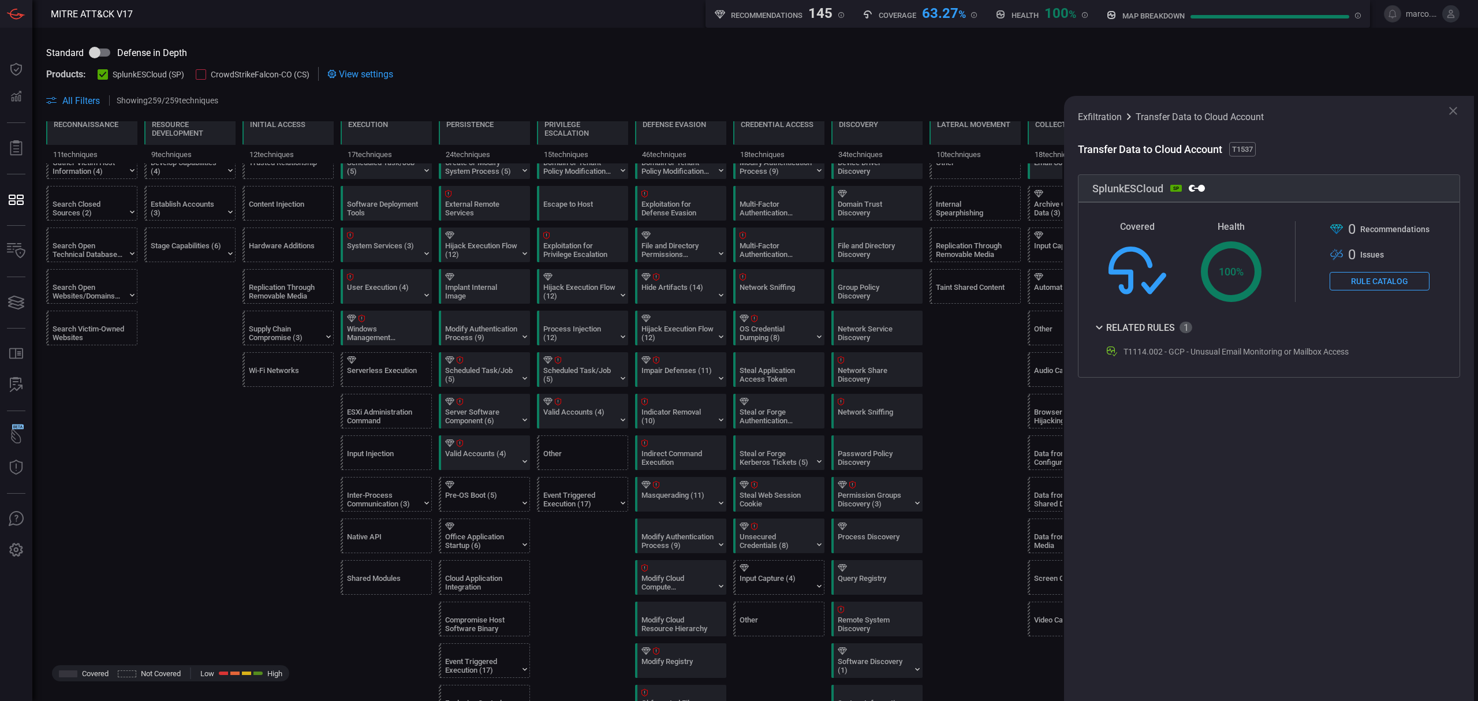
click at [1445, 111] on div "Exfiltration Transfer Data to Cloud Account" at bounding box center [1269, 117] width 382 height 14
click at [1450, 110] on icon at bounding box center [1453, 111] width 14 height 14
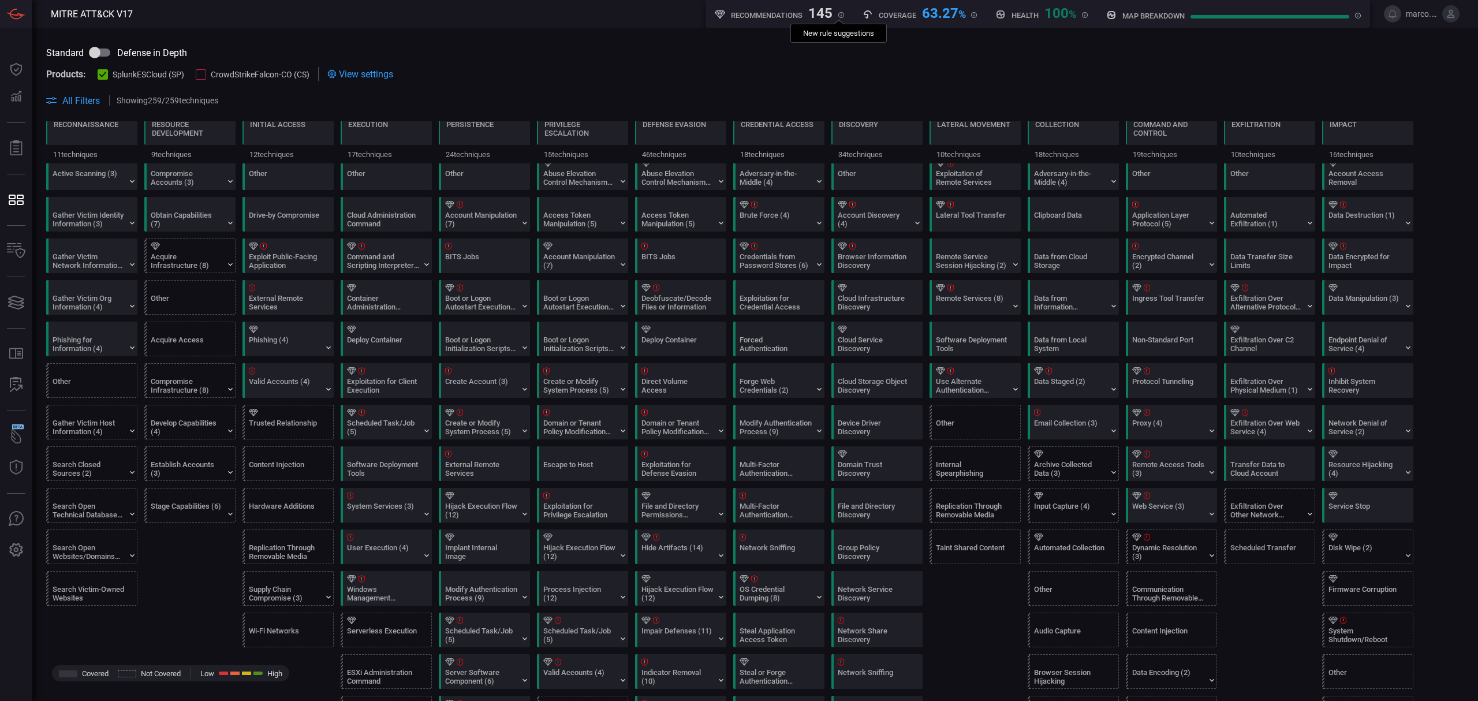
scroll to position [0, 0]
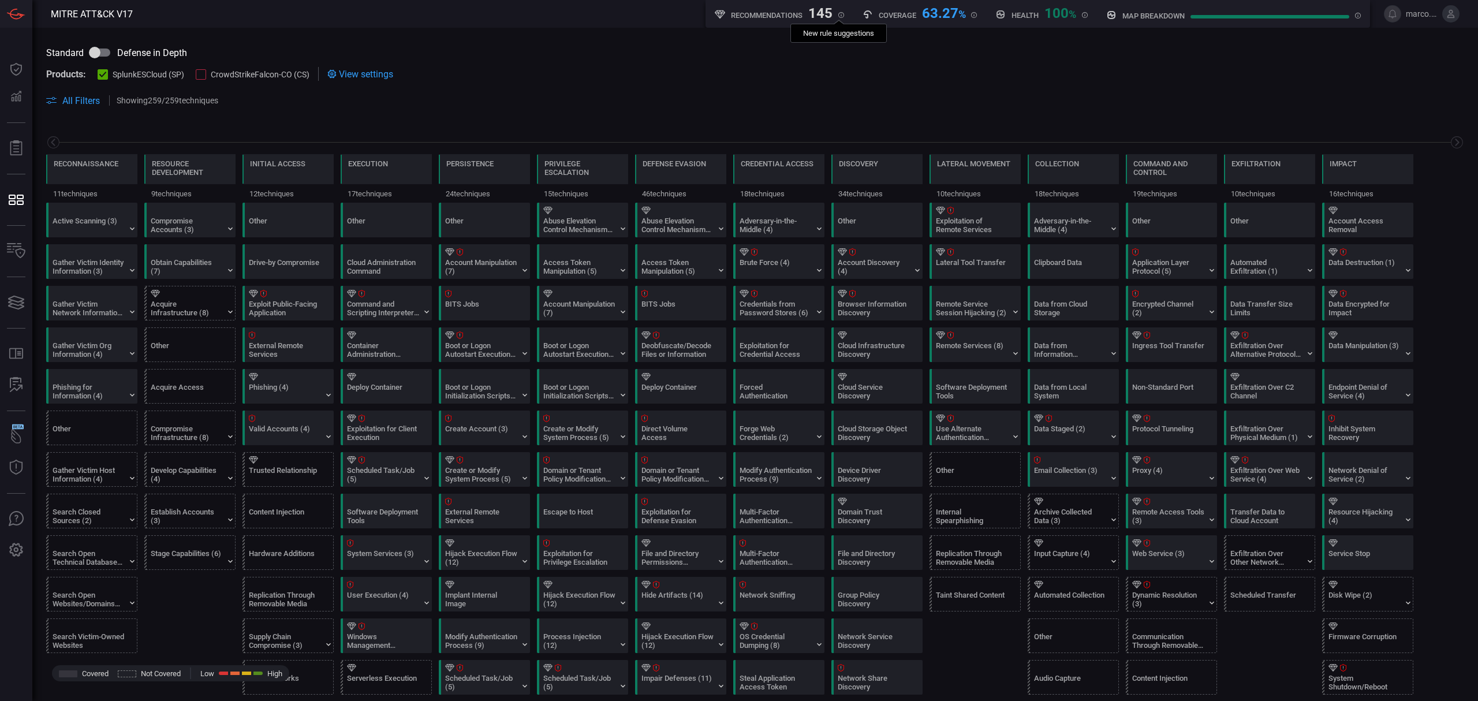
click at [102, 51] on input "checkbox" at bounding box center [95, 53] width 66 height 22
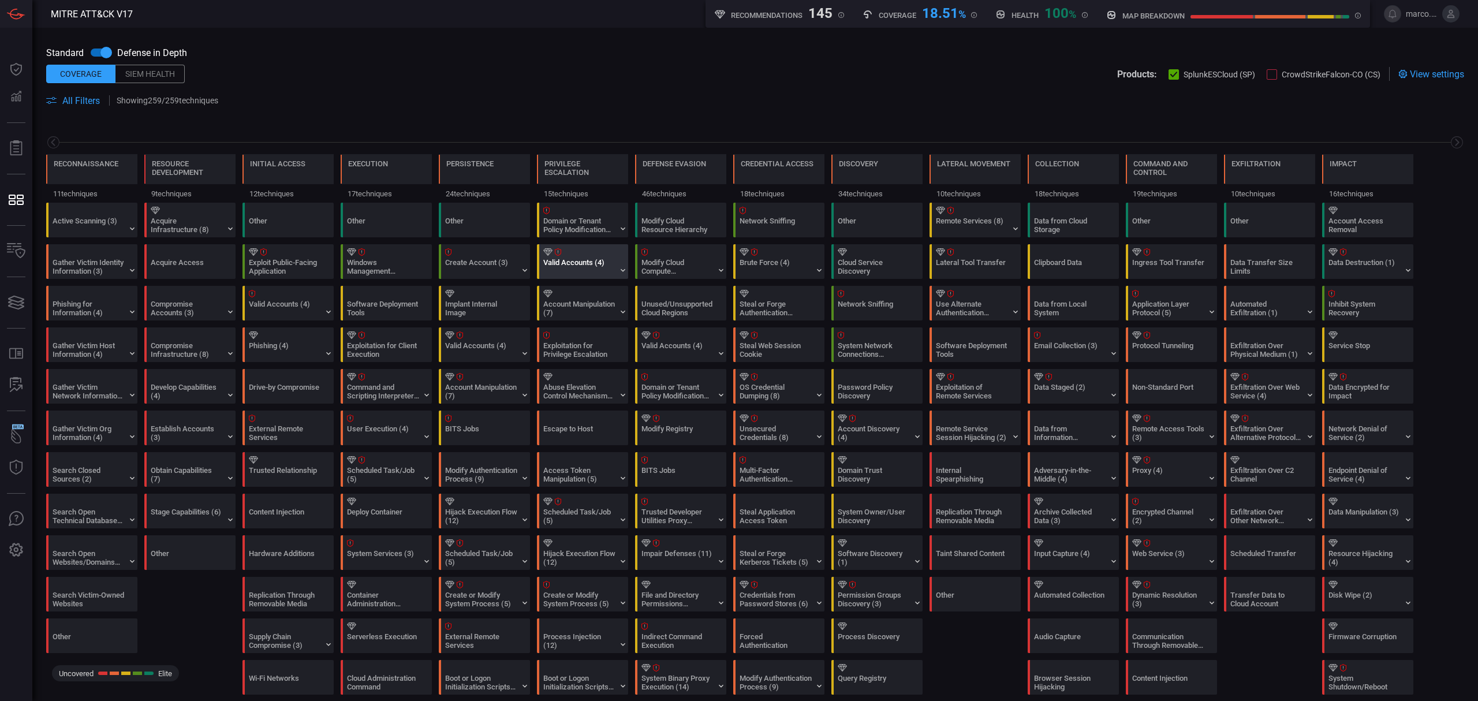
click at [594, 262] on div "Valid Accounts (4)" at bounding box center [579, 266] width 72 height 17
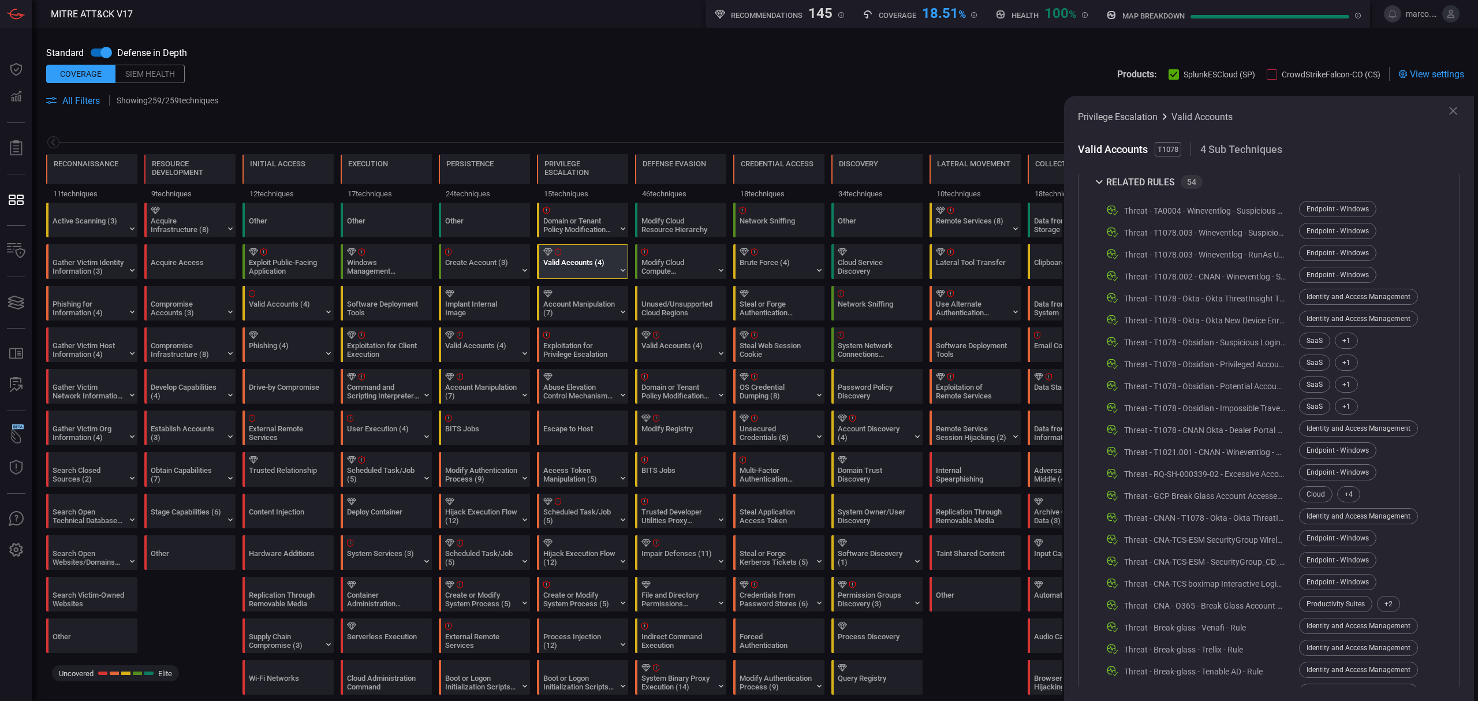
scroll to position [385, 0]
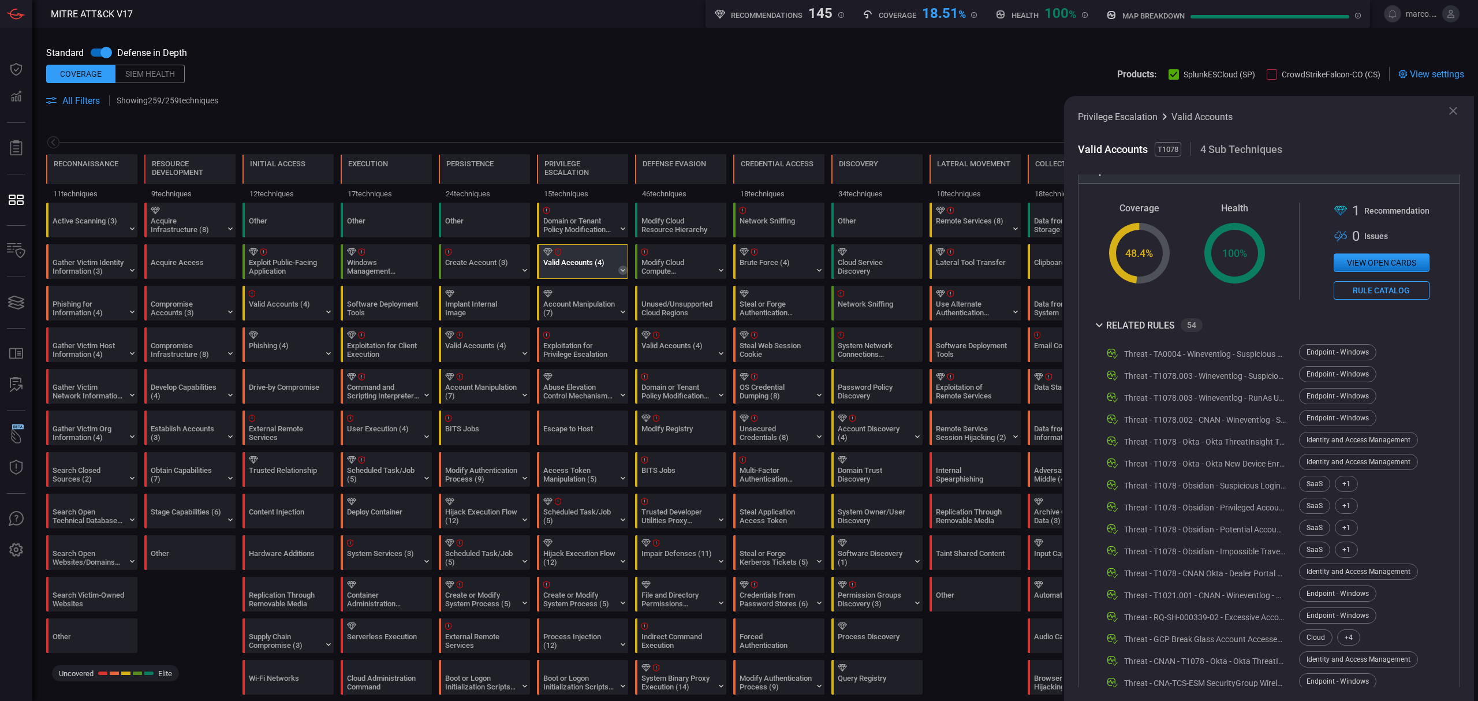
click at [618, 270] on icon at bounding box center [622, 270] width 9 height 9
click at [569, 285] on label "Cloud Accounts" at bounding box center [576, 287] width 52 height 9
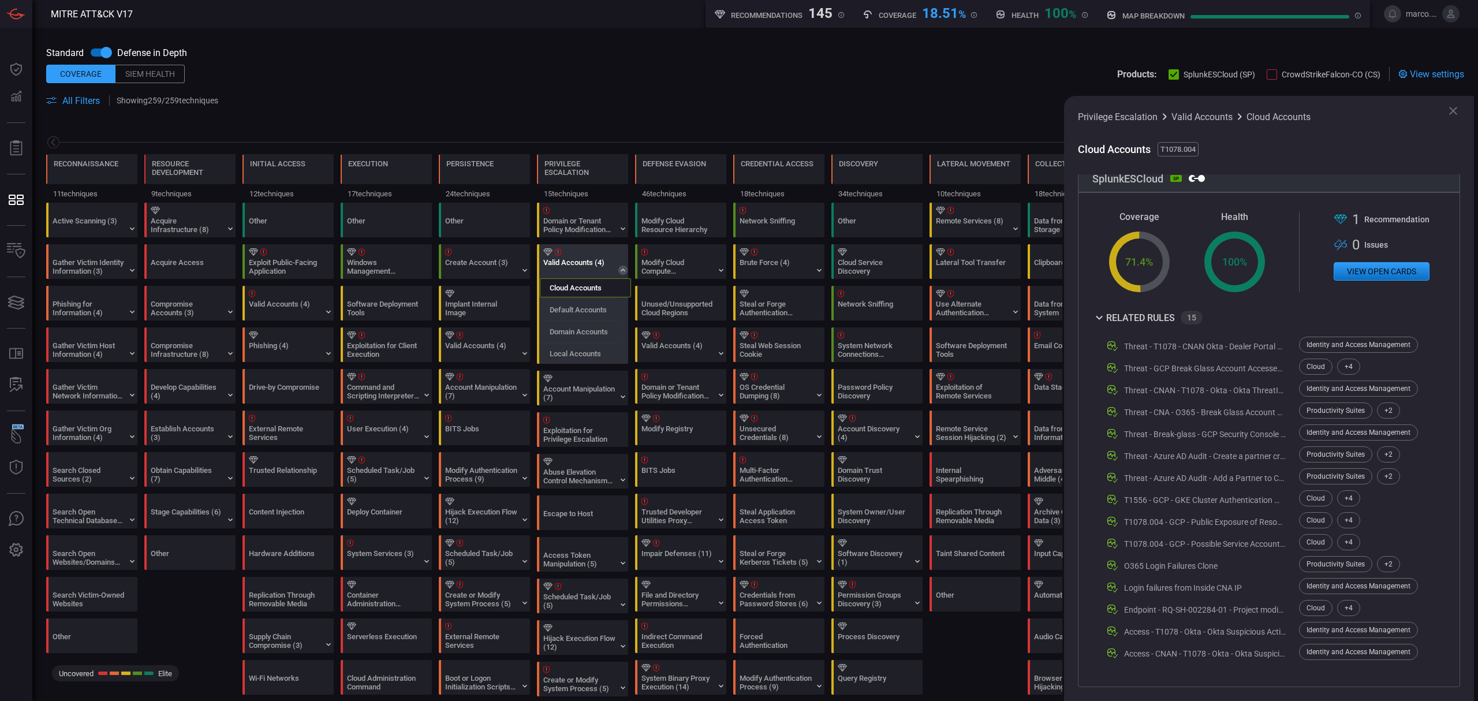
scroll to position [285, 0]
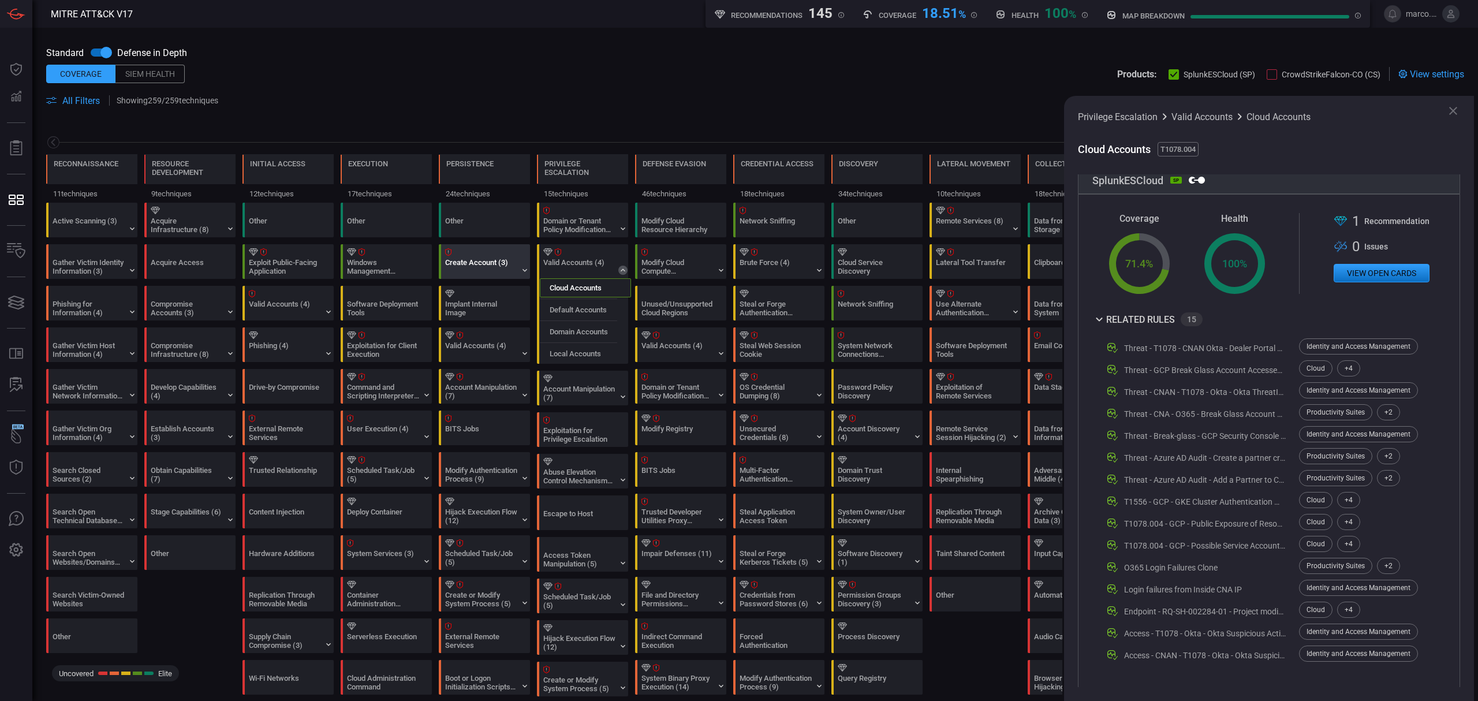
click at [495, 270] on div "Create Account (3)" at bounding box center [481, 266] width 72 height 17
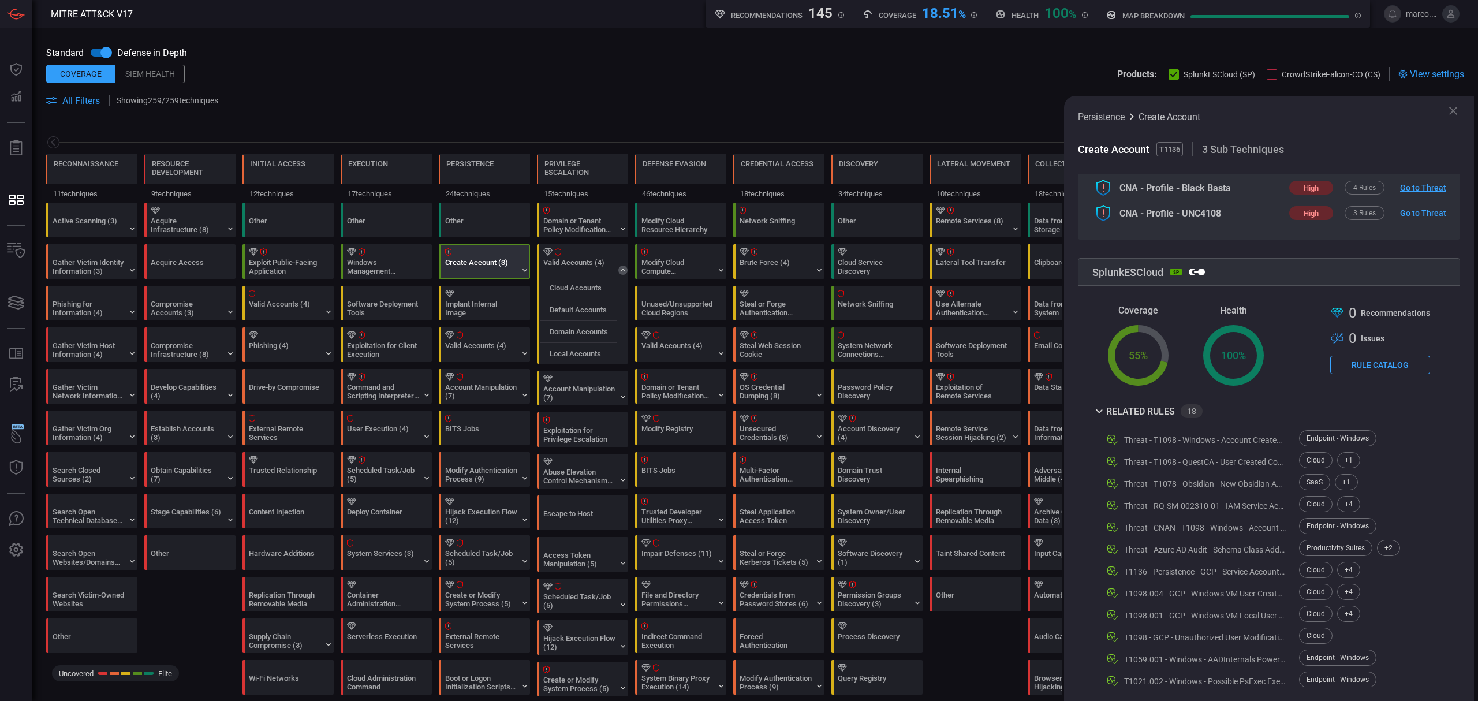
scroll to position [388, 0]
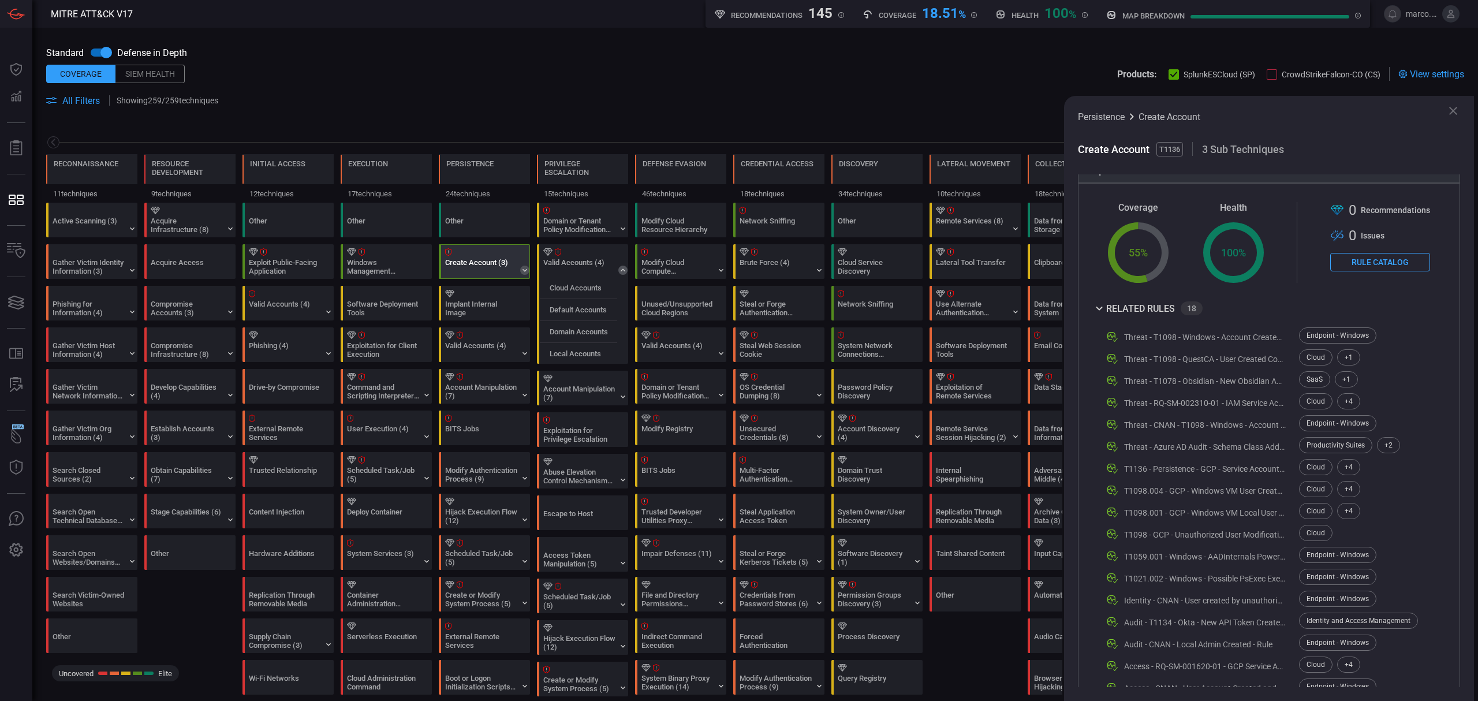
click at [521, 271] on icon at bounding box center [524, 270] width 9 height 9
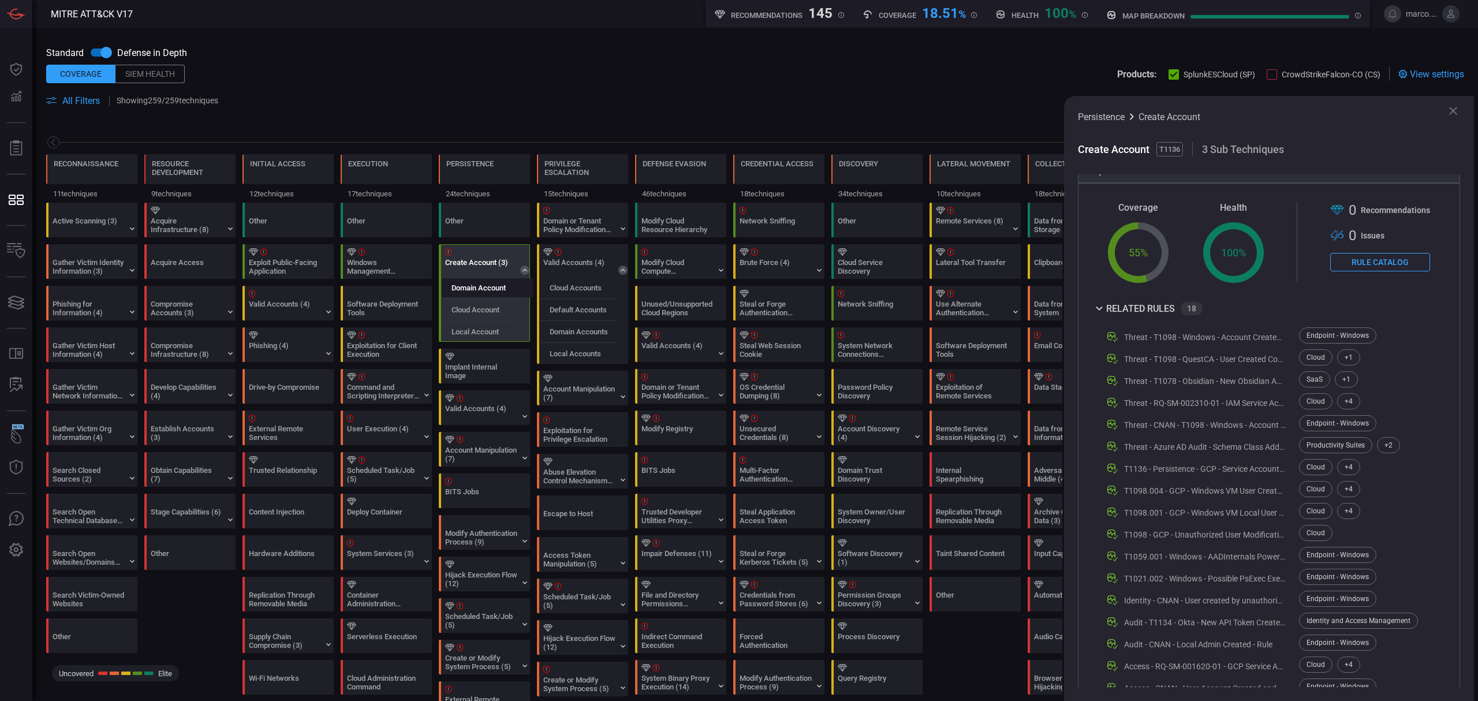
click at [504, 289] on label "Domain Account" at bounding box center [479, 287] width 54 height 9
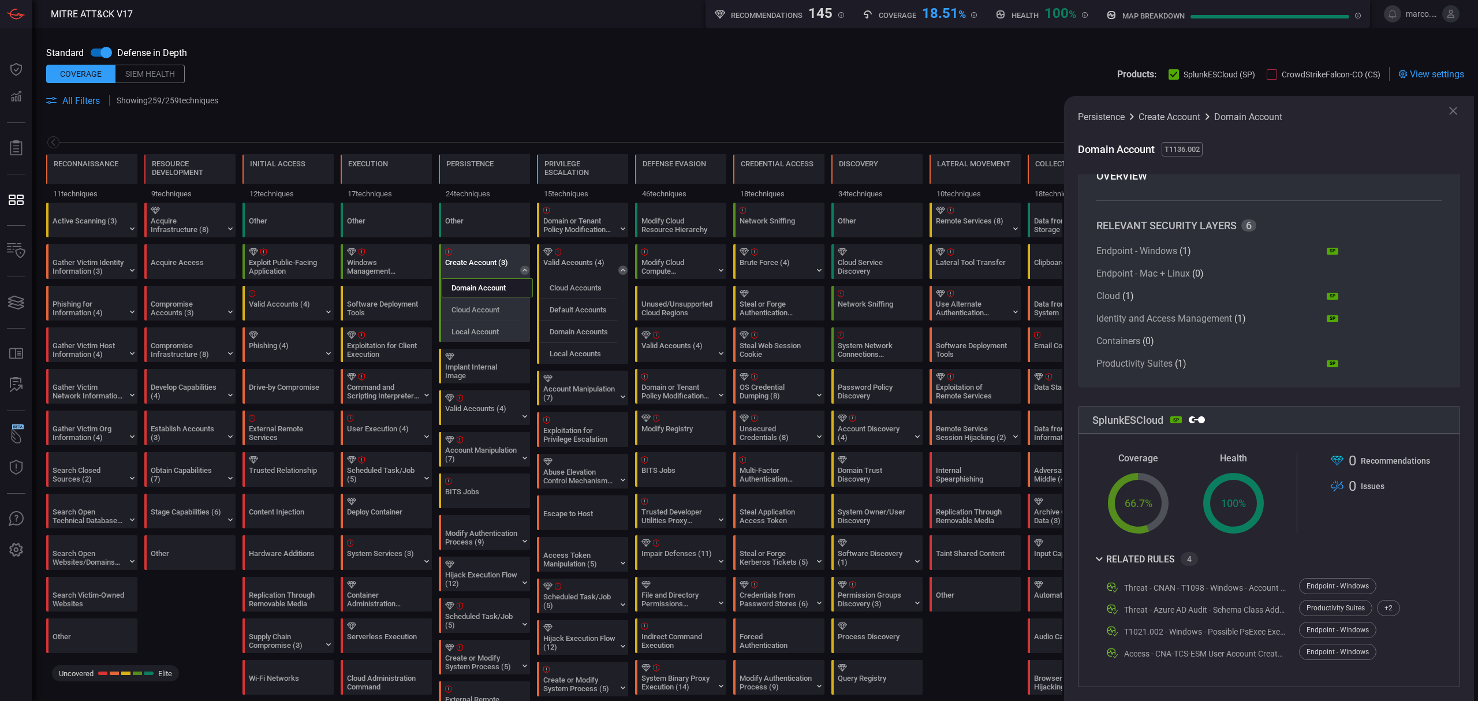
scroll to position [21, 0]
click at [497, 314] on label "Cloud Account" at bounding box center [476, 309] width 48 height 9
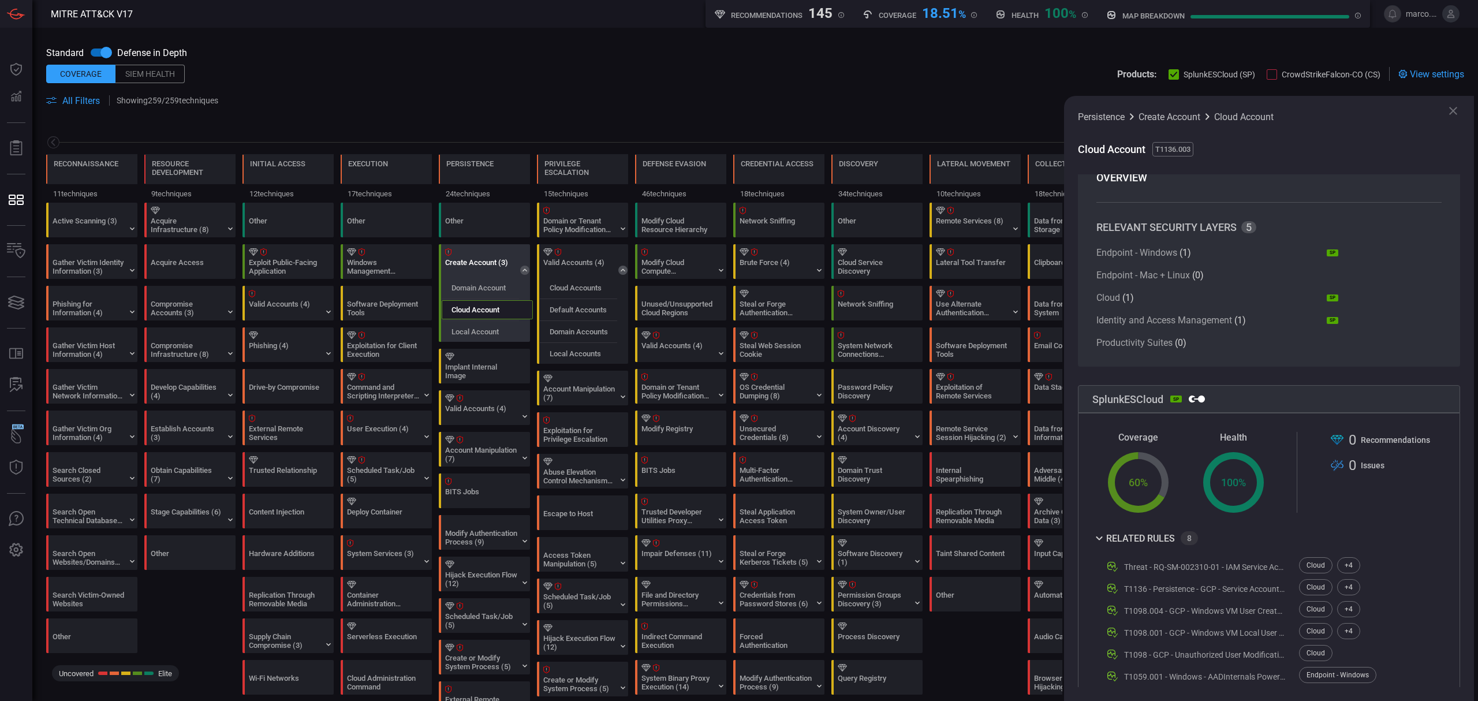
scroll to position [87, 0]
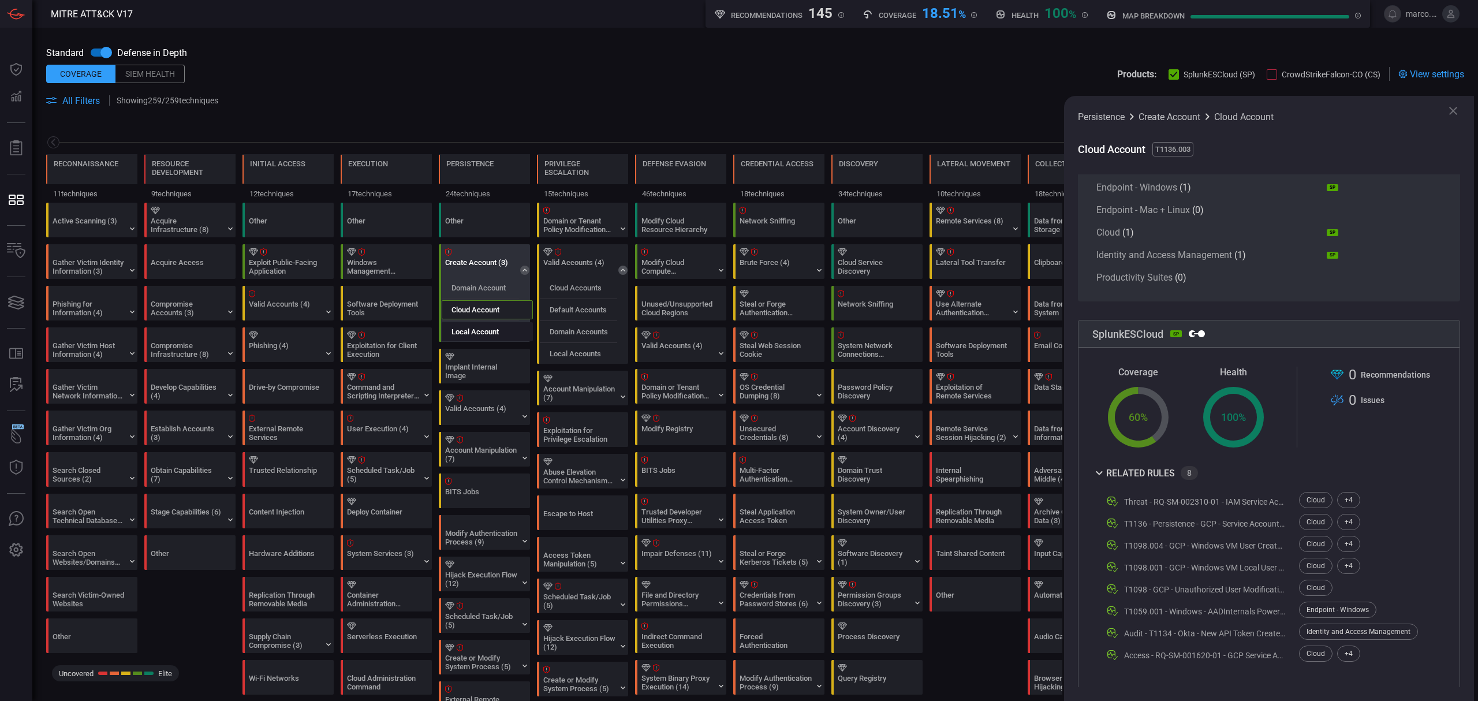
click at [495, 327] on div "Local Account" at bounding box center [487, 331] width 91 height 19
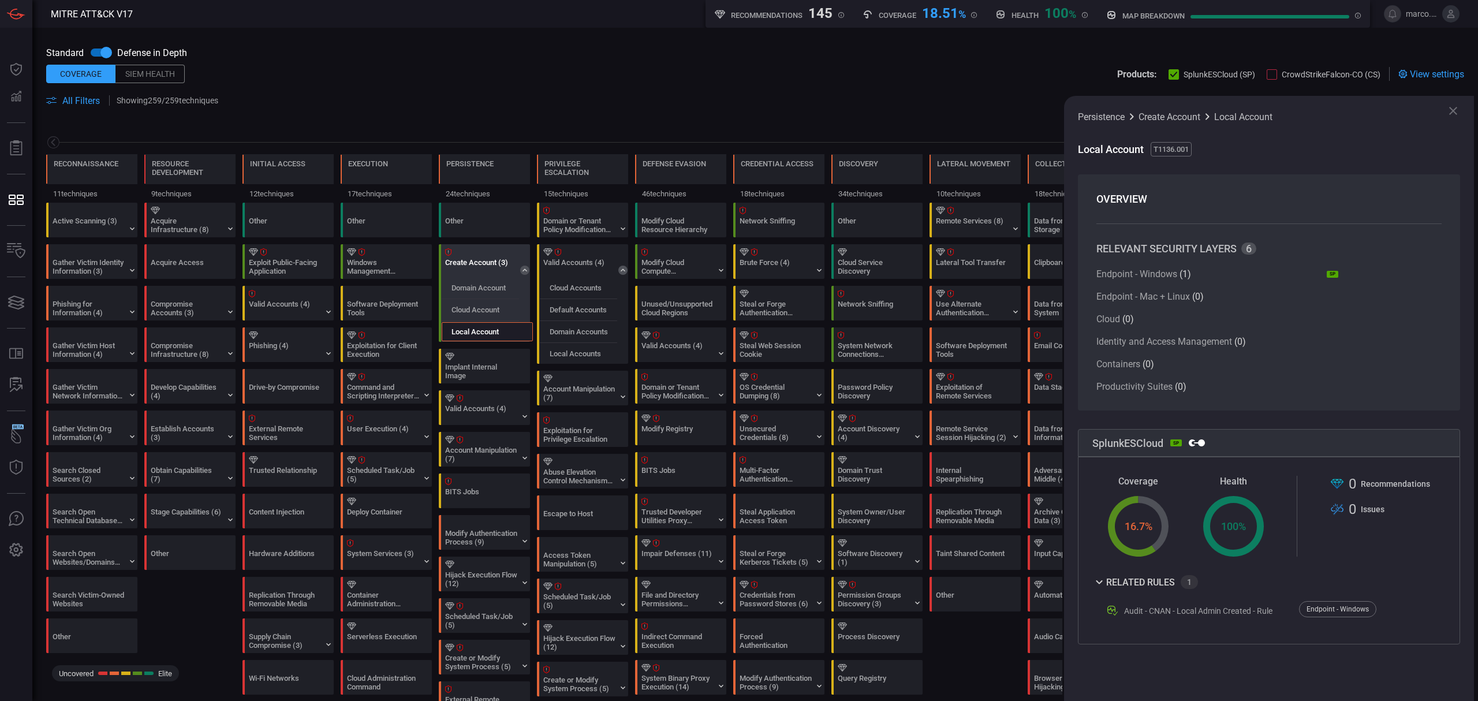
scroll to position [0, 0]
click at [390, 271] on div "Windows Management Instrumentation" at bounding box center [383, 266] width 72 height 17
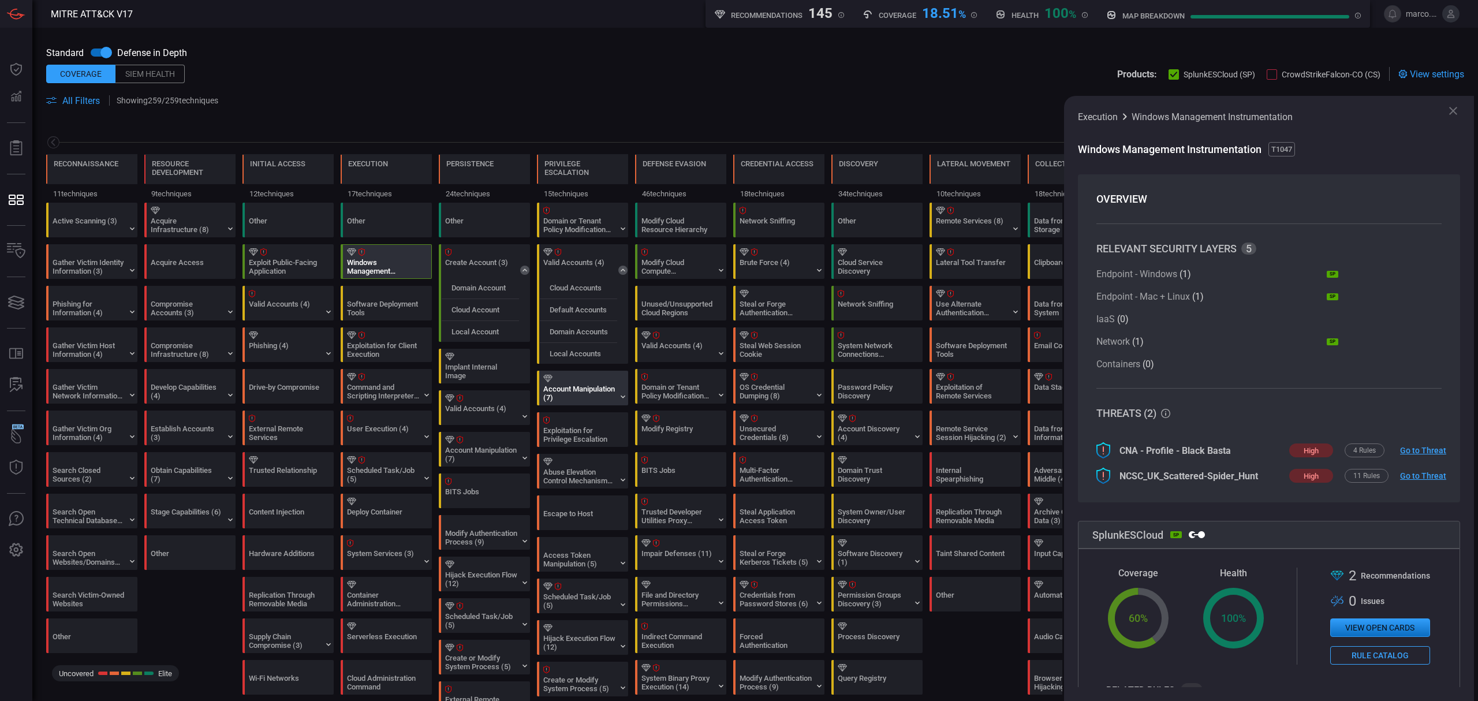
click at [580, 388] on div "Account Manipulation (7)" at bounding box center [579, 393] width 72 height 17
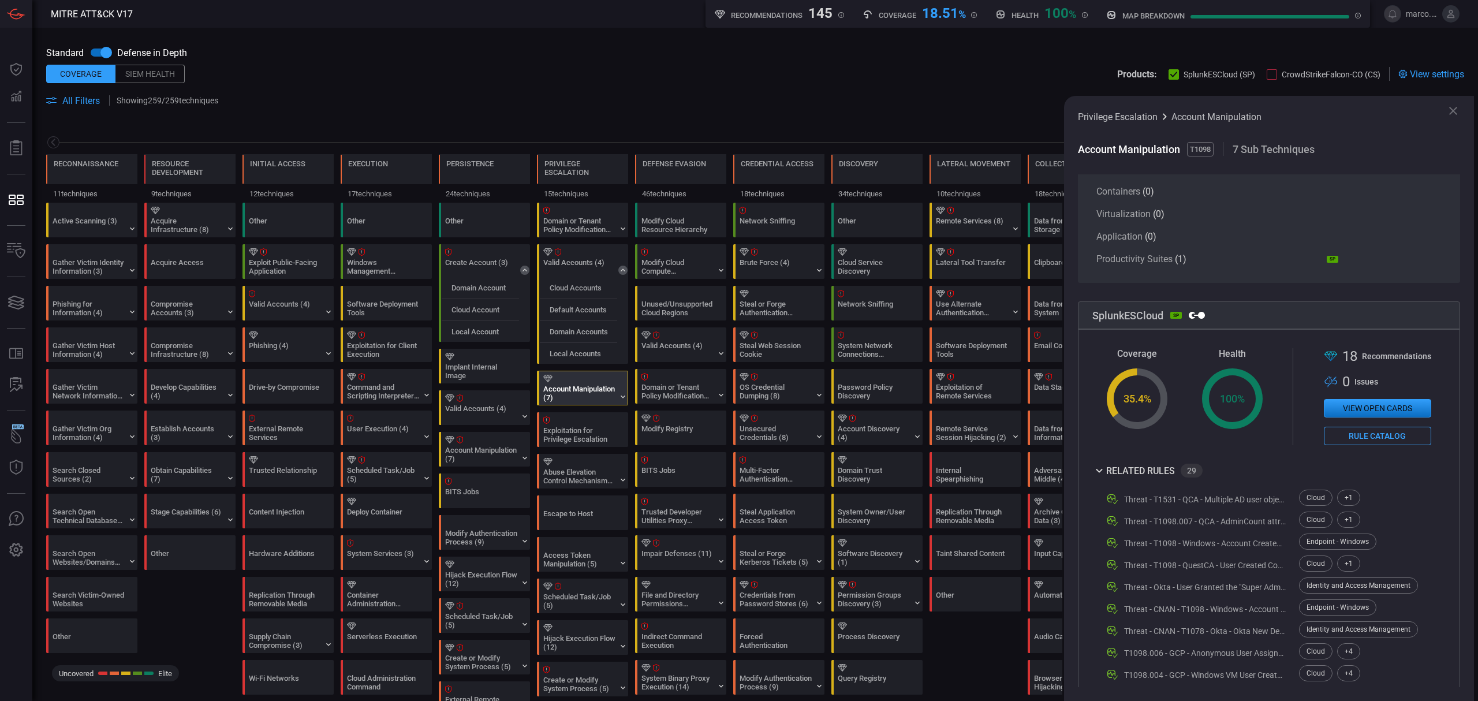
scroll to position [385, 0]
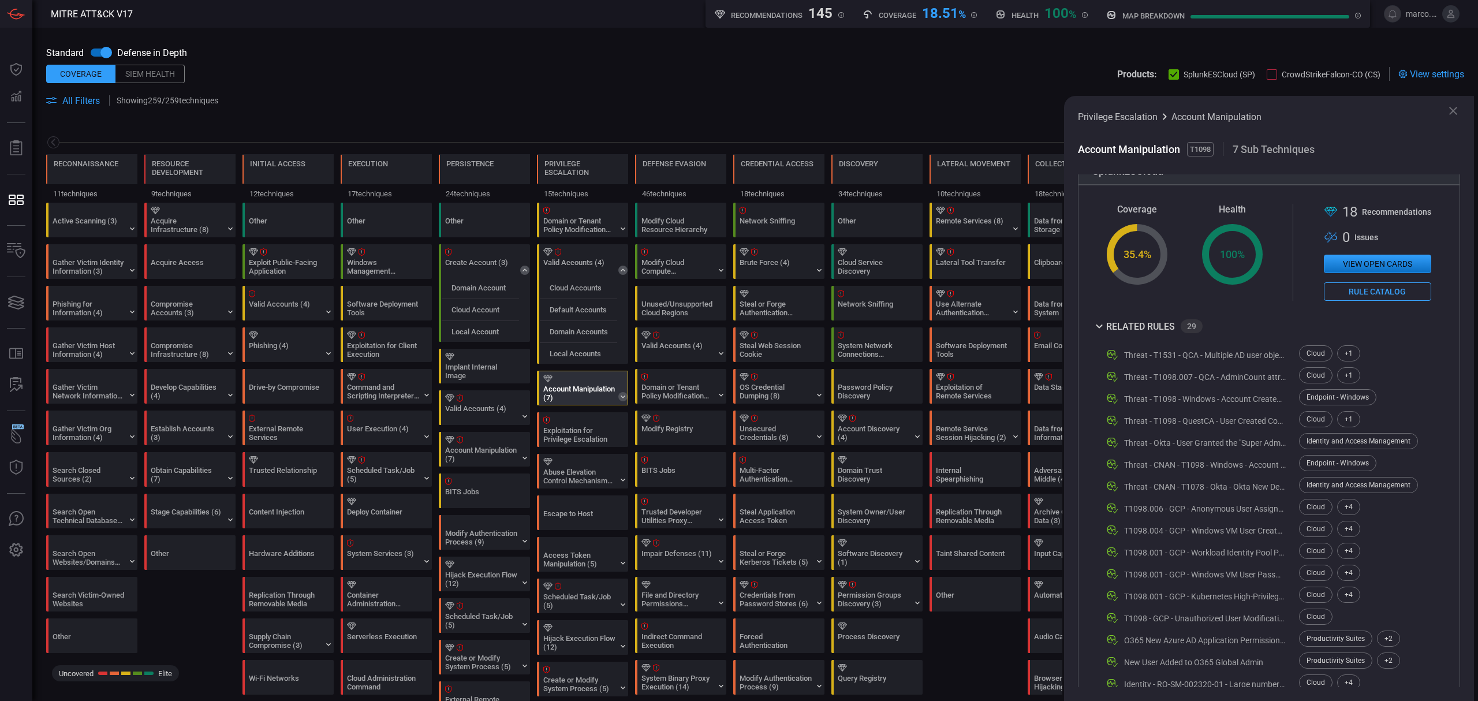
click at [622, 401] on icon at bounding box center [622, 396] width 9 height 9
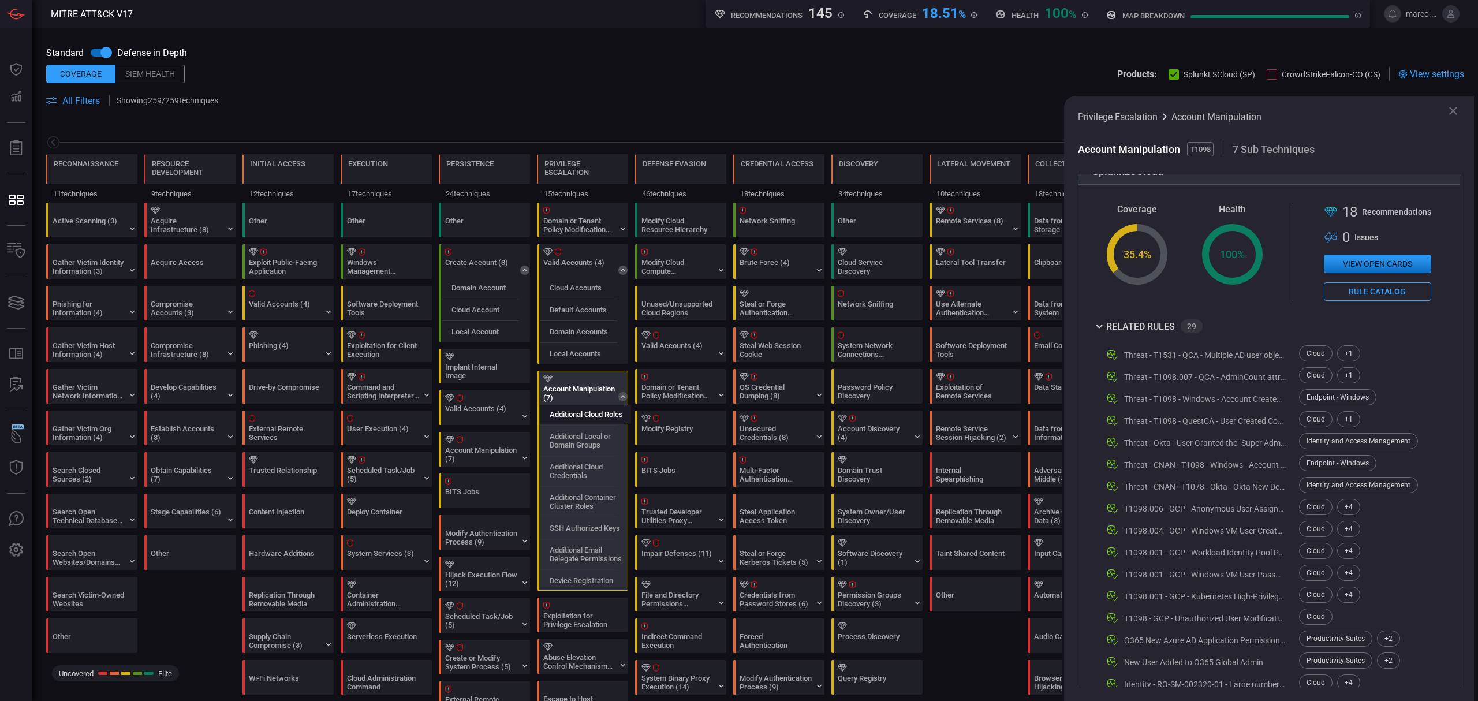
click at [580, 421] on div "Additional Cloud Roles" at bounding box center [585, 414] width 91 height 19
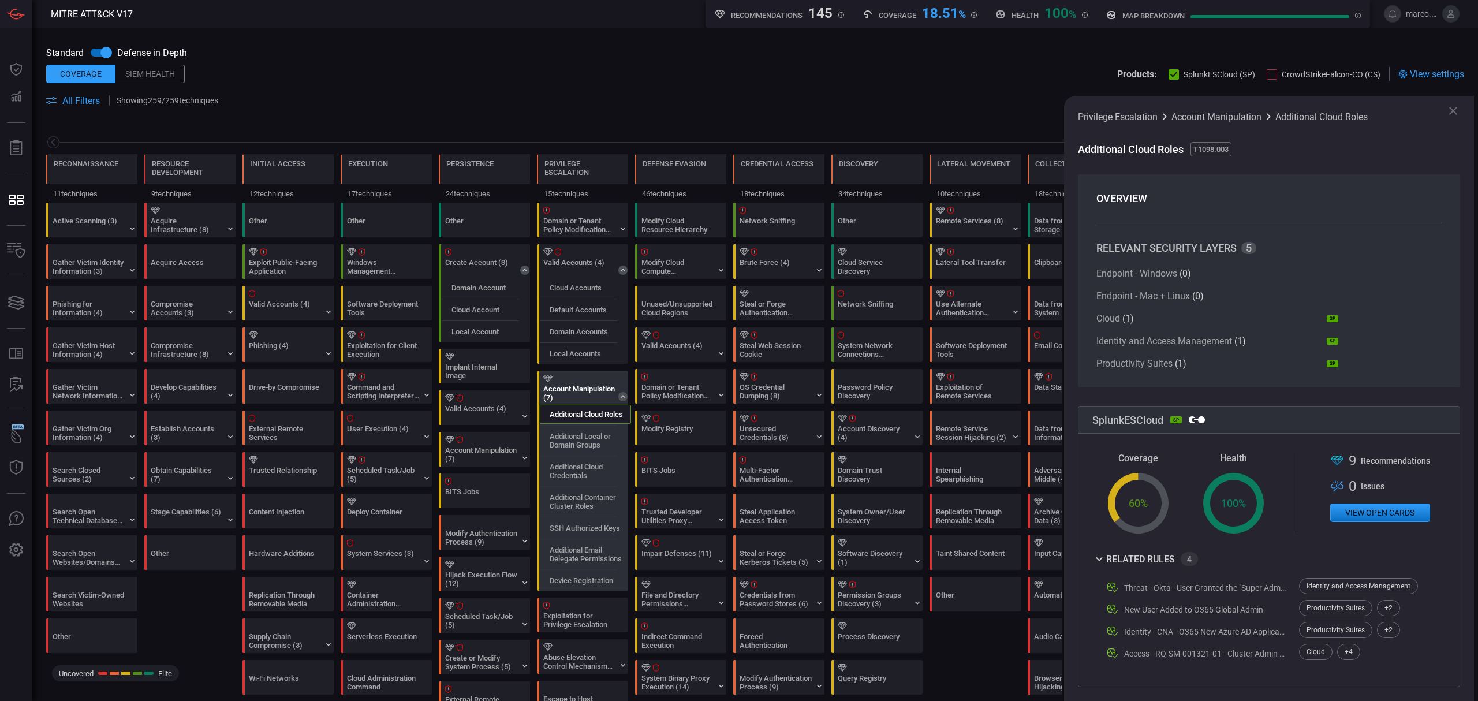
scroll to position [0, 0]
click at [583, 445] on label "Additional Local or Domain Groups" at bounding box center [590, 440] width 81 height 17
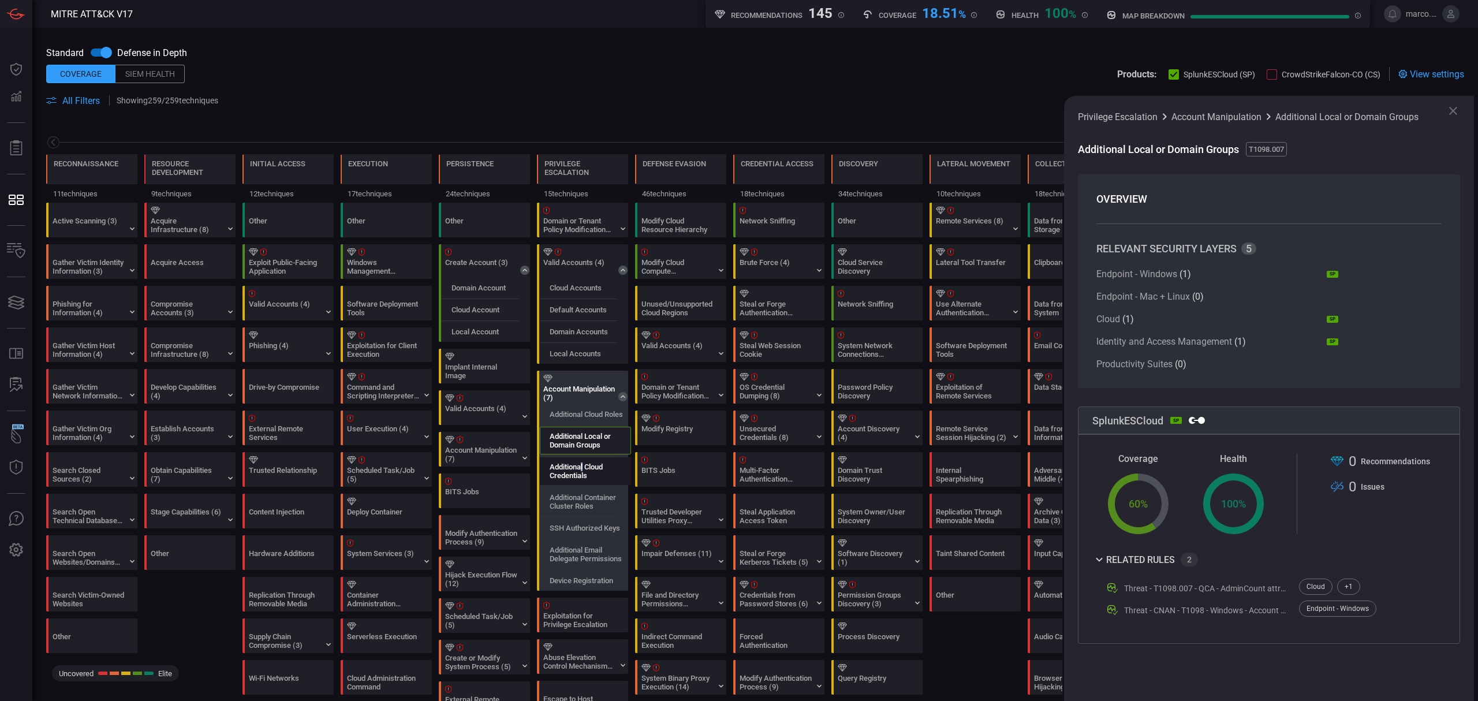
click at [583, 470] on label "Additional Cloud Credentials" at bounding box center [590, 470] width 81 height 17
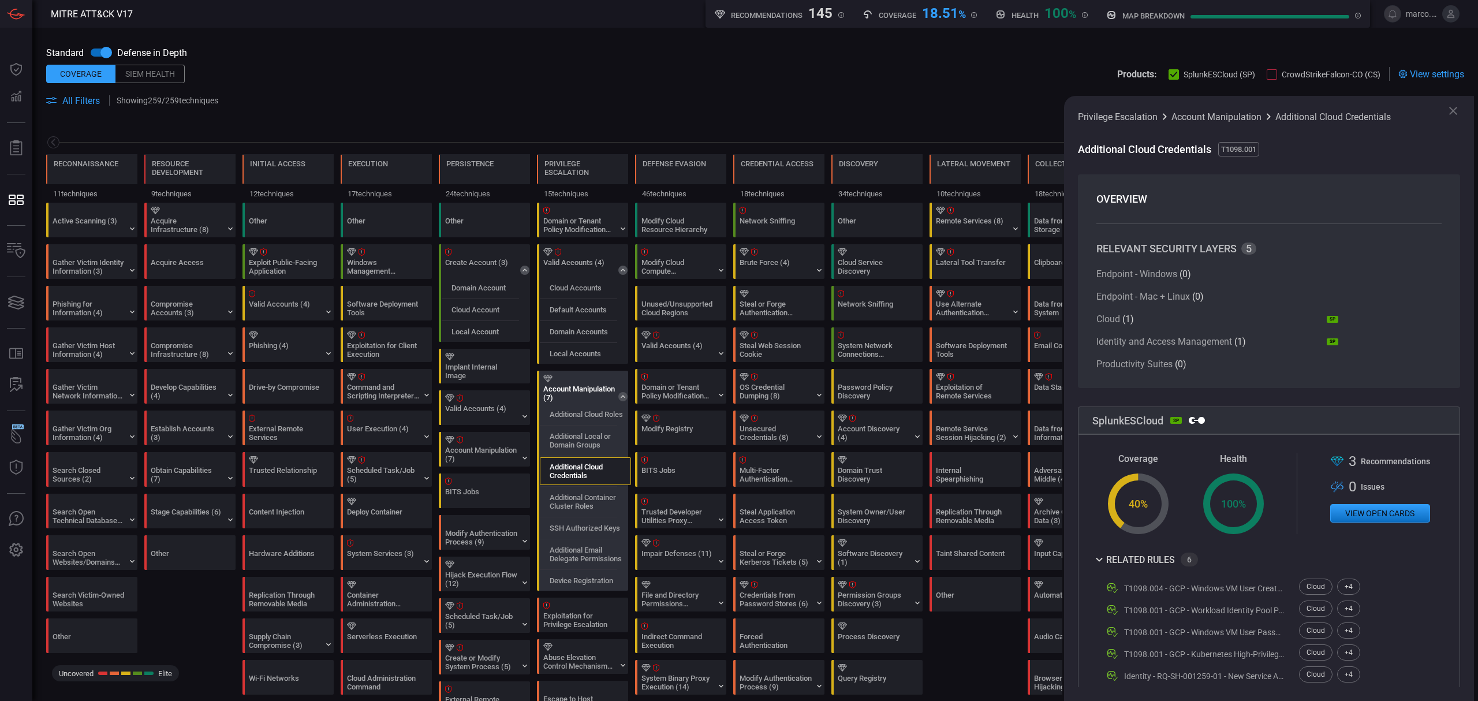
click at [576, 487] on div at bounding box center [578, 486] width 77 height 1
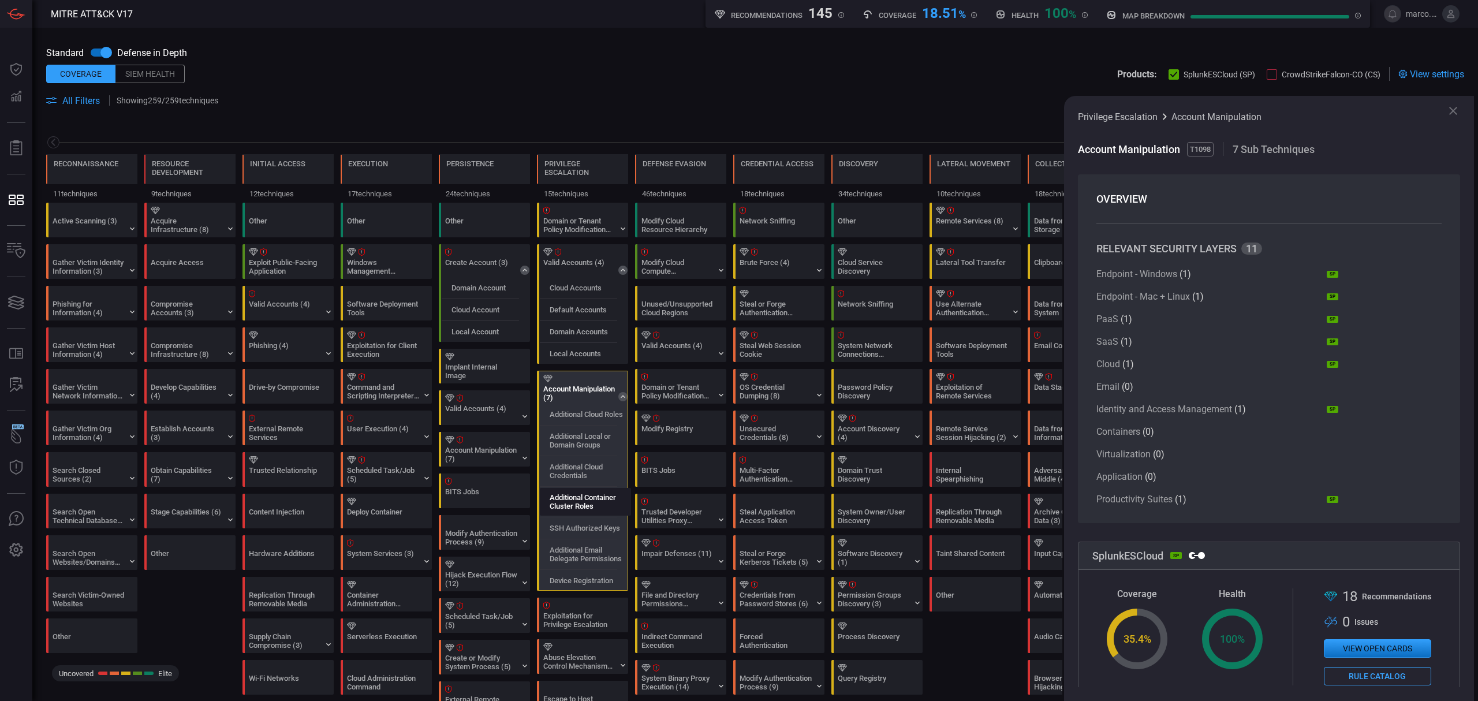
click at [576, 514] on div "Additional Container Cluster Roles" at bounding box center [585, 502] width 91 height 28
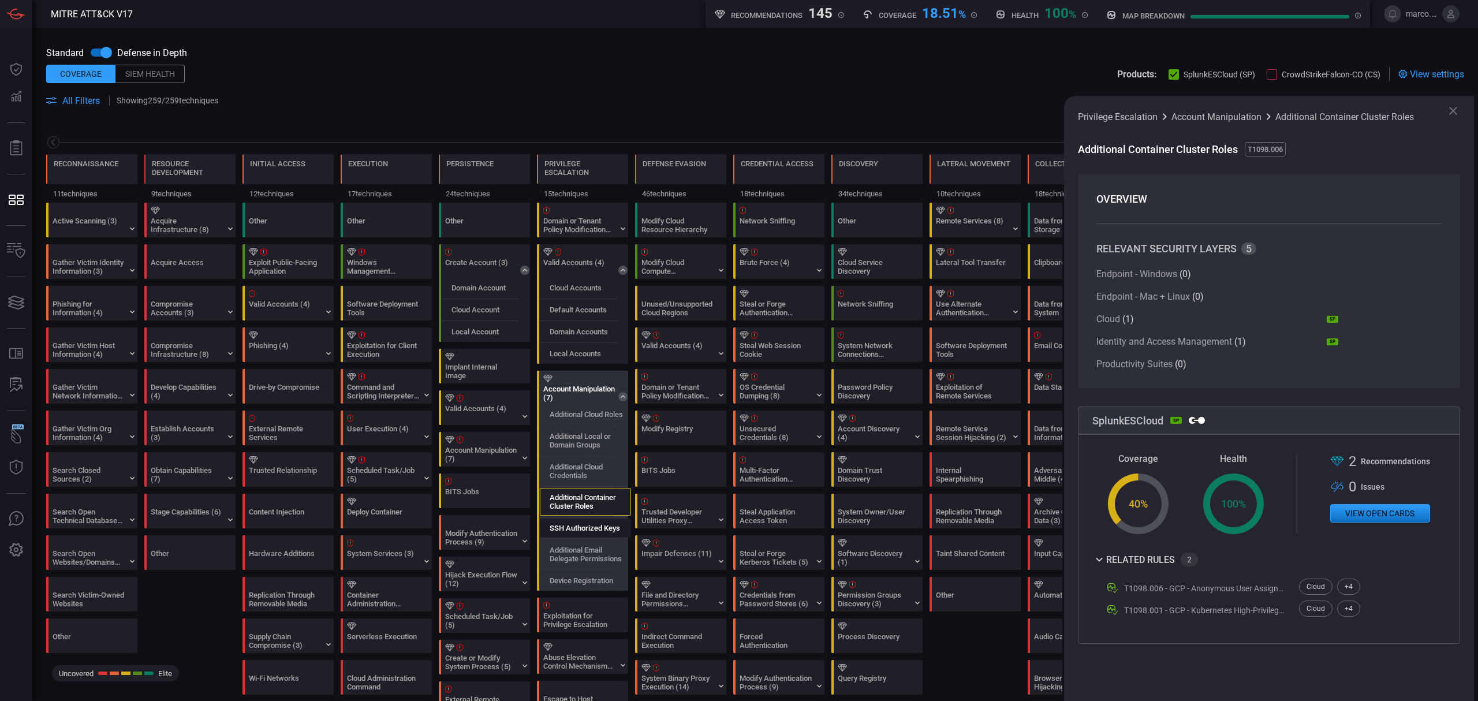
click at [583, 536] on div "SSH Authorized Keys" at bounding box center [585, 527] width 91 height 19
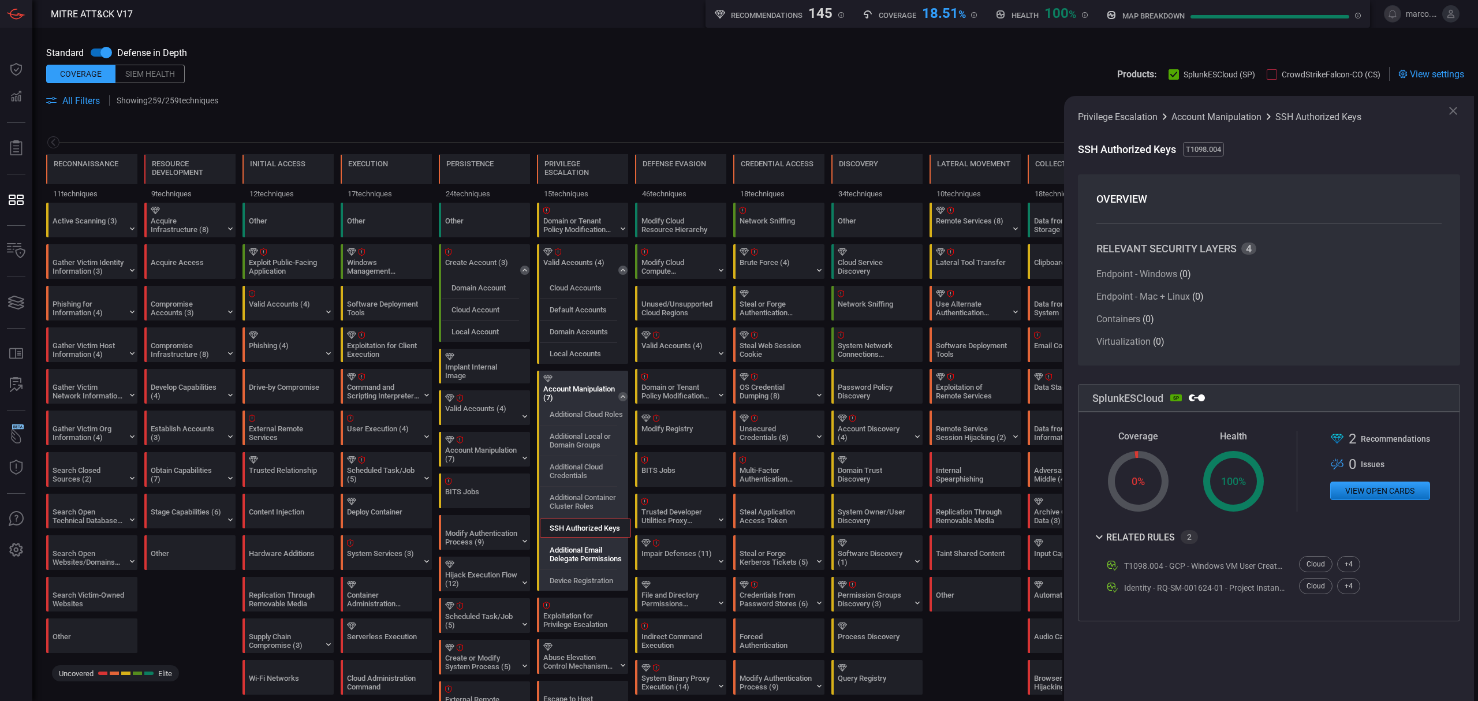
click at [583, 563] on label "Additional Email Delegate Permissions" at bounding box center [590, 554] width 81 height 17
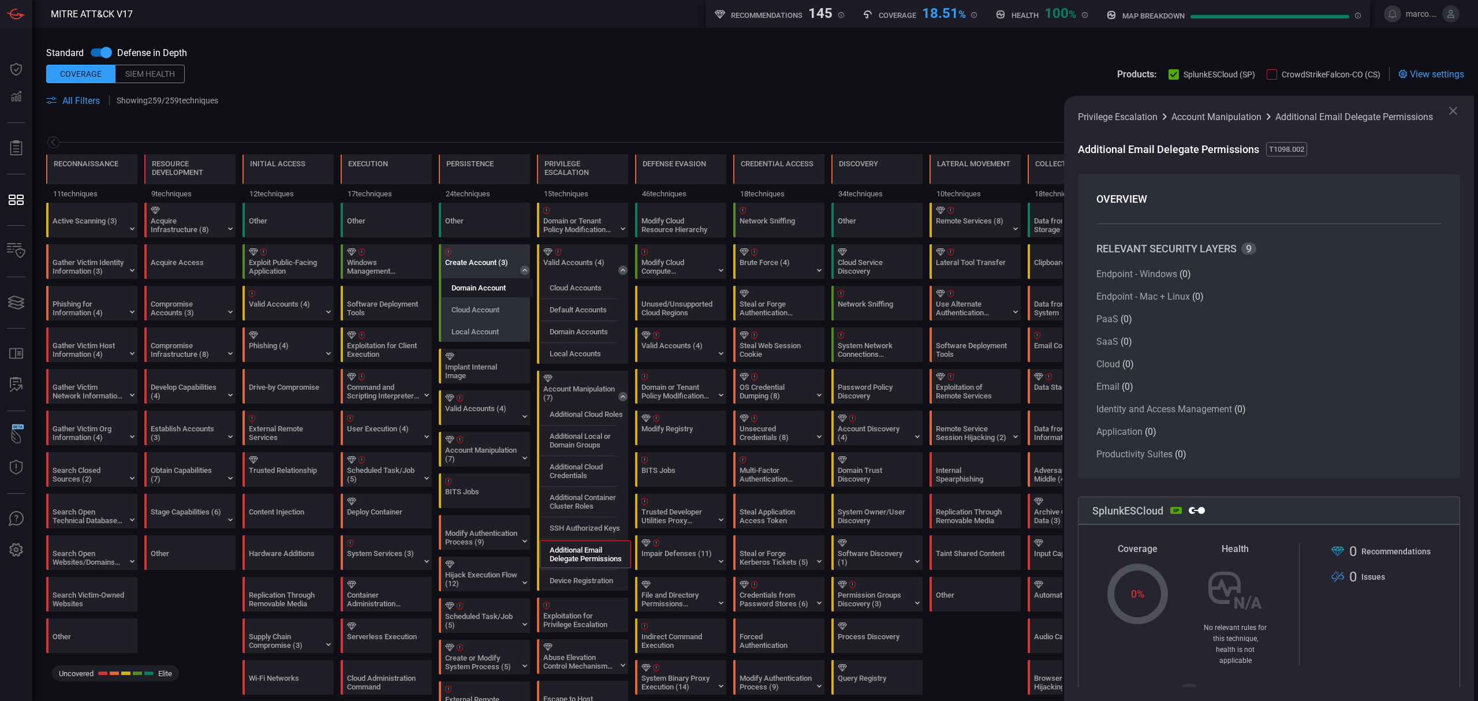
click at [493, 291] on label "Domain Account" at bounding box center [479, 287] width 54 height 9
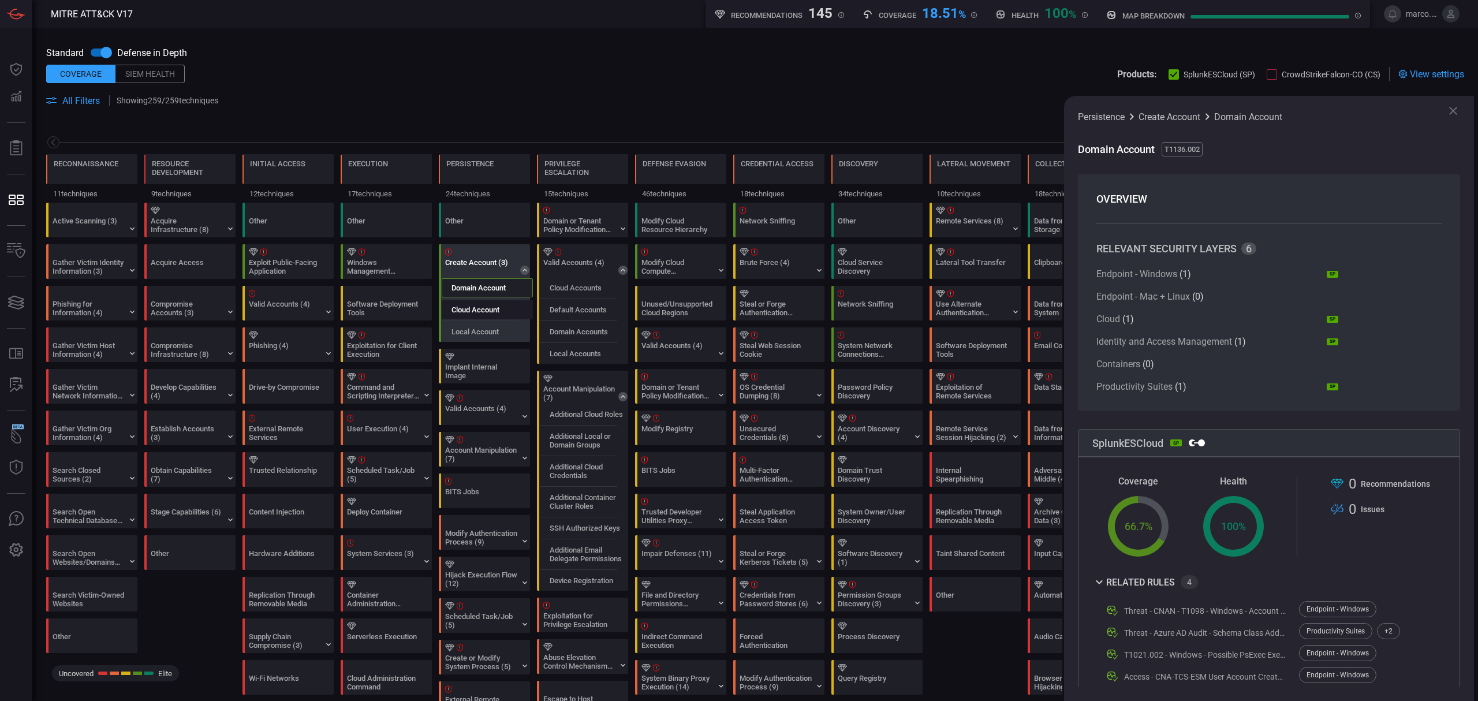
click at [499, 312] on label "Cloud Account" at bounding box center [476, 309] width 48 height 9
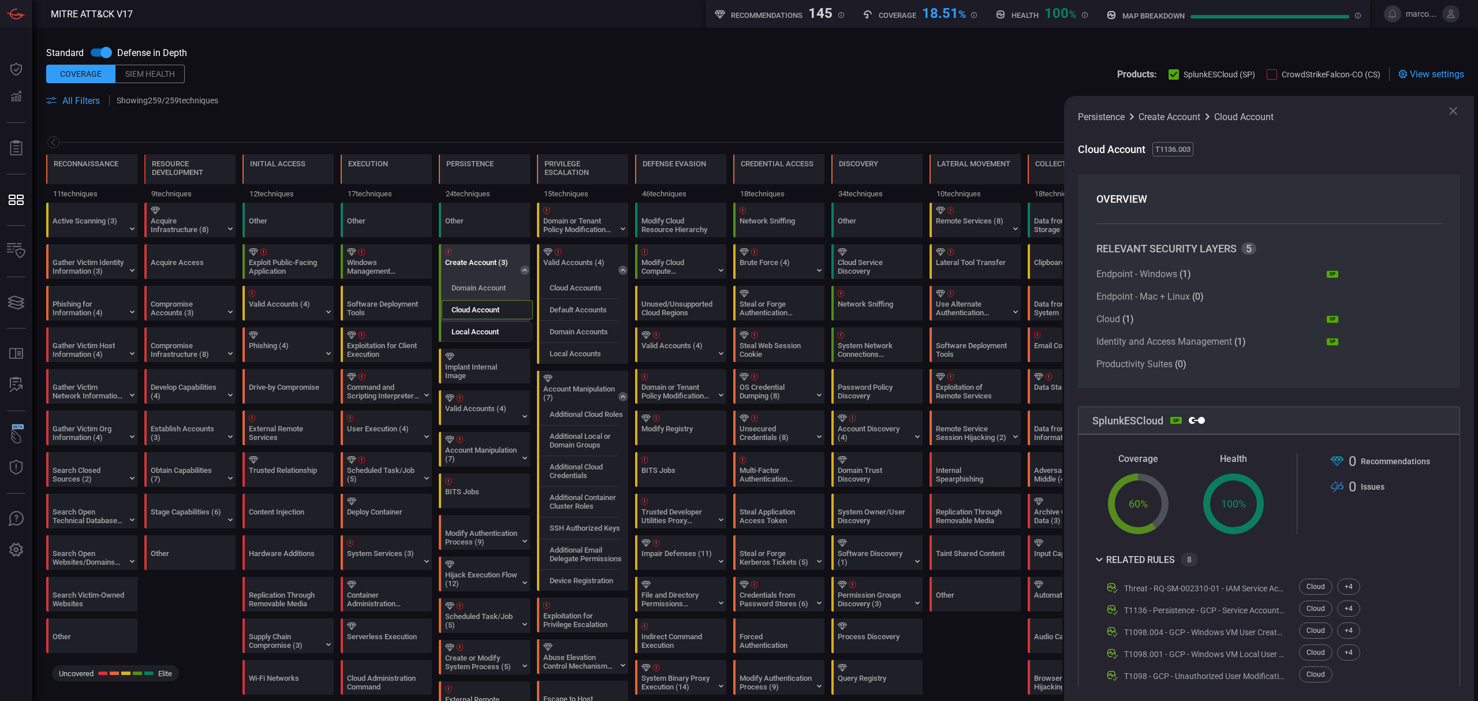
click at [486, 340] on div "Local Account" at bounding box center [487, 331] width 91 height 19
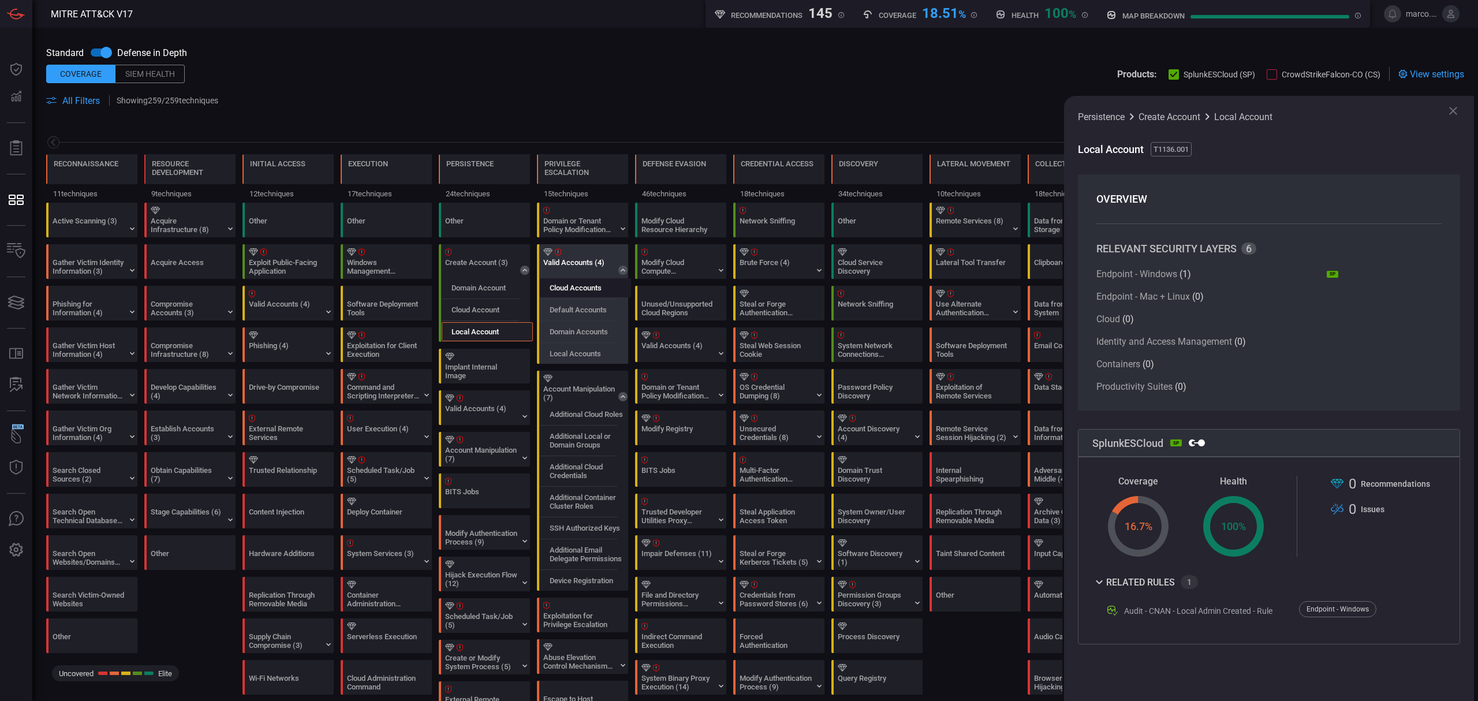
click at [597, 283] on div "Cloud Accounts" at bounding box center [585, 287] width 91 height 19
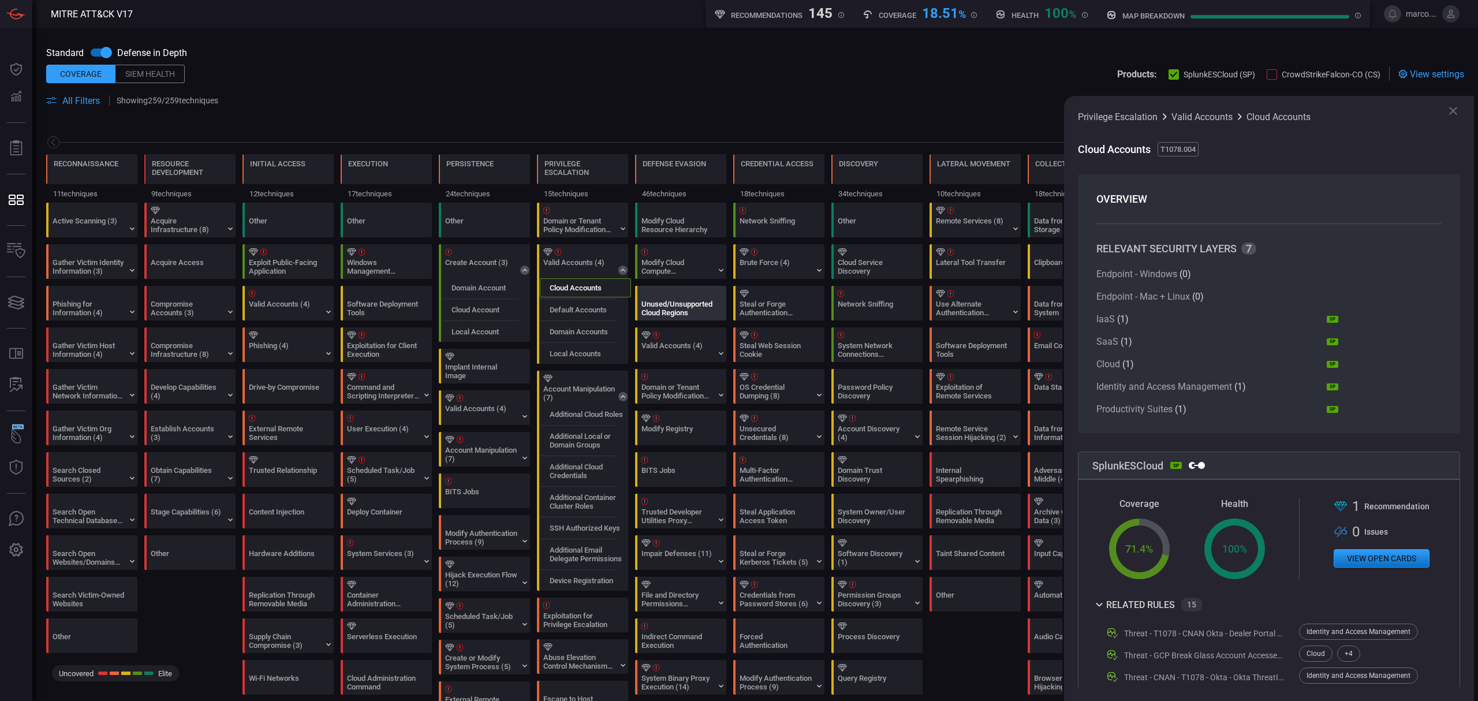
click at [666, 299] on div "Unused/Unsupported Cloud Regions" at bounding box center [683, 302] width 91 height 33
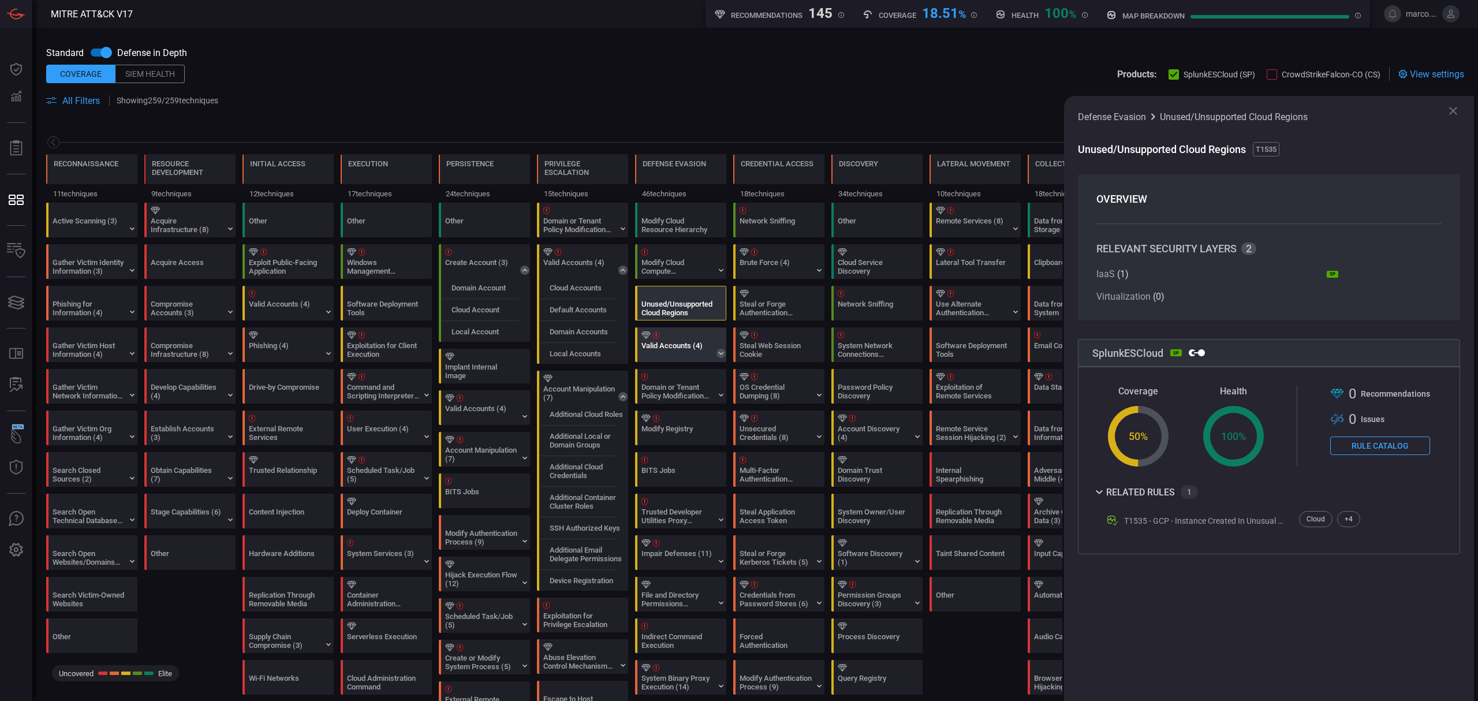
click at [719, 350] on icon at bounding box center [721, 353] width 9 height 9
click at [700, 374] on label "Cloud Accounts" at bounding box center [674, 371] width 52 height 9
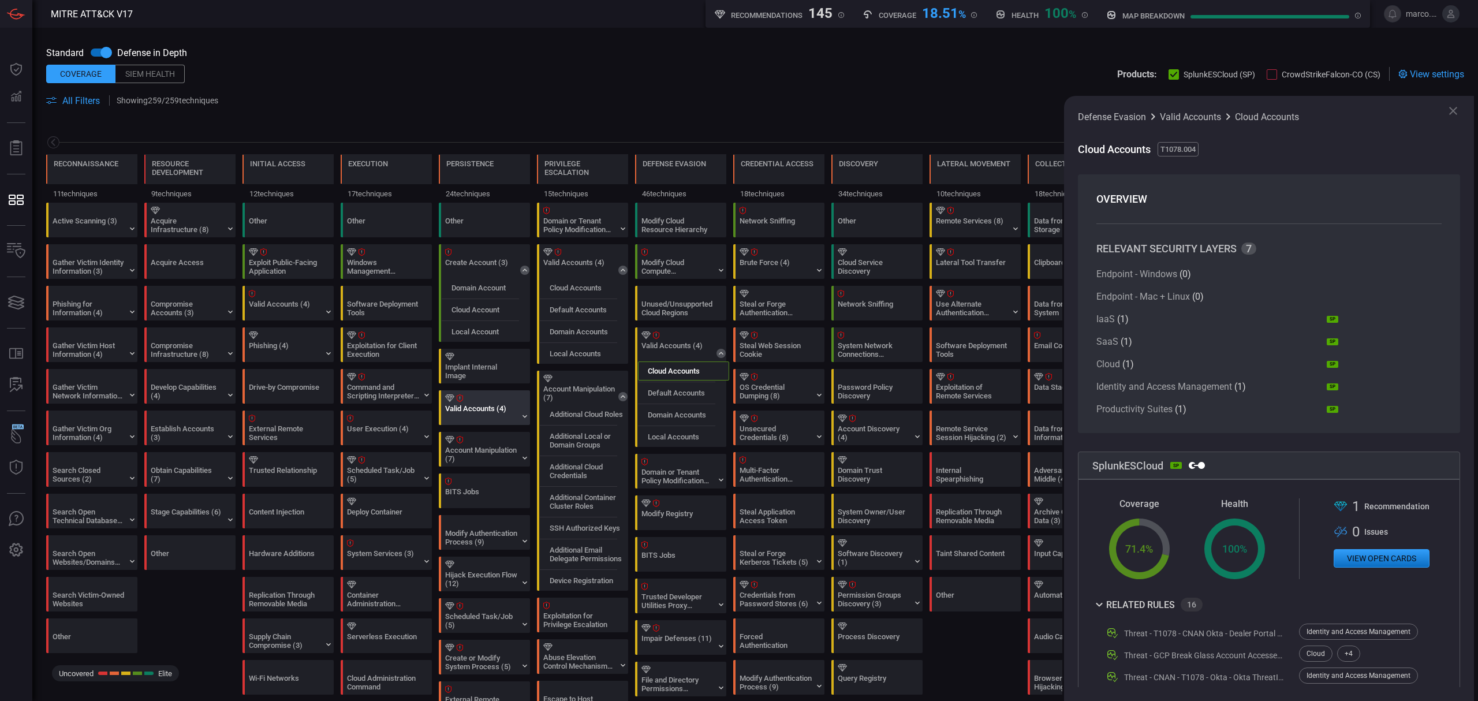
click at [467, 410] on div "Valid Accounts (4)" at bounding box center [481, 412] width 72 height 17
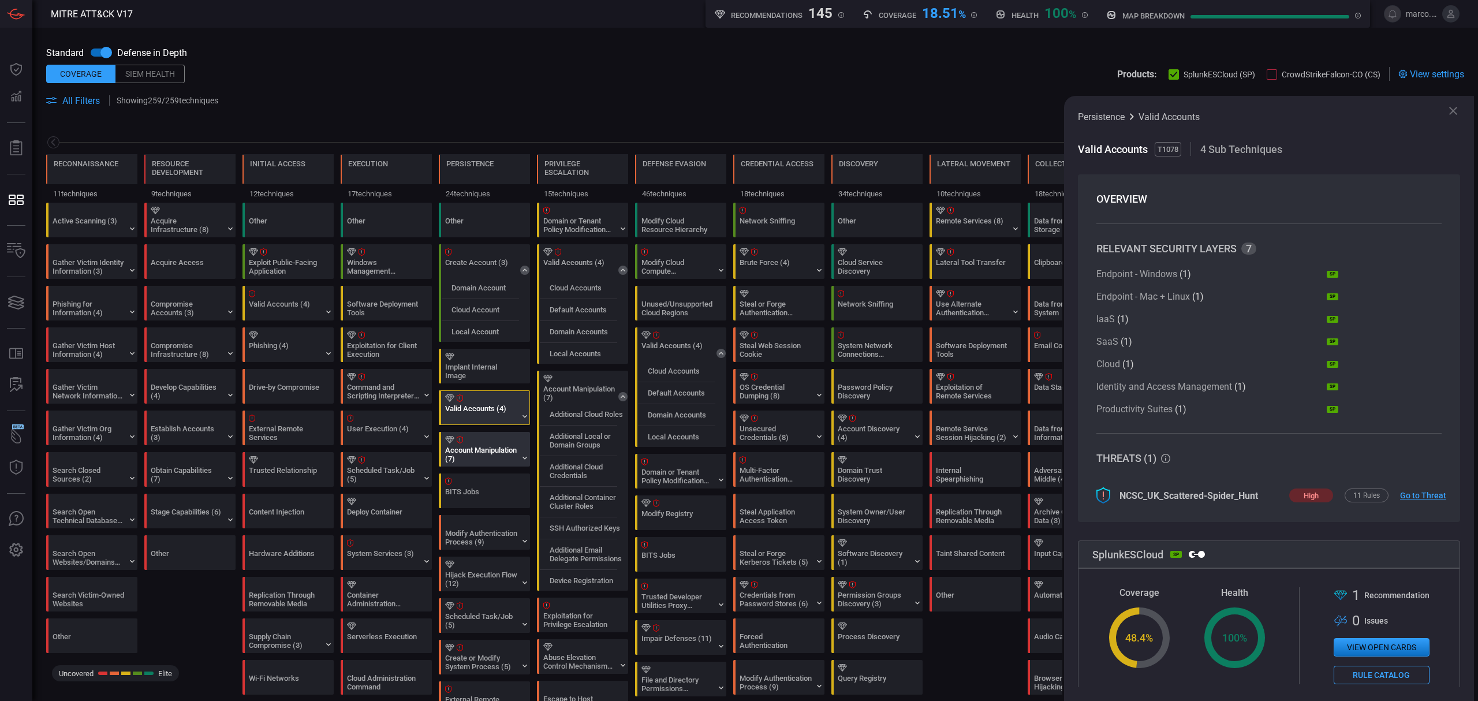
click at [469, 440] on div at bounding box center [486, 440] width 83 height 8
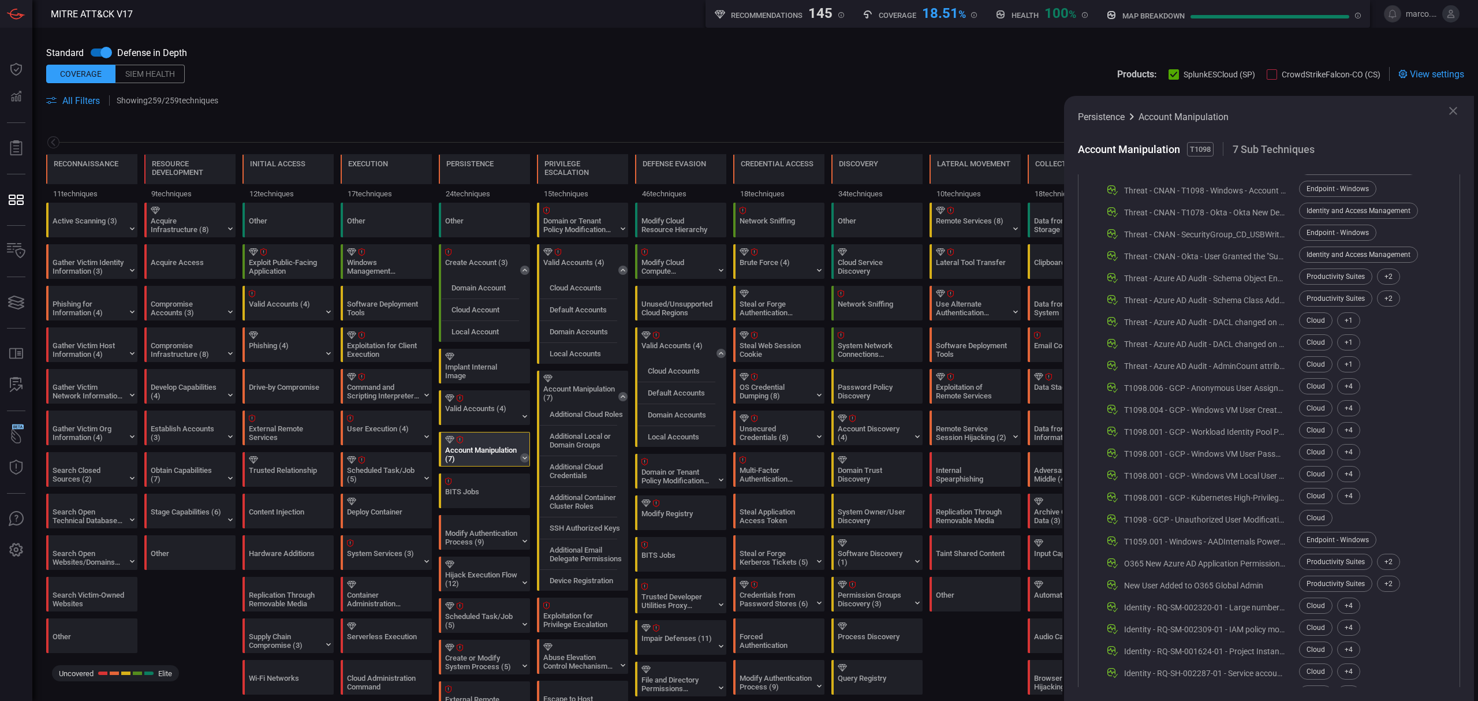
click at [521, 460] on icon at bounding box center [524, 457] width 9 height 9
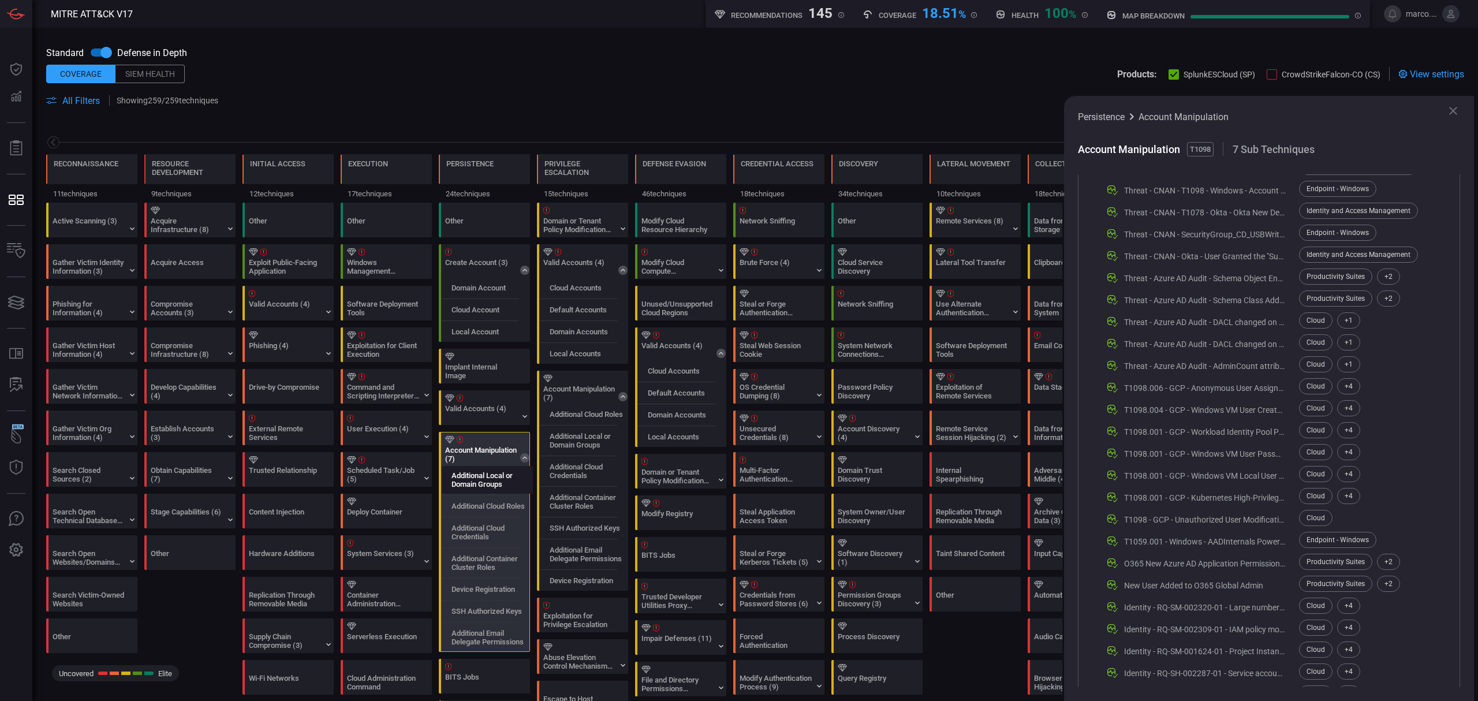
click at [499, 484] on label "Additional Local or Domain Groups" at bounding box center [492, 479] width 81 height 17
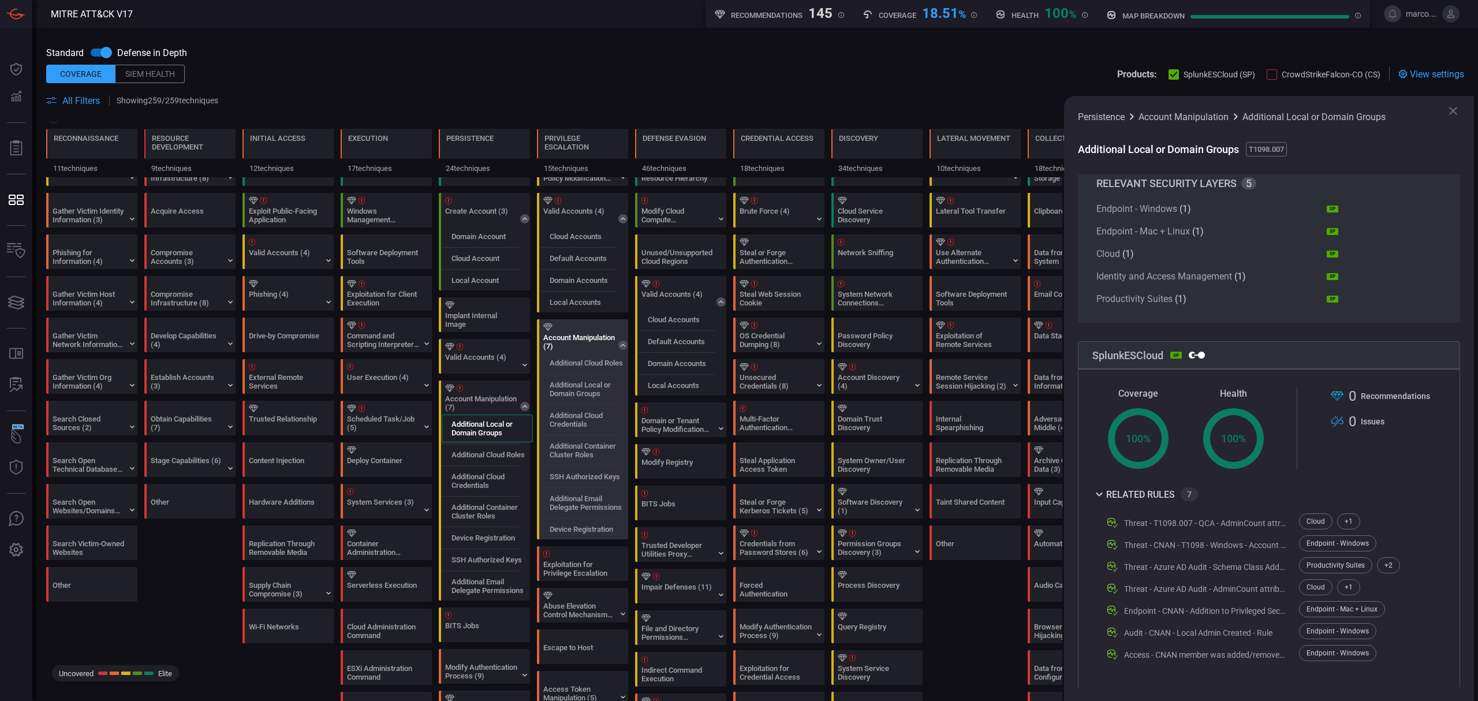
scroll to position [77, 0]
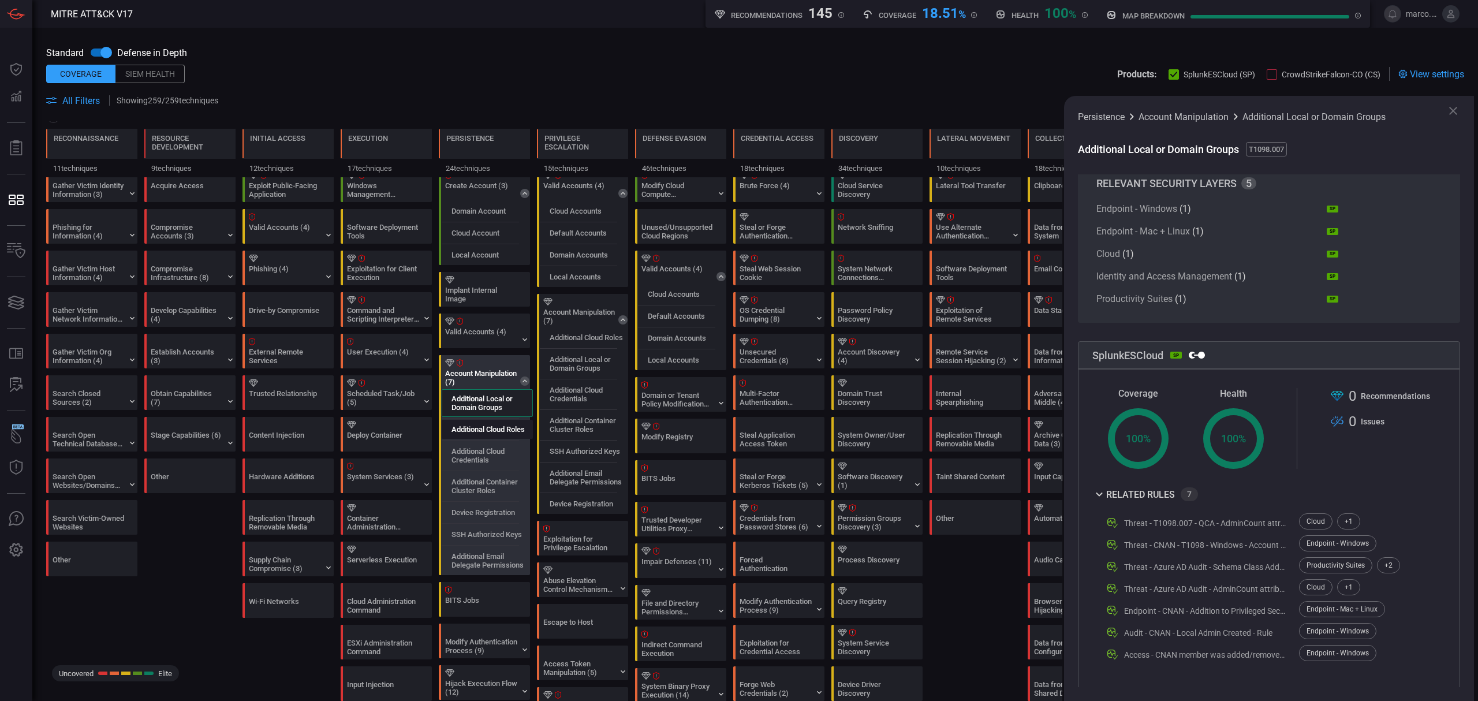
click at [503, 435] on div "Additional Cloud Roles" at bounding box center [487, 429] width 91 height 19
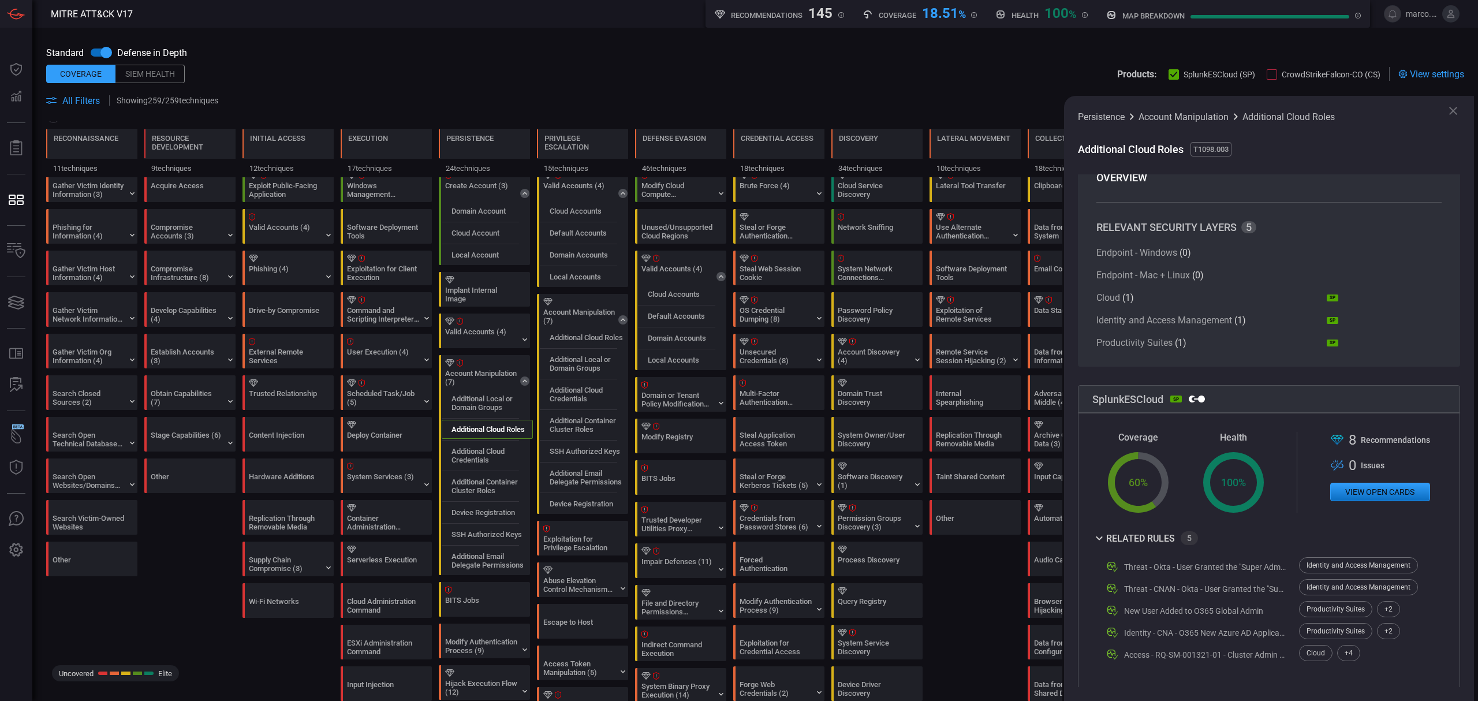
scroll to position [0, 0]
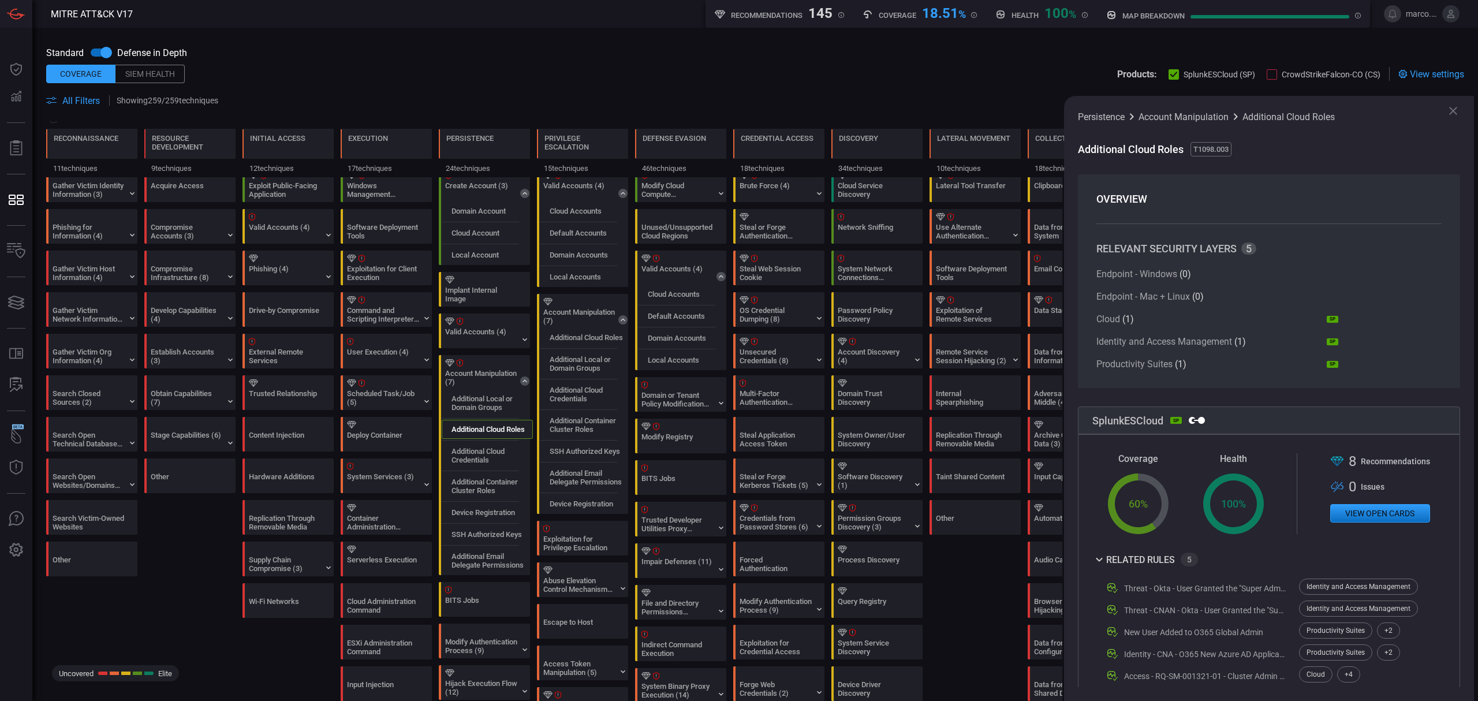
drag, startPoint x: 790, startPoint y: 50, endPoint x: 799, endPoint y: 49, distance: 9.3
click at [790, 50] on div "Standard Defense in Depth" at bounding box center [755, 53] width 1418 height 22
click at [1449, 107] on icon at bounding box center [1453, 111] width 8 height 8
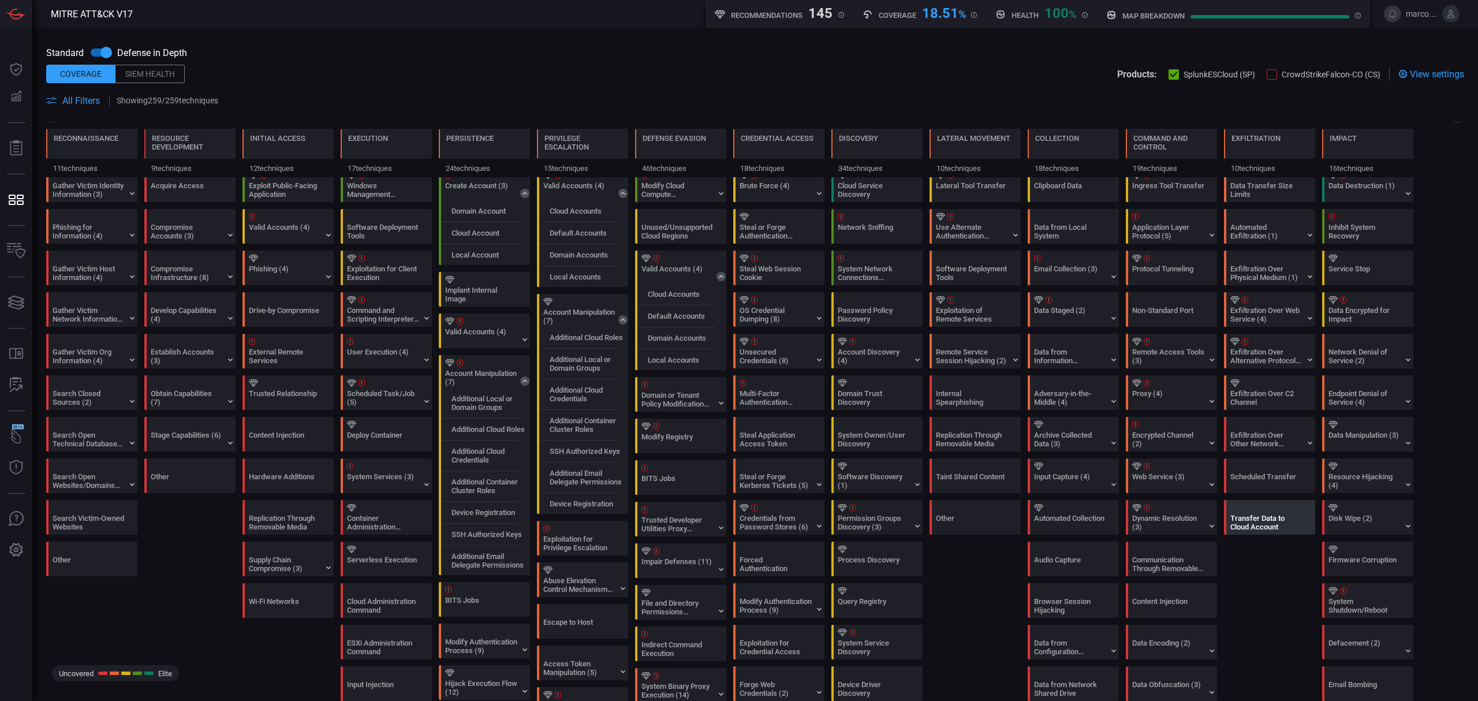
click at [1266, 524] on div "Transfer Data to Cloud Account" at bounding box center [1266, 522] width 72 height 17
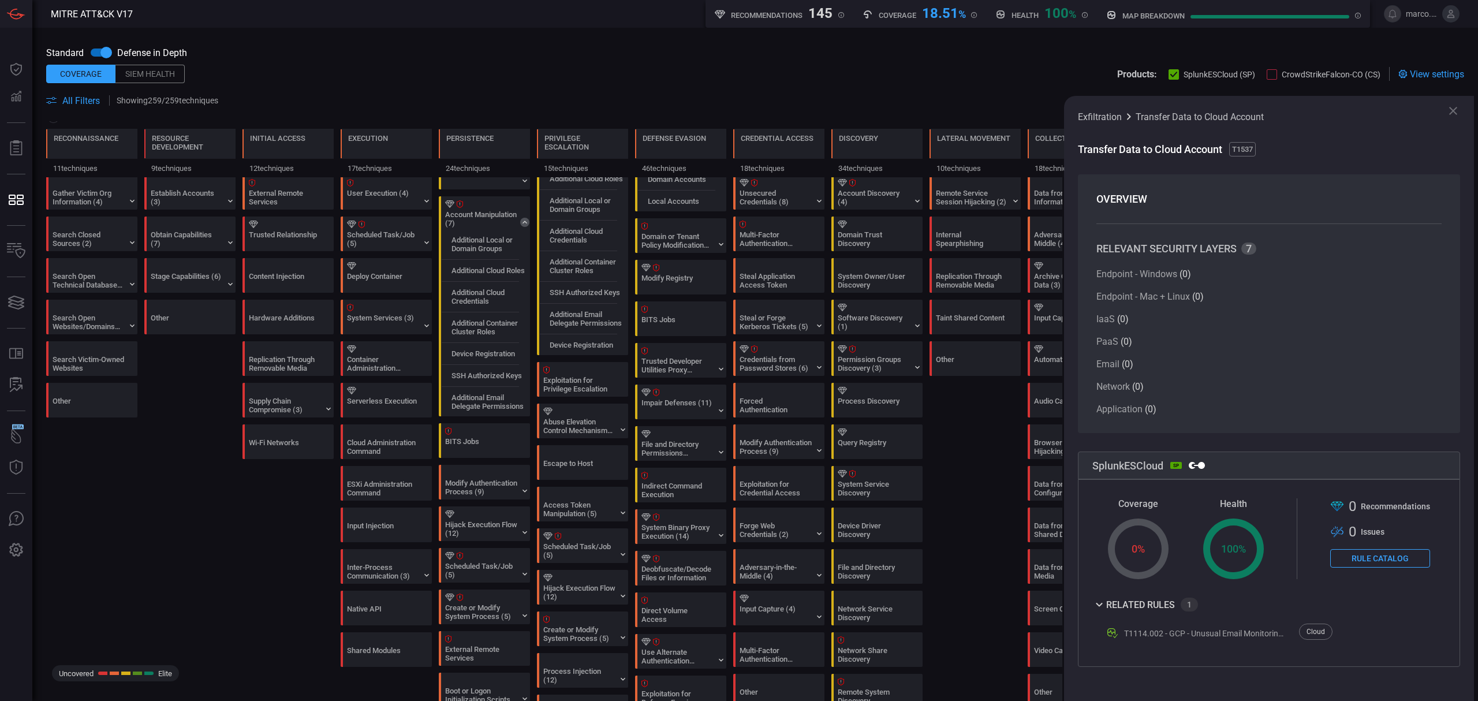
scroll to position [231, 0]
